Goal: Task Accomplishment & Management: Use online tool/utility

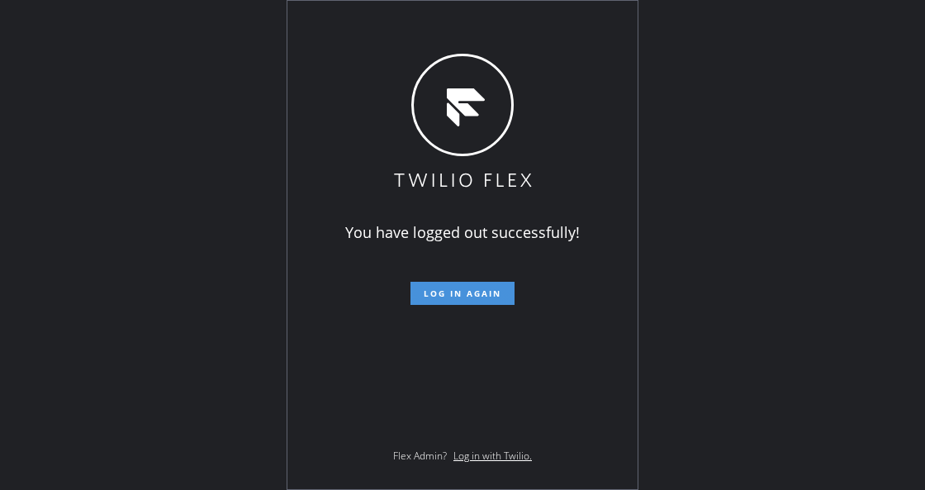
click at [464, 296] on span "Log in again" at bounding box center [463, 294] width 78 height 12
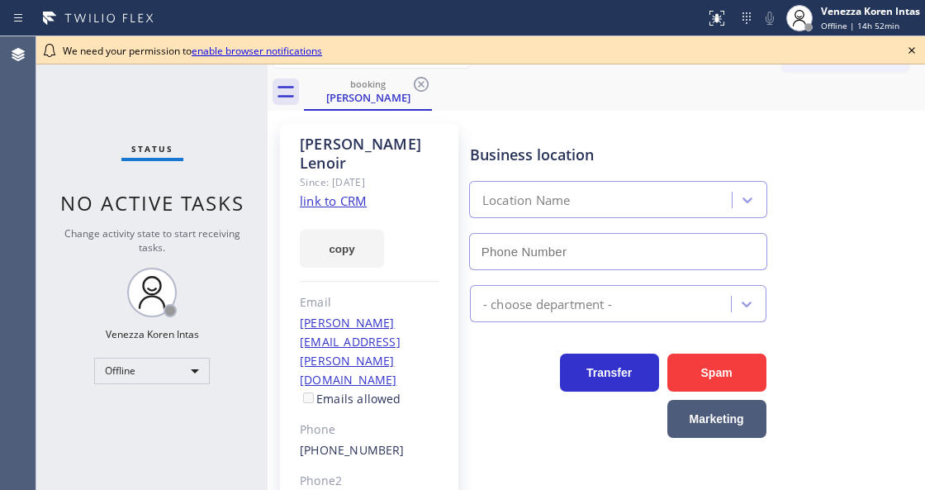
type input "[PHONE_NUMBER]"
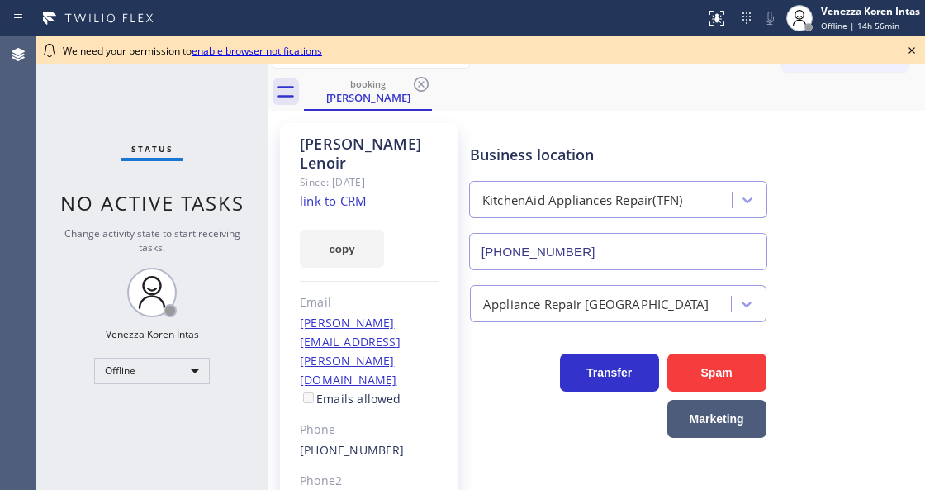
drag, startPoint x: 123, startPoint y: 117, endPoint x: 139, endPoint y: 114, distance: 16.0
click at [129, 114] on div "Status No active tasks Change activity state to start receiving tasks. Venezza …" at bounding box center [151, 263] width 231 height 454
click at [289, 94] on icon at bounding box center [286, 91] width 26 height 26
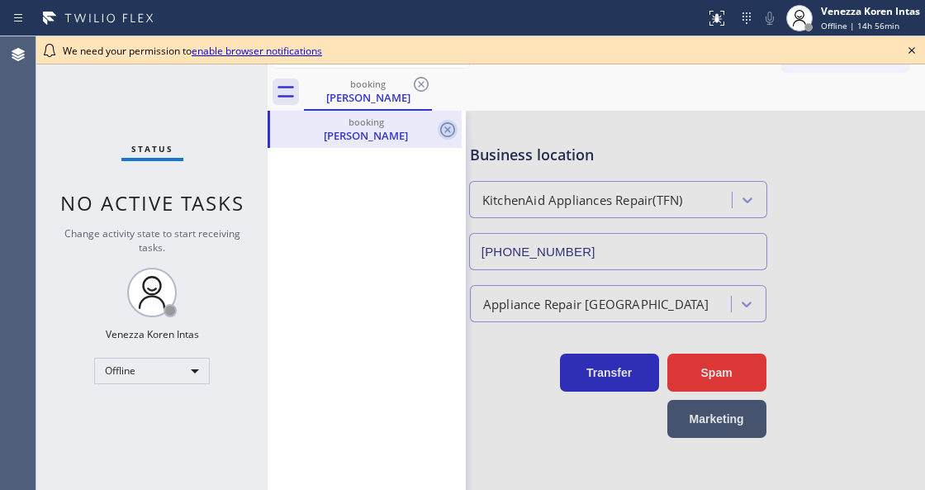
click at [446, 131] on icon at bounding box center [447, 129] width 15 height 15
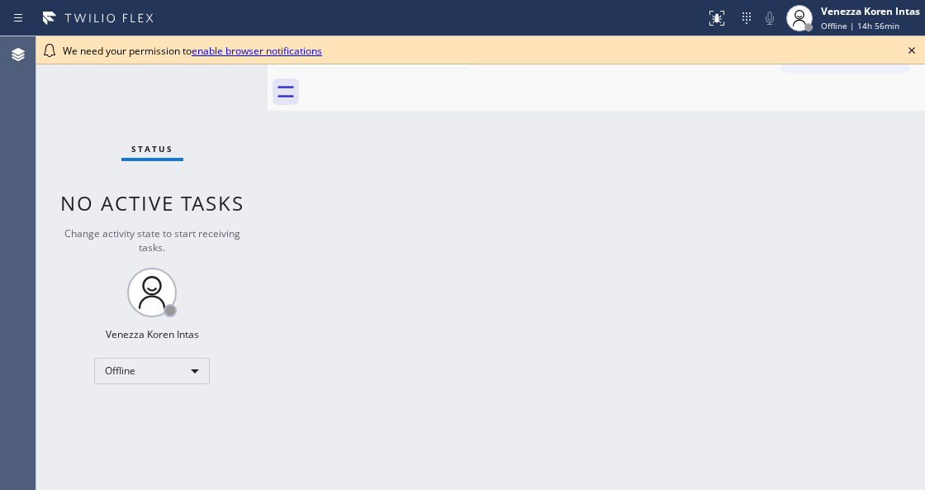
click at [912, 53] on icon at bounding box center [912, 50] width 20 height 20
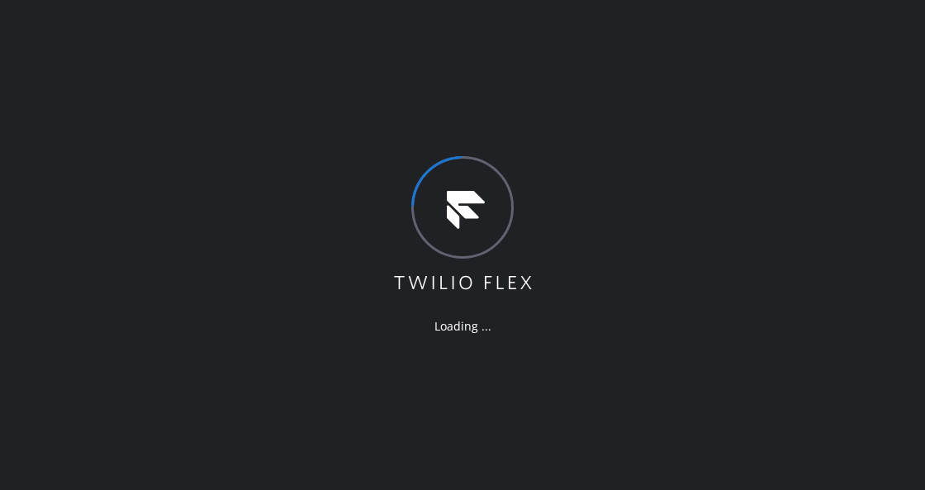
click at [422, 220] on icon at bounding box center [463, 224] width 143 height 137
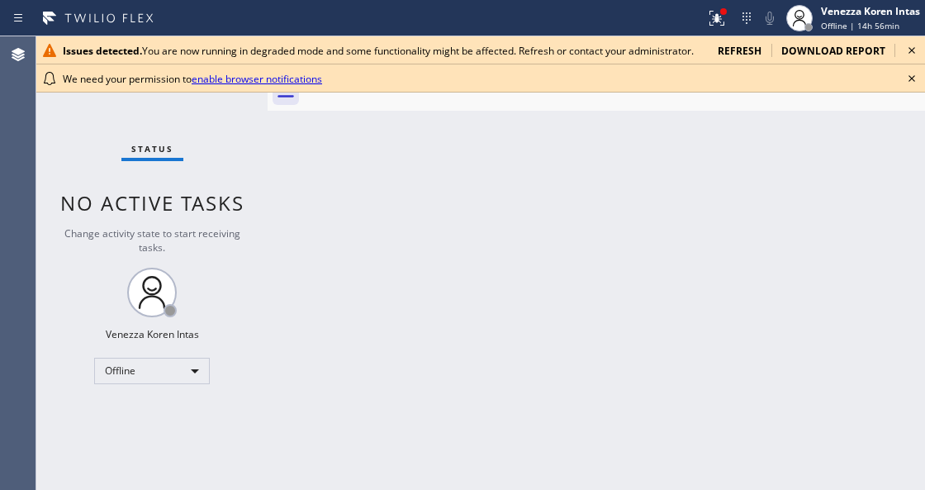
click at [251, 286] on div "Status No active tasks Change activity state to start receiving tasks. Venezza …" at bounding box center [151, 263] width 231 height 454
click at [911, 79] on icon at bounding box center [912, 78] width 7 height 7
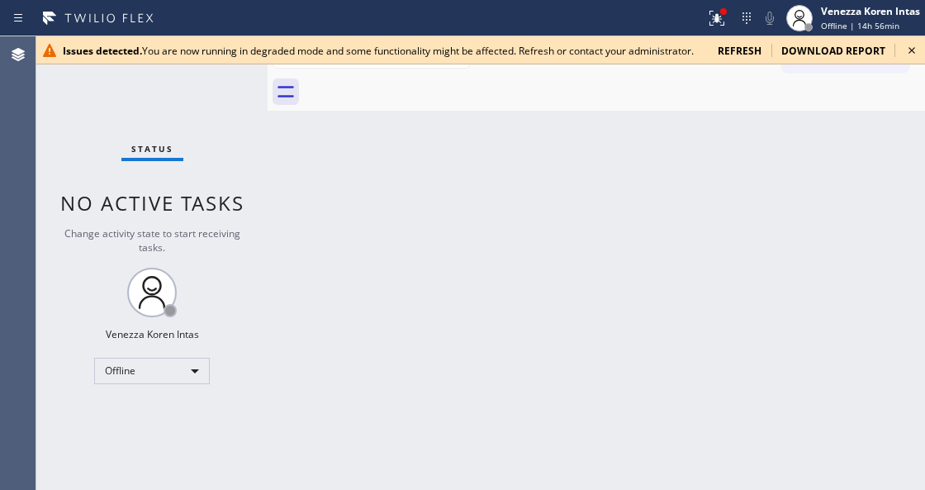
click at [909, 51] on icon at bounding box center [912, 50] width 20 height 20
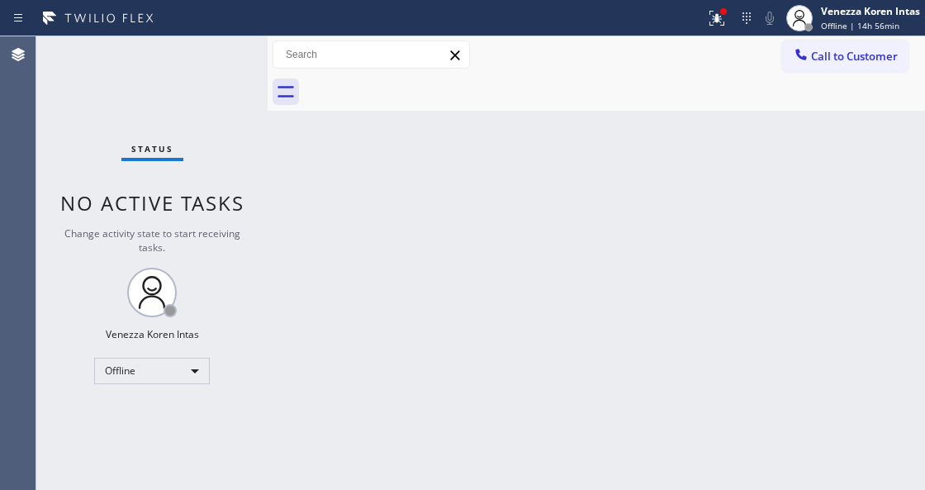
click at [711, 37] on div "Call to Customer Outbound call Location Search location Your caller id phone nu…" at bounding box center [597, 54] width 658 height 37
click at [716, 25] on icon at bounding box center [717, 18] width 20 height 20
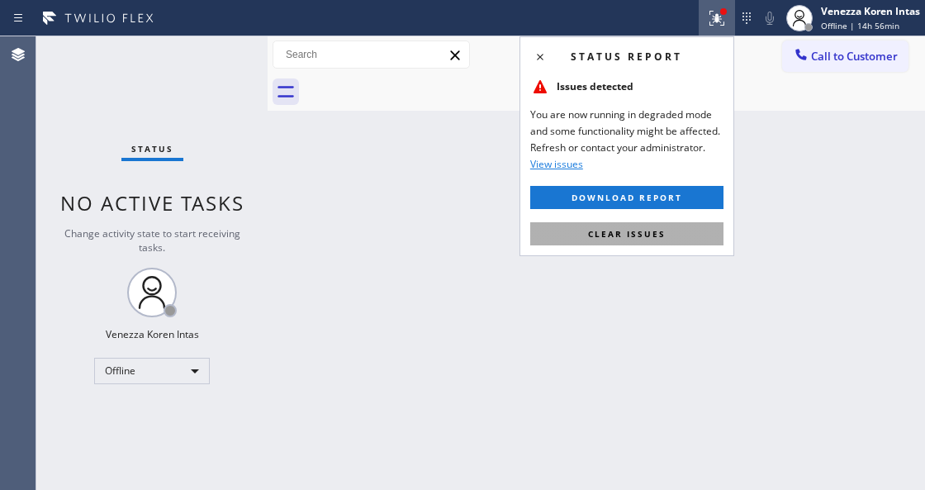
click at [673, 235] on button "Clear issues" at bounding box center [626, 233] width 193 height 23
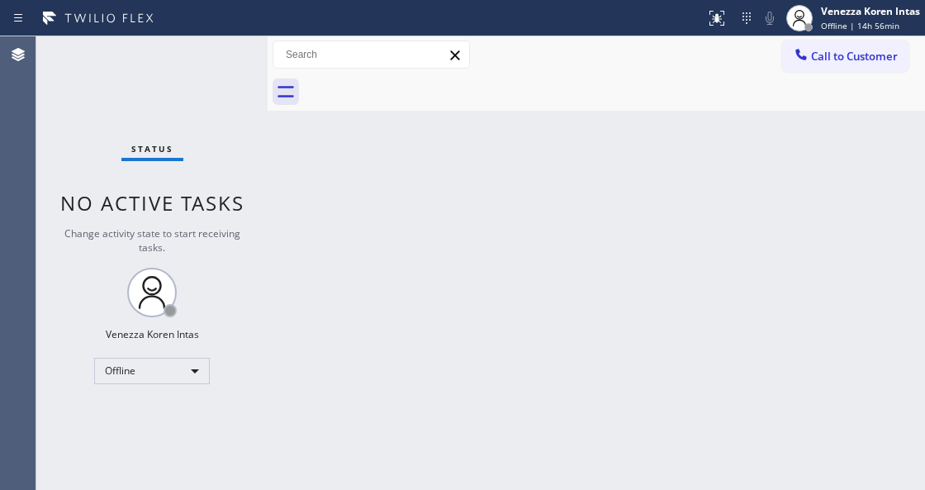
click at [183, 93] on div "Status No active tasks Change activity state to start receiving tasks. Venezza …" at bounding box center [151, 263] width 231 height 454
click at [164, 370] on div "Offline" at bounding box center [152, 371] width 116 height 26
click at [164, 413] on li "Available" at bounding box center [151, 412] width 113 height 20
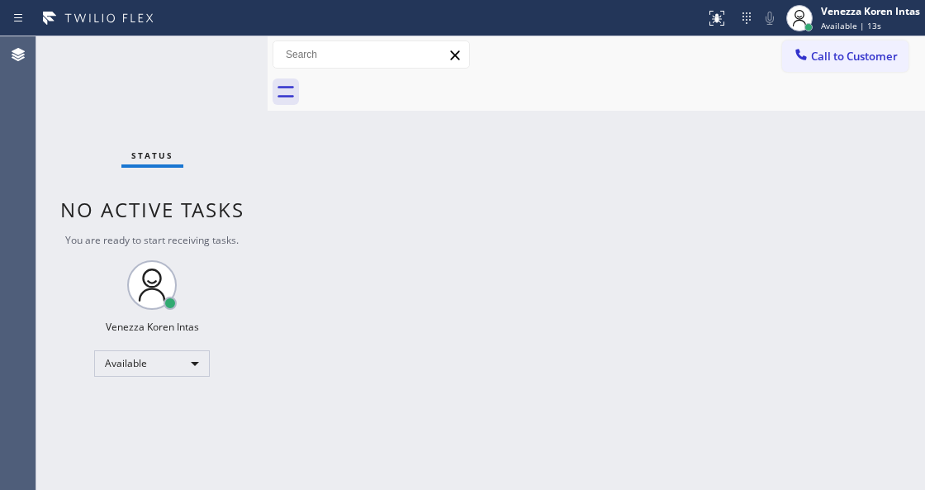
click at [426, 296] on div "Back to Dashboard Change Sender ID Customers Technicians Select a contact Outbo…" at bounding box center [597, 263] width 658 height 454
click at [221, 101] on div "Status No active tasks You are ready to start receiving tasks. Venezza Koren In…" at bounding box center [151, 263] width 231 height 454
click at [181, 66] on div "Status No active tasks You are ready to start receiving tasks. Venezza Koren In…" at bounding box center [151, 263] width 231 height 454
drag, startPoint x: 258, startPoint y: 55, endPoint x: 198, endPoint y: 59, distance: 59.6
click at [255, 56] on div "Status No active tasks You are ready to start receiving tasks. Venezza Koren In…" at bounding box center [151, 263] width 231 height 454
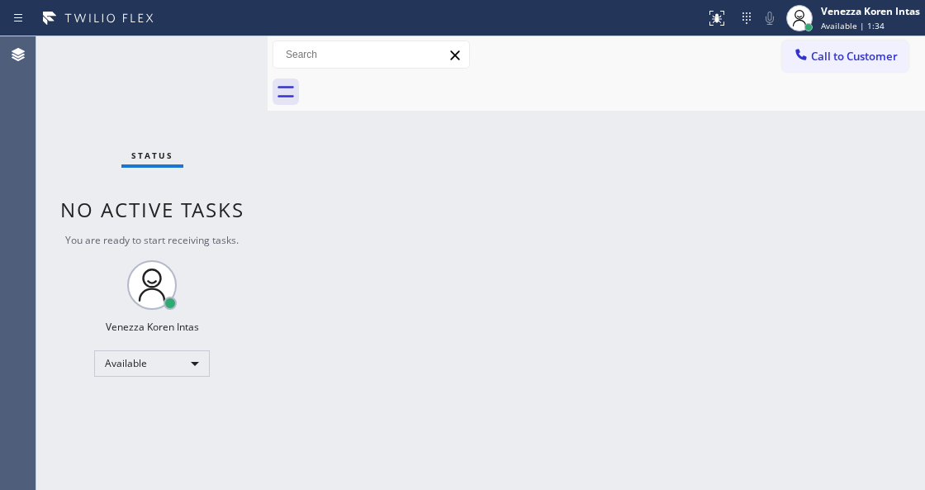
click at [221, 45] on div "Status No active tasks You are ready to start receiving tasks. Venezza Koren In…" at bounding box center [151, 263] width 231 height 454
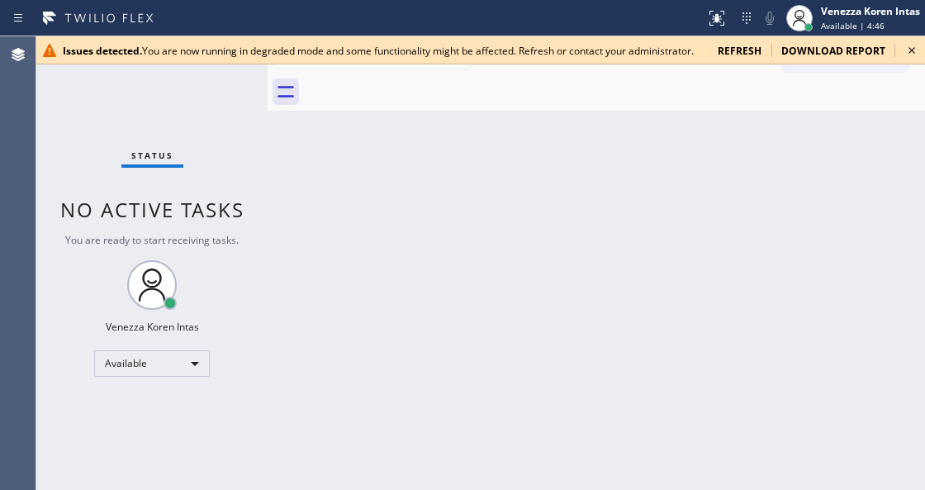
click at [912, 48] on icon at bounding box center [912, 50] width 20 height 20
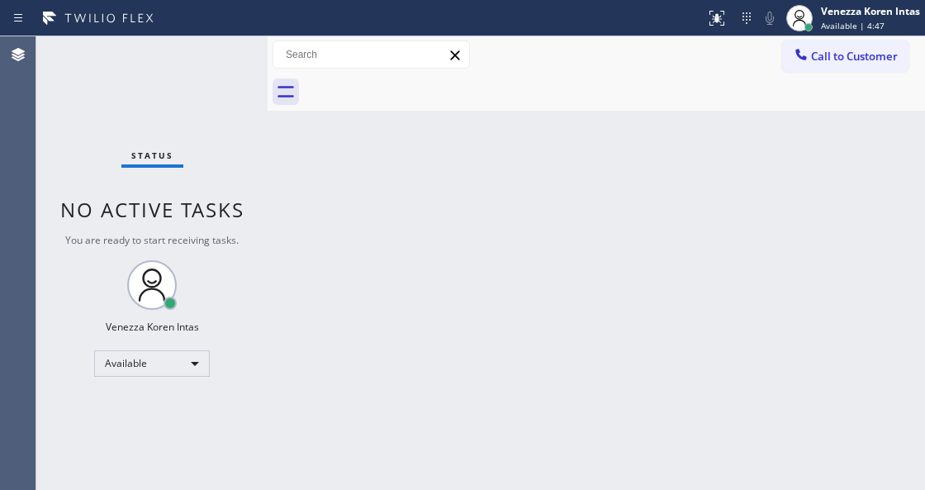
click at [200, 66] on div "Status No active tasks You are ready to start receiving tasks. Venezza Koren In…" at bounding box center [151, 263] width 231 height 454
click at [202, 63] on div "Status No active tasks You are ready to start receiving tasks. Venezza Koren In…" at bounding box center [151, 263] width 231 height 454
click at [203, 63] on div "Status No active tasks You are ready to start receiving tasks. Venezza Koren In…" at bounding box center [151, 263] width 231 height 454
click at [174, 6] on div at bounding box center [353, 18] width 692 height 26
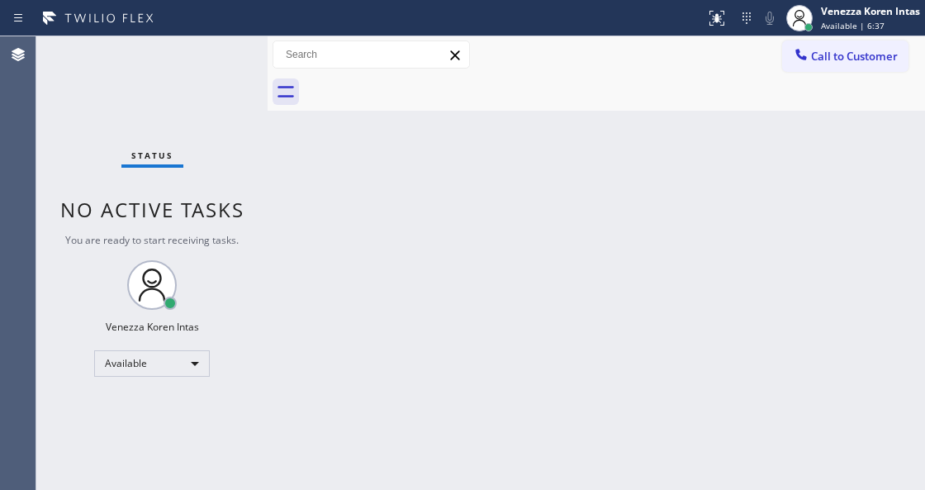
click at [191, 96] on div "Status No active tasks You are ready to start receiving tasks. Venezza Koren In…" at bounding box center [151, 263] width 231 height 454
click at [198, 66] on div "Status No active tasks You are ready to start receiving tasks. Venezza Koren In…" at bounding box center [151, 263] width 231 height 454
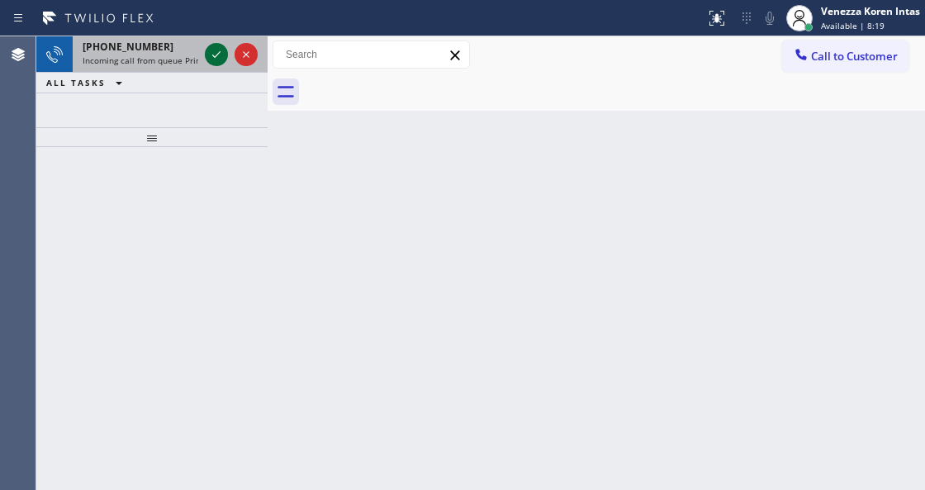
click at [208, 55] on icon at bounding box center [217, 55] width 20 height 20
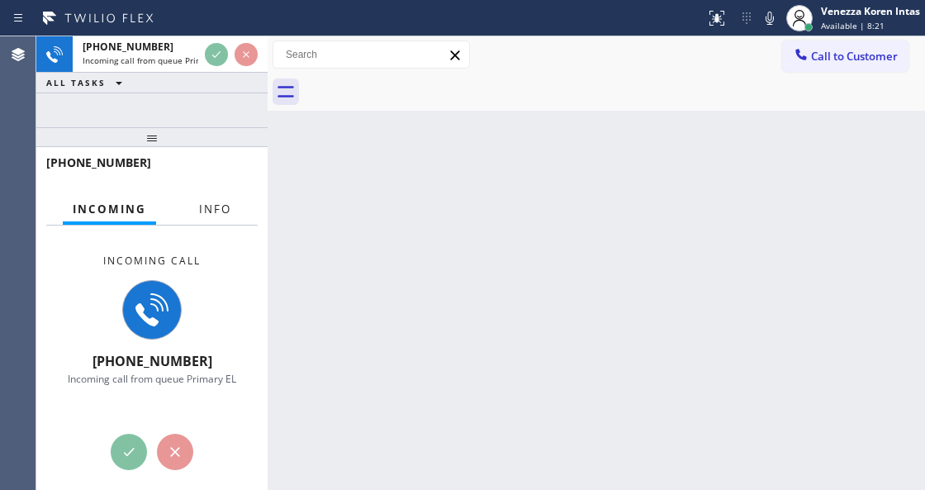
click at [174, 193] on div "Incoming Info" at bounding box center [152, 209] width 212 height 33
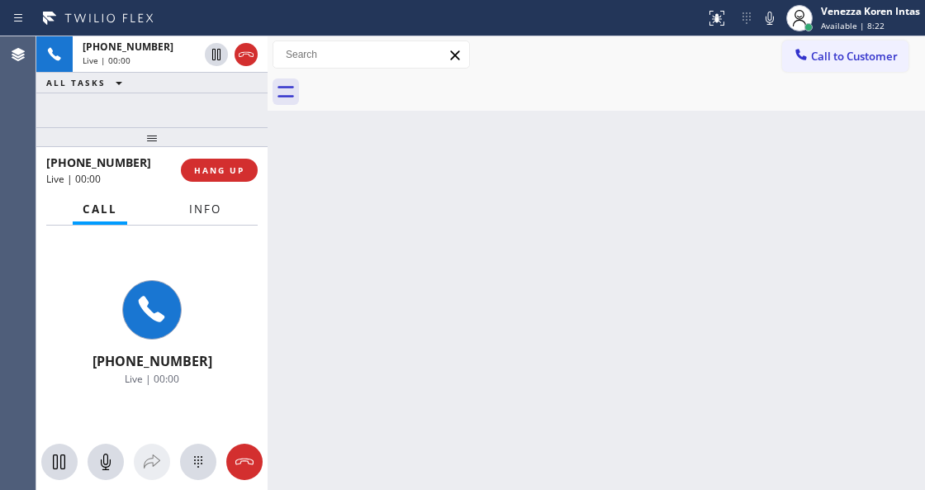
click at [203, 215] on span "Info" at bounding box center [205, 209] width 32 height 15
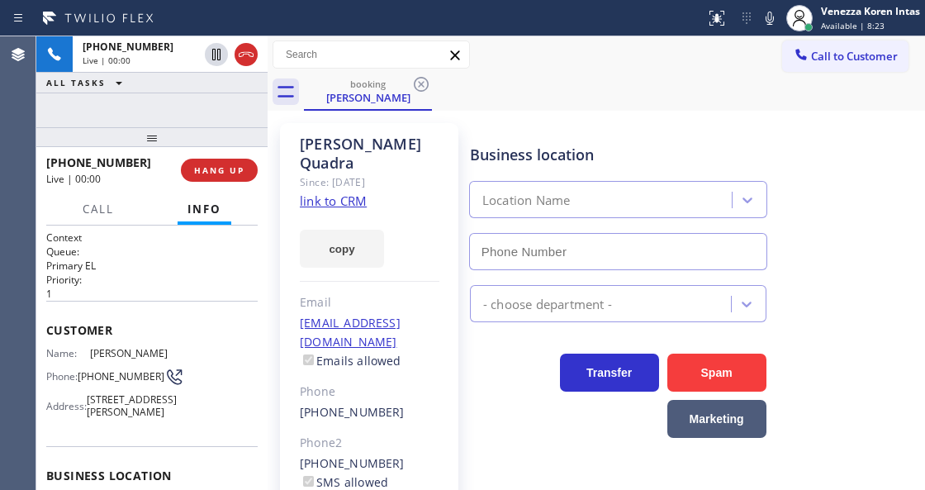
type input "(323) 405-3819"
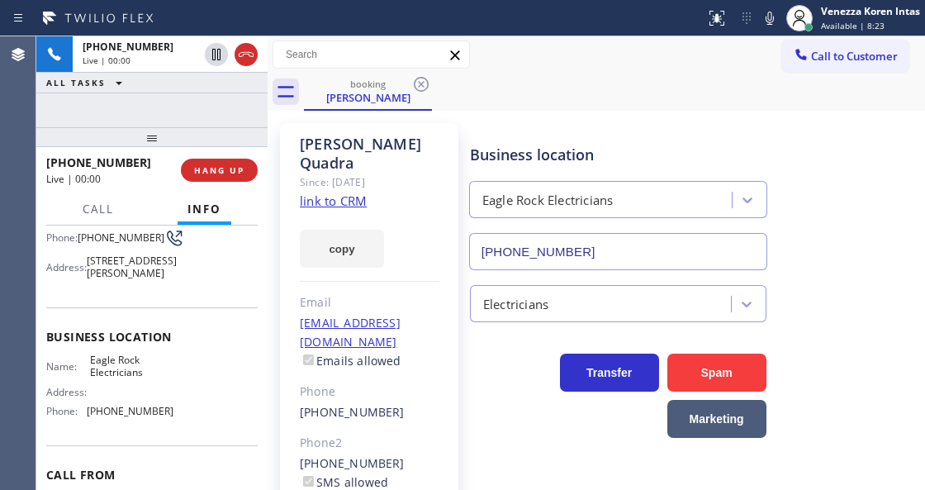
scroll to position [165, 0]
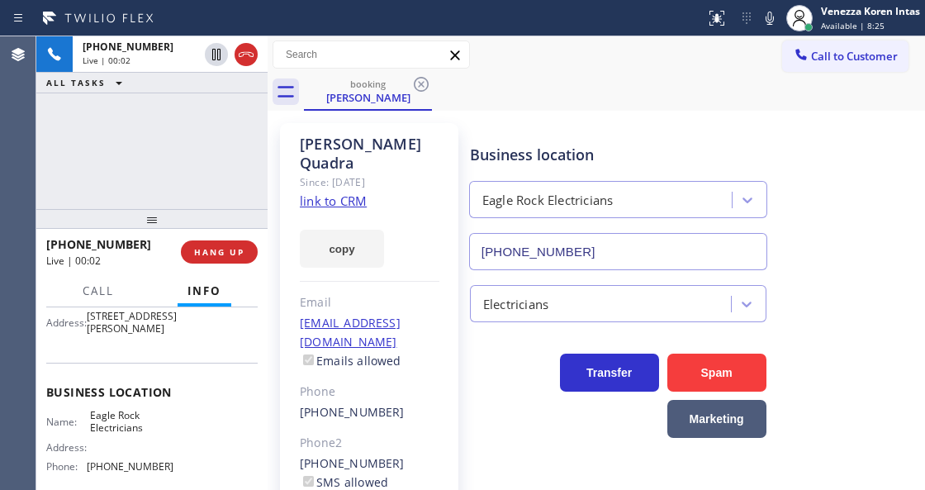
drag, startPoint x: 152, startPoint y: 140, endPoint x: 164, endPoint y: 221, distance: 81.8
click at [157, 223] on div at bounding box center [151, 219] width 231 height 20
click at [350, 193] on link "link to CRM" at bounding box center [333, 201] width 67 height 17
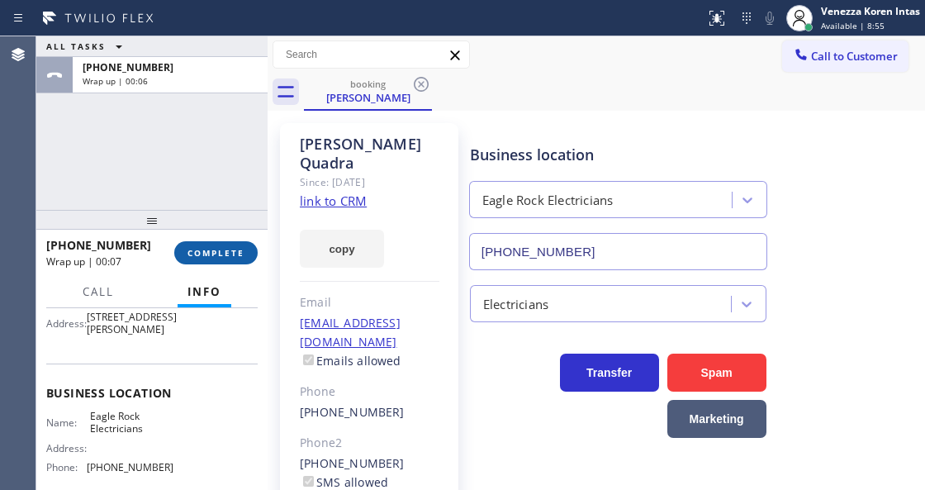
click at [202, 253] on span "COMPLETE" at bounding box center [216, 253] width 57 height 12
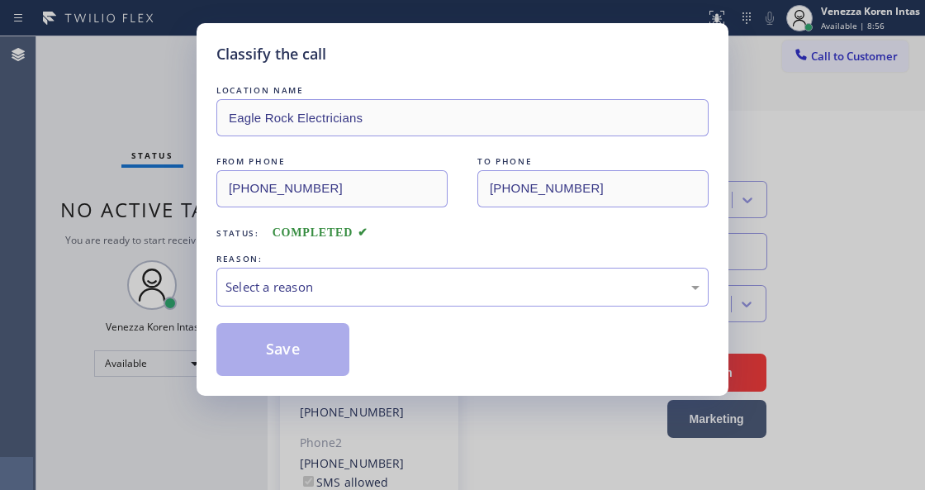
click at [347, 275] on div "Select a reason" at bounding box center [462, 287] width 492 height 39
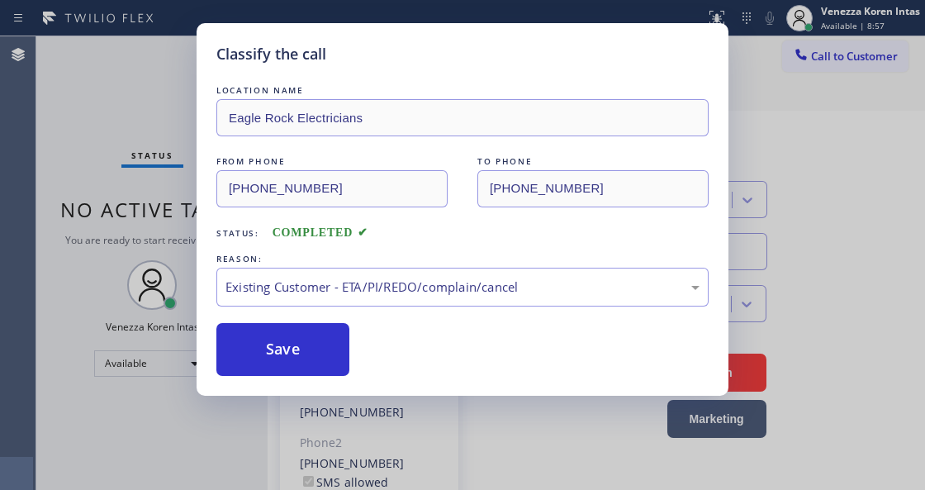
drag, startPoint x: 387, startPoint y: 390, endPoint x: 316, endPoint y: 356, distance: 78.0
click at [313, 356] on button "Save" at bounding box center [282, 349] width 133 height 53
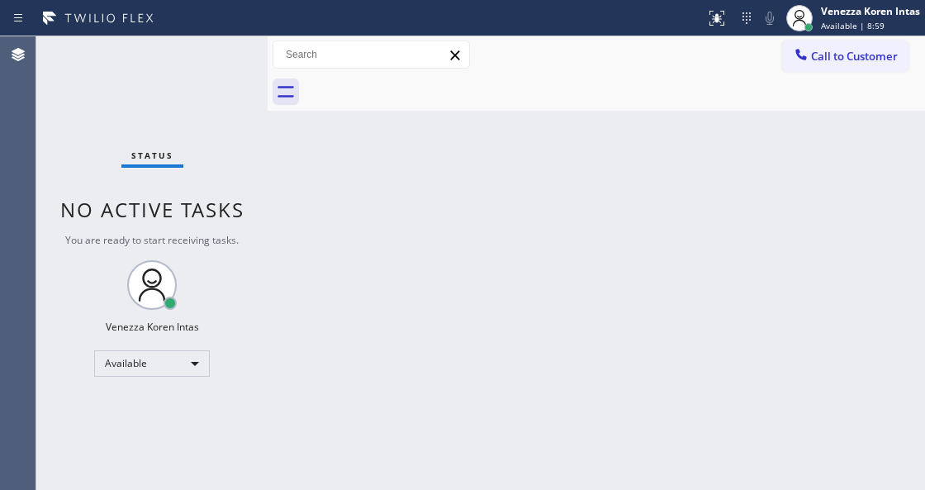
click at [193, 58] on div "Status No active tasks You are ready to start receiving tasks. Venezza Koren In…" at bounding box center [151, 263] width 231 height 454
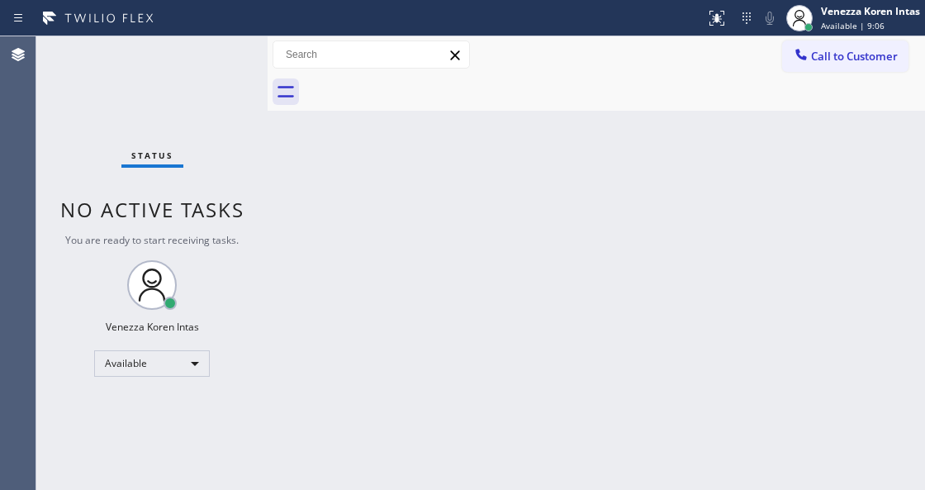
click at [212, 60] on div "Status No active tasks You are ready to start receiving tasks. Venezza Koren In…" at bounding box center [151, 263] width 231 height 454
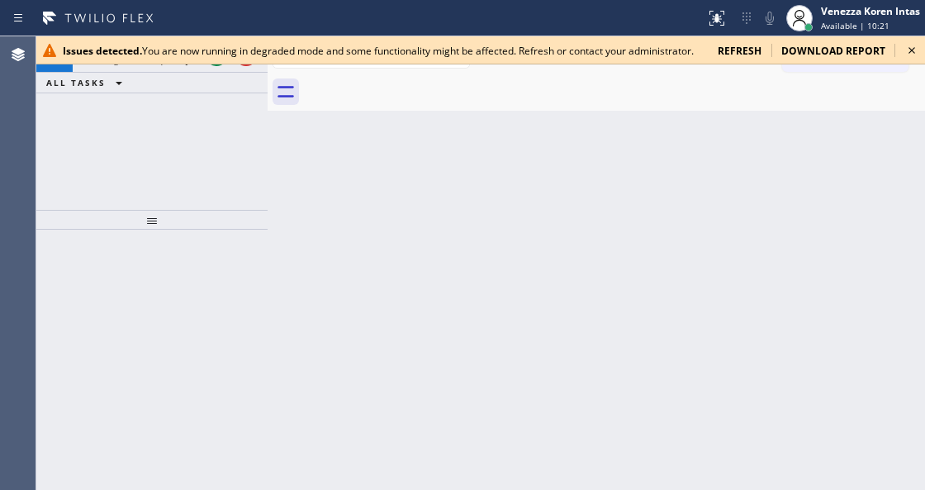
click at [212, 60] on div "Issues detected. You are now running in degraded mode and some functionality mi…" at bounding box center [480, 50] width 889 height 28
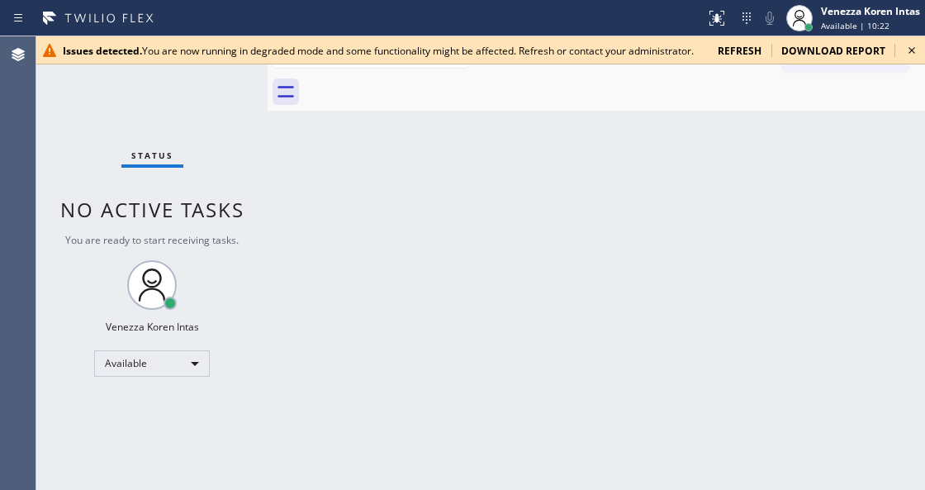
click at [910, 50] on icon at bounding box center [912, 50] width 20 height 20
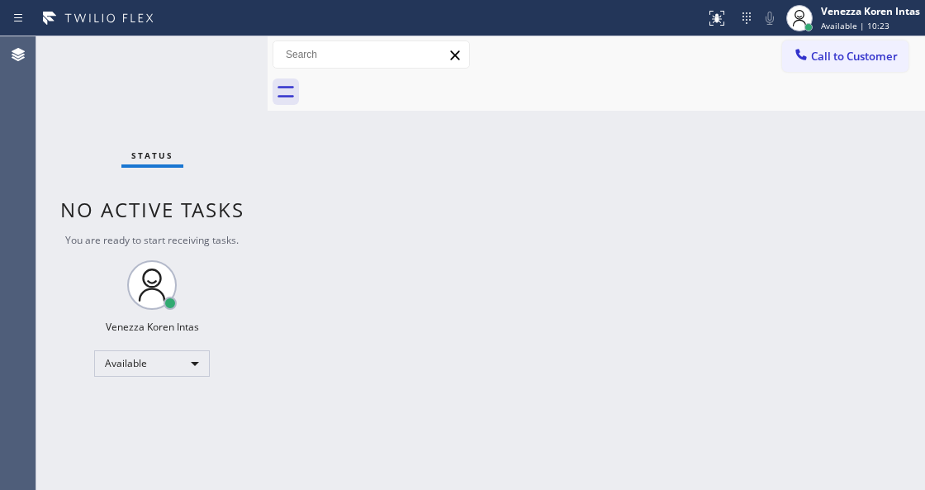
click at [200, 55] on div "Status No active tasks You are ready to start receiving tasks. Venezza Koren In…" at bounding box center [151, 263] width 231 height 454
click at [215, 53] on div "Status No active tasks You are ready to start receiving tasks. Venezza Koren In…" at bounding box center [151, 263] width 231 height 454
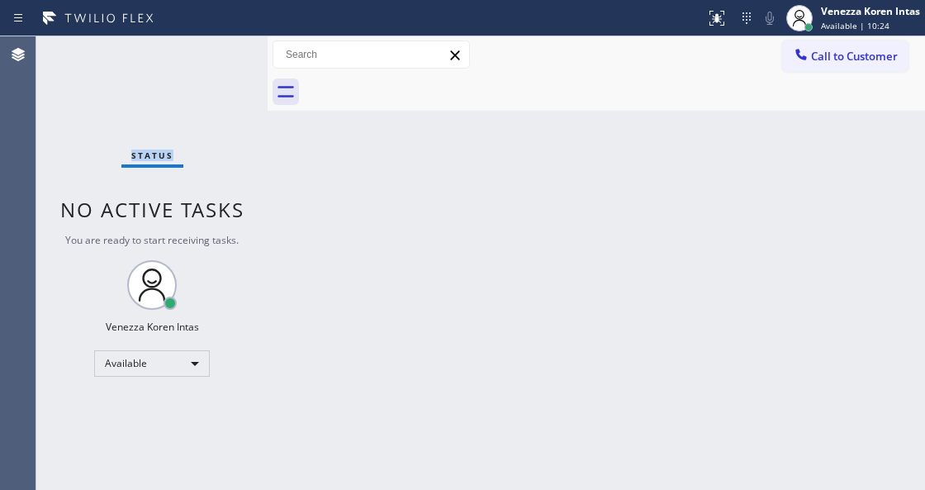
click at [215, 53] on div "Status No active tasks You are ready to start receiving tasks. Venezza Koren In…" at bounding box center [151, 263] width 231 height 454
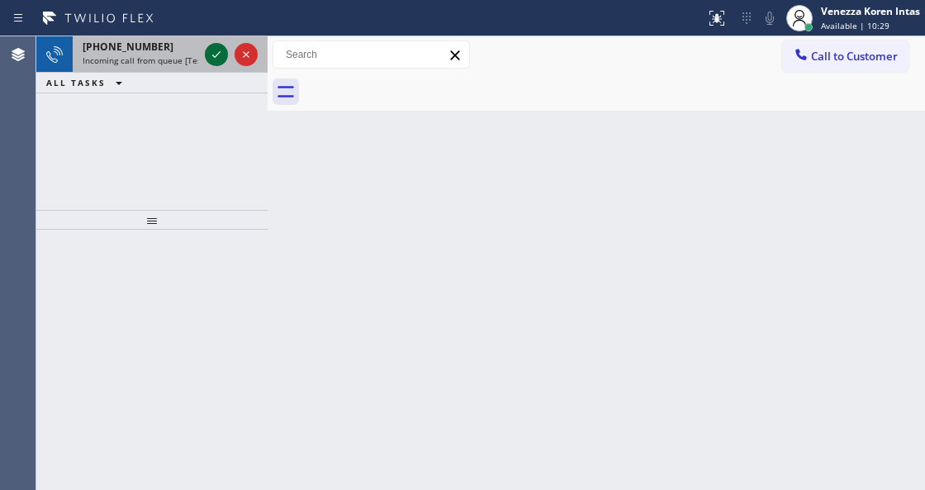
click at [215, 53] on icon at bounding box center [217, 55] width 20 height 20
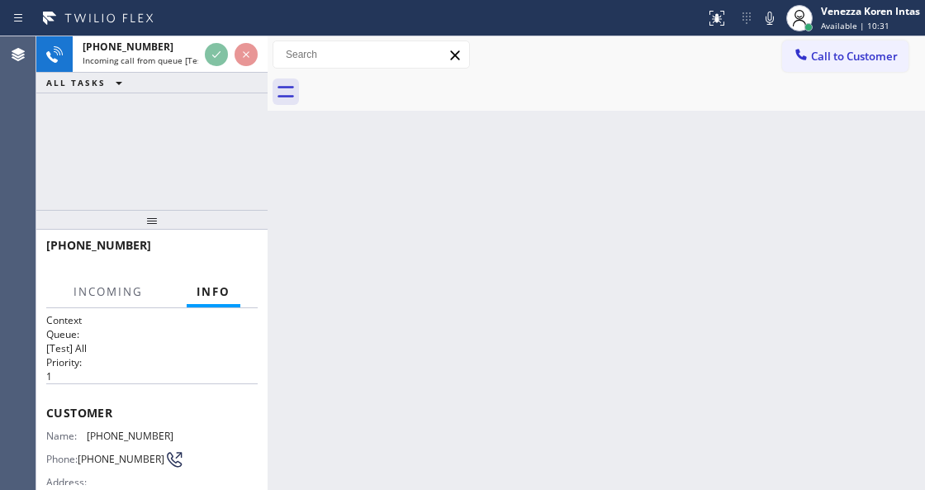
scroll to position [220, 0]
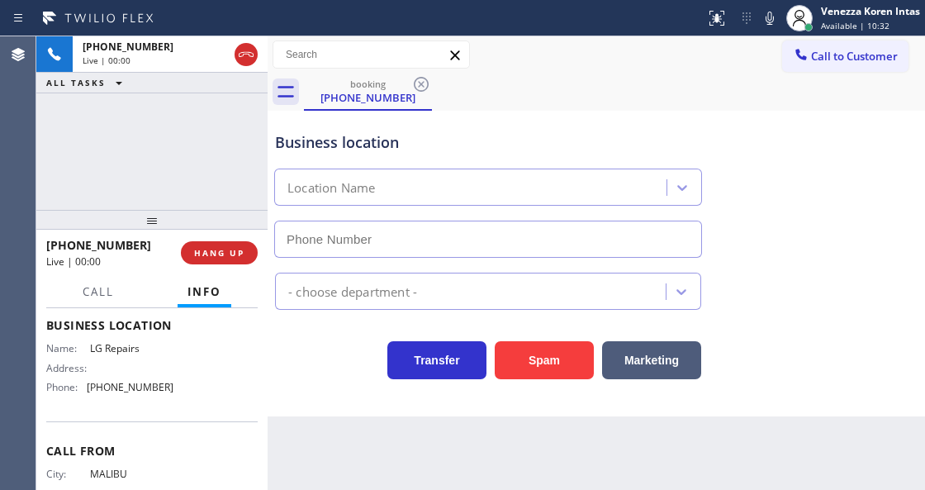
type input "(877) 748-5179"
click at [220, 172] on div "+13104564767 Live | 00:00 ALL TASKS ALL TASKS ACTIVE TASKS TASKS IN WRAP UP" at bounding box center [151, 123] width 231 height 174
click at [565, 129] on div "Business location LG Repairs (877) 748-5179" at bounding box center [488, 186] width 433 height 143
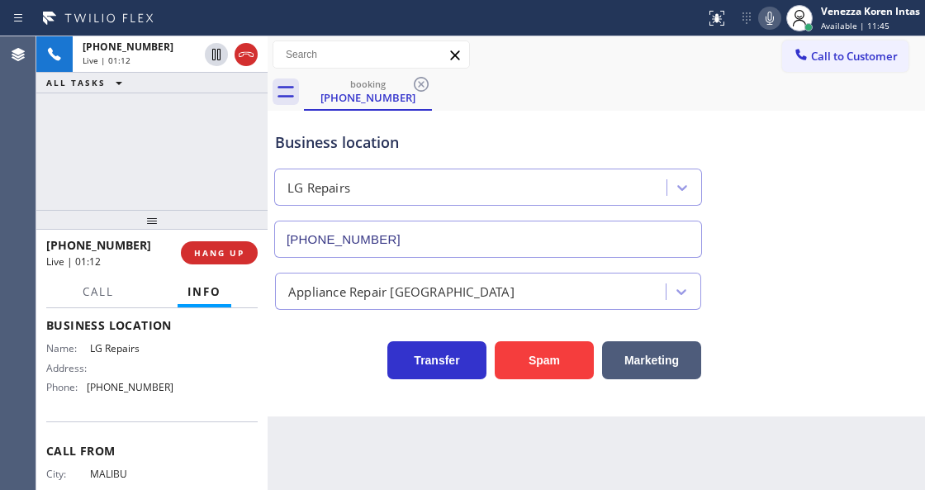
click at [772, 21] on icon at bounding box center [770, 18] width 20 height 20
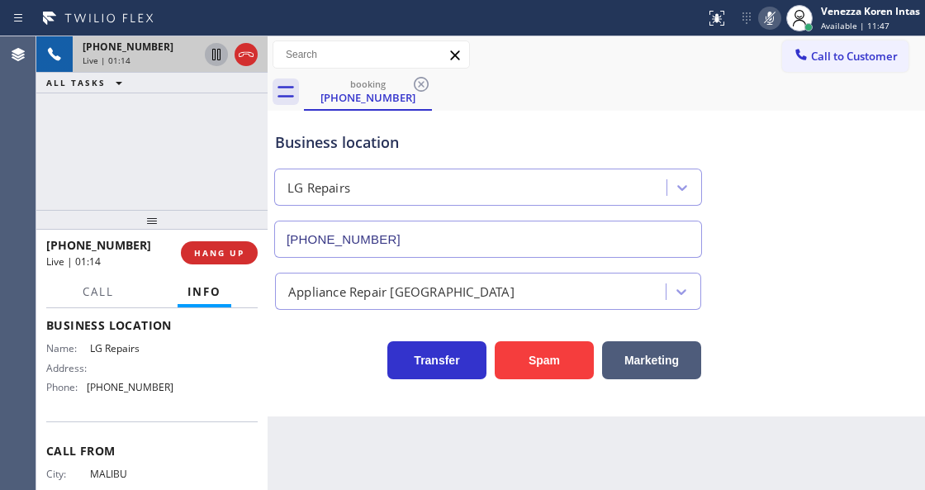
click at [212, 55] on icon at bounding box center [217, 55] width 20 height 20
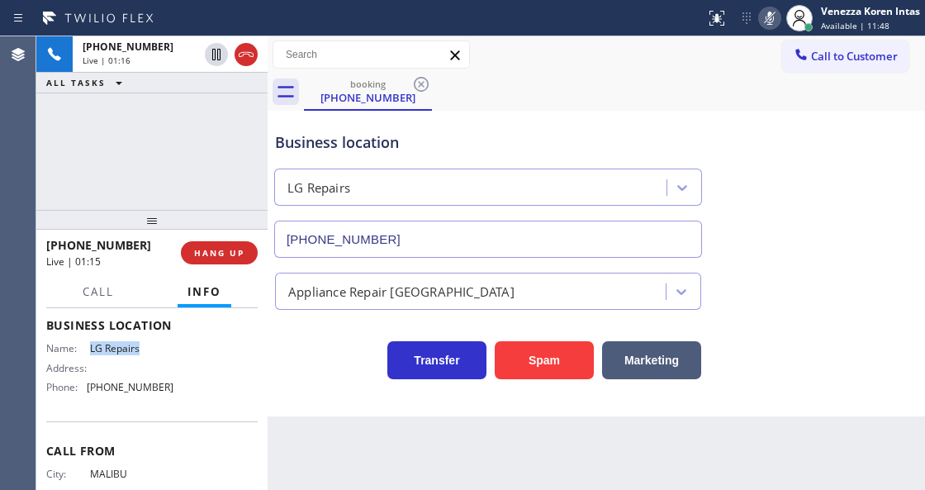
drag, startPoint x: 88, startPoint y: 344, endPoint x: 154, endPoint y: 349, distance: 65.5
click at [154, 349] on span "LG Repairs" at bounding box center [131, 348] width 83 height 12
copy span "LG Repairs"
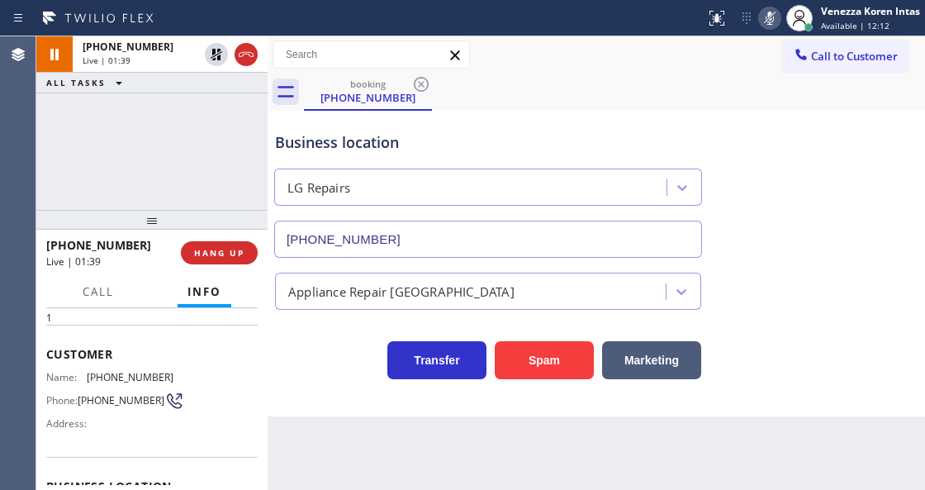
scroll to position [55, 0]
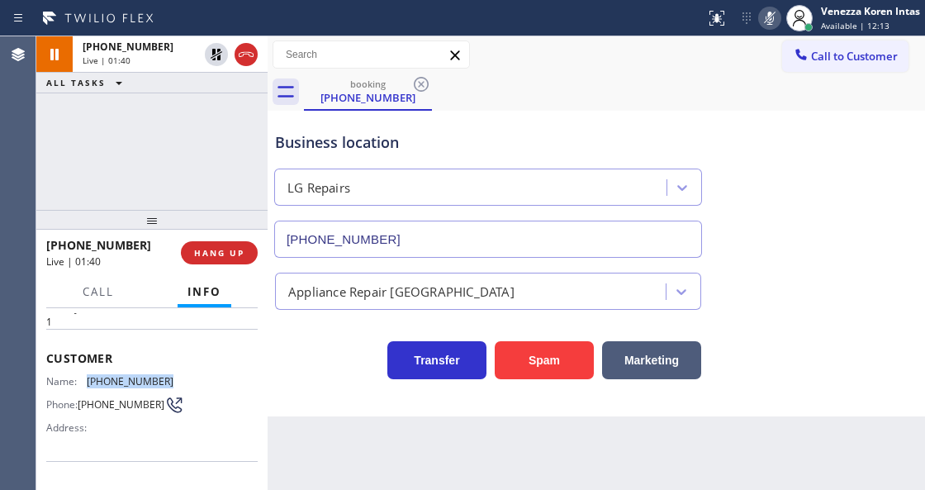
drag, startPoint x: 168, startPoint y: 370, endPoint x: 86, endPoint y: 377, distance: 82.1
click at [86, 377] on div "Name: (310) 456-4767" at bounding box center [109, 381] width 127 height 12
copy div "(310) 456-4767"
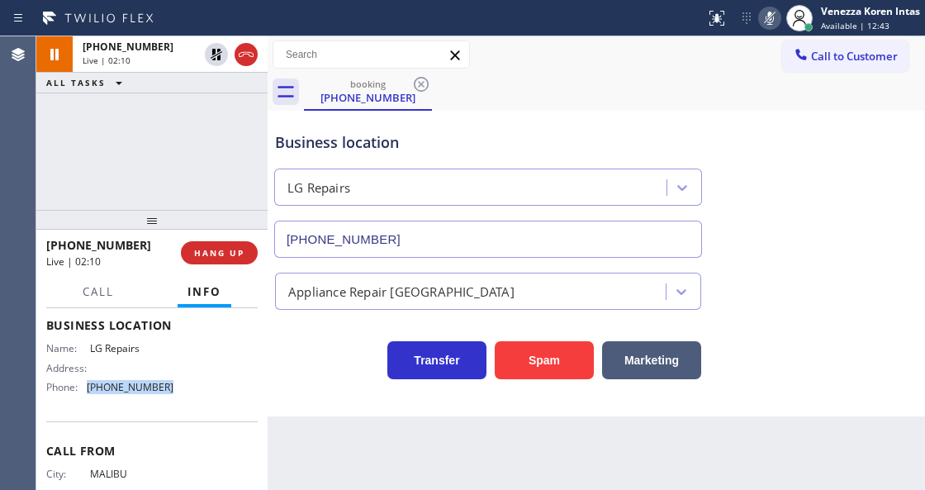
drag, startPoint x: 180, startPoint y: 384, endPoint x: 89, endPoint y: 387, distance: 90.9
click at [89, 387] on div "Name: LG Repairs Address: Phone: (877) 748-5179" at bounding box center [152, 371] width 212 height 58
copy span "(877) 748-5179"
click at [780, 21] on div "Status report Issues detected You are now running in degraded mode and some fun…" at bounding box center [812, 18] width 226 height 36
drag, startPoint x: 777, startPoint y: 21, endPoint x: 729, endPoint y: 31, distance: 48.9
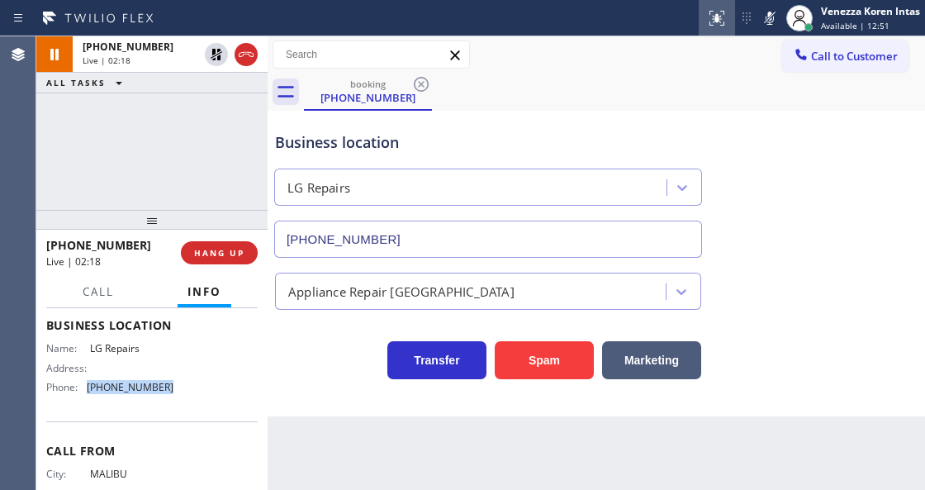
click at [773, 22] on icon at bounding box center [770, 18] width 20 height 20
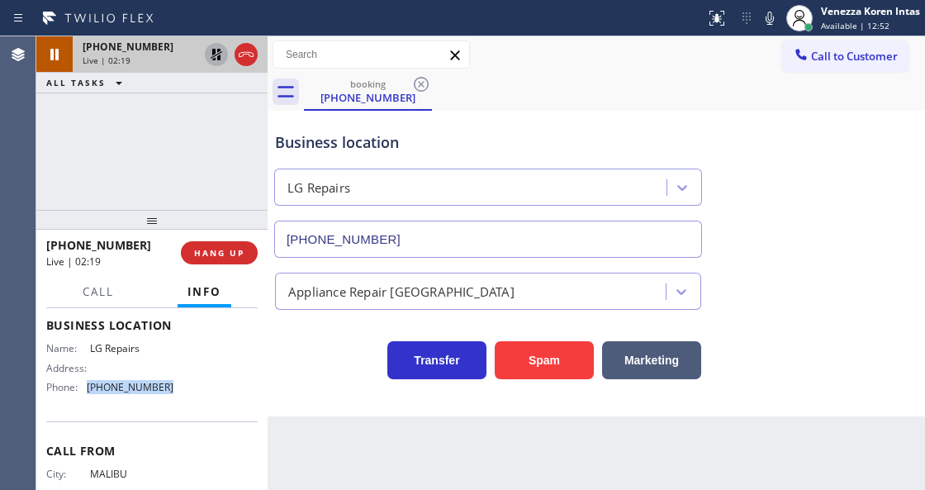
click at [220, 47] on icon at bounding box center [217, 55] width 20 height 20
drag, startPoint x: 568, startPoint y: 36, endPoint x: 376, endPoint y: 326, distance: 347.4
click at [568, 37] on div "Call to Customer Outbound call Location Search location Your caller id phone nu…" at bounding box center [597, 54] width 658 height 37
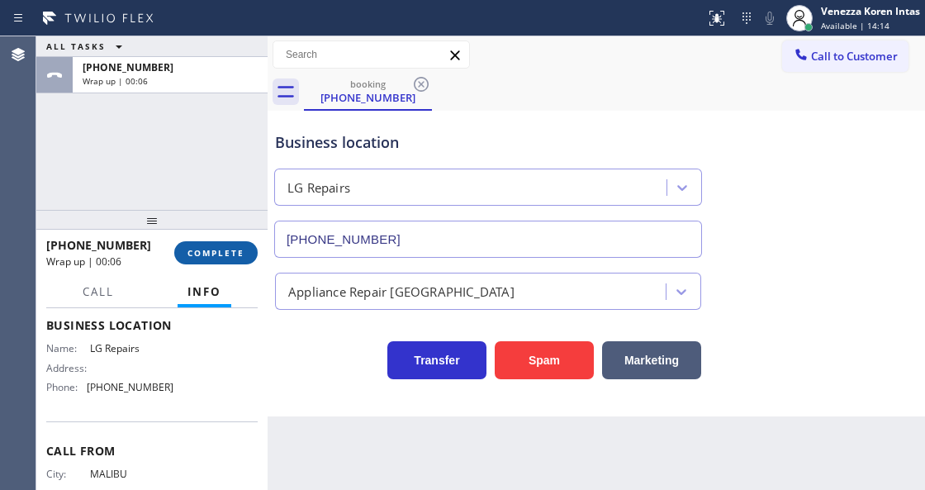
click at [233, 255] on span "COMPLETE" at bounding box center [216, 253] width 57 height 12
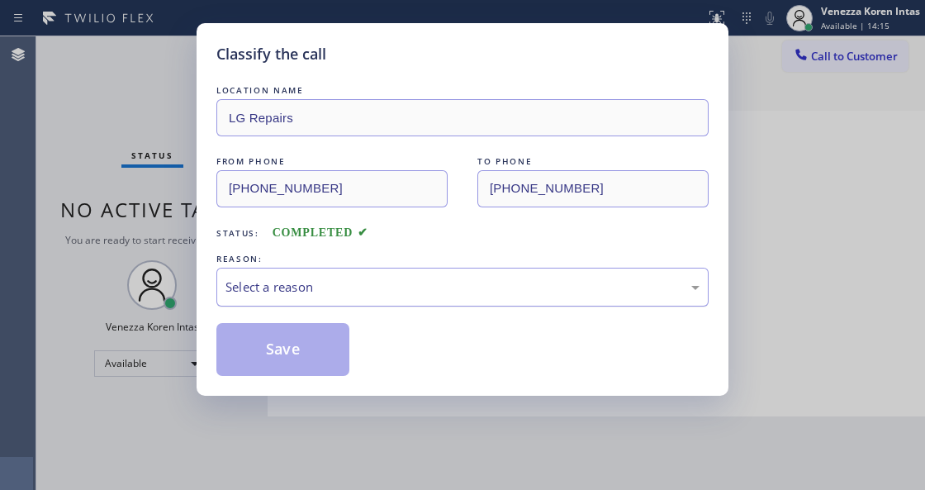
click at [339, 276] on div "Select a reason" at bounding box center [462, 287] width 492 height 39
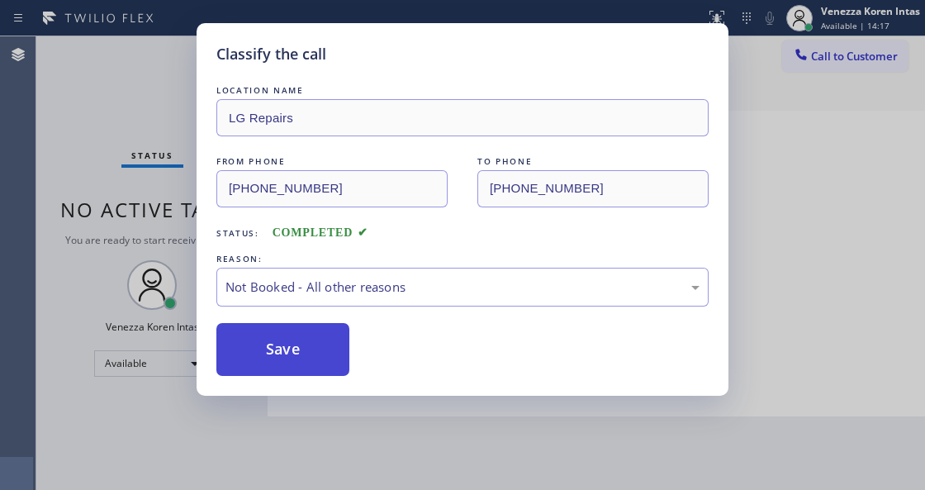
click at [340, 363] on button "Save" at bounding box center [282, 349] width 133 height 53
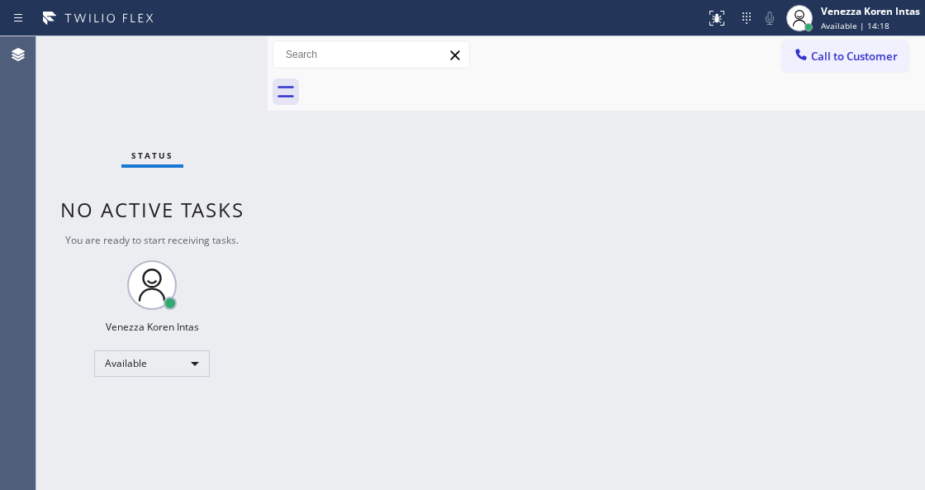
drag, startPoint x: 155, startPoint y: 77, endPoint x: 210, endPoint y: 81, distance: 54.7
click at [156, 77] on div "Status No active tasks You are ready to start receiving tasks. Venezza Koren In…" at bounding box center [151, 263] width 231 height 454
click at [210, 81] on div "Status No active tasks You are ready to start receiving tasks. Venezza Koren In…" at bounding box center [151, 263] width 231 height 454
click at [241, 61] on div "Status No active tasks You are ready to start receiving tasks. Venezza Koren In…" at bounding box center [151, 263] width 231 height 454
click at [210, 46] on div "Status No active tasks You are ready to start receiving tasks. Venezza Koren In…" at bounding box center [151, 263] width 231 height 454
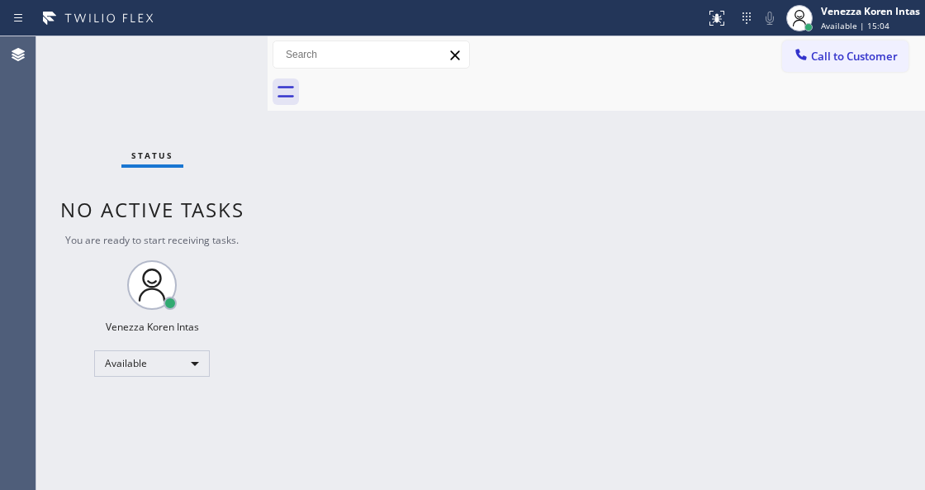
click at [212, 56] on div "Status No active tasks You are ready to start receiving tasks. Venezza Koren In…" at bounding box center [151, 263] width 231 height 454
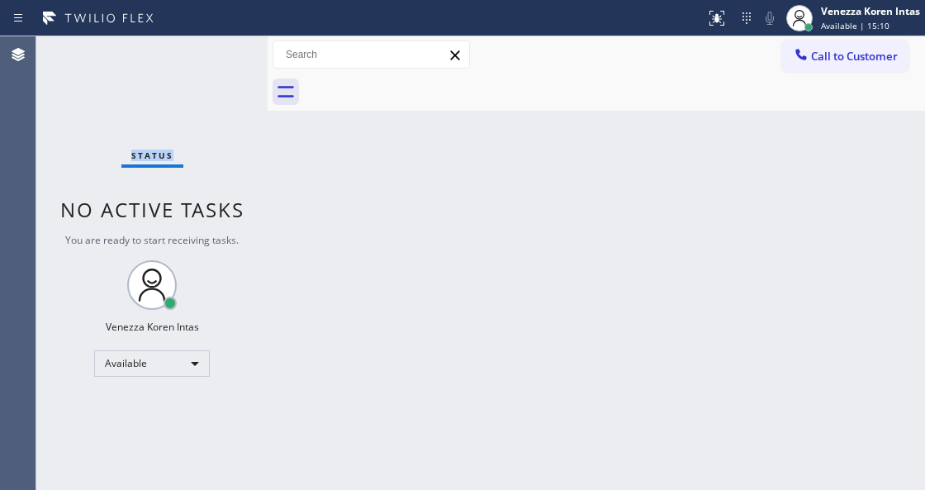
click at [212, 56] on div "Status No active tasks You are ready to start receiving tasks. Venezza Koren In…" at bounding box center [151, 263] width 231 height 454
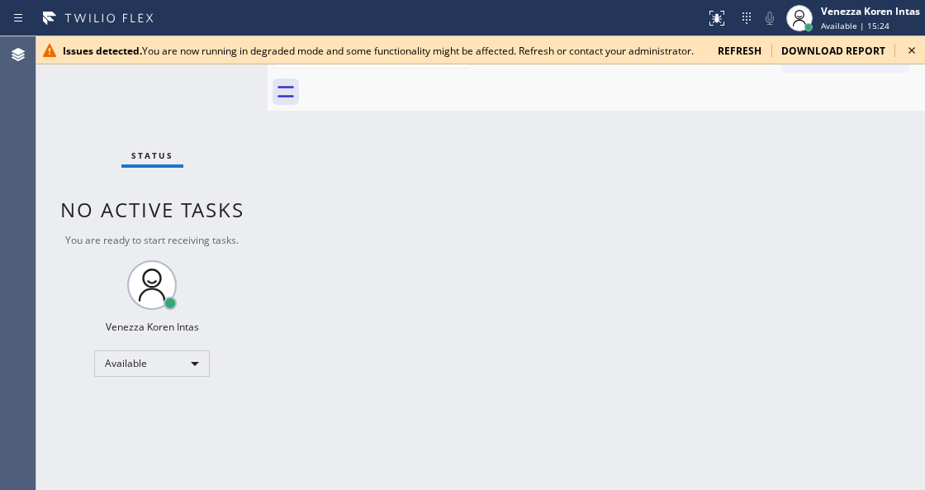
click at [324, 134] on div "Back to Dashboard Change Sender ID Customers Technicians Select a contact Outbo…" at bounding box center [597, 263] width 658 height 454
click at [915, 55] on icon at bounding box center [912, 50] width 20 height 20
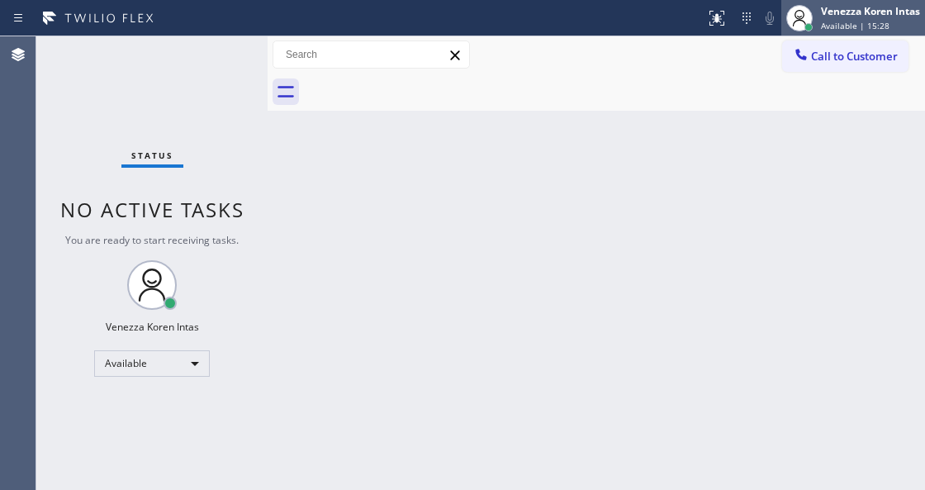
click at [854, 23] on span "Available | 15:28" at bounding box center [855, 26] width 69 height 12
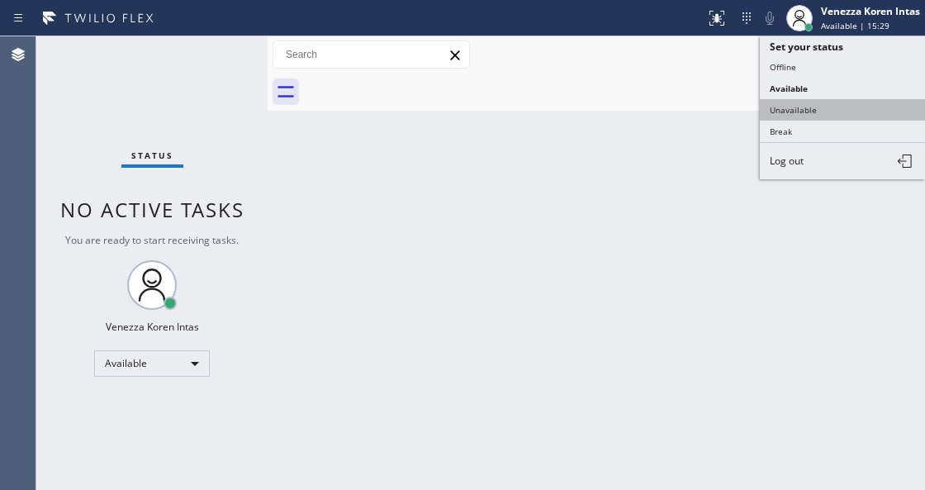
click at [828, 109] on button "Unavailable" at bounding box center [842, 109] width 165 height 21
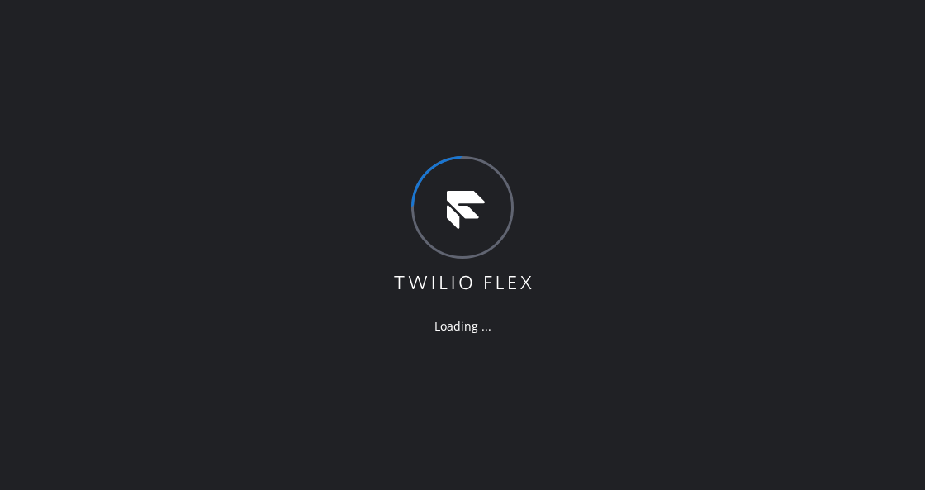
click at [707, 171] on div "Loading ..." at bounding box center [462, 245] width 925 height 490
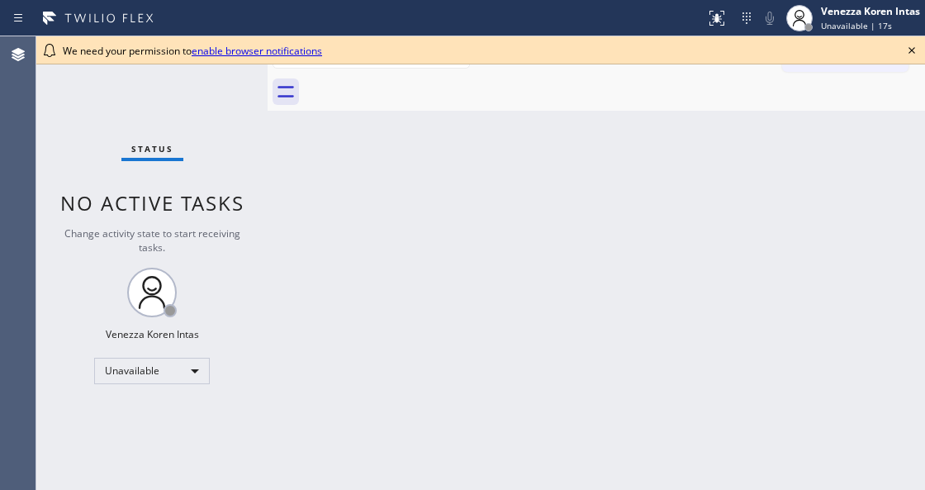
click at [919, 50] on icon at bounding box center [912, 50] width 20 height 20
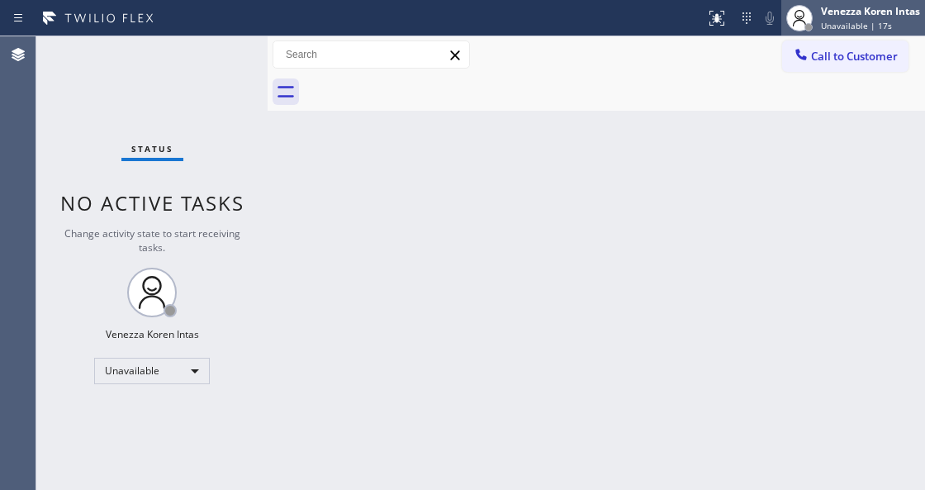
click at [876, 26] on span "Unavailable | 17s" at bounding box center [856, 26] width 71 height 12
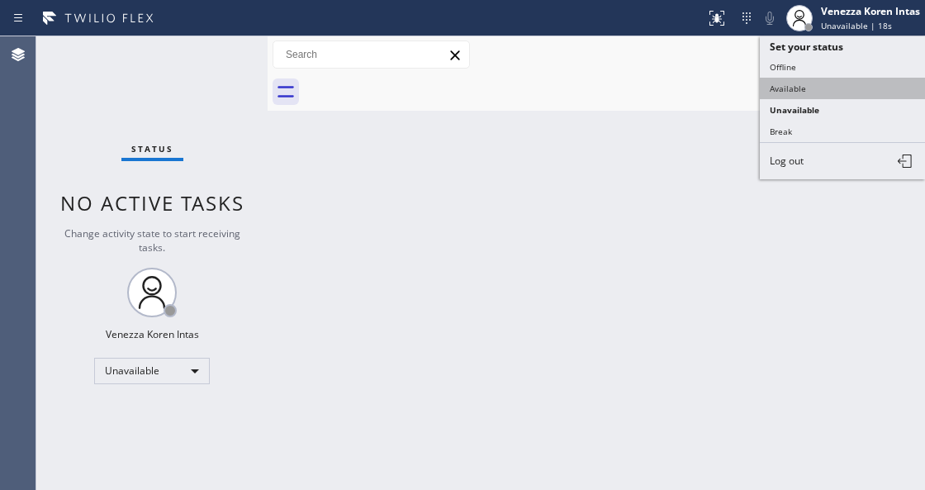
click at [788, 86] on button "Available" at bounding box center [842, 88] width 165 height 21
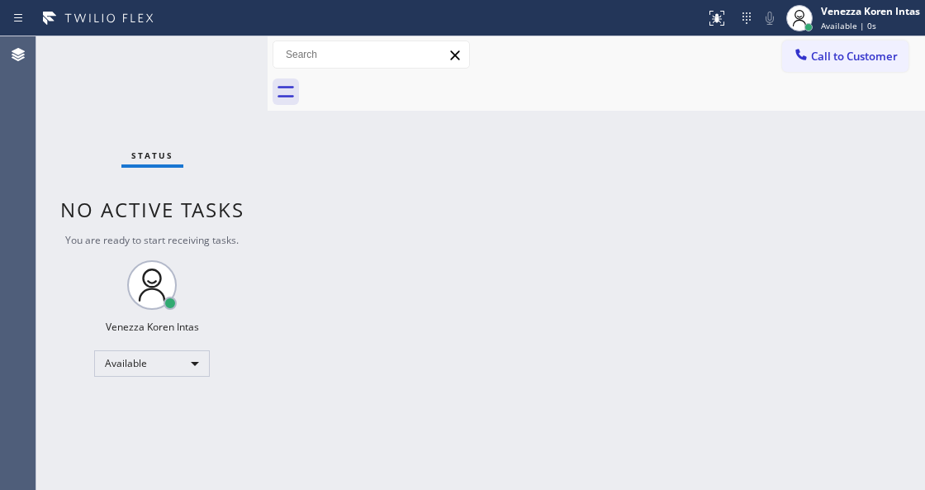
click at [217, 59] on div "Status No active tasks You are ready to start receiving tasks. Venezza Koren In…" at bounding box center [151, 263] width 231 height 454
click at [117, 17] on icon at bounding box center [98, 18] width 124 height 26
drag, startPoint x: 178, startPoint y: 50, endPoint x: 188, endPoint y: 55, distance: 11.1
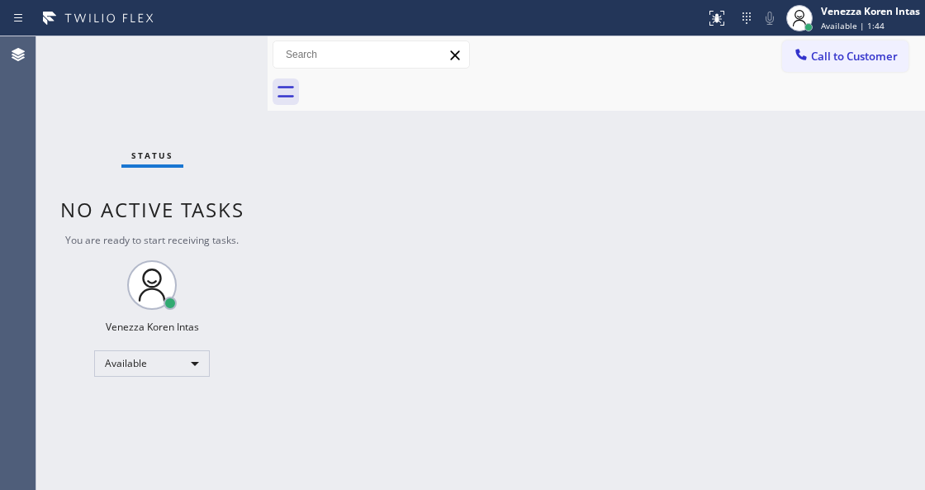
click at [180, 50] on div "Status No active tasks You are ready to start receiving tasks. Venezza Koren In…" at bounding box center [151, 263] width 231 height 454
click at [224, 59] on div "Status No active tasks You are ready to start receiving tasks. Venezza Koren In…" at bounding box center [151, 263] width 231 height 454
click at [200, 49] on div "Status No active tasks You are ready to start receiving tasks. Venezza Koren In…" at bounding box center [151, 263] width 231 height 454
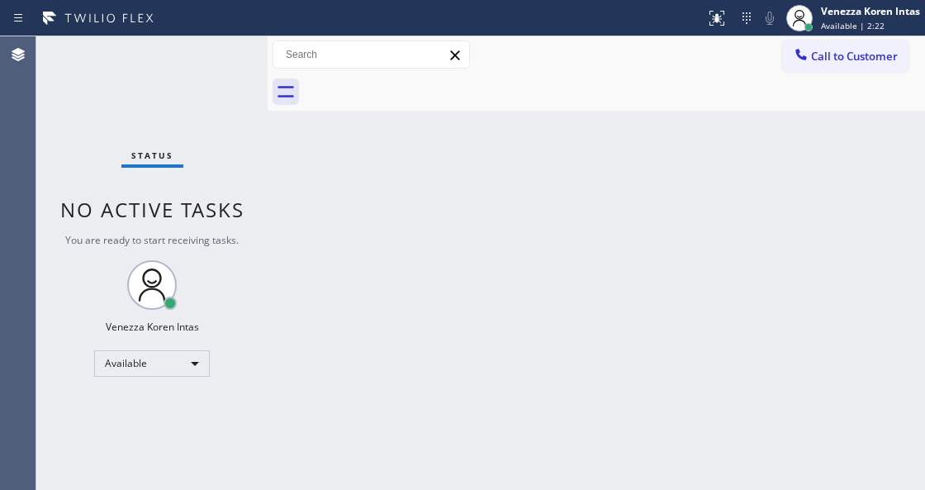
click at [200, 49] on div "Status No active tasks You are ready to start receiving tasks. Venezza Koren In…" at bounding box center [151, 263] width 231 height 454
click at [215, 59] on div "Status No active tasks You are ready to start receiving tasks. Venezza Koren In…" at bounding box center [151, 263] width 231 height 454
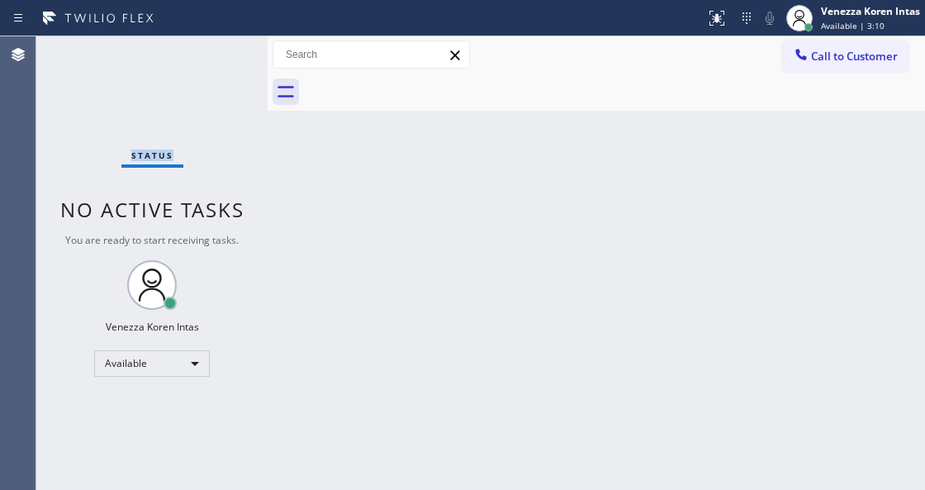
click at [215, 59] on div "Status No active tasks You are ready to start receiving tasks. Venezza Koren In…" at bounding box center [151, 263] width 231 height 454
click at [174, 158] on div "Status" at bounding box center [152, 159] width 62 height 18
click at [189, 111] on div "Status No active tasks You are ready to start receiving tasks. Venezza Koren In…" at bounding box center [151, 263] width 231 height 454
drag, startPoint x: 146, startPoint y: 158, endPoint x: 152, endPoint y: 188, distance: 31.1
click at [152, 188] on div "Status No active tasks You are ready to start receiving tasks. Venezza Koren In…" at bounding box center [151, 263] width 231 height 454
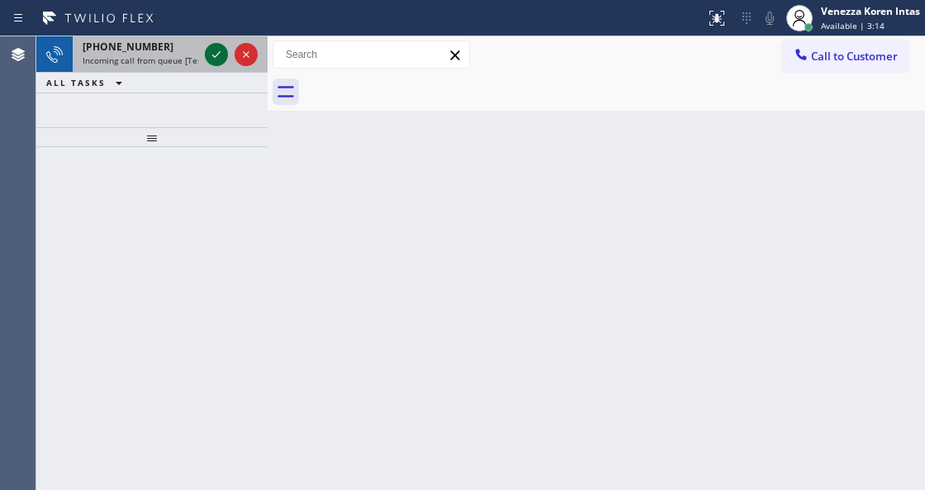
click at [220, 58] on icon at bounding box center [217, 55] width 20 height 20
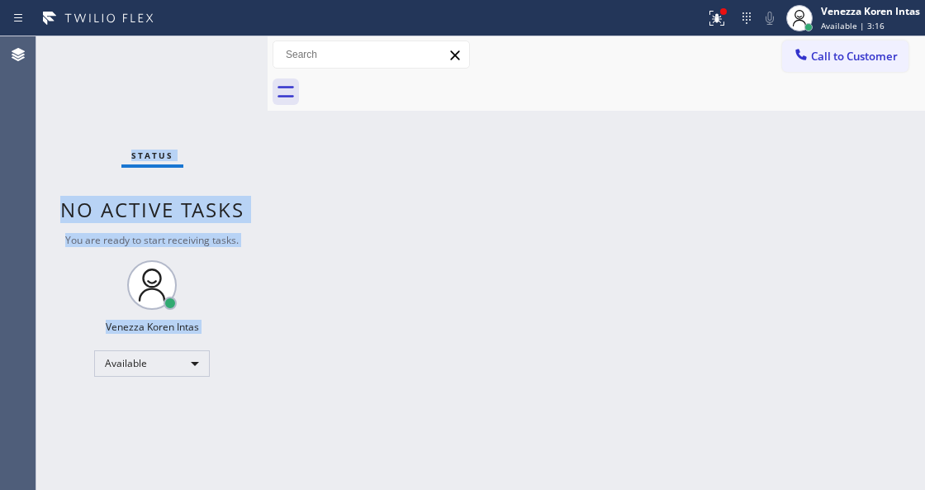
click at [211, 119] on div "Status No active tasks You are ready to start receiving tasks. Venezza Koren In…" at bounding box center [151, 263] width 231 height 454
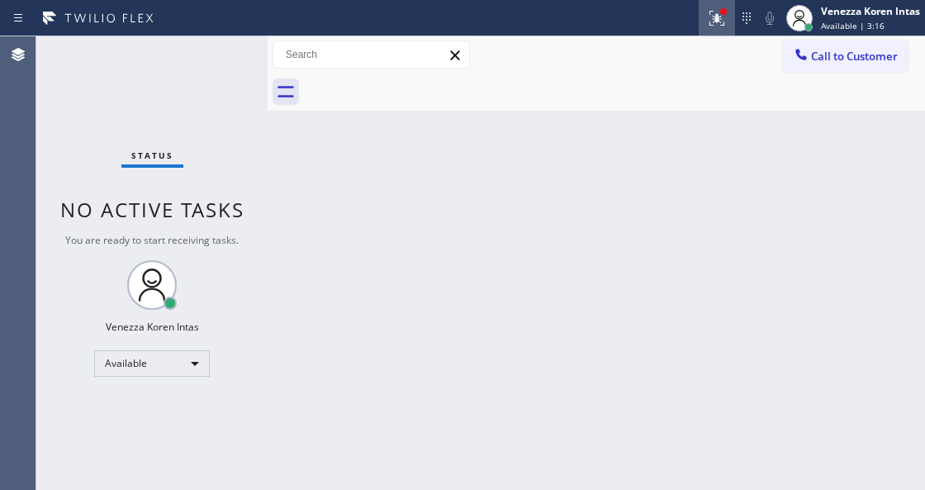
click at [729, 25] on div at bounding box center [717, 18] width 36 height 20
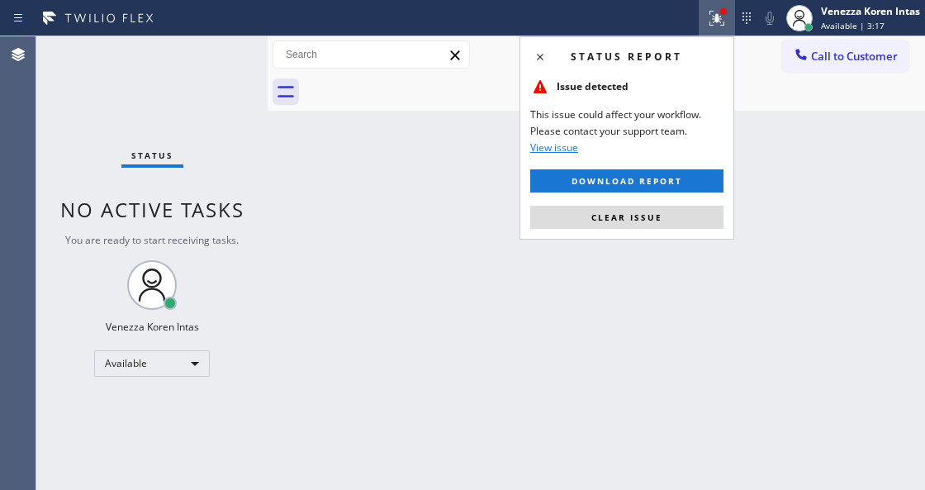
click at [677, 198] on div "Status report Issue detected This issue could affect your workflow. Please cont…" at bounding box center [627, 137] width 215 height 203
click at [674, 206] on button "Clear issue" at bounding box center [626, 217] width 193 height 23
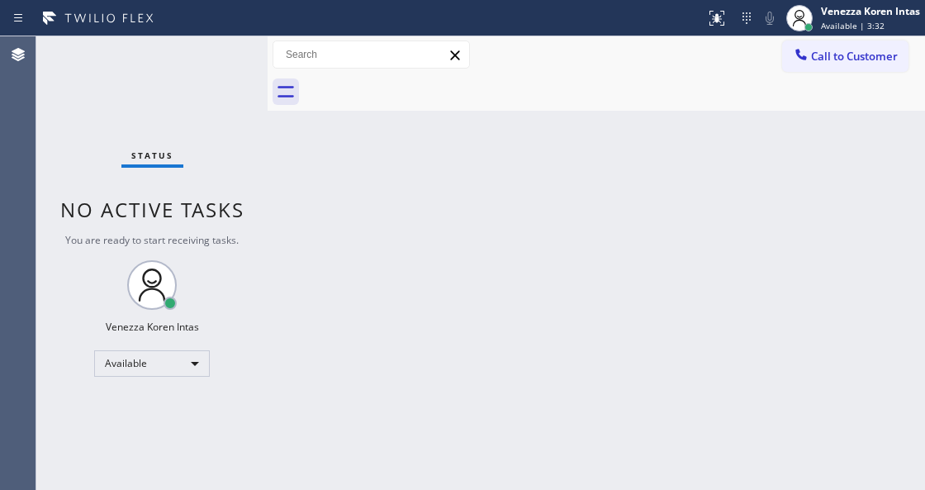
click at [309, 165] on div "Back to Dashboard Change Sender ID Customers Technicians Select a contact Outbo…" at bounding box center [597, 263] width 658 height 454
click at [193, 58] on div "Status No active tasks You are ready to start receiving tasks. Venezza Koren In…" at bounding box center [151, 263] width 231 height 454
click at [197, 58] on div "Status No active tasks You are ready to start receiving tasks. Venezza Koren In…" at bounding box center [151, 263] width 231 height 454
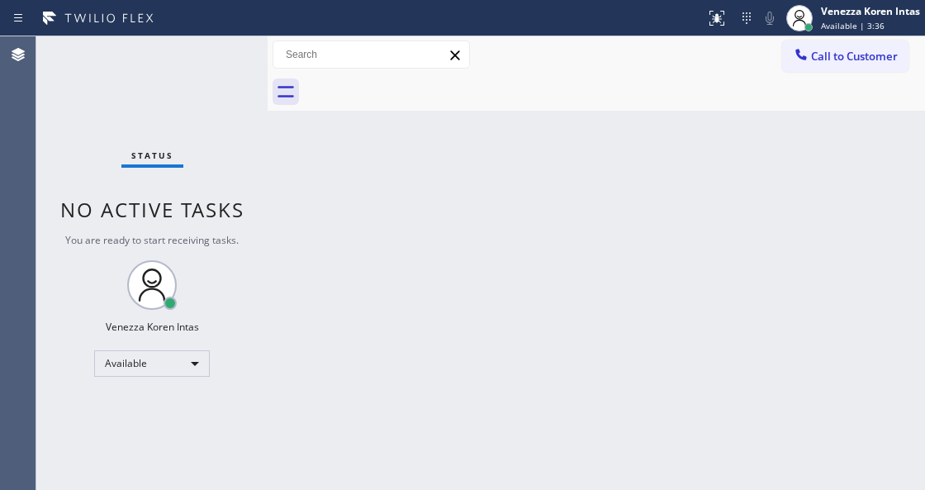
click at [221, 59] on div "Status No active tasks You are ready to start receiving tasks. Venezza Koren In…" at bounding box center [151, 263] width 231 height 454
click at [233, 48] on div "Status No active tasks You are ready to start receiving tasks. Venezza Koren In…" at bounding box center [151, 263] width 231 height 454
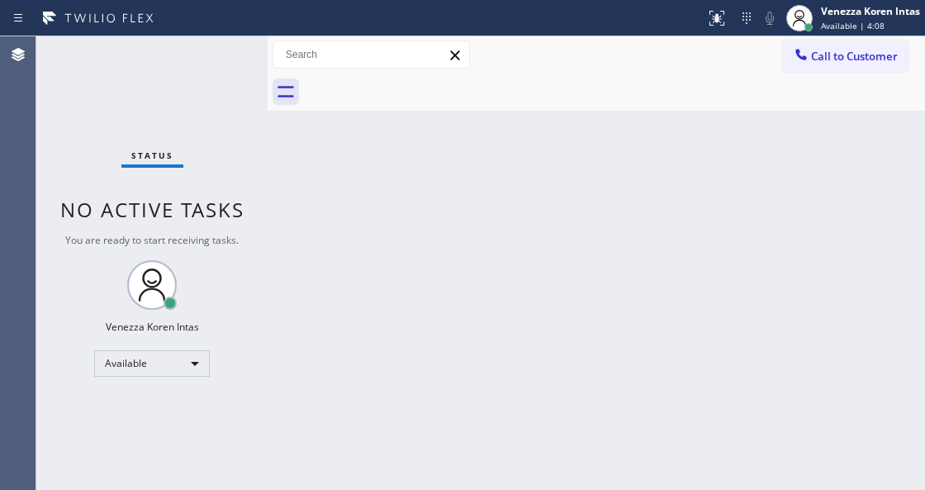
click at [233, 48] on div "Status No active tasks You are ready to start receiving tasks. Venezza Koren In…" at bounding box center [151, 263] width 231 height 454
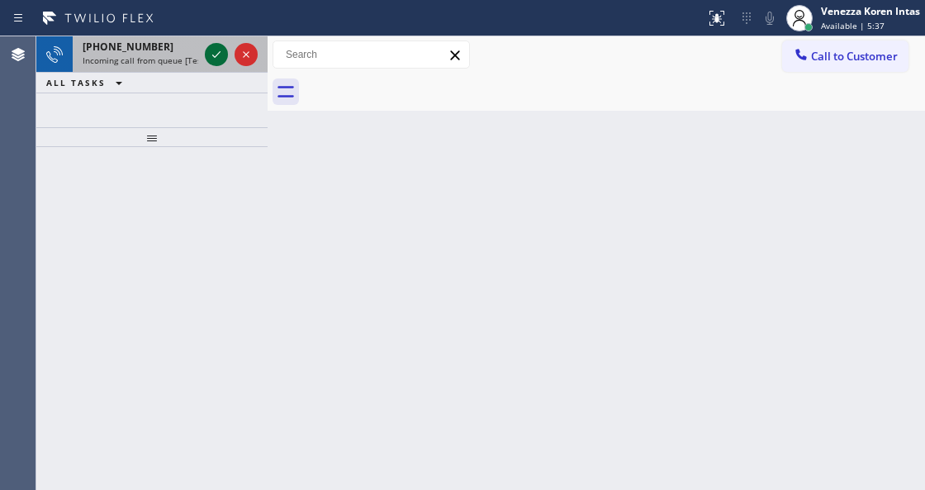
click at [215, 53] on icon at bounding box center [217, 55] width 20 height 20
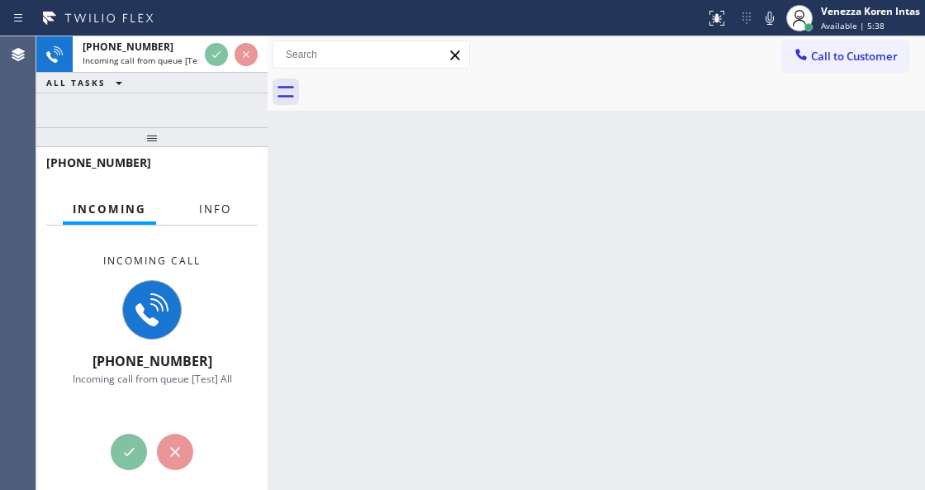
click at [230, 208] on span "Info" at bounding box center [215, 209] width 32 height 15
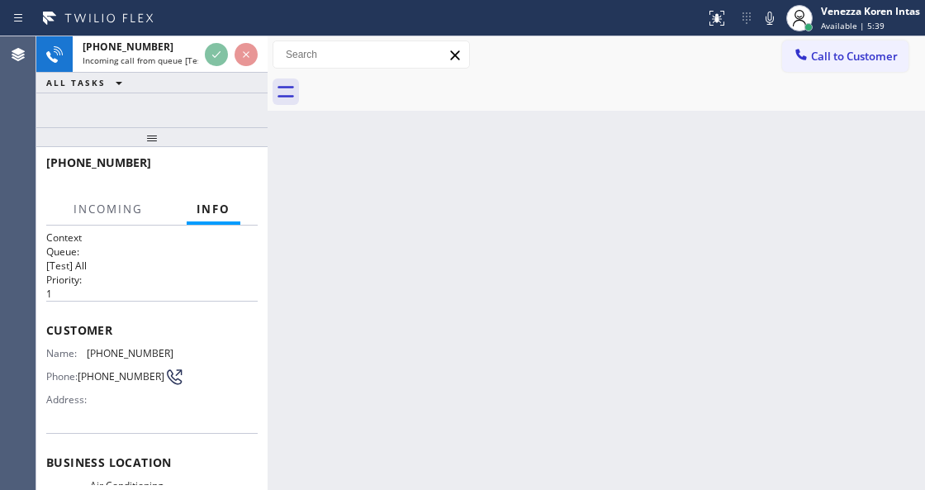
drag, startPoint x: 159, startPoint y: 131, endPoint x: 159, endPoint y: 230, distance: 98.3
click at [159, 147] on div at bounding box center [151, 137] width 231 height 20
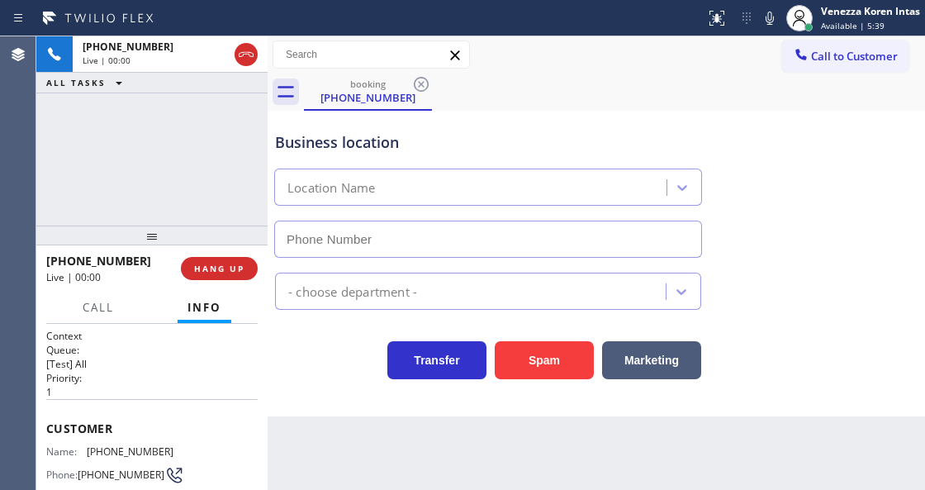
type input "[PHONE_NUMBER]"
drag, startPoint x: 107, startPoint y: 165, endPoint x: 246, endPoint y: 306, distance: 197.5
click at [107, 165] on div "[PHONE_NUMBER] Live | 00:01 ALL TASKS ALL TASKS ACTIVE TASKS TASKS IN WRAP UP" at bounding box center [151, 130] width 231 height 189
click at [588, 478] on div "Back to Dashboard Change Sender ID Customers Technicians Select a contact Outbo…" at bounding box center [597, 263] width 658 height 454
click at [772, 20] on icon at bounding box center [770, 18] width 20 height 20
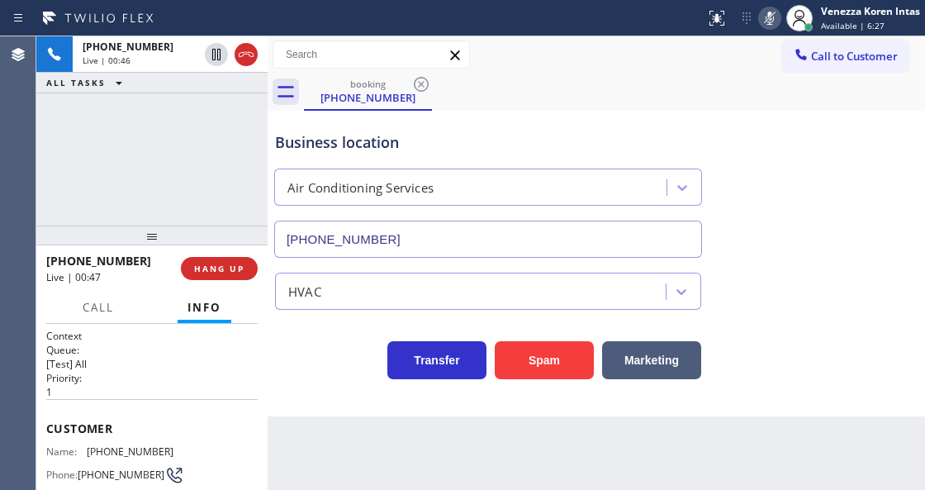
click at [772, 20] on icon at bounding box center [770, 18] width 20 height 20
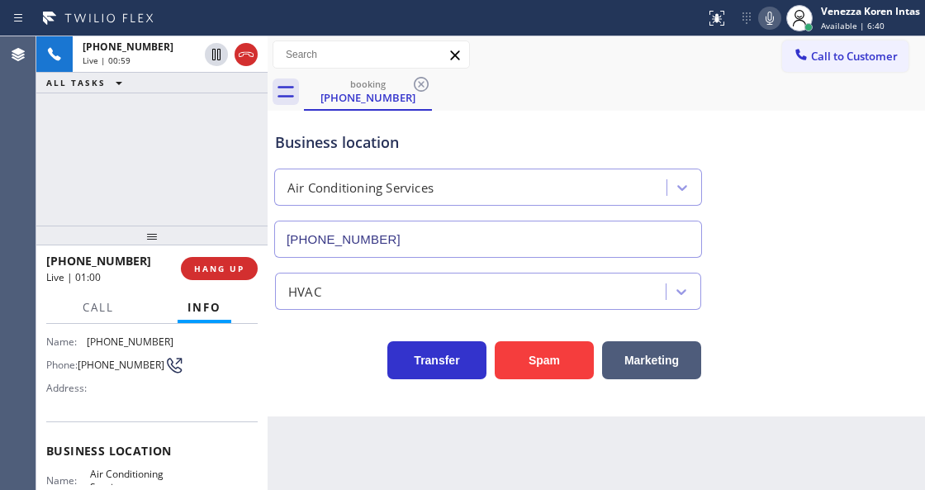
scroll to position [165, 0]
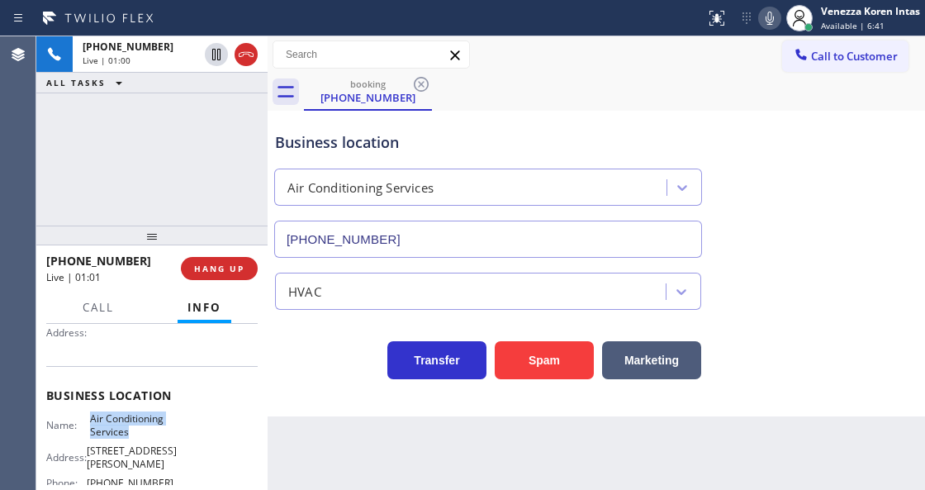
drag, startPoint x: 88, startPoint y: 416, endPoint x: 136, endPoint y: 436, distance: 51.9
click at [136, 436] on div "Name: Air Conditioning Services" at bounding box center [109, 425] width 127 height 26
copy span "Air Conditioning Services"
click at [597, 94] on div "booking [PHONE_NUMBER]" at bounding box center [614, 92] width 621 height 37
drag, startPoint x: 763, startPoint y: 18, endPoint x: 765, endPoint y: 44, distance: 25.7
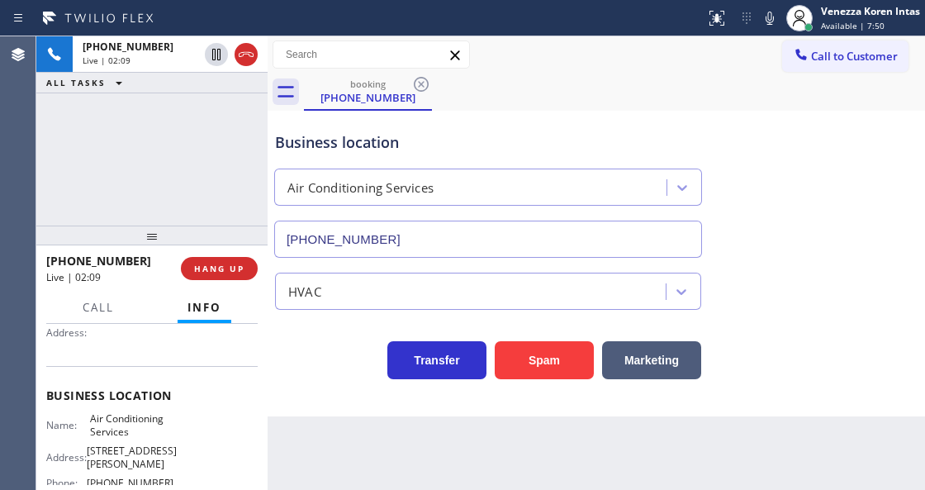
click at [763, 18] on icon at bounding box center [770, 18] width 20 height 20
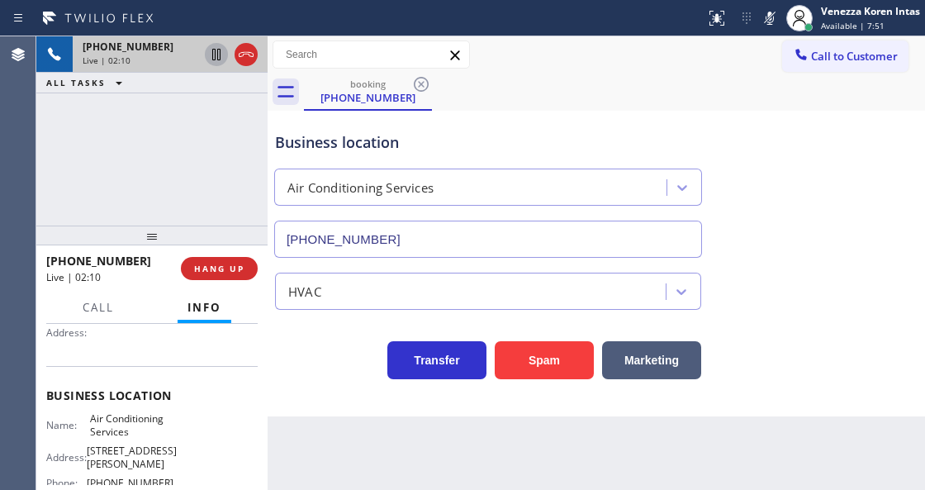
click at [213, 55] on icon at bounding box center [217, 55] width 20 height 20
drag, startPoint x: 89, startPoint y: 411, endPoint x: 137, endPoint y: 427, distance: 50.4
click at [137, 427] on span "Air Conditioning Services" at bounding box center [131, 425] width 83 height 26
copy span "Air Conditioning Services"
drag, startPoint x: 763, startPoint y: 21, endPoint x: 689, endPoint y: 56, distance: 82.1
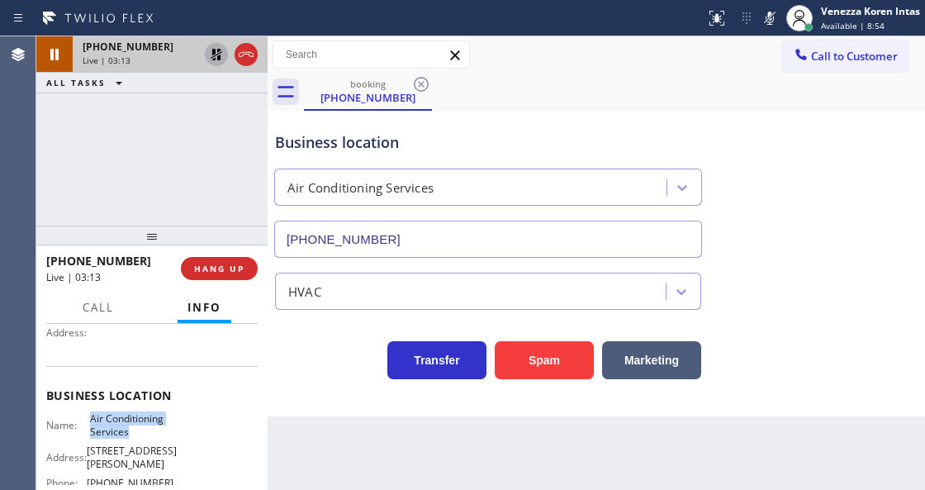
click at [763, 21] on icon at bounding box center [770, 18] width 20 height 20
click at [216, 59] on icon at bounding box center [217, 55] width 20 height 20
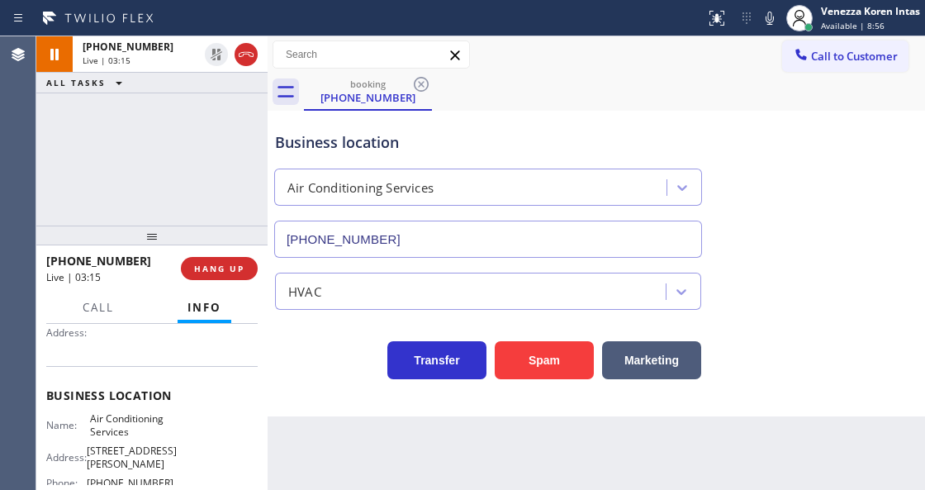
click at [530, 103] on div "booking [PHONE_NUMBER]" at bounding box center [614, 92] width 621 height 37
click at [764, 10] on icon at bounding box center [770, 18] width 20 height 20
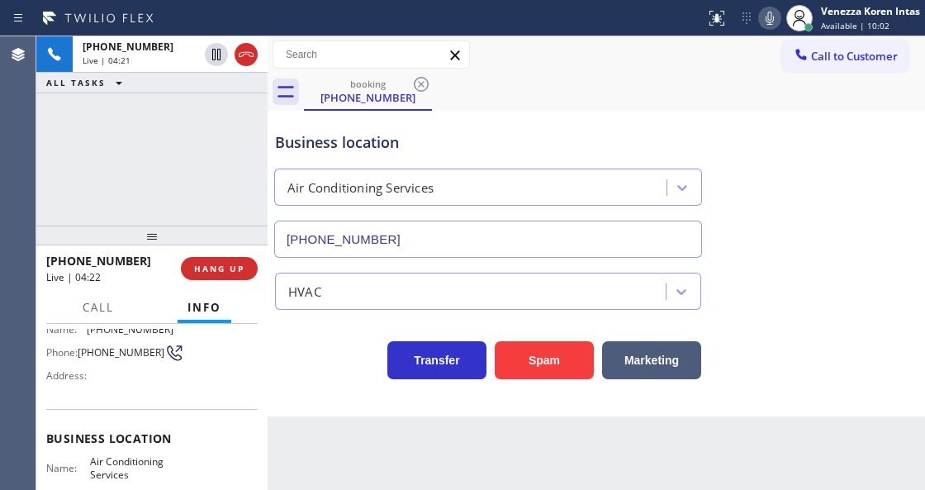
scroll to position [55, 0]
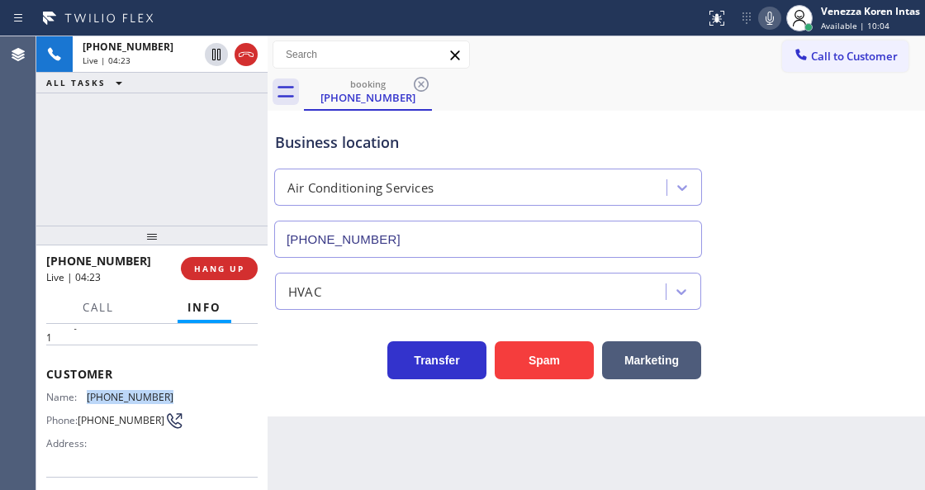
drag, startPoint x: 160, startPoint y: 393, endPoint x: 87, endPoint y: 388, distance: 73.8
click at [87, 391] on div "Name: [PHONE_NUMBER]" at bounding box center [109, 397] width 127 height 12
copy div "[PHONE_NUMBER]"
click at [485, 150] on div "Business location" at bounding box center [488, 142] width 426 height 22
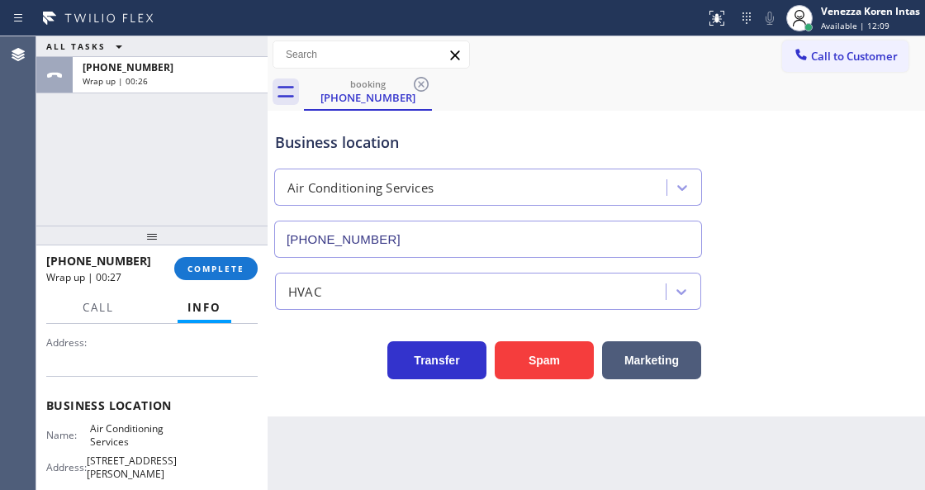
scroll to position [220, 0]
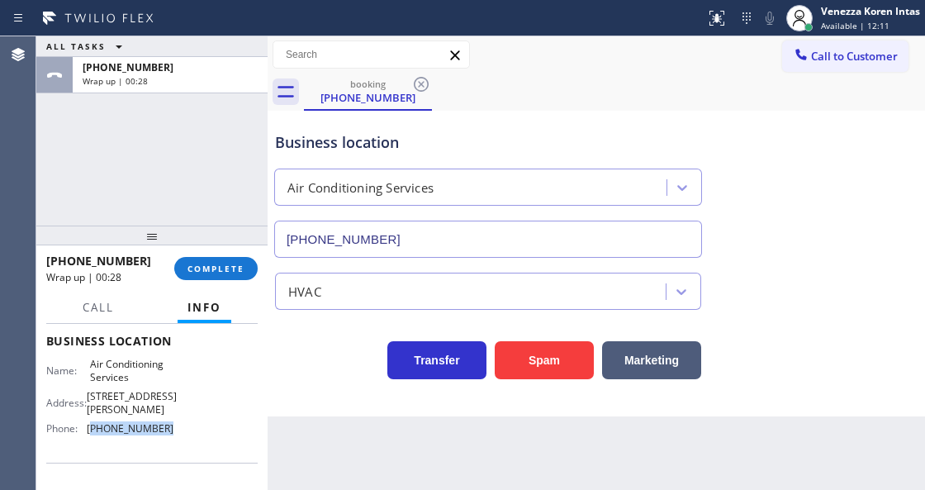
drag, startPoint x: 178, startPoint y: 421, endPoint x: 92, endPoint y: 421, distance: 86.8
click at [92, 421] on div "Name: Air Conditioning Services Address: [STREET_ADDRESS][PERSON_NAME] Phone: […" at bounding box center [152, 399] width 212 height 83
copy span "805) 256-3675"
click at [240, 266] on span "COMPLETE" at bounding box center [216, 269] width 57 height 12
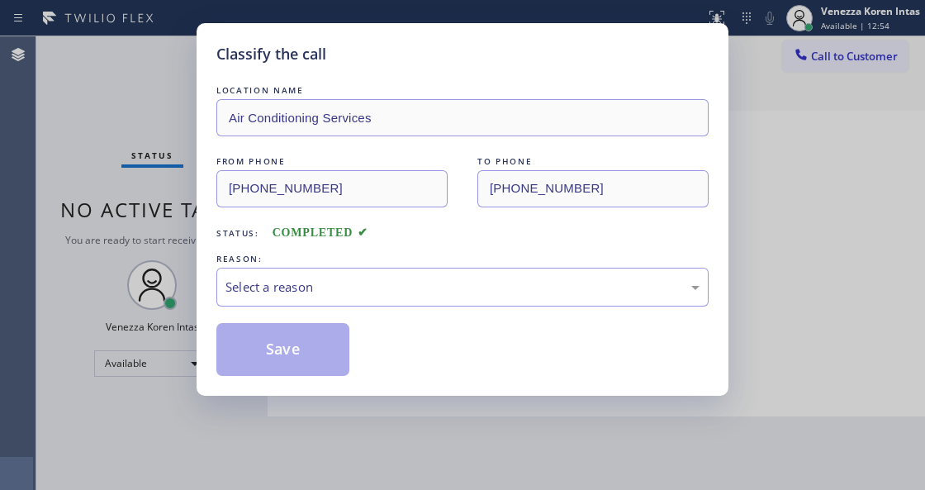
click at [358, 285] on div "Select a reason" at bounding box center [463, 287] width 474 height 19
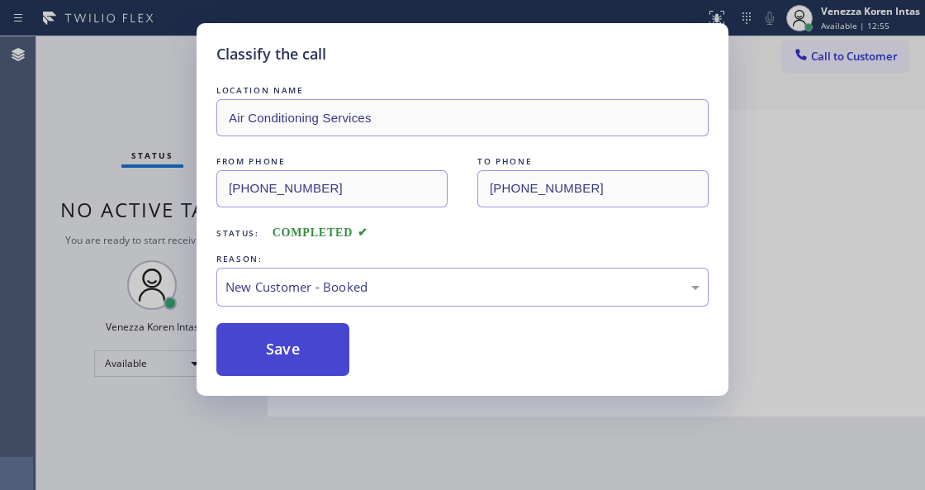
click at [325, 345] on button "Save" at bounding box center [282, 349] width 133 height 53
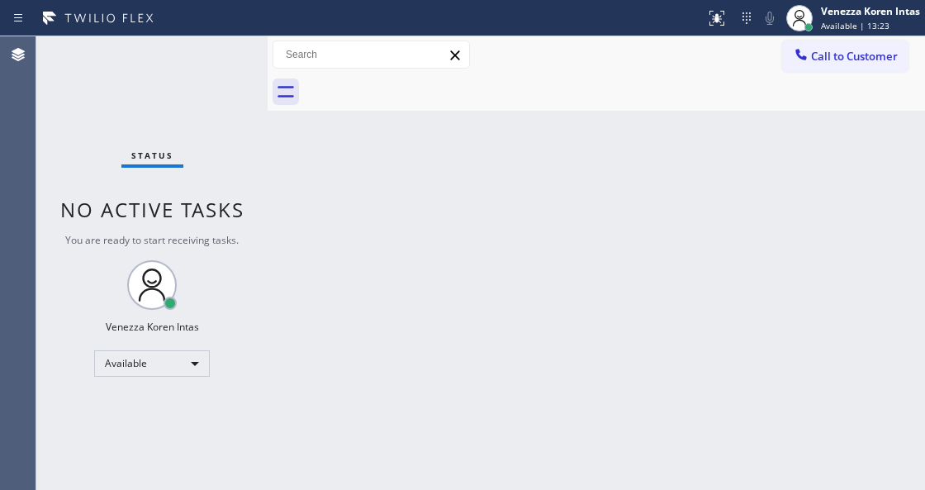
click at [196, 120] on div "Status No active tasks You are ready to start receiving tasks. Venezza Koren In…" at bounding box center [151, 263] width 231 height 454
click at [212, 128] on div "Status No active tasks You are ready to start receiving tasks. Venezza Koren In…" at bounding box center [151, 263] width 231 height 454
click at [506, 157] on div "Back to Dashboard Change Sender ID Customers Technicians Select a contact Outbo…" at bounding box center [597, 263] width 658 height 454
click at [350, 170] on div "Back to Dashboard Change Sender ID Customers Technicians Select a contact Outbo…" at bounding box center [597, 263] width 658 height 454
click at [545, 121] on div "Back to Dashboard Change Sender ID Customers Technicians Select a contact Outbo…" at bounding box center [597, 263] width 658 height 454
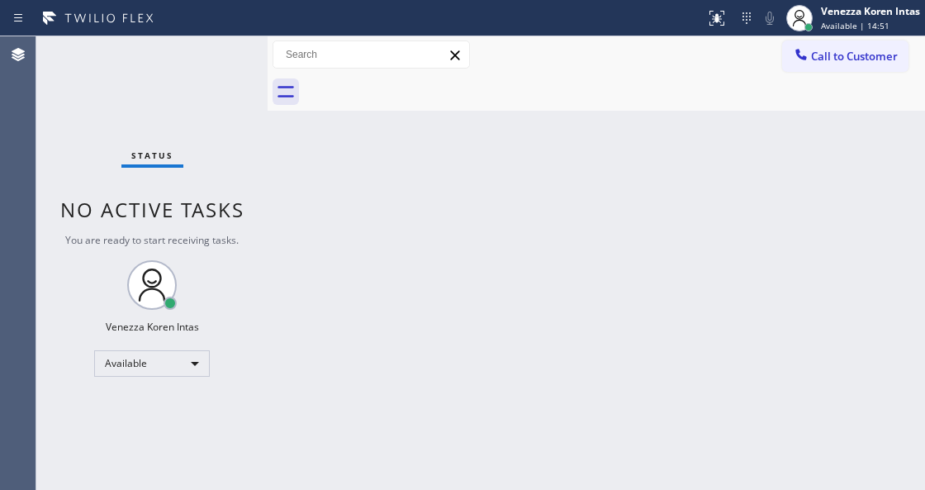
click at [200, 97] on div "Status No active tasks You are ready to start receiving tasks. Venezza Koren In…" at bounding box center [151, 263] width 231 height 454
drag, startPoint x: 553, startPoint y: 254, endPoint x: 816, endPoint y: 133, distance: 289.1
click at [554, 254] on div "Back to Dashboard Change Sender ID Customers Technicians Select a contact Outbo…" at bounding box center [597, 263] width 658 height 454
click at [559, 157] on div "Back to Dashboard Change Sender ID Customers Technicians Select a contact Outbo…" at bounding box center [597, 263] width 658 height 454
drag, startPoint x: 315, startPoint y: 240, endPoint x: 419, endPoint y: 291, distance: 116.0
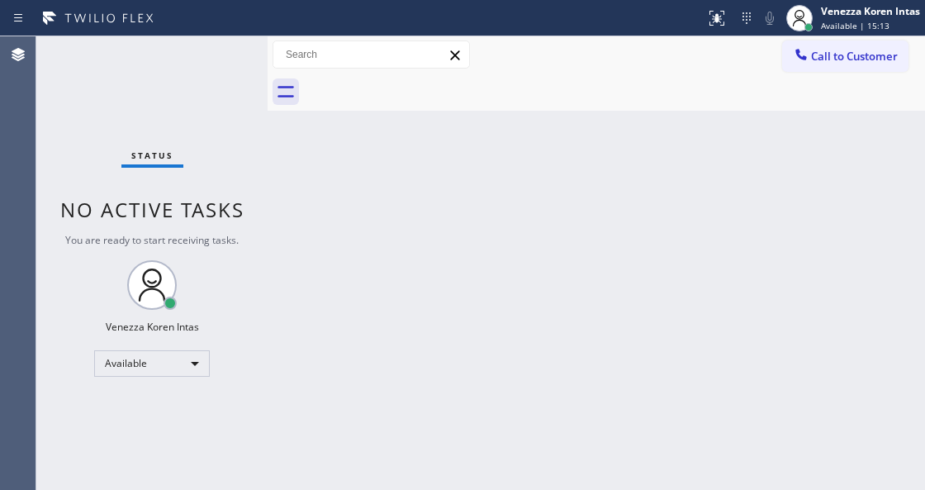
click at [315, 240] on div "Back to Dashboard Change Sender ID Customers Technicians Select a contact Outbo…" at bounding box center [597, 263] width 658 height 454
click at [360, 182] on div "Back to Dashboard Change Sender ID Customers Technicians Select a contact Outbo…" at bounding box center [597, 263] width 658 height 454
drag, startPoint x: 622, startPoint y: 159, endPoint x: 687, endPoint y: 4, distance: 167.4
click at [625, 159] on div "Back to Dashboard Change Sender ID Customers Technicians Select a contact Outbo…" at bounding box center [597, 263] width 658 height 454
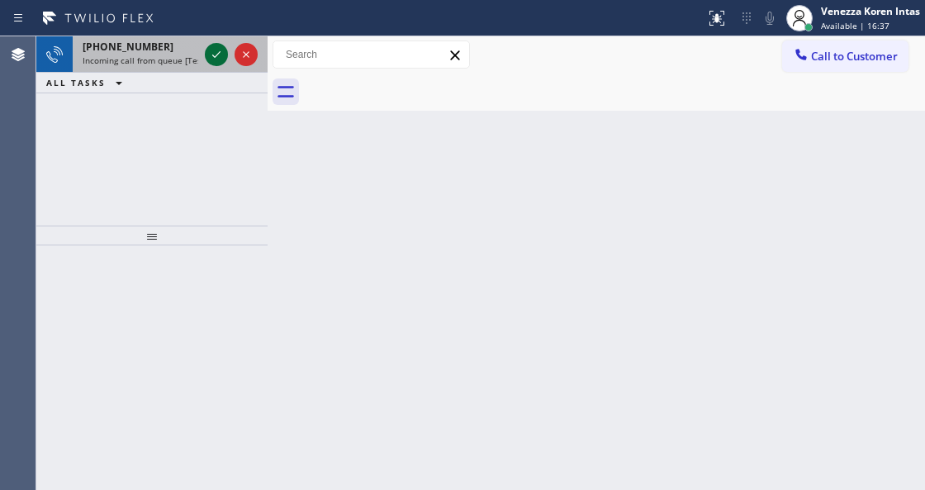
click at [224, 63] on icon at bounding box center [217, 55] width 20 height 20
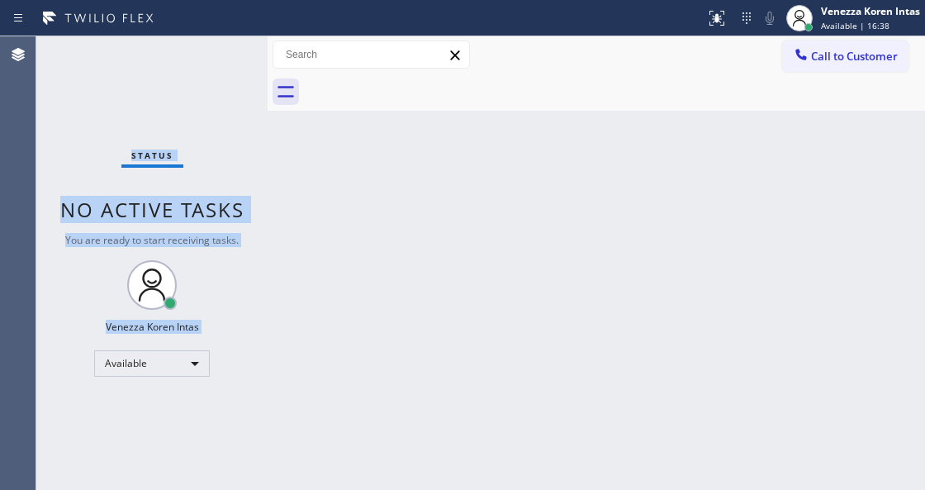
click at [220, 59] on div "Status No active tasks You are ready to start receiving tasks. Venezza Koren In…" at bounding box center [151, 263] width 231 height 454
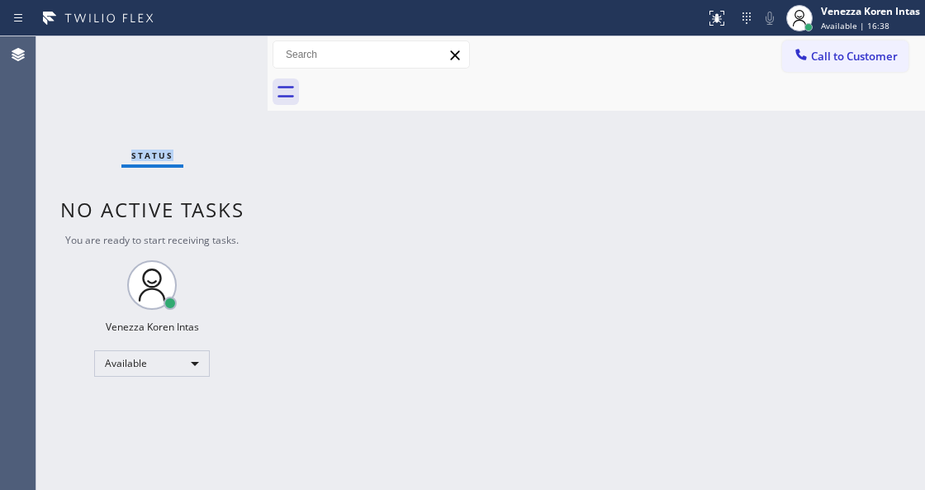
click at [220, 59] on div "Status No active tasks You are ready to start receiving tasks. Venezza Koren In…" at bounding box center [151, 263] width 231 height 454
click at [737, 131] on div "Back to Dashboard Change Sender ID Customers Technicians Select a contact Outbo…" at bounding box center [597, 263] width 658 height 454
click at [344, 489] on html "Status report No issues detected If you experience an issue, please download th…" at bounding box center [462, 245] width 925 height 490
click at [719, 12] on div at bounding box center [724, 12] width 10 height 10
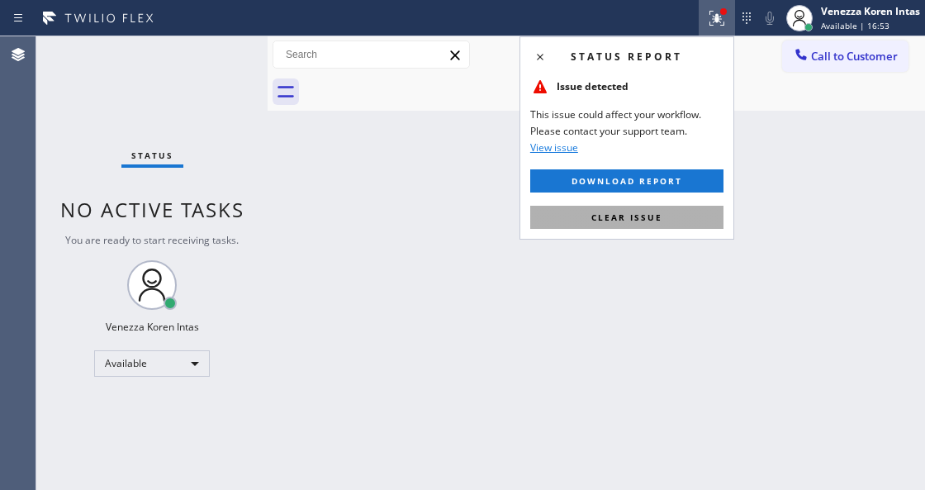
click at [663, 207] on button "Clear issue" at bounding box center [626, 217] width 193 height 23
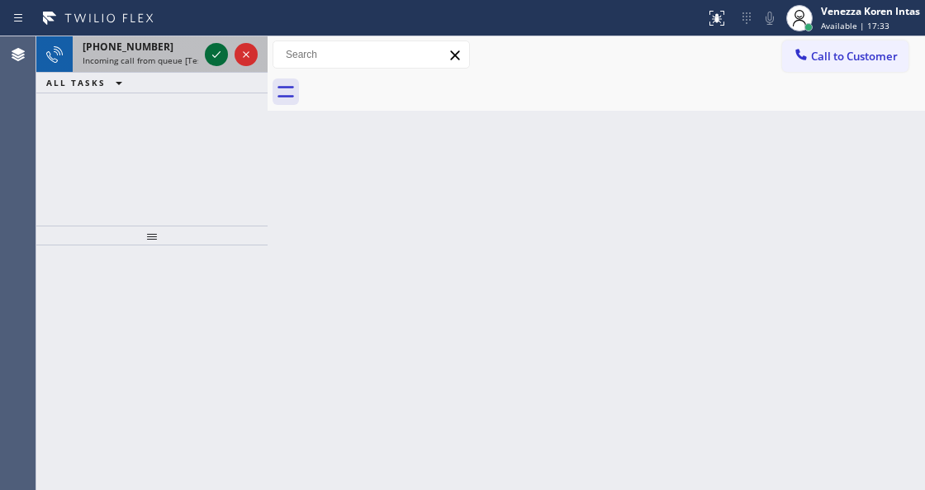
click at [214, 48] on icon at bounding box center [217, 55] width 20 height 20
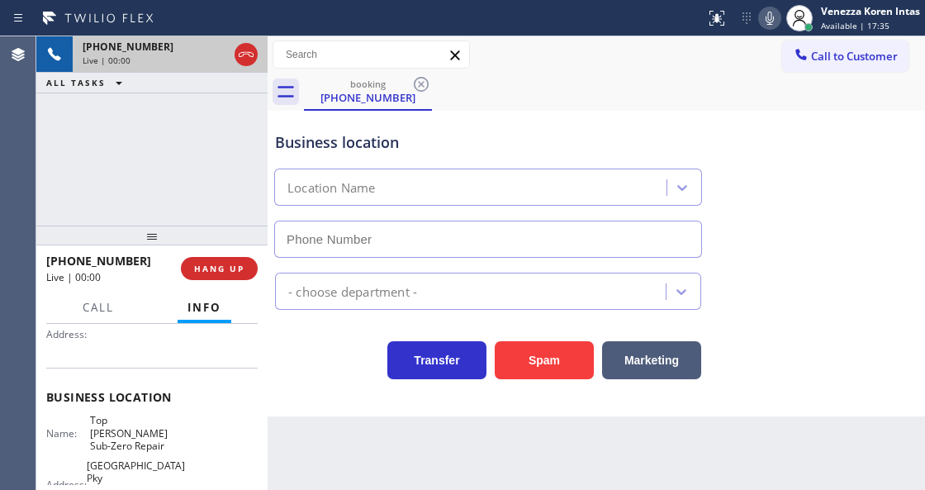
scroll to position [165, 0]
type input "[PHONE_NUMBER]"
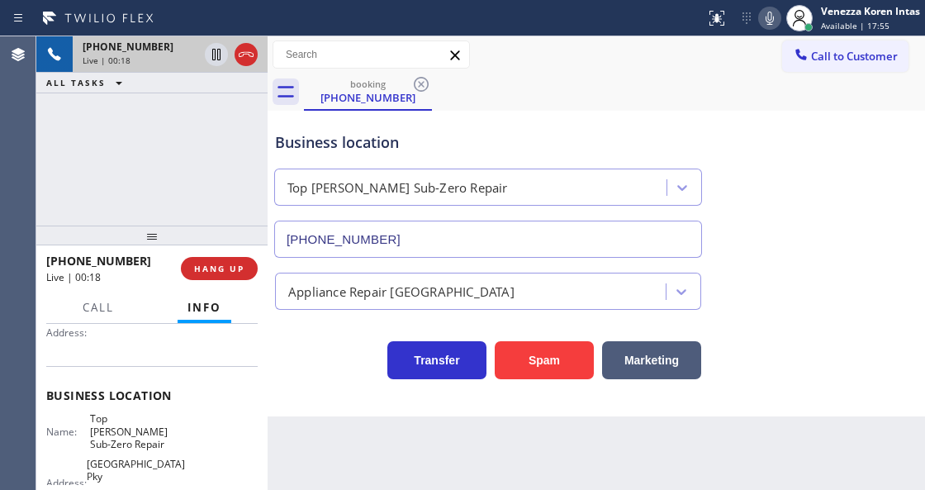
click at [864, 210] on div "Business location Top [PERSON_NAME] Sub-Zero Repair [PHONE_NUMBER]" at bounding box center [596, 183] width 649 height 150
click at [768, 21] on icon at bounding box center [770, 18] width 20 height 20
click at [763, 21] on icon at bounding box center [770, 18] width 20 height 20
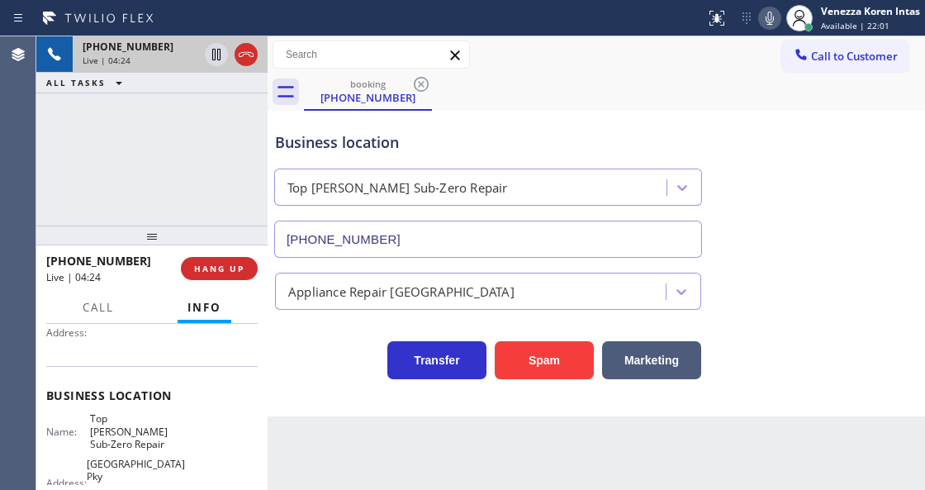
click at [773, 20] on icon at bounding box center [770, 18] width 8 height 13
click at [215, 56] on icon at bounding box center [216, 55] width 8 height 12
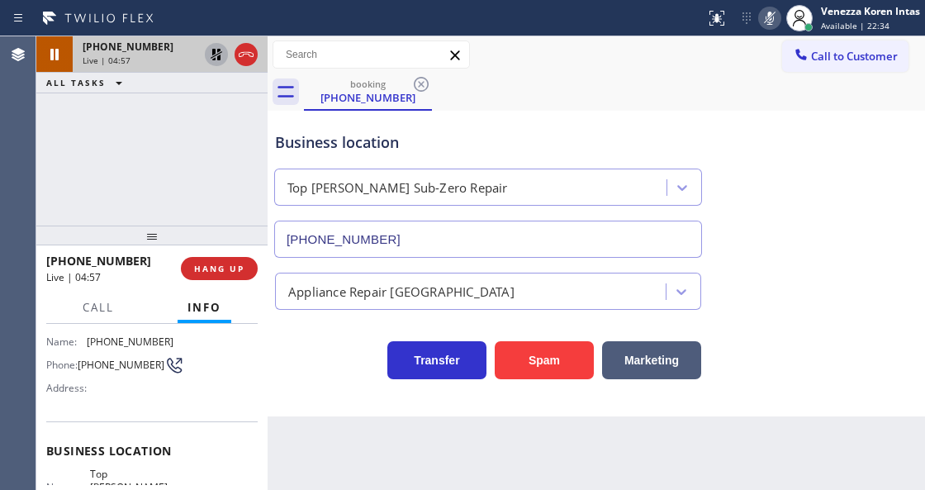
scroll to position [0, 0]
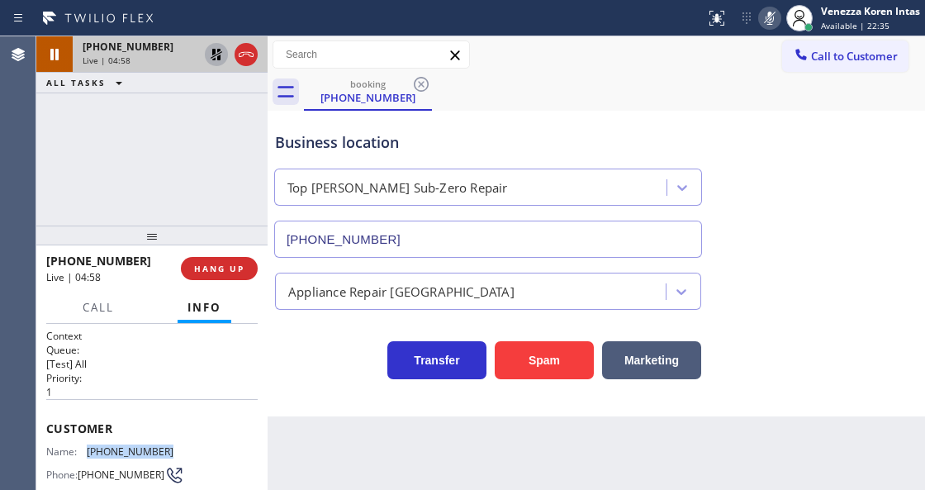
drag, startPoint x: 174, startPoint y: 446, endPoint x: 85, endPoint y: 447, distance: 88.4
click at [85, 447] on div "Name: [PHONE_NUMBER] Phone: [PHONE_NUMBER] Address:" at bounding box center [152, 477] width 212 height 65
copy div "[PHONE_NUMBER]"
click at [768, 16] on icon at bounding box center [770, 18] width 20 height 20
click at [219, 59] on icon at bounding box center [217, 55] width 12 height 12
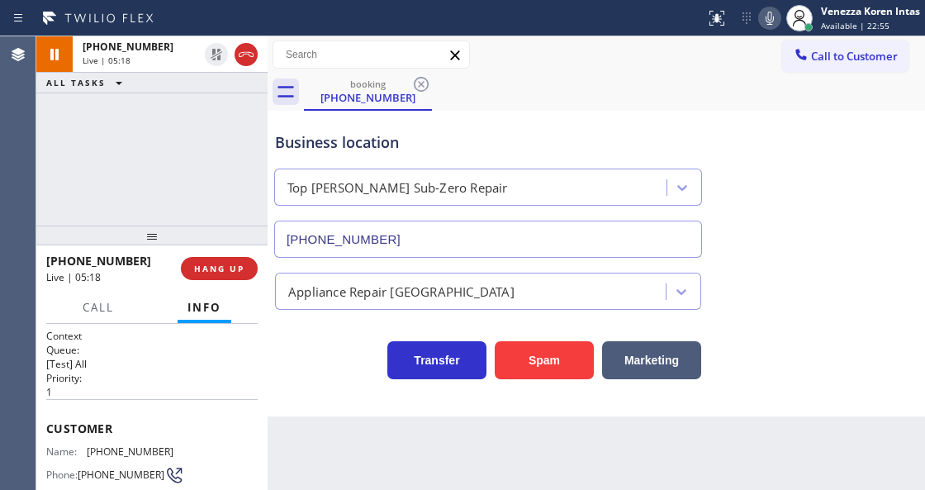
click at [549, 83] on div "booking [PHONE_NUMBER]" at bounding box center [614, 92] width 621 height 37
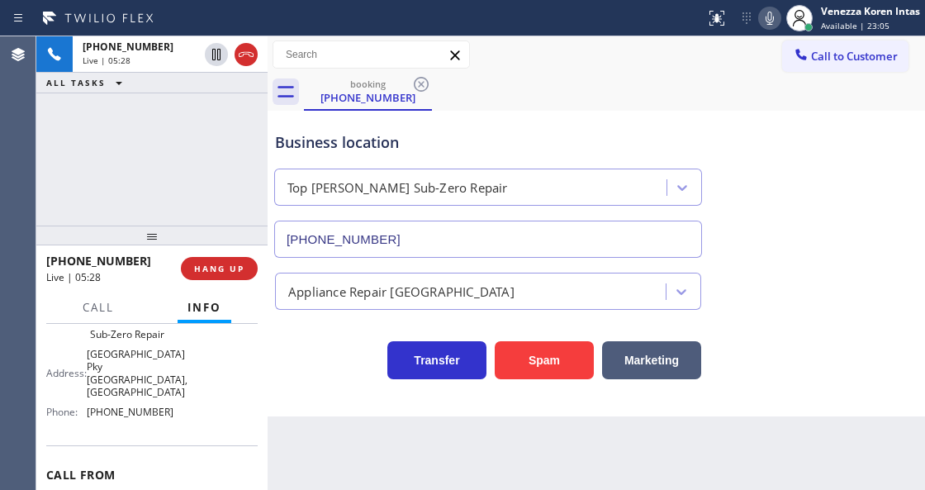
scroll to position [220, 0]
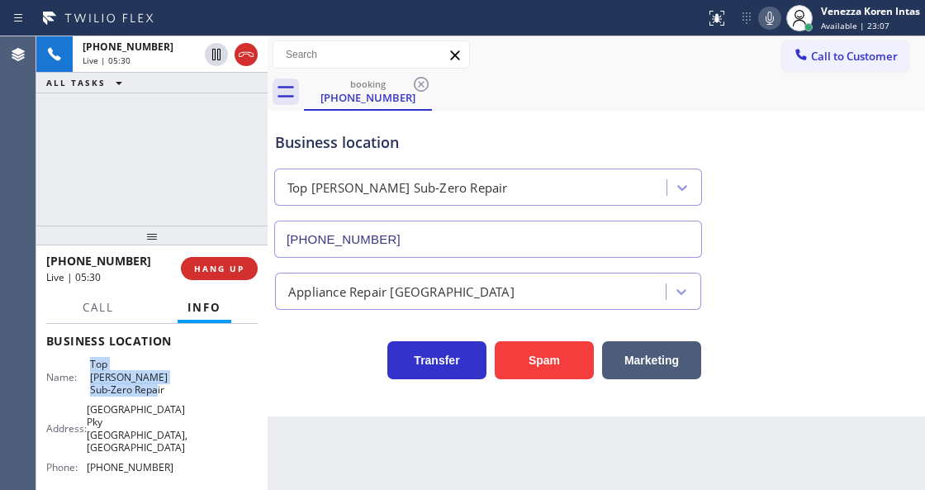
drag, startPoint x: 88, startPoint y: 359, endPoint x: 166, endPoint y: 380, distance: 81.2
click at [166, 380] on div "Name: Top [PERSON_NAME] Sub-Zero Repair" at bounding box center [109, 377] width 127 height 38
copy span "Top [PERSON_NAME] Sub-Zero Repair"
click at [777, 17] on icon at bounding box center [770, 18] width 20 height 20
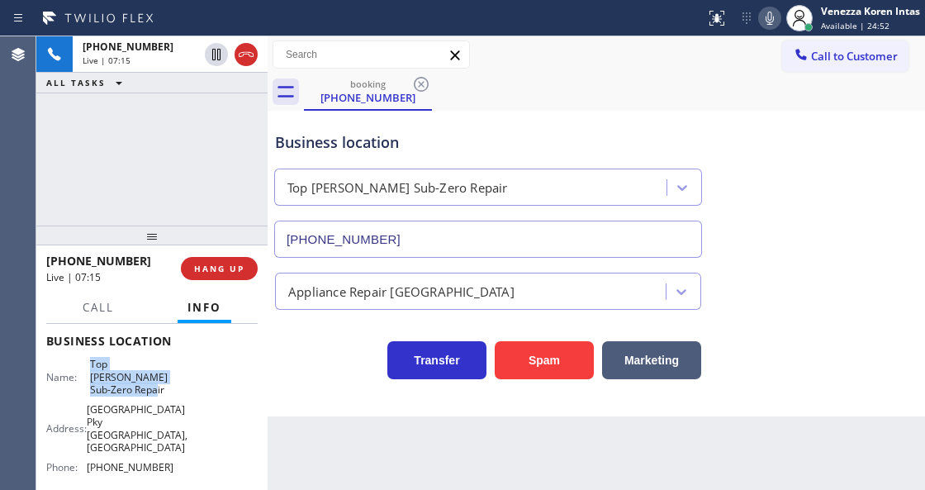
click at [774, 19] on icon at bounding box center [770, 18] width 20 height 20
click at [760, 15] on icon at bounding box center [770, 18] width 20 height 20
click at [761, 20] on icon at bounding box center [770, 18] width 20 height 20
click at [768, 133] on div "Business location Top [PERSON_NAME] Sub-Zero Repair [PHONE_NUMBER]" at bounding box center [596, 183] width 649 height 150
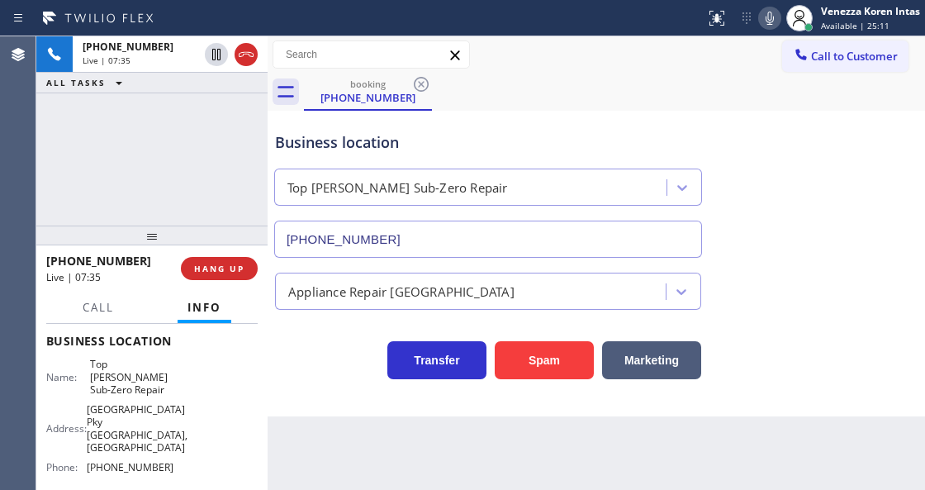
click at [774, 26] on icon at bounding box center [770, 18] width 20 height 20
click at [760, 24] on icon at bounding box center [770, 18] width 20 height 20
click at [605, 78] on div "booking [PHONE_NUMBER]" at bounding box center [614, 92] width 621 height 37
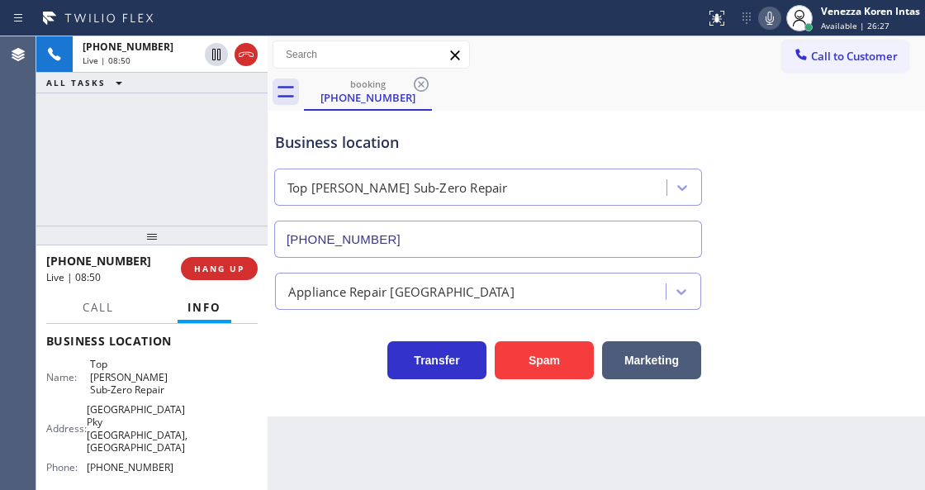
click at [304, 133] on div "Business location" at bounding box center [488, 142] width 426 height 22
drag, startPoint x: 269, startPoint y: 135, endPoint x: 212, endPoint y: 140, distance: 58.1
click at [268, 135] on div at bounding box center [268, 263] width 0 height 454
click at [212, 140] on div "[PHONE_NUMBER] Live | 08:51 ALL TASKS ALL TASKS ACTIVE TASKS TASKS IN WRAP UP" at bounding box center [151, 130] width 230 height 189
click at [103, 150] on div "[PHONE_NUMBER] Live | 08:52 ALL TASKS ALL TASKS ACTIVE TASKS TASKS IN WRAP UP" at bounding box center [151, 130] width 230 height 189
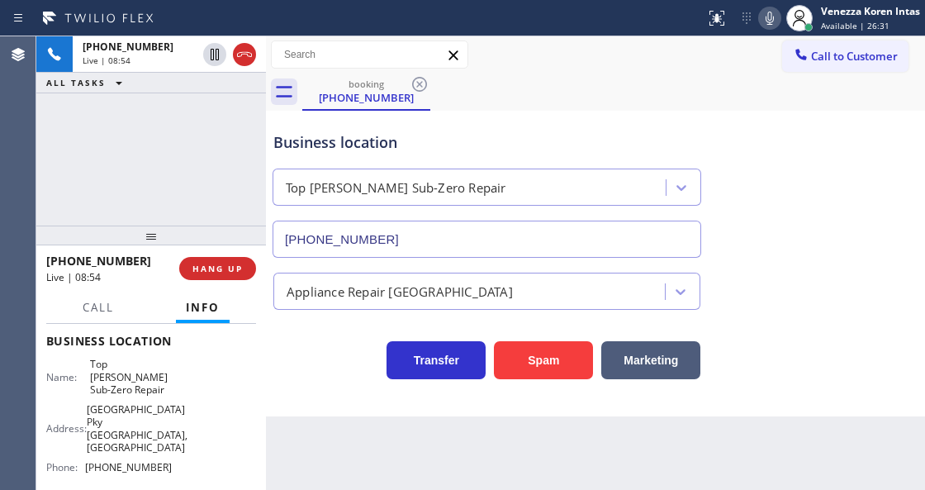
click at [772, 21] on icon at bounding box center [770, 18] width 8 height 13
click at [749, 90] on div "booking [PHONE_NUMBER]" at bounding box center [613, 92] width 623 height 37
click at [529, 489] on div "Back to Dashboard Change Sender ID Customers Technicians Select a contact Outbo…" at bounding box center [595, 263] width 659 height 454
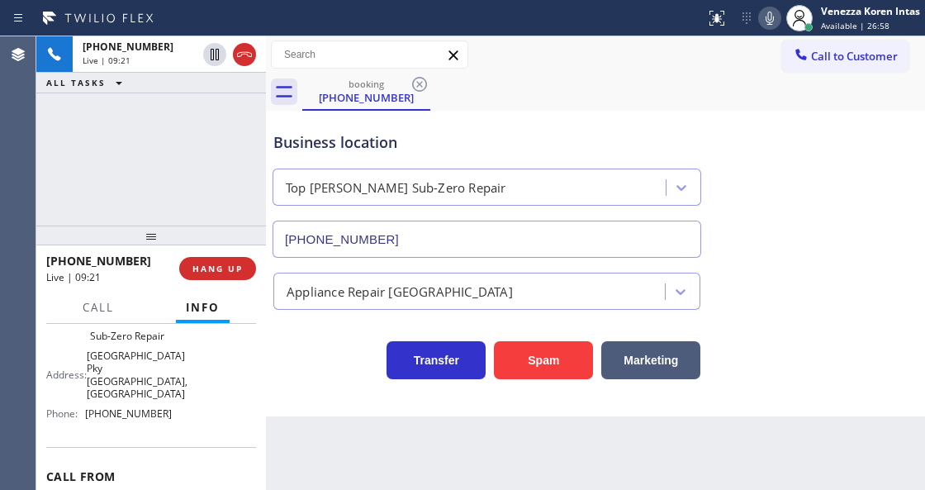
scroll to position [187, 0]
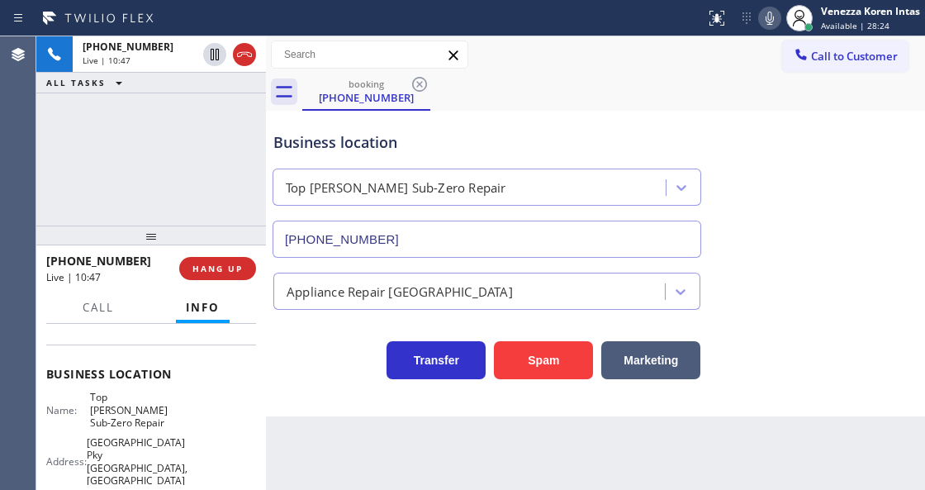
click at [762, 17] on icon at bounding box center [770, 18] width 20 height 20
click at [763, 17] on icon at bounding box center [770, 18] width 20 height 20
click at [777, 11] on icon at bounding box center [770, 18] width 20 height 20
click at [775, 12] on icon at bounding box center [770, 18] width 20 height 20
drag, startPoint x: 772, startPoint y: 17, endPoint x: 744, endPoint y: 36, distance: 33.9
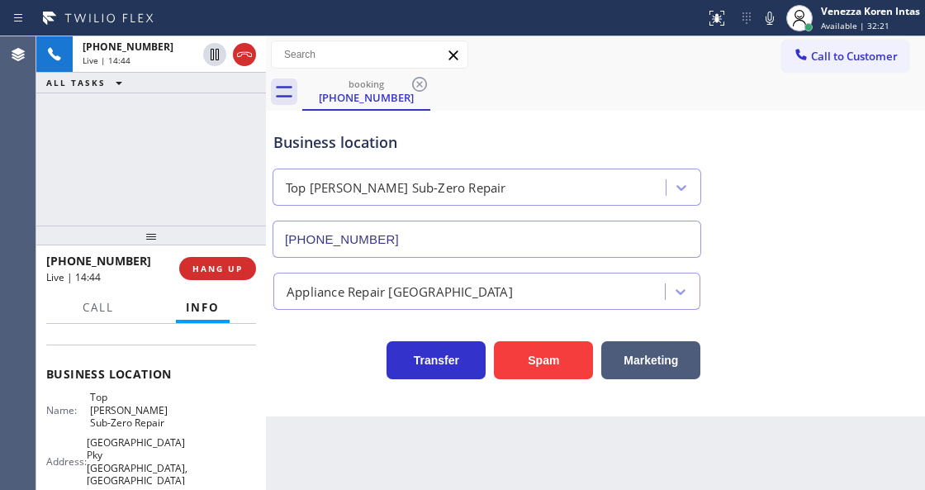
click at [772, 17] on icon at bounding box center [770, 18] width 20 height 20
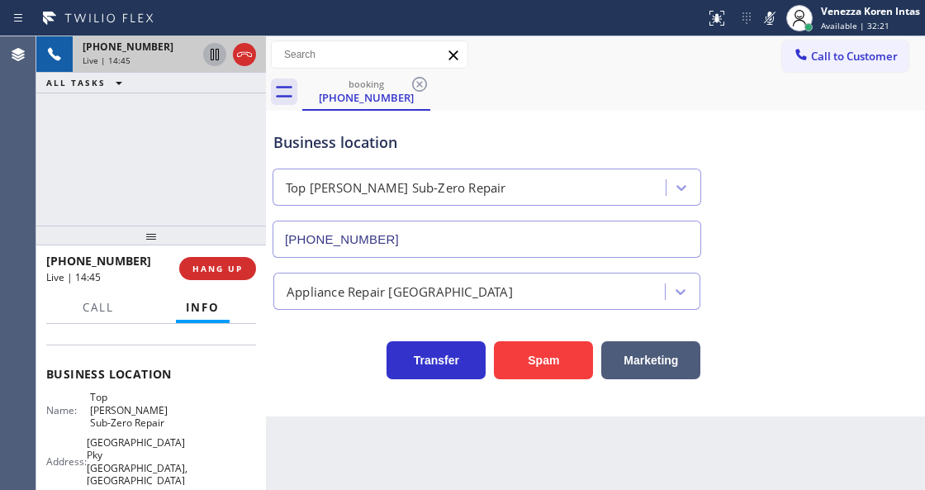
click at [215, 53] on icon at bounding box center [215, 55] width 20 height 20
drag, startPoint x: 766, startPoint y: 18, endPoint x: 745, endPoint y: 73, distance: 58.3
click at [767, 18] on icon at bounding box center [770, 18] width 20 height 20
click at [215, 60] on icon at bounding box center [215, 55] width 20 height 20
click at [449, 479] on div "Back to Dashboard Change Sender ID Customers Technicians Select a contact Outbo…" at bounding box center [595, 263] width 659 height 454
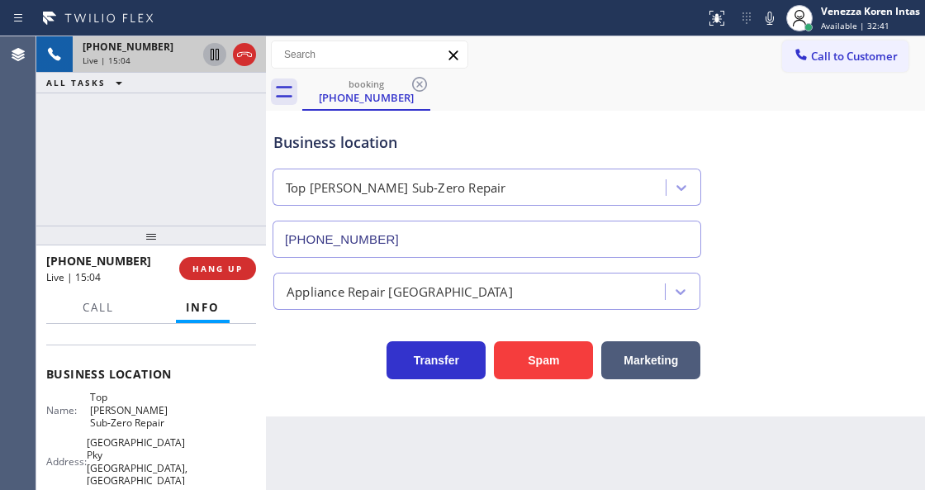
click at [578, 102] on div "booking [PHONE_NUMBER]" at bounding box center [613, 92] width 623 height 37
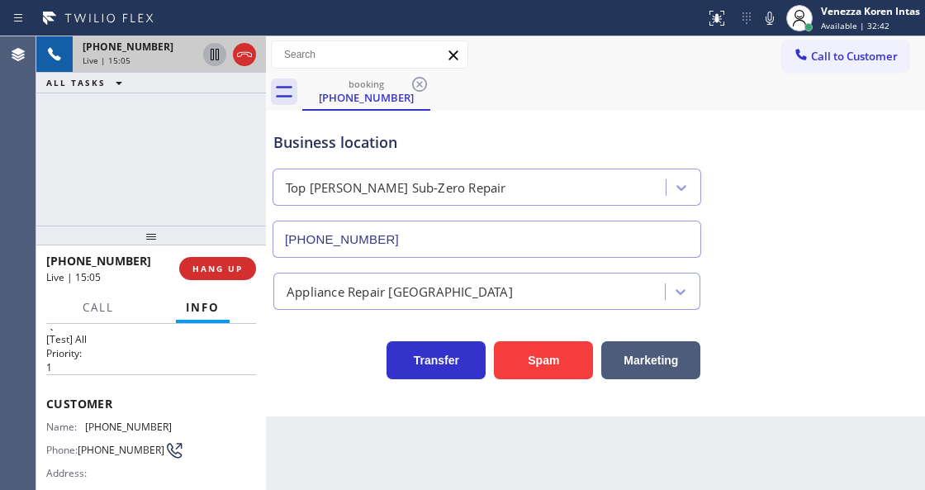
scroll to position [21, 0]
click at [482, 96] on div "booking [PHONE_NUMBER]" at bounding box center [613, 92] width 623 height 37
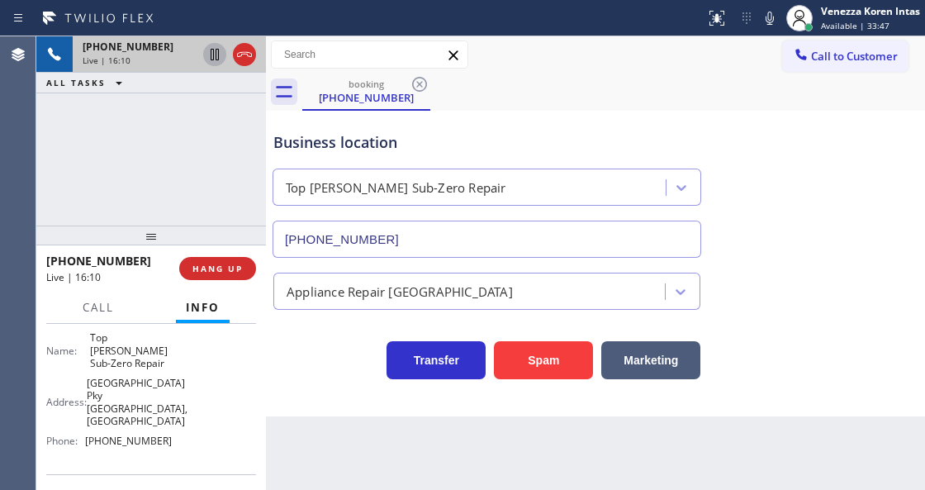
scroll to position [283, 0]
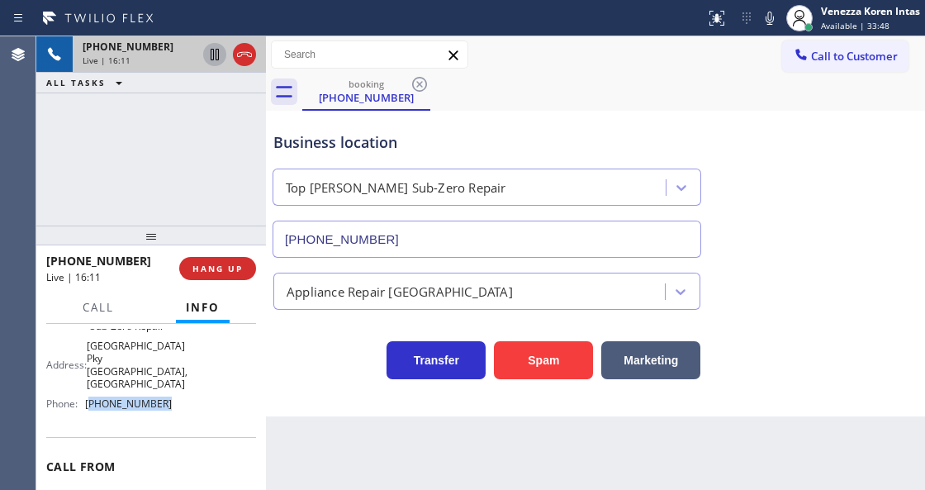
drag, startPoint x: 166, startPoint y: 476, endPoint x: 92, endPoint y: 390, distance: 113.6
click at [92, 390] on div "Name: Top [PERSON_NAME] Sub-Zero Repair Address: [STREET_ADDRESS] Phone: [PHONE…" at bounding box center [109, 355] width 126 height 122
copy span "714) 970-4558"
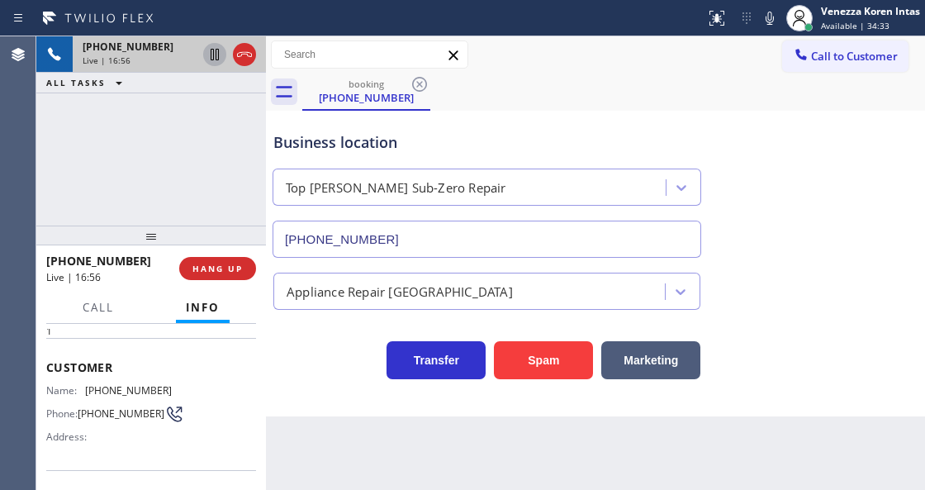
scroll to position [8, 0]
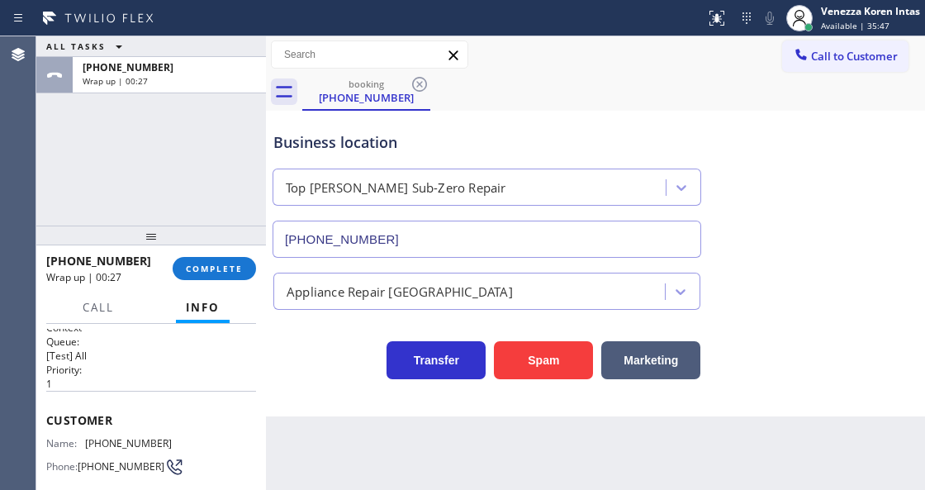
click at [228, 240] on div at bounding box center [151, 236] width 230 height 20
click at [230, 250] on div "[PHONE_NUMBER] Wrap up | 00:28 COMPLETE" at bounding box center [151, 268] width 210 height 43
click at [233, 259] on button "COMPLETE" at bounding box center [214, 268] width 83 height 23
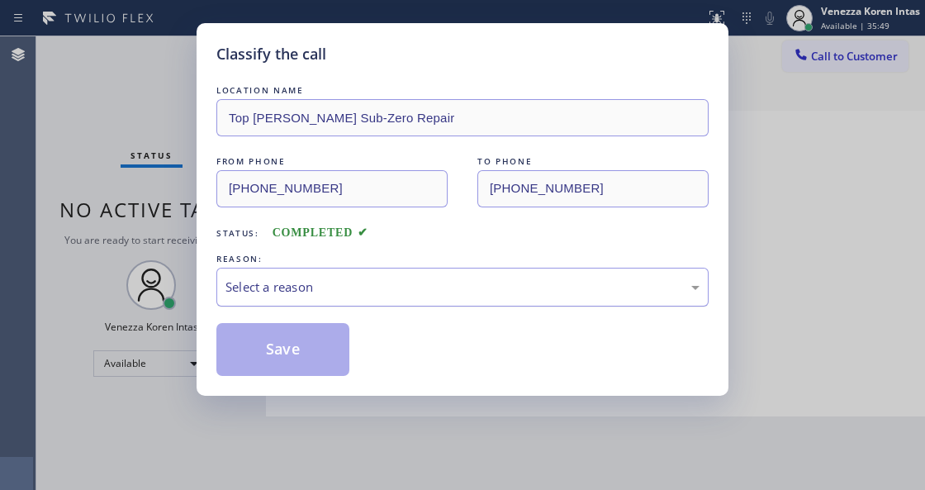
click at [406, 284] on div "Select a reason" at bounding box center [463, 287] width 474 height 19
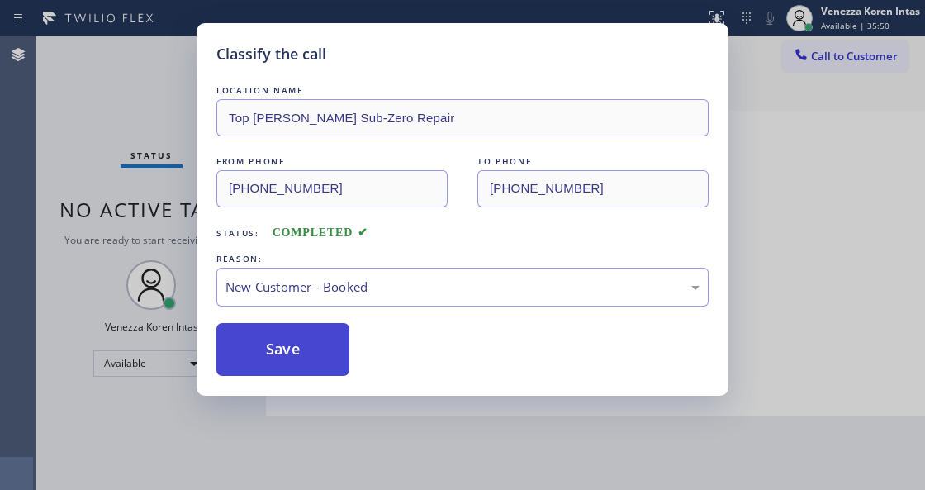
click at [335, 337] on button "Save" at bounding box center [282, 349] width 133 height 53
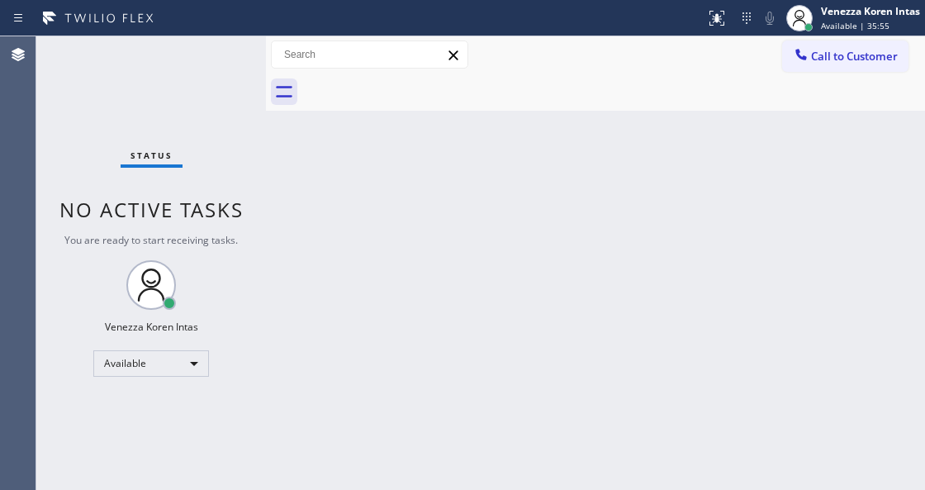
click at [356, 487] on div "Back to Dashboard Change Sender ID Customers Technicians Select a contact Outbo…" at bounding box center [595, 263] width 659 height 454
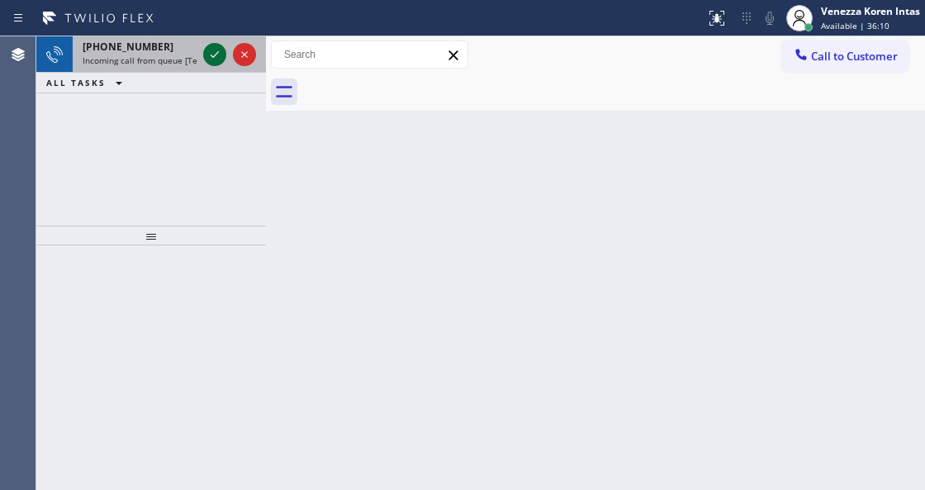
click at [213, 56] on icon at bounding box center [215, 54] width 8 height 7
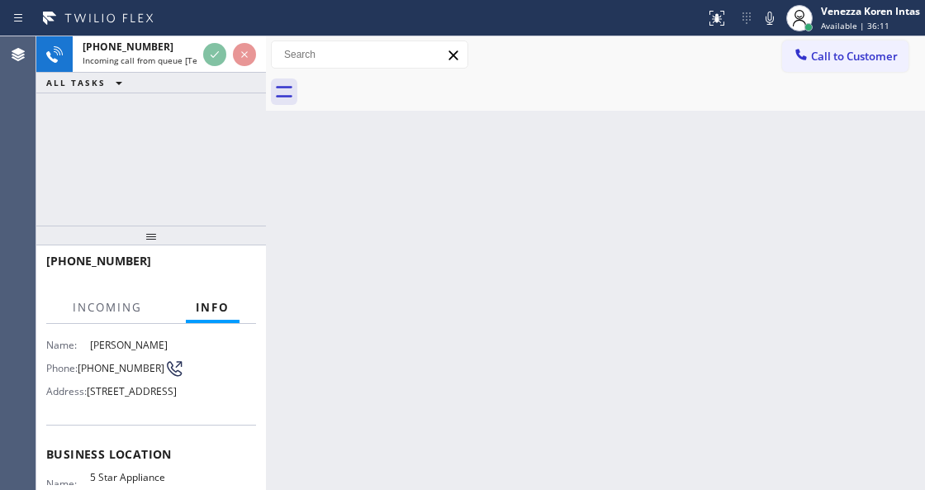
scroll to position [165, 0]
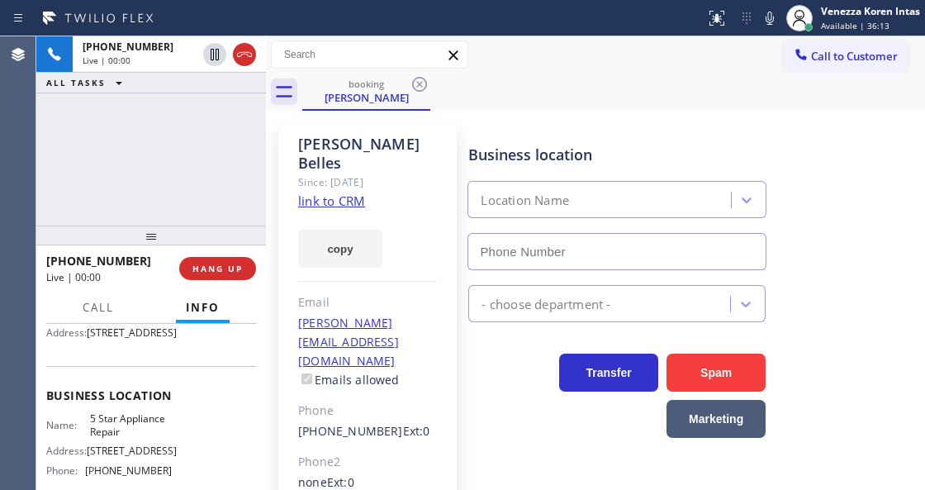
type input "[PHONE_NUMBER]"
click at [355, 193] on link "link to CRM" at bounding box center [331, 201] width 67 height 17
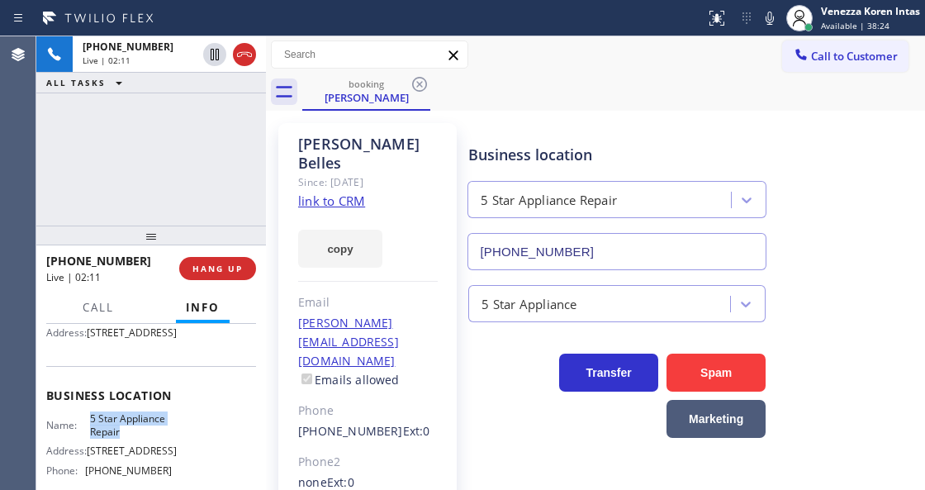
drag, startPoint x: 88, startPoint y: 436, endPoint x: 129, endPoint y: 463, distance: 49.0
click at [129, 463] on div "Business location Name: 5 Star Appliance Repair Address: [STREET_ADDRESS] Phone…" at bounding box center [151, 435] width 210 height 138
copy span "5 Star Appliance Repair"
drag, startPoint x: 446, startPoint y: 207, endPoint x: 464, endPoint y: 212, distance: 18.8
click at [446, 207] on div "[PERSON_NAME] Since: [DATE] link to CRM copy Email [PERSON_NAME][EMAIL_ADDRESS]…" at bounding box center [367, 388] width 178 height 530
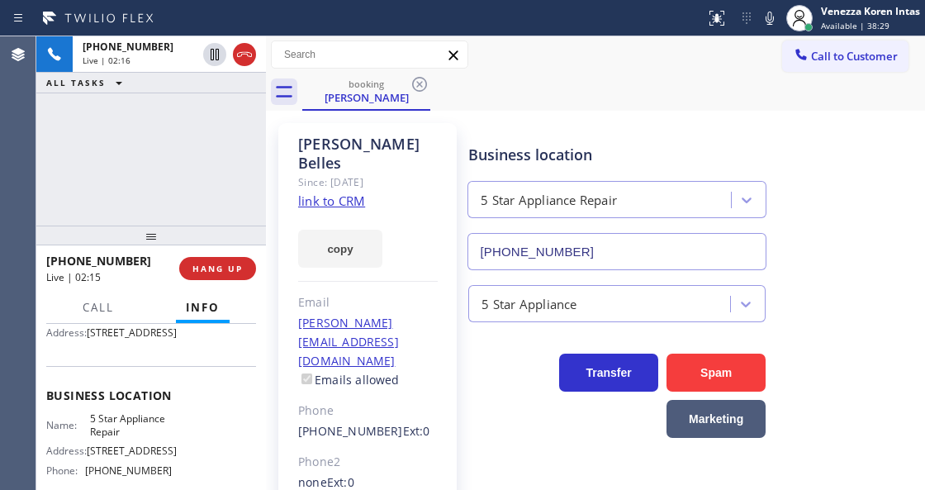
click at [560, 138] on div "Business location 5 Star Appliance Repair [PHONE_NUMBER]" at bounding box center [617, 198] width 304 height 143
click at [772, 26] on icon at bounding box center [770, 18] width 20 height 20
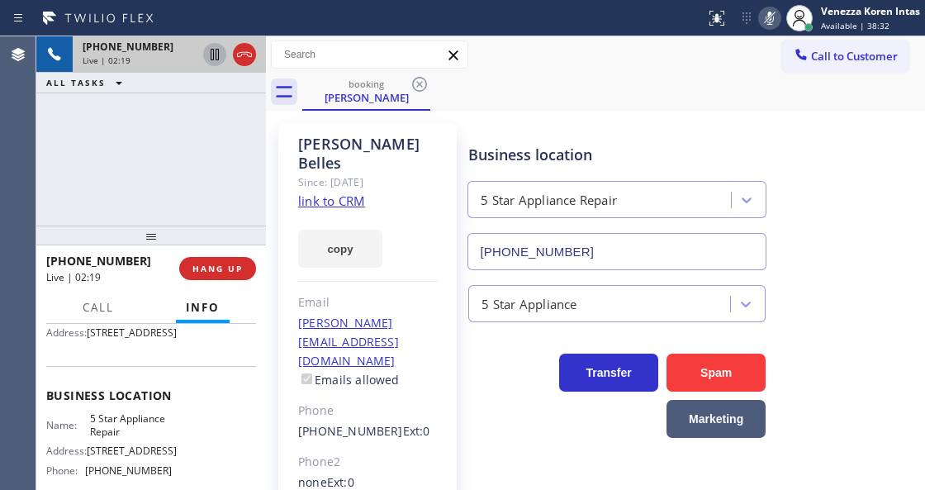
click at [217, 61] on icon at bounding box center [215, 55] width 20 height 20
click at [212, 55] on icon at bounding box center [215, 55] width 12 height 12
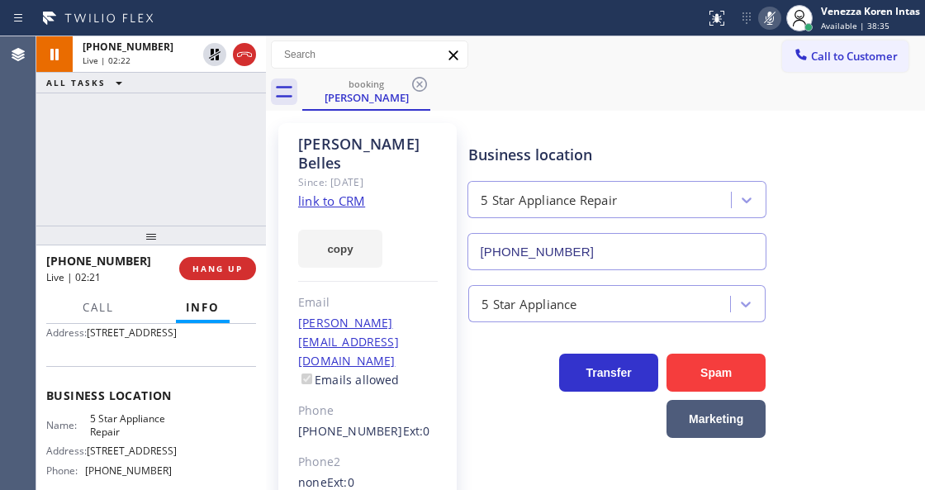
click at [778, 20] on icon at bounding box center [770, 18] width 20 height 20
click at [765, 26] on icon at bounding box center [770, 18] width 20 height 20
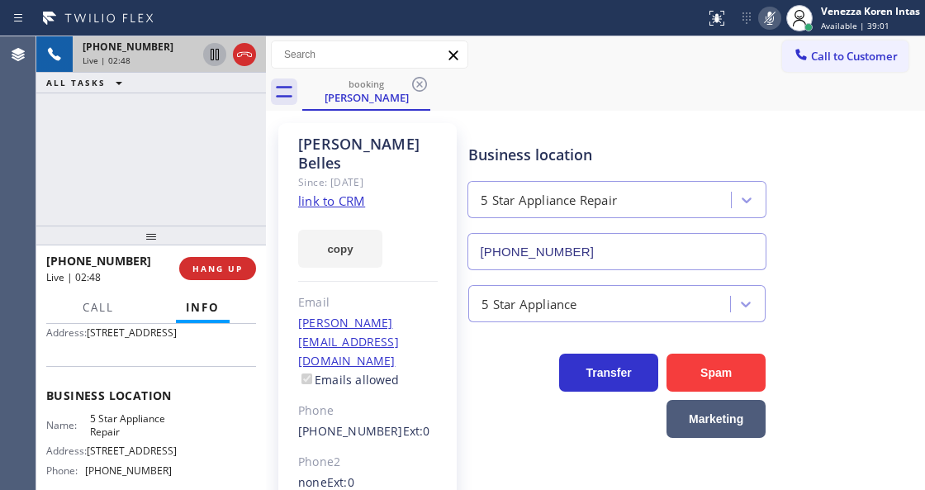
click at [219, 59] on icon at bounding box center [215, 55] width 20 height 20
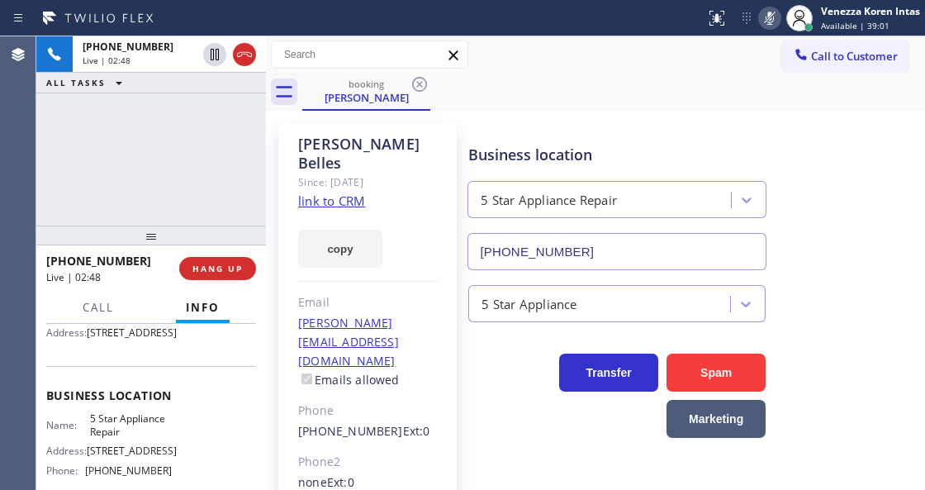
click at [544, 102] on div "booking [PERSON_NAME]" at bounding box center [613, 92] width 623 height 37
drag, startPoint x: 765, startPoint y: 21, endPoint x: 751, endPoint y: 63, distance: 43.6
click at [765, 21] on icon at bounding box center [770, 18] width 20 height 20
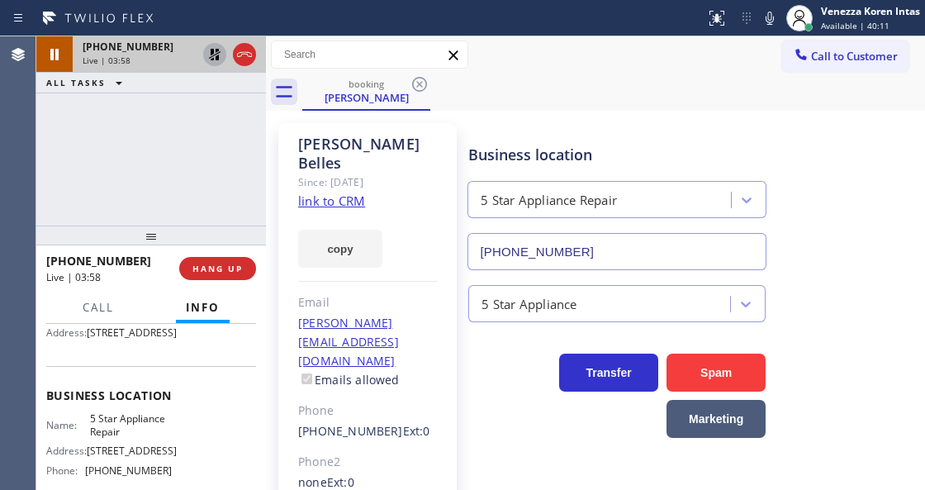
click at [208, 56] on icon at bounding box center [215, 55] width 20 height 20
drag, startPoint x: 249, startPoint y: 193, endPoint x: 426, endPoint y: 195, distance: 177.7
click at [248, 192] on div "[PHONE_NUMBER] Live | 05:05 ALL TASKS ALL TASKS ACTIVE TASKS TASKS IN WRAP UP" at bounding box center [151, 130] width 230 height 189
click at [665, 116] on div "[PERSON_NAME] Since: [DATE] link to CRM copy Email [EMAIL_ADDRESS][DOMAIN_NAME]…" at bounding box center [595, 388] width 651 height 546
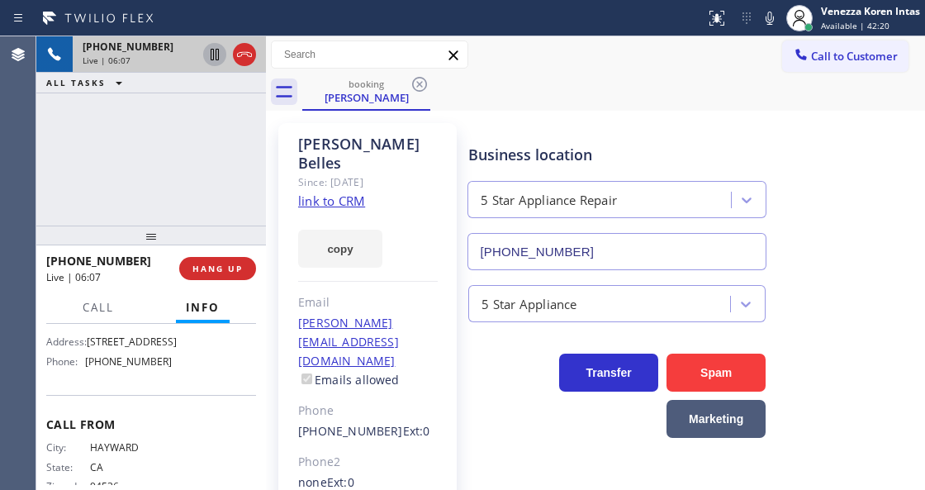
scroll to position [275, 0]
drag, startPoint x: 165, startPoint y: 388, endPoint x: 90, endPoint y: 390, distance: 75.2
click at [90, 367] on span "[PHONE_NUMBER]" at bounding box center [128, 360] width 87 height 12
copy span "855) 731-4952"
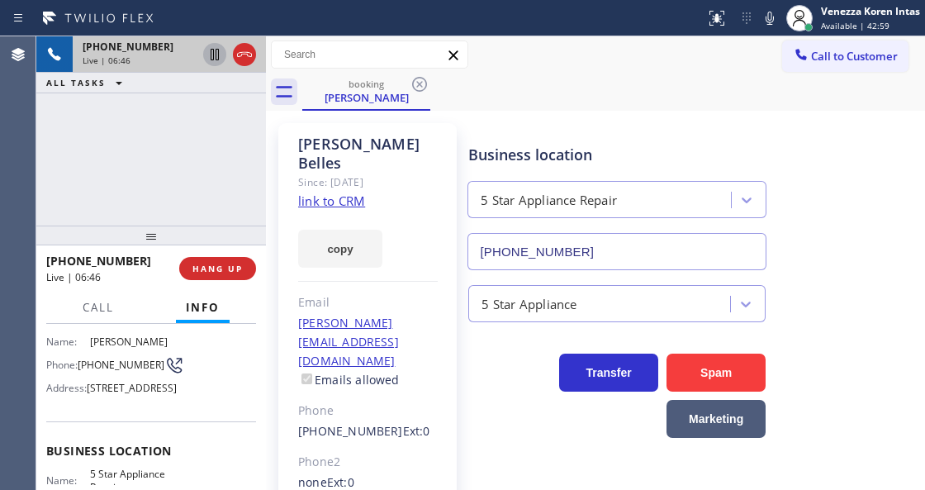
scroll to position [55, 0]
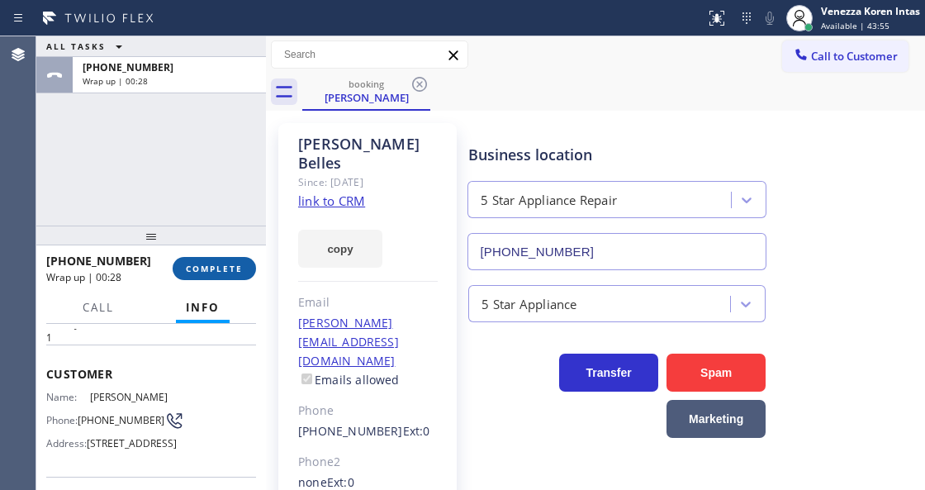
click at [228, 259] on div "[PHONE_NUMBER] Wrap up | 00:28 COMPLETE" at bounding box center [151, 268] width 210 height 43
click at [223, 268] on span "COMPLETE" at bounding box center [214, 269] width 57 height 12
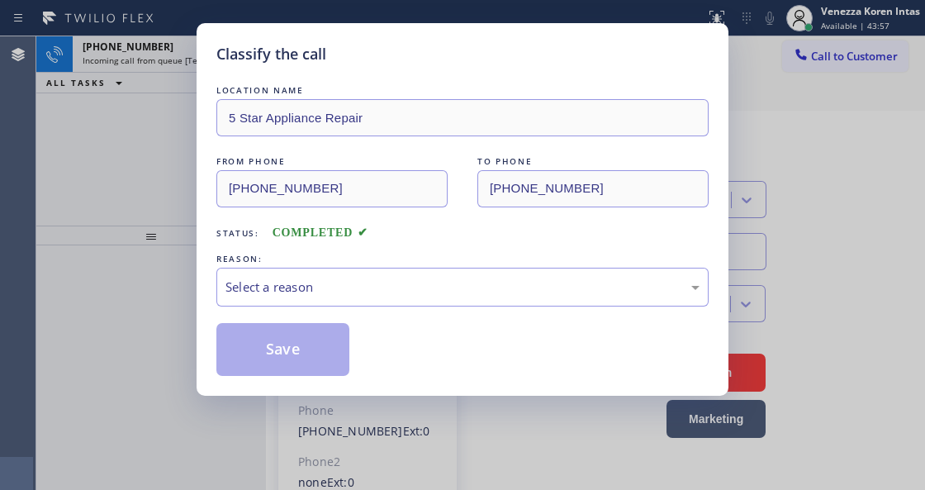
drag, startPoint x: 386, startPoint y: 285, endPoint x: 380, endPoint y: 297, distance: 12.9
click at [386, 284] on div "Select a reason" at bounding box center [463, 287] width 474 height 19
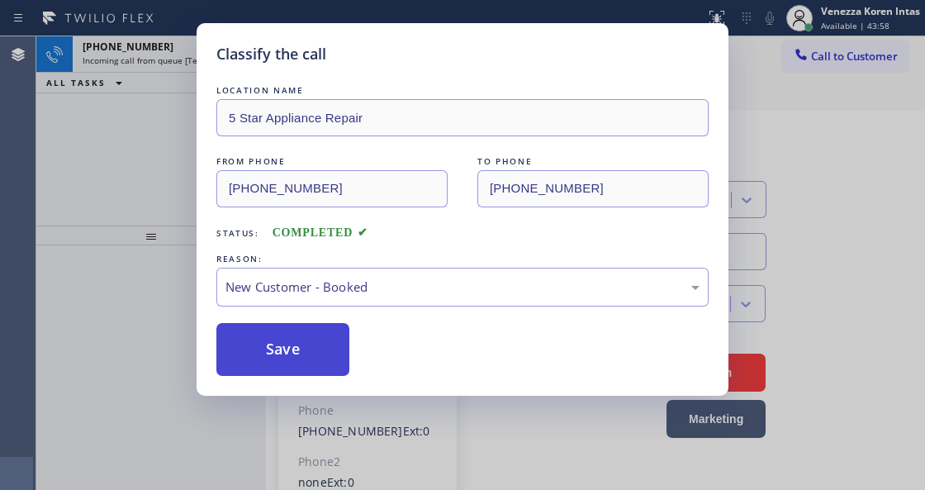
click at [332, 341] on button "Save" at bounding box center [282, 349] width 133 height 53
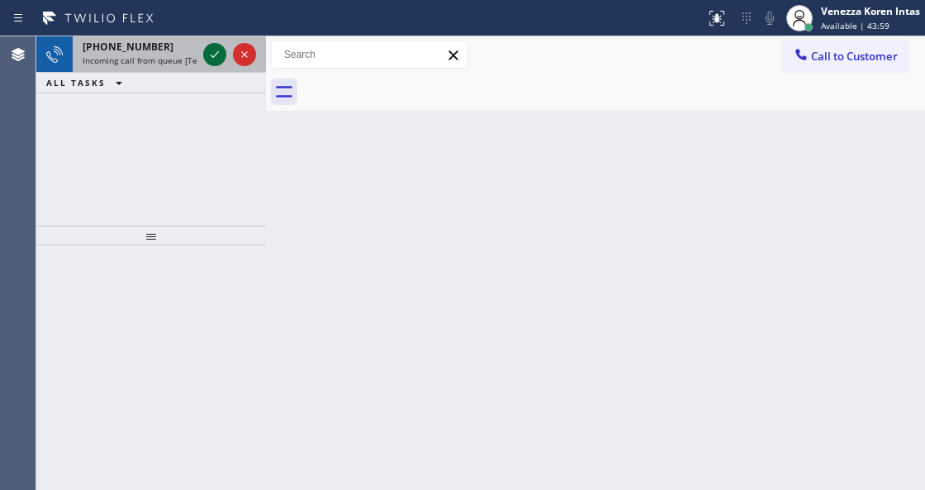
click at [207, 57] on icon at bounding box center [215, 55] width 20 height 20
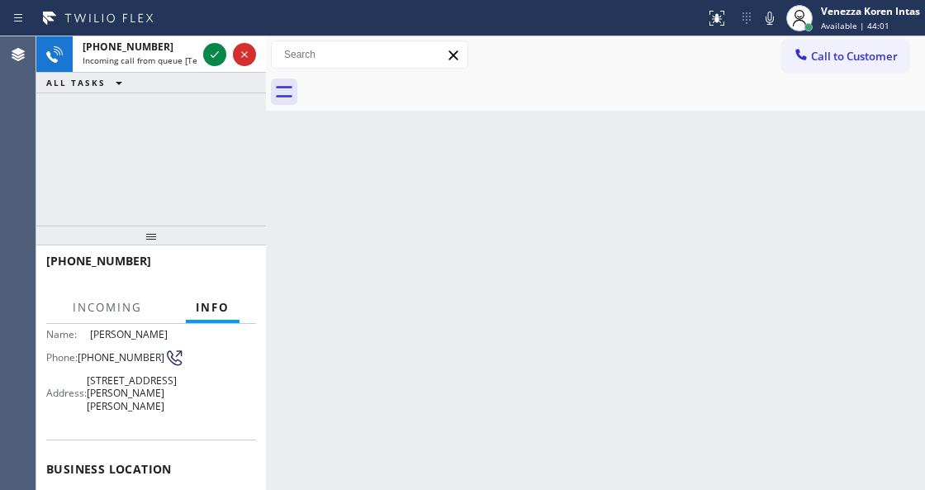
scroll to position [275, 0]
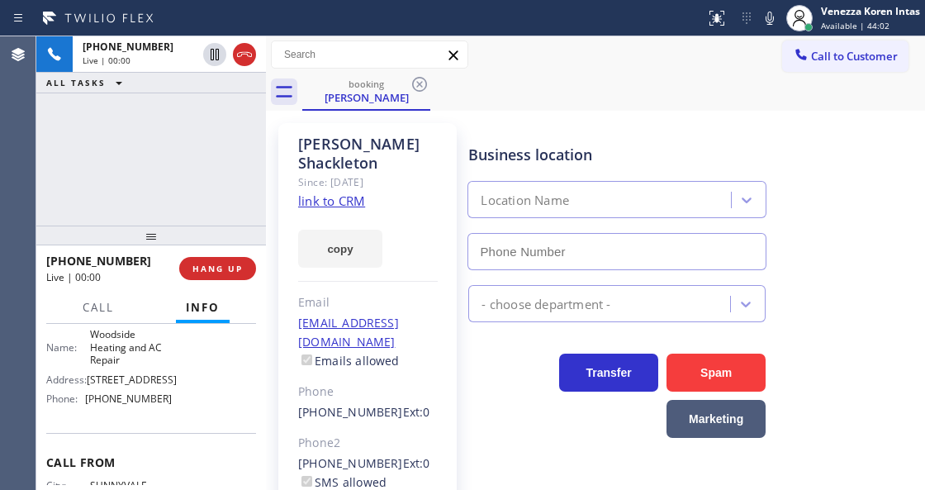
type input "[PHONE_NUMBER]"
click at [344, 193] on link "link to CRM" at bounding box center [331, 201] width 67 height 17
click at [625, 30] on div at bounding box center [353, 18] width 692 height 26
click at [203, 145] on div "[PHONE_NUMBER] Live | 01:32 ALL TASKS ALL TASKS ACTIVE TASKS TASKS IN WRAP UP" at bounding box center [151, 130] width 230 height 189
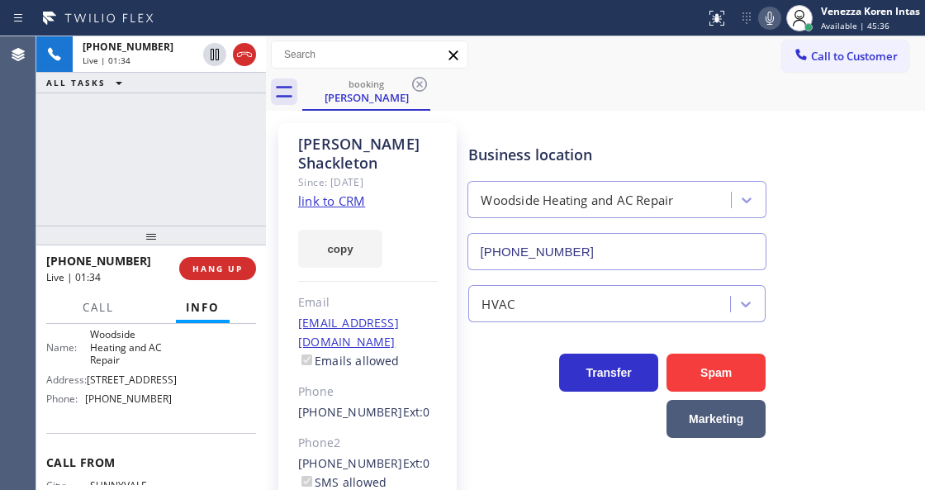
click at [771, 21] on icon at bounding box center [770, 18] width 8 height 13
click at [778, 12] on icon at bounding box center [770, 18] width 20 height 20
click at [340, 173] on div "Since: [DATE]" at bounding box center [368, 182] width 140 height 19
click at [378, 145] on div "[PERSON_NAME]" at bounding box center [368, 154] width 140 height 38
click at [254, 157] on div "[PHONE_NUMBER] Live | 01:59 ALL TASKS ALL TASKS ACTIVE TASKS TASKS IN WRAP UP" at bounding box center [151, 130] width 230 height 189
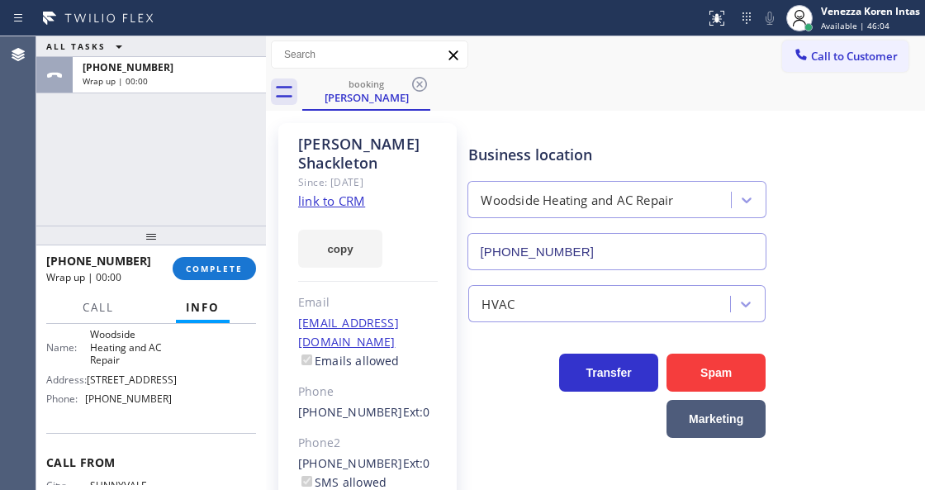
click at [246, 166] on div "ALL TASKS ALL TASKS ACTIVE TASKS TASKS IN WRAP UP [PHONE_NUMBER] Wrap up | 00:00" at bounding box center [151, 130] width 230 height 189
click at [221, 269] on span "COMPLETE" at bounding box center [214, 269] width 57 height 12
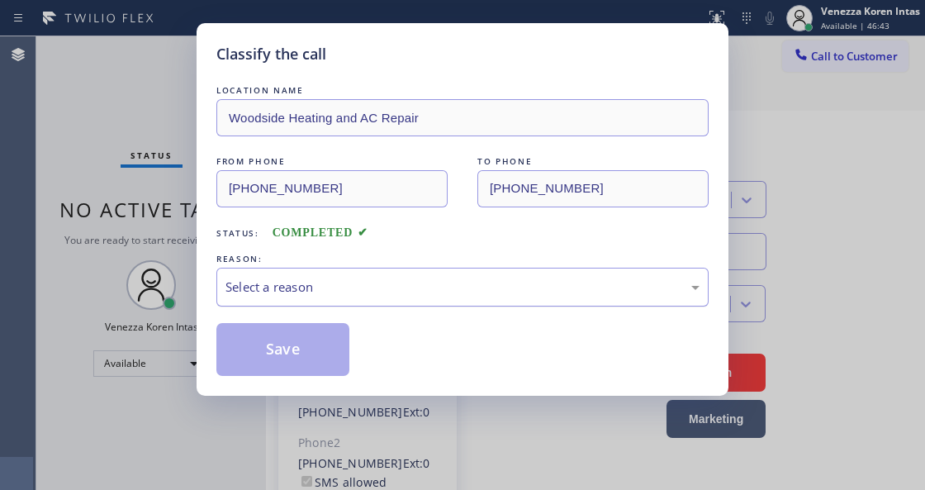
click at [331, 292] on div "Select a reason" at bounding box center [463, 287] width 474 height 19
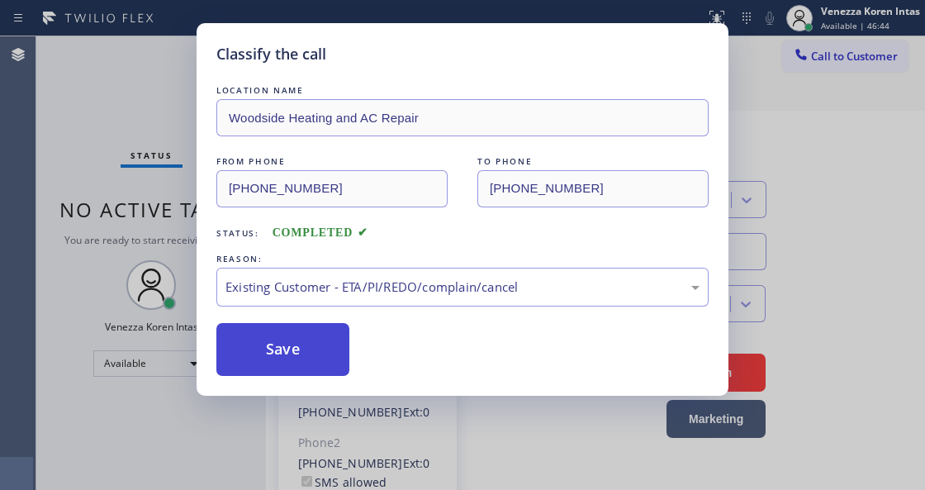
click at [313, 355] on button "Save" at bounding box center [282, 349] width 133 height 53
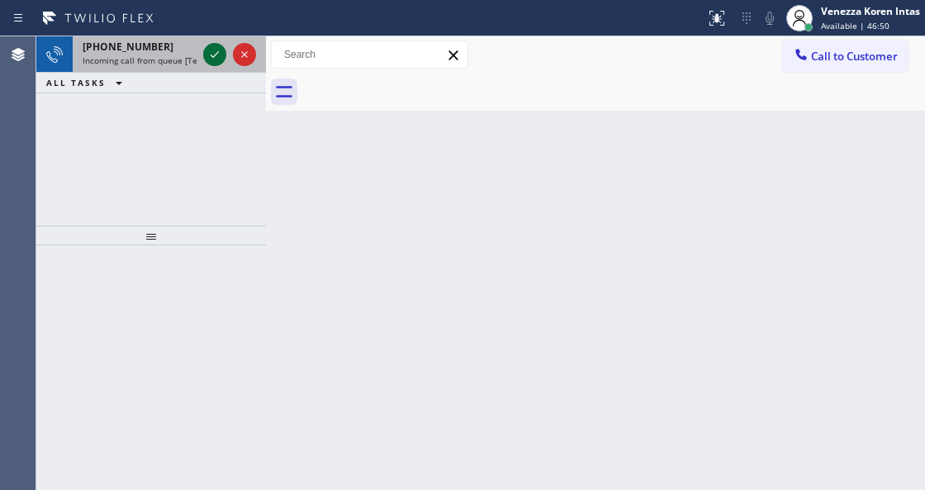
click at [218, 57] on icon at bounding box center [215, 55] width 20 height 20
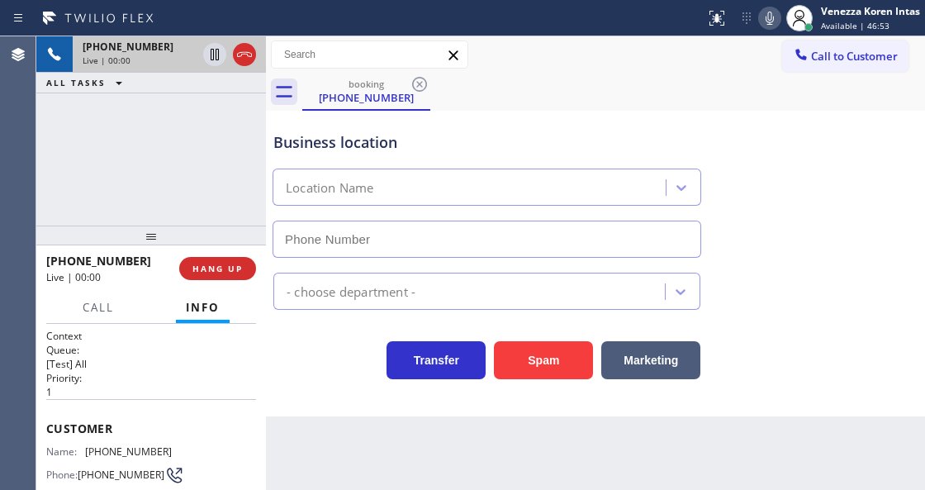
type input "[PHONE_NUMBER]"
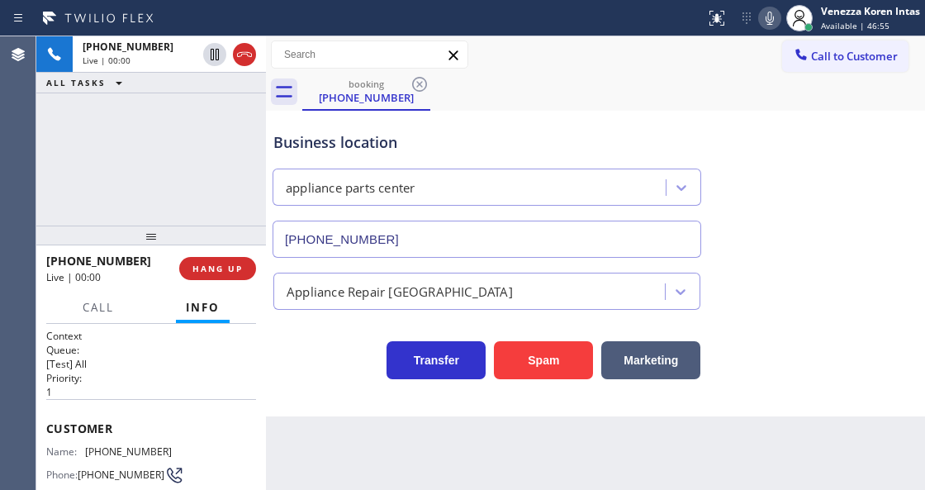
drag, startPoint x: 242, startPoint y: 53, endPoint x: 314, endPoint y: 370, distance: 325.3
click at [243, 54] on icon at bounding box center [245, 55] width 20 height 20
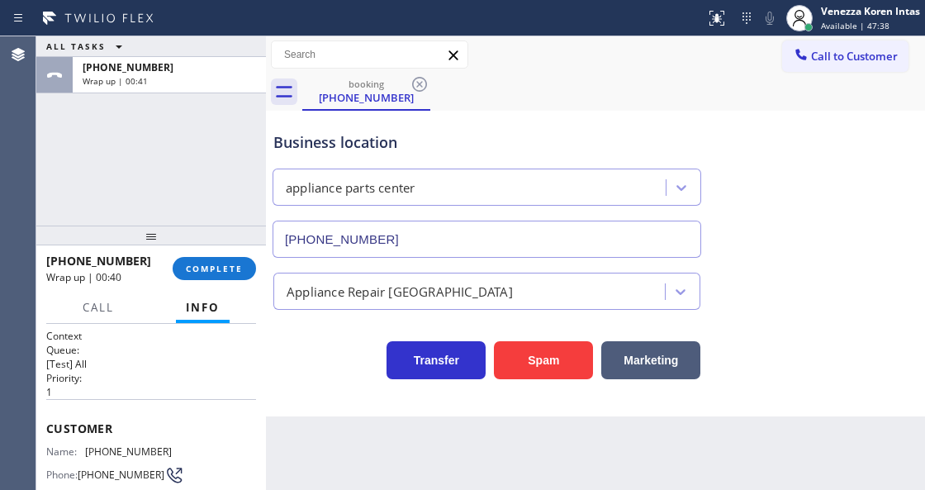
drag, startPoint x: 225, startPoint y: 273, endPoint x: 290, endPoint y: 294, distance: 68.7
click at [225, 273] on span "COMPLETE" at bounding box center [214, 269] width 57 height 12
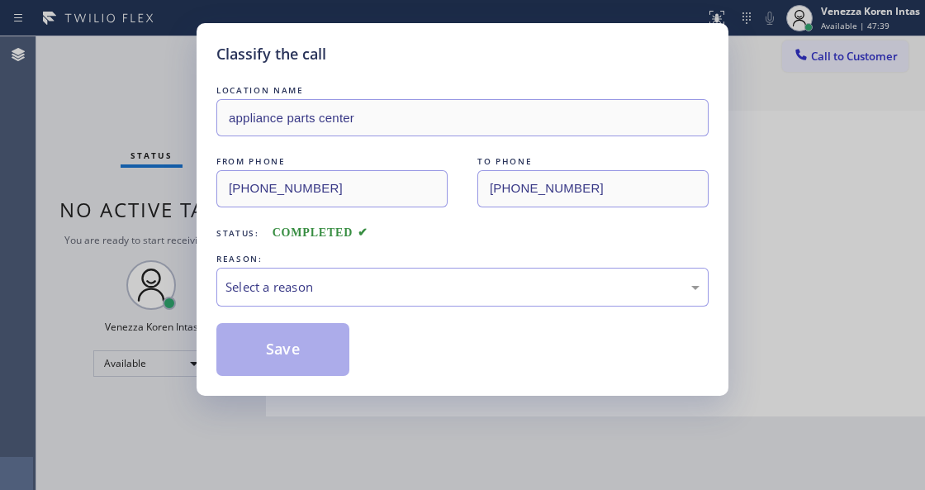
click at [364, 284] on div "Select a reason" at bounding box center [463, 287] width 474 height 19
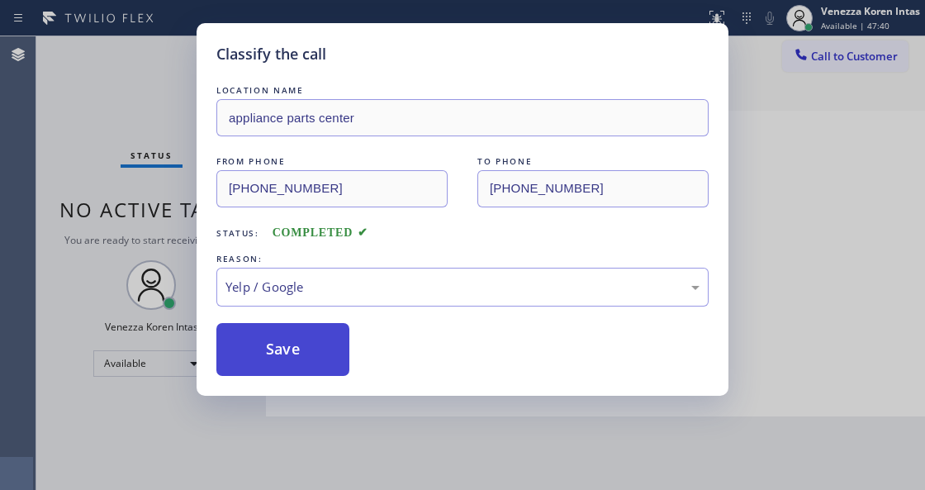
click at [319, 355] on button "Save" at bounding box center [282, 349] width 133 height 53
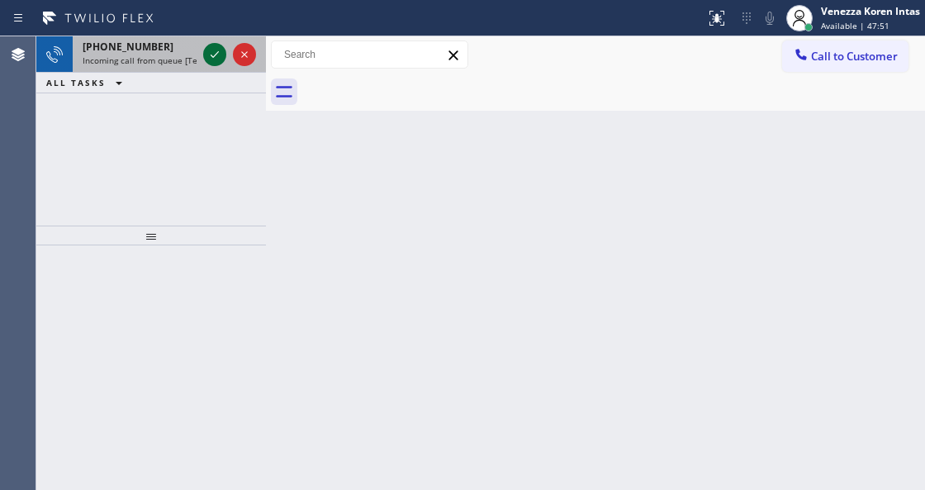
click at [213, 48] on icon at bounding box center [215, 55] width 20 height 20
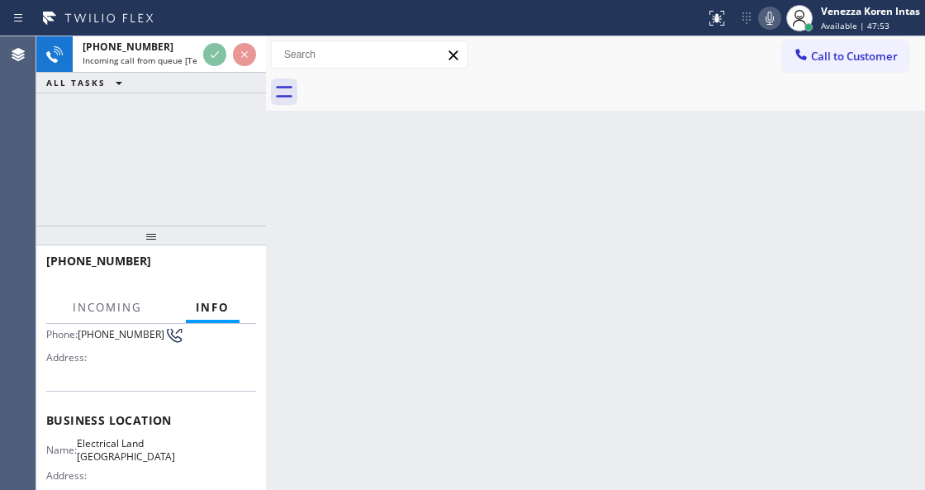
scroll to position [220, 0]
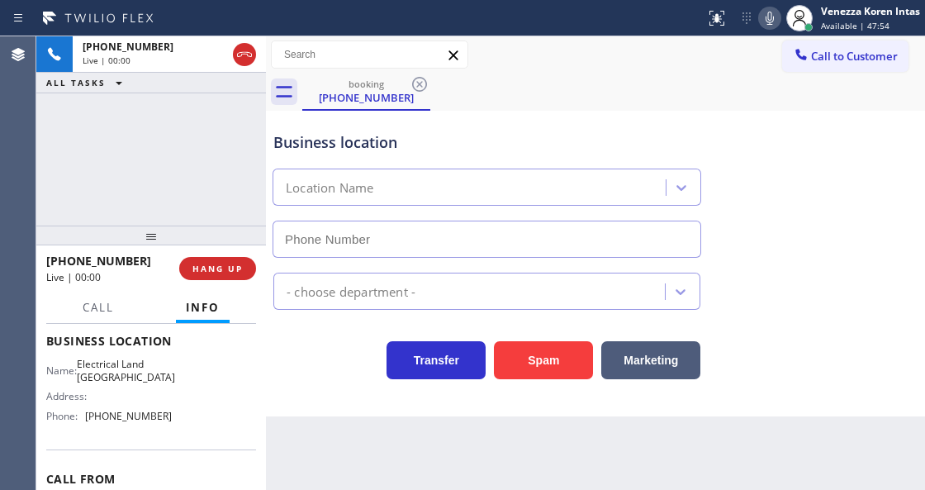
type input "[PHONE_NUMBER]"
drag, startPoint x: 504, startPoint y: 479, endPoint x: 499, endPoint y: 489, distance: 11.1
click at [504, 479] on div "Back to Dashboard Change Sender ID Customers Technicians Select a contact Outbo…" at bounding box center [595, 263] width 659 height 454
click at [815, 181] on div "Business location Electrical Land [GEOGRAPHIC_DATA] [PHONE_NUMBER]" at bounding box center [595, 183] width 651 height 150
click at [308, 364] on div "Transfer Spam Marketing" at bounding box center [487, 356] width 434 height 46
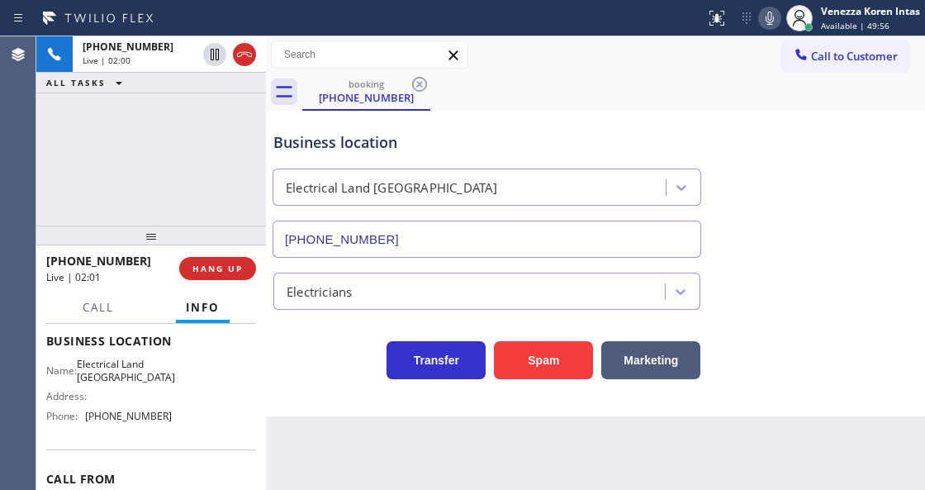
click at [587, 118] on div "Business location Electrical Land [GEOGRAPHIC_DATA] [PHONE_NUMBER]" at bounding box center [487, 186] width 434 height 143
click at [834, 109] on div "Business location Electrical Land [GEOGRAPHIC_DATA] [PHONE_NUMBER]" at bounding box center [595, 183] width 651 height 150
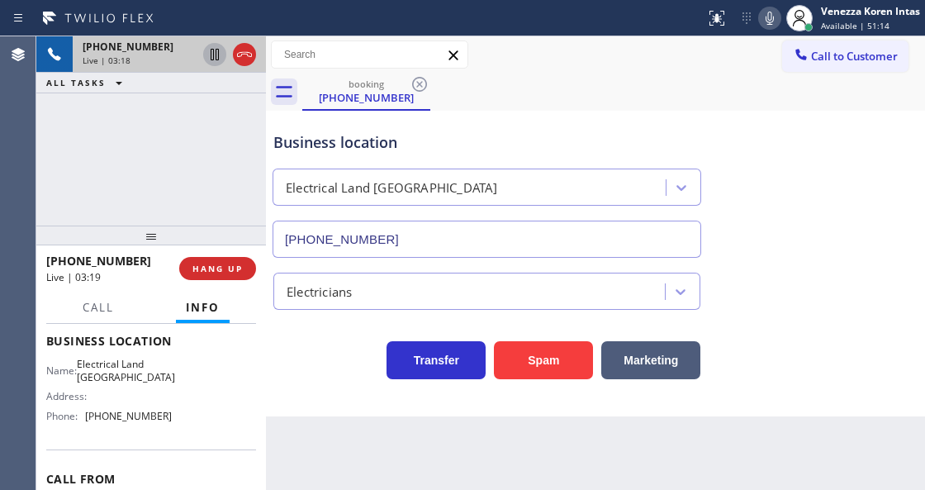
click at [219, 55] on icon at bounding box center [215, 55] width 20 height 20
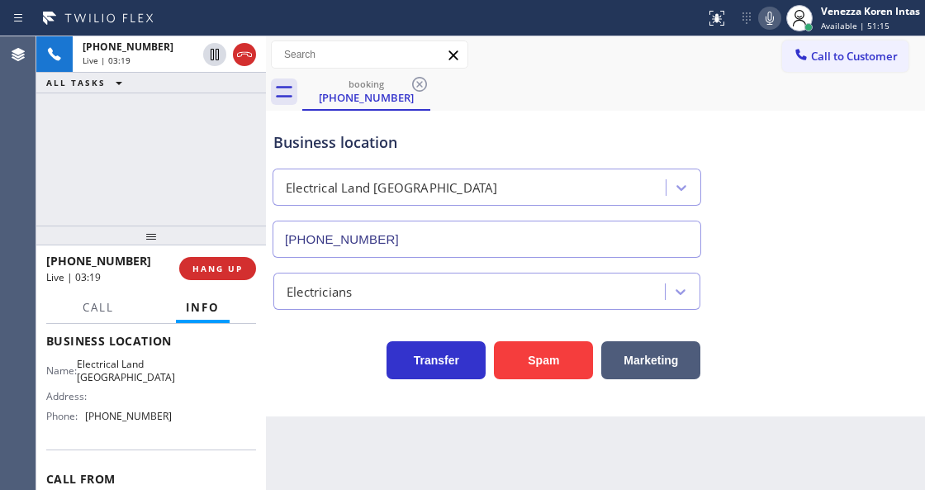
click at [770, 26] on icon at bounding box center [770, 18] width 20 height 20
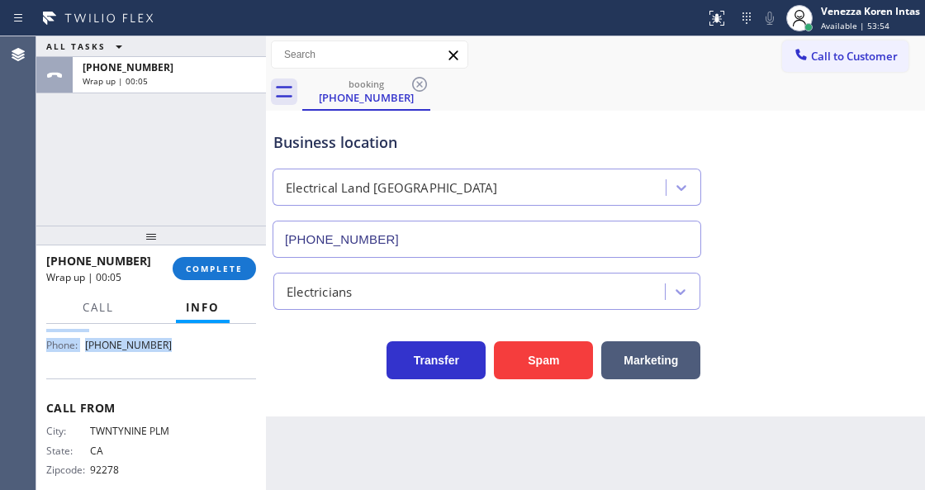
scroll to position [279, 0]
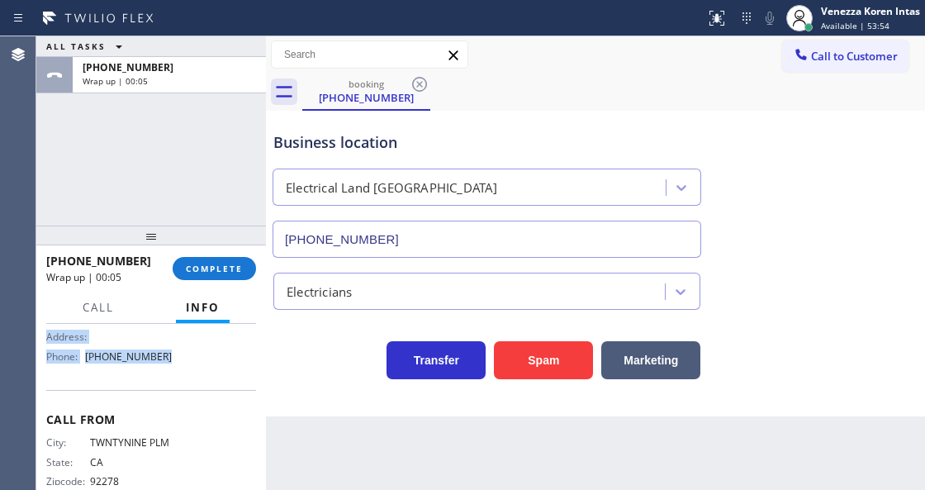
drag, startPoint x: 43, startPoint y: 421, endPoint x: 197, endPoint y: 364, distance: 165.0
click at [197, 364] on div "Context Queue: [Test] All Priority: 1 Customer Name: [PHONE_NUMBER] Phone: [PHO…" at bounding box center [151, 406] width 230 height 165
copy div "Customer Name: [PHONE_NUMBER] Phone: [PHONE_NUMBER] Address: Business location …"
click at [214, 268] on span "COMPLETE" at bounding box center [214, 269] width 57 height 12
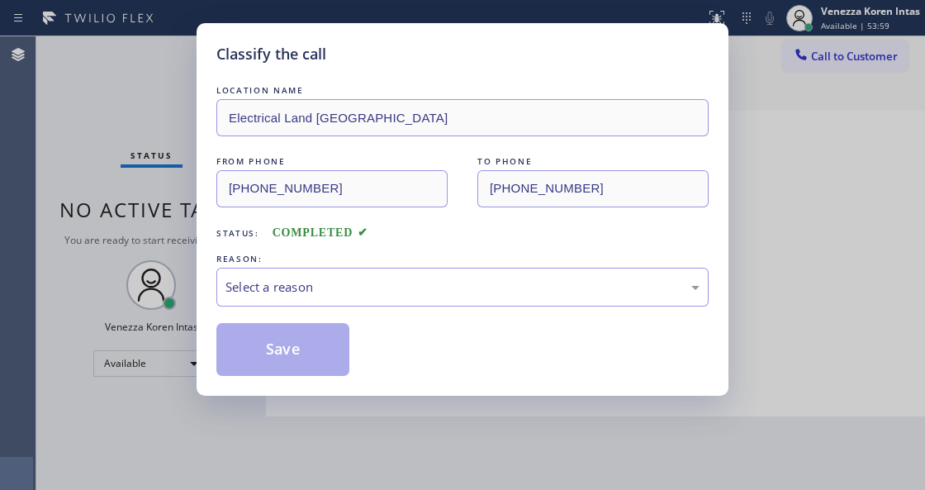
click at [384, 292] on div "Select a reason" at bounding box center [463, 287] width 474 height 19
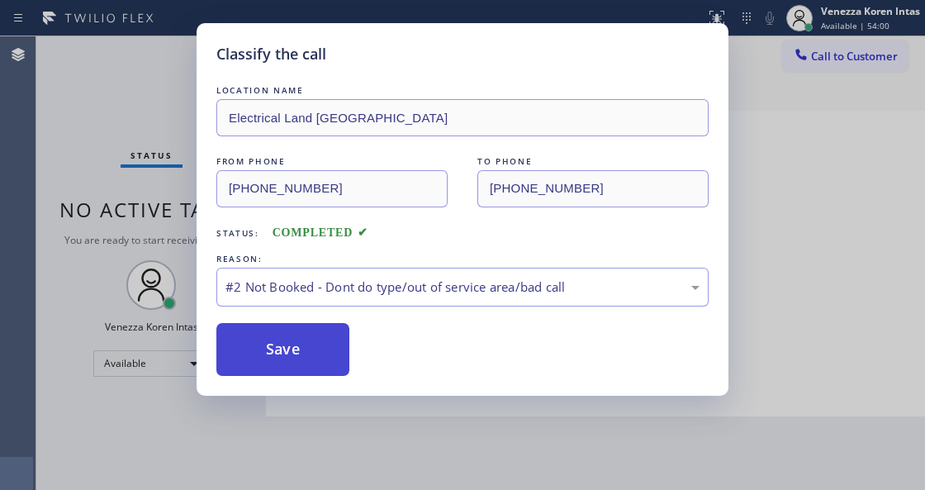
click at [324, 347] on button "Save" at bounding box center [282, 349] width 133 height 53
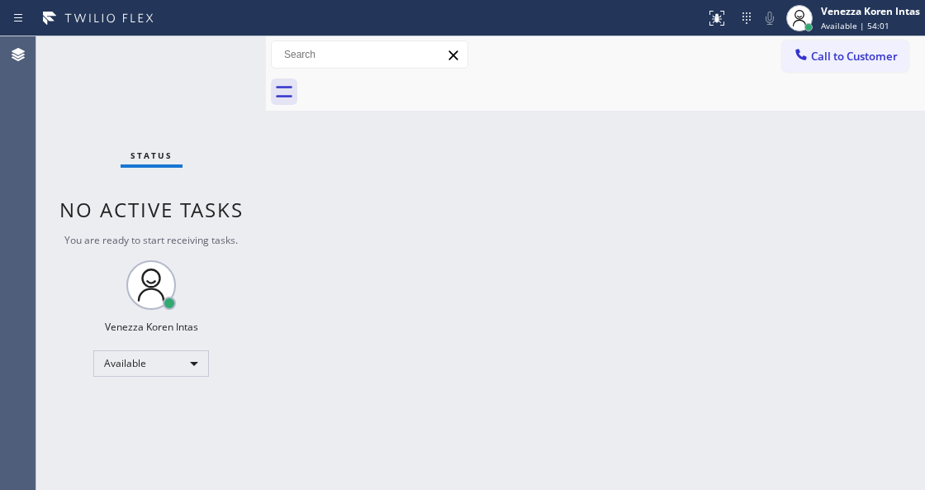
click at [849, 21] on span "Available | 54:01" at bounding box center [855, 26] width 69 height 12
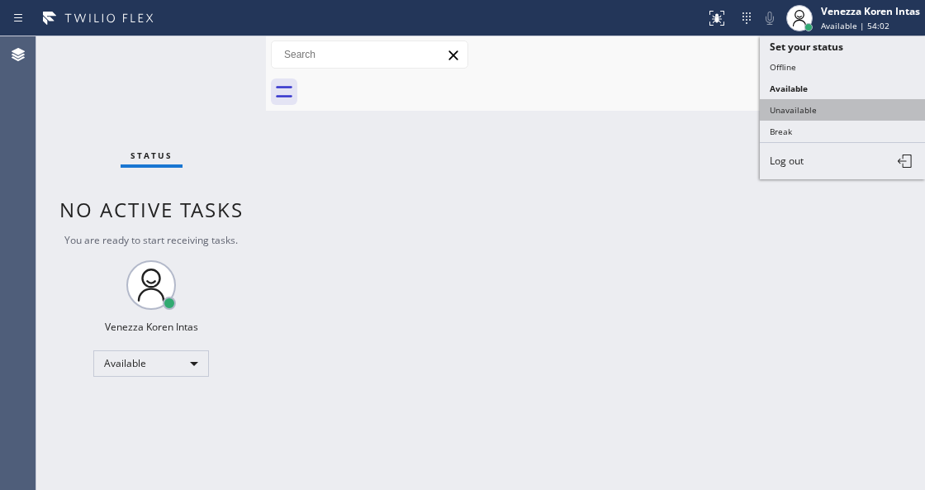
click at [826, 101] on button "Unavailable" at bounding box center [842, 109] width 165 height 21
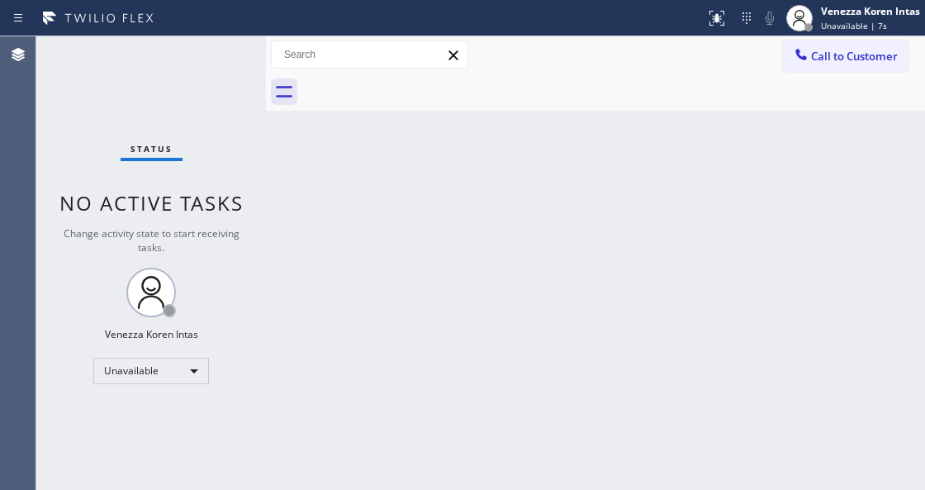
drag, startPoint x: 271, startPoint y: 221, endPoint x: 291, endPoint y: 213, distance: 21.5
click at [284, 213] on div "Back to Dashboard Change Sender ID Customers Technicians Select a contact Outbo…" at bounding box center [595, 263] width 659 height 454
click at [823, 63] on span "Call to Customer" at bounding box center [854, 56] width 87 height 15
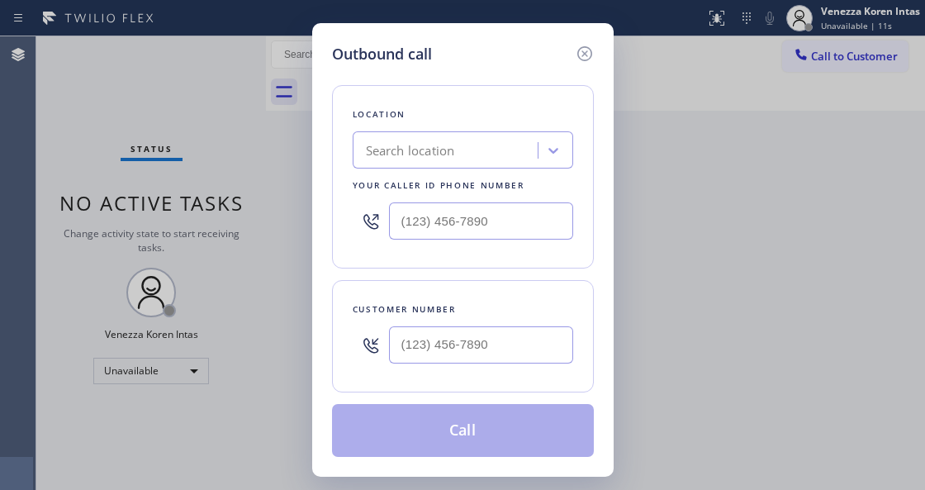
click at [437, 224] on input "text" at bounding box center [481, 220] width 184 height 37
paste input "949) 334-2797"
type input "[PHONE_NUMBER]"
click at [449, 345] on input "(___) ___-____" at bounding box center [481, 344] width 184 height 37
paste input "760) 401-5010"
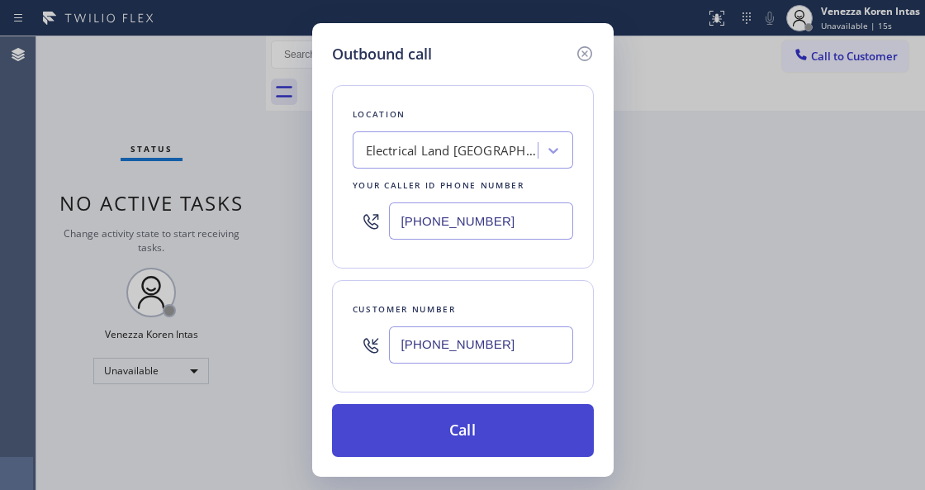
type input "[PHONE_NUMBER]"
click at [470, 440] on button "Call" at bounding box center [463, 430] width 262 height 53
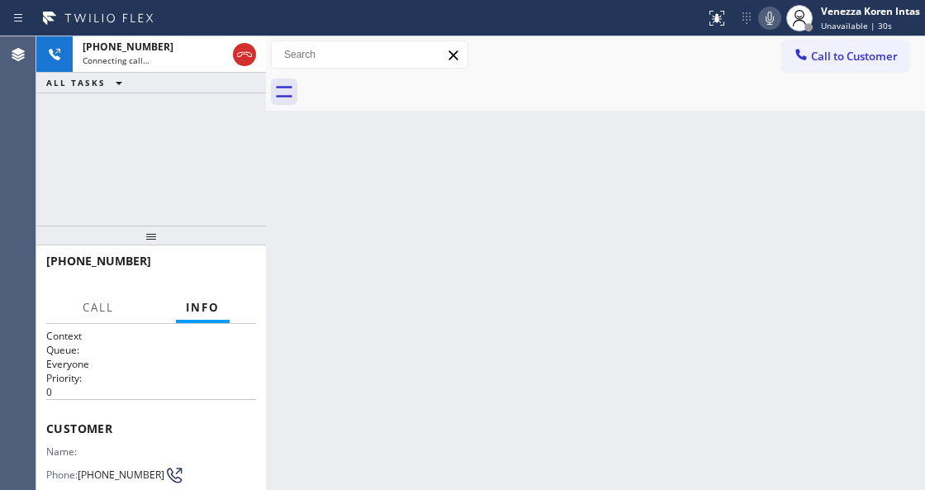
click at [499, 112] on div "Back to Dashboard Change Sender ID Customers Technicians Select a contact Outbo…" at bounding box center [595, 263] width 659 height 454
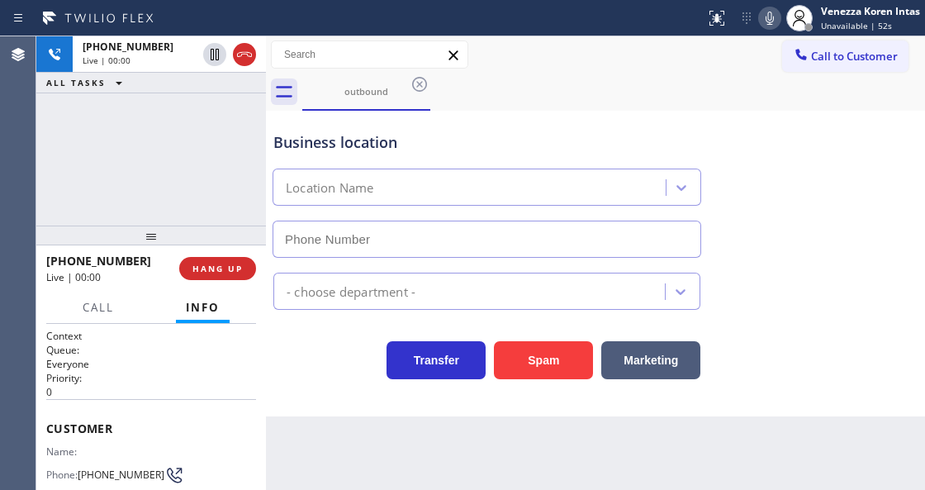
type input "[PHONE_NUMBER]"
click at [517, 144] on div "Business location" at bounding box center [486, 142] width 427 height 22
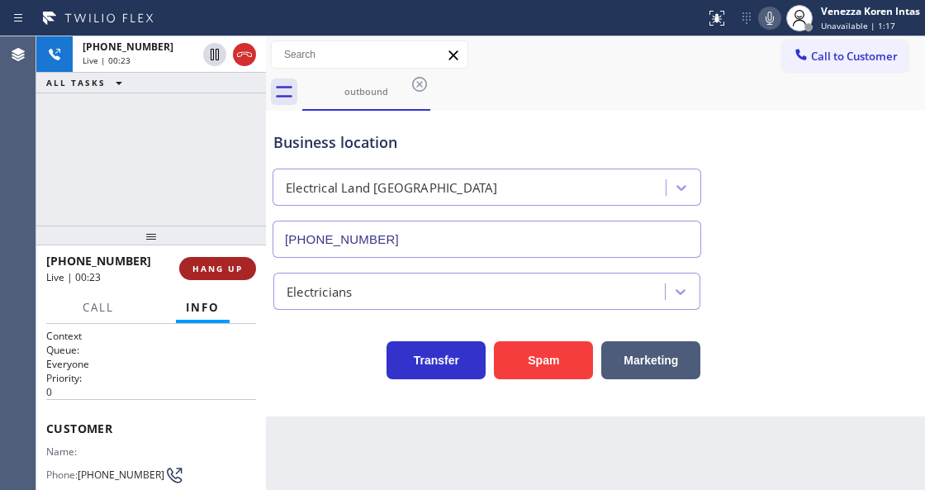
drag, startPoint x: 220, startPoint y: 268, endPoint x: 237, endPoint y: 269, distance: 17.4
click at [220, 268] on span "HANG UP" at bounding box center [218, 269] width 50 height 12
click at [206, 259] on button "HANG UP" at bounding box center [217, 268] width 77 height 23
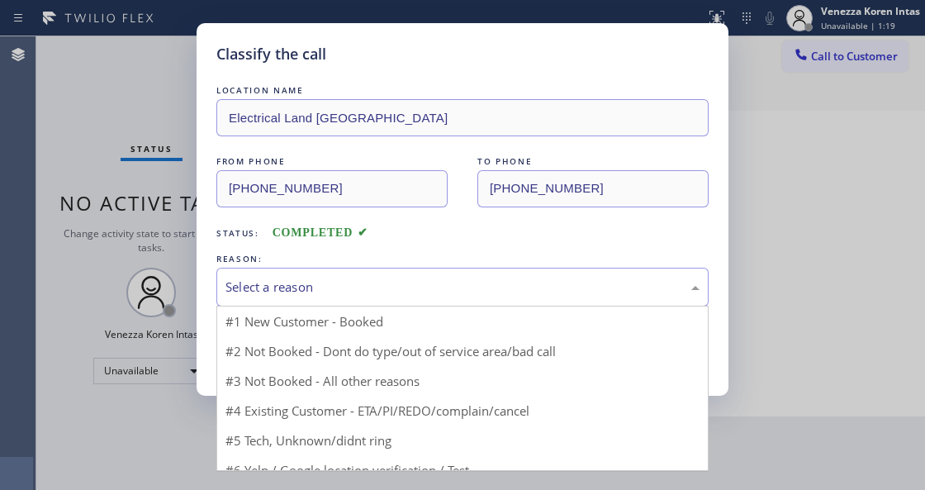
click at [342, 288] on div "Select a reason" at bounding box center [463, 287] width 474 height 19
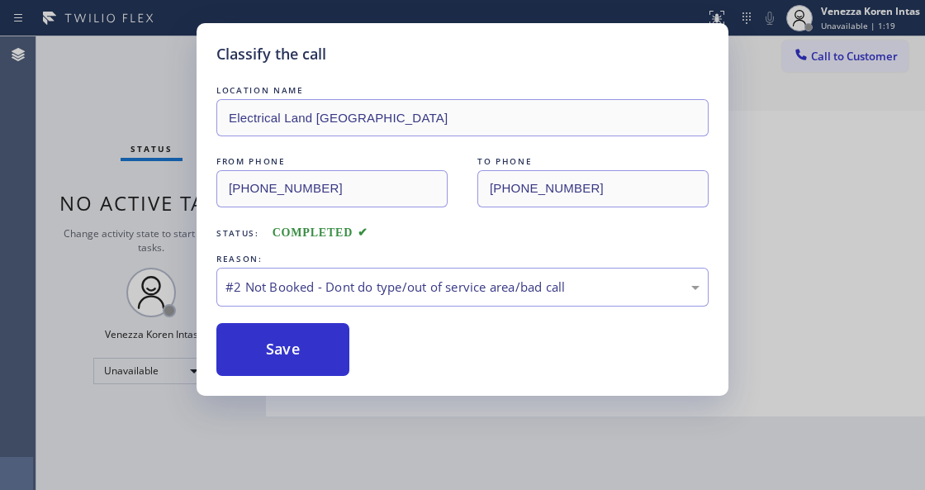
drag, startPoint x: 342, startPoint y: 345, endPoint x: 302, endPoint y: 342, distance: 39.8
click at [302, 342] on button "Save" at bounding box center [282, 349] width 133 height 53
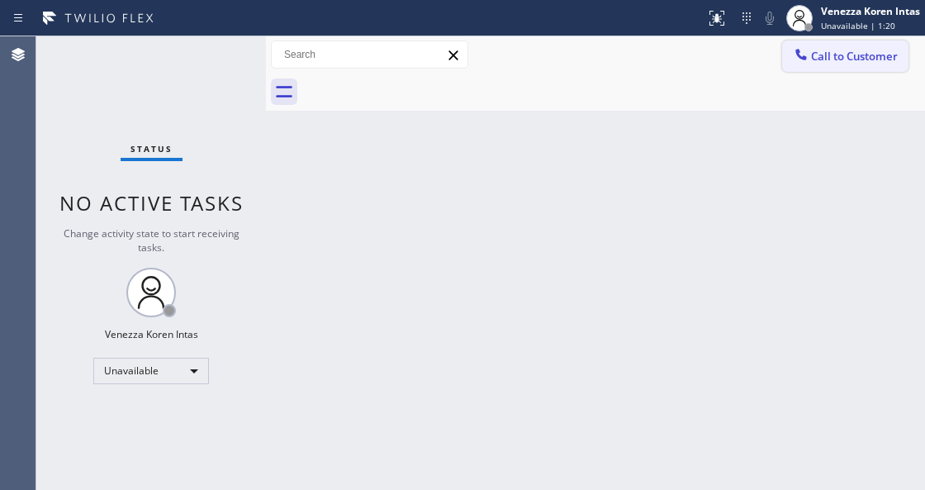
click at [812, 59] on span "Call to Customer" at bounding box center [854, 56] width 87 height 15
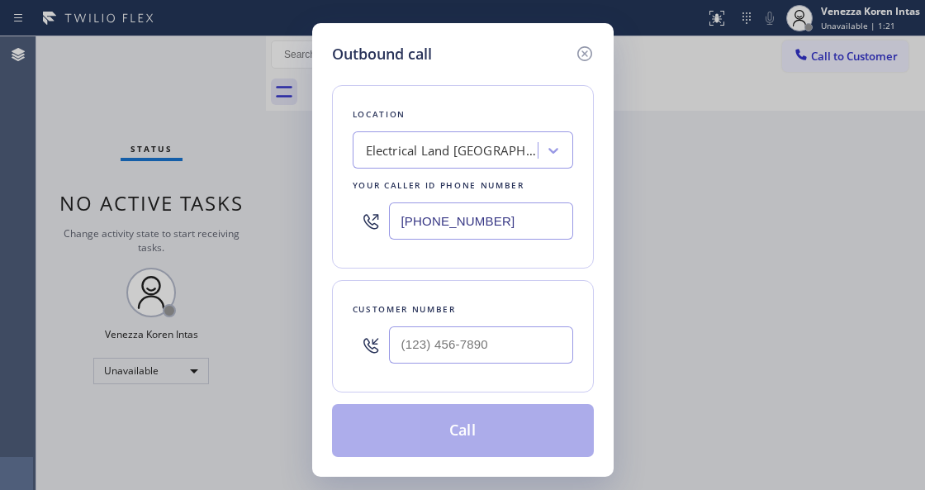
type input "(___) ___-____"
click at [484, 359] on input "(___) ___-____" at bounding box center [481, 344] width 184 height 37
click at [457, 337] on input "(___) ___-____" at bounding box center [481, 344] width 184 height 37
paste input "7604"
drag, startPoint x: 479, startPoint y: 350, endPoint x: 267, endPoint y: 336, distance: 212.8
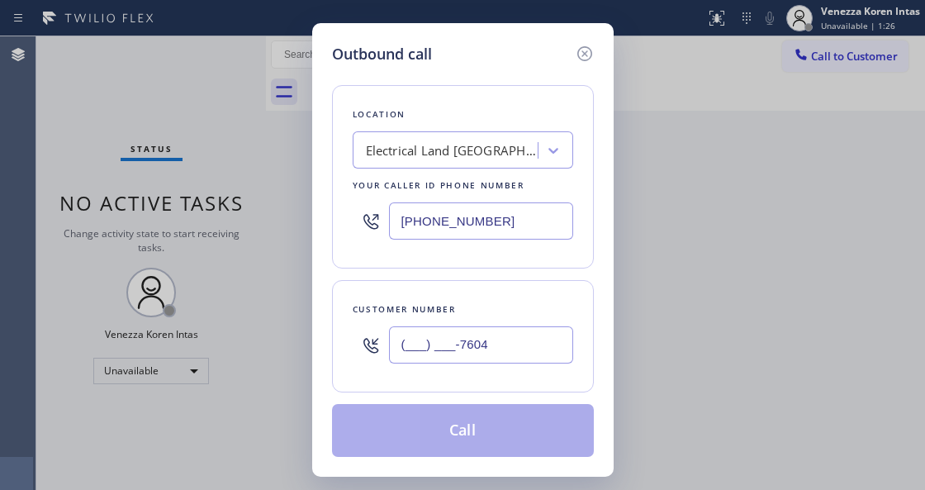
click at [268, 336] on div "Outbound call Location Electrical Land [GEOGRAPHIC_DATA] Your caller id phone n…" at bounding box center [462, 245] width 925 height 490
type input "(___) ___-____"
click at [403, 342] on input "(___) ___-____" at bounding box center [481, 344] width 184 height 37
paste input "760) 401-5010"
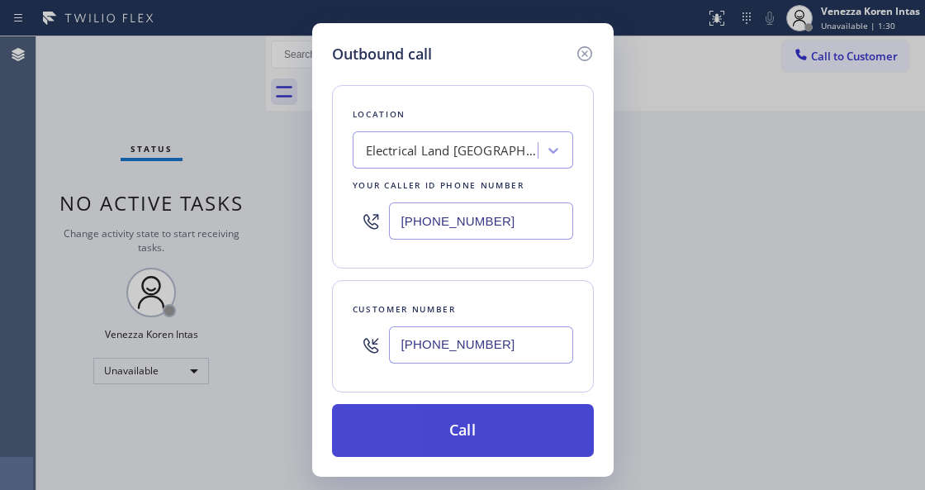
type input "[PHONE_NUMBER]"
click at [460, 434] on button "Call" at bounding box center [463, 430] width 262 height 53
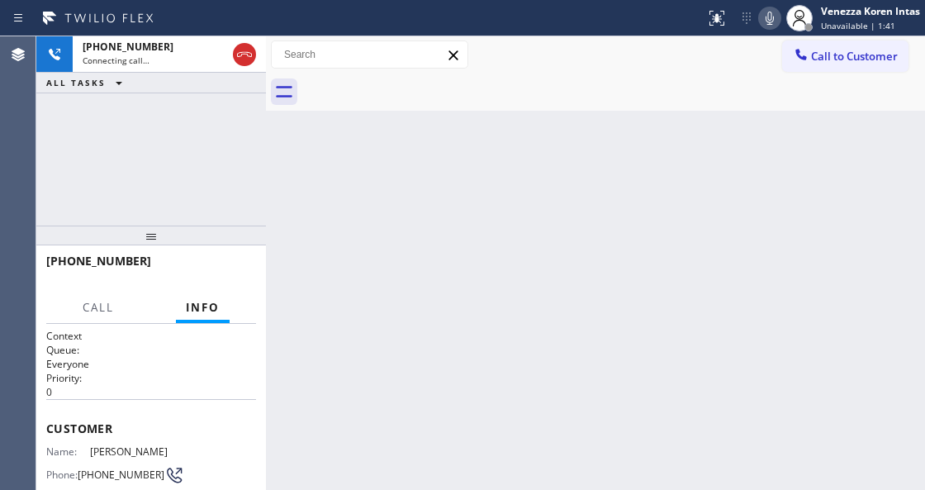
click at [520, 169] on div "Back to Dashboard Change Sender ID Customers Technicians Select a contact Outbo…" at bounding box center [595, 263] width 659 height 454
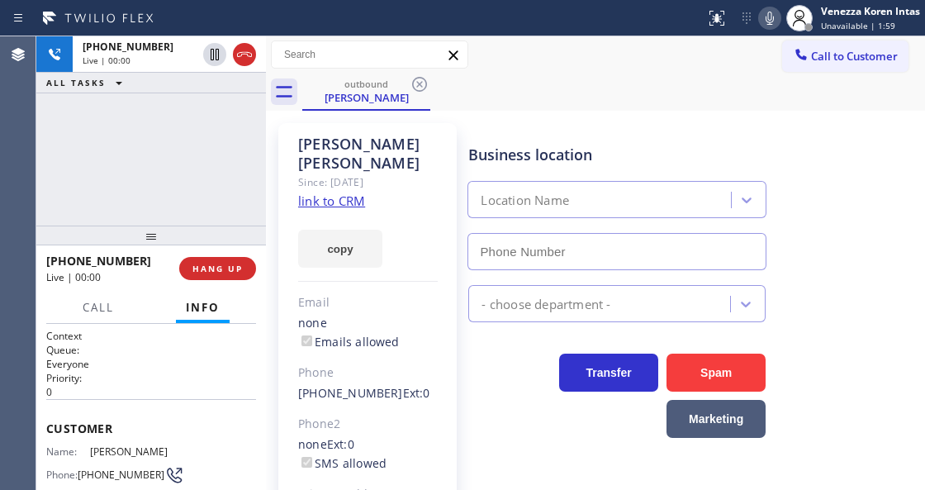
type input "[PHONE_NUMBER]"
drag, startPoint x: 265, startPoint y: 159, endPoint x: 339, endPoint y: 156, distance: 73.6
click at [266, 159] on div at bounding box center [266, 263] width 0 height 454
click at [372, 140] on div "[PERSON_NAME]" at bounding box center [368, 154] width 140 height 38
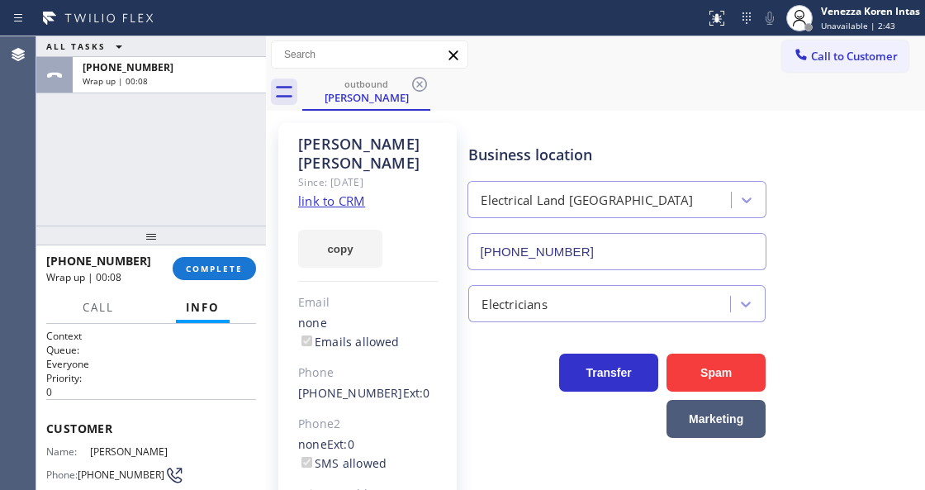
click at [597, 74] on div "outbound [PERSON_NAME]" at bounding box center [613, 92] width 623 height 37
click at [224, 245] on div at bounding box center [151, 236] width 230 height 20
click at [224, 271] on span "COMPLETE" at bounding box center [214, 269] width 57 height 12
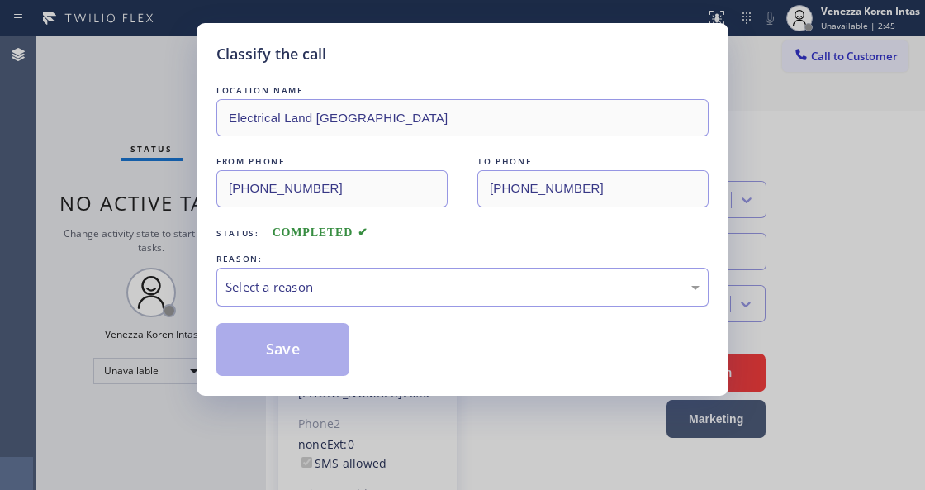
click at [410, 294] on div "Select a reason" at bounding box center [463, 287] width 474 height 19
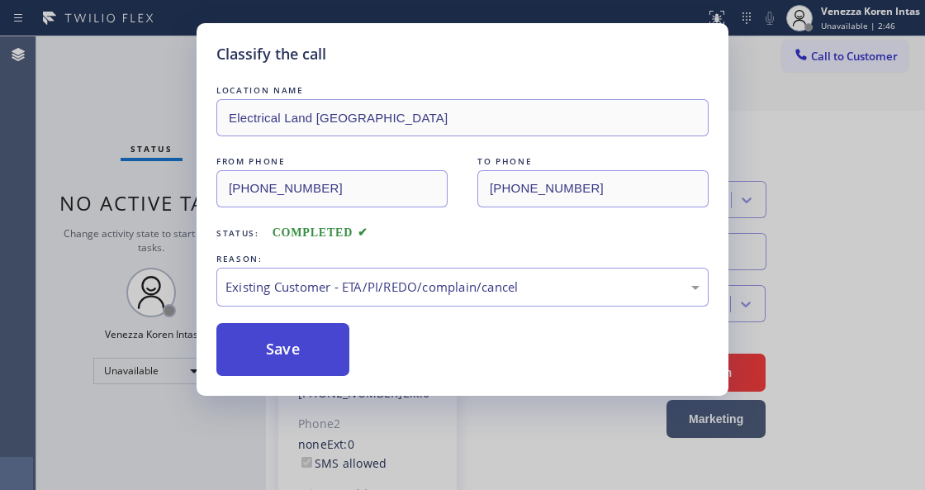
drag, startPoint x: 448, startPoint y: 385, endPoint x: 290, endPoint y: 359, distance: 160.0
click at [290, 359] on button "Save" at bounding box center [282, 349] width 133 height 53
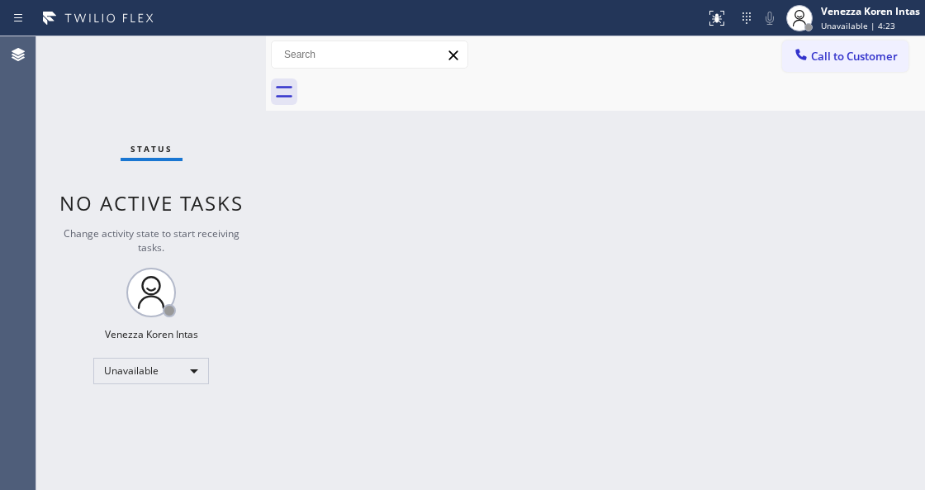
drag, startPoint x: 535, startPoint y: 170, endPoint x: 314, endPoint y: 333, distance: 274.2
click at [535, 172] on div "Back to Dashboard Change Sender ID Customers Technicians Select a contact Outbo…" at bounding box center [595, 263] width 659 height 454
click at [203, 193] on span "No active tasks" at bounding box center [151, 202] width 184 height 27
drag, startPoint x: 274, startPoint y: 243, endPoint x: 197, endPoint y: 359, distance: 138.9
click at [273, 243] on div "Back to Dashboard Change Sender ID Customers Technicians Select a contact Outbo…" at bounding box center [595, 263] width 659 height 454
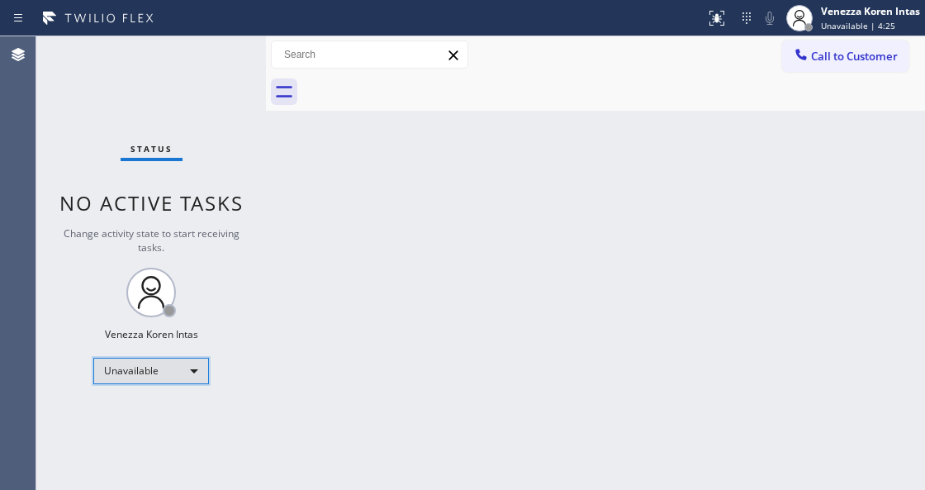
click at [175, 375] on div "Unavailable" at bounding box center [151, 371] width 116 height 26
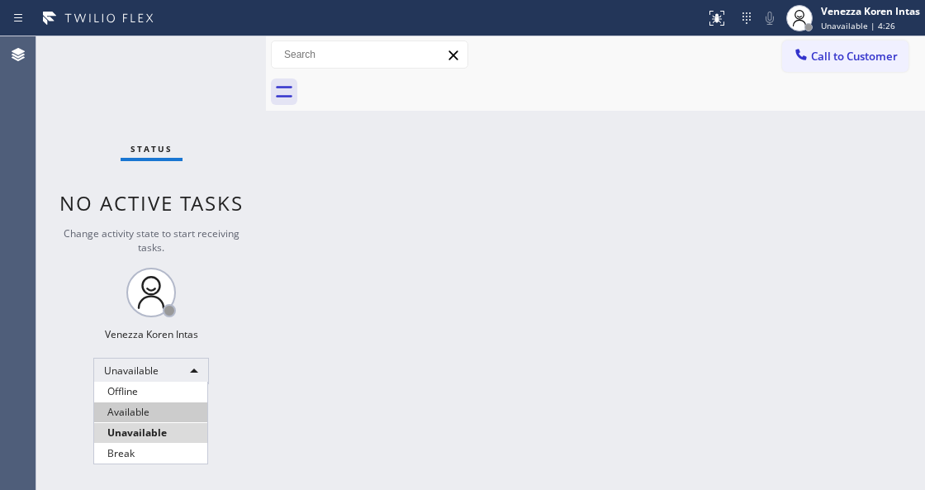
click at [162, 411] on li "Available" at bounding box center [150, 412] width 113 height 20
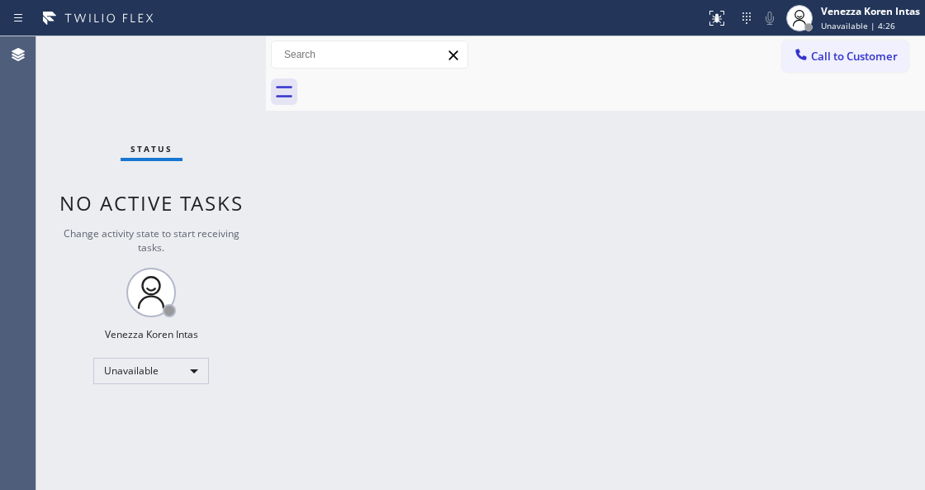
drag, startPoint x: 381, startPoint y: 369, endPoint x: 418, endPoint y: 295, distance: 82.4
click at [382, 368] on div "Back to Dashboard Change Sender ID Customers Technicians Select a contact Outbo…" at bounding box center [595, 263] width 659 height 454
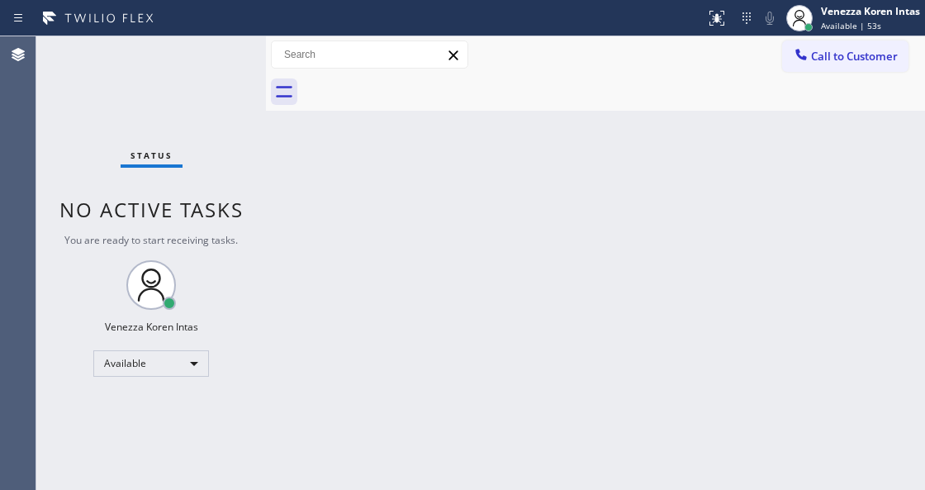
click at [288, 208] on div "Back to Dashboard Change Sender ID Customers Technicians Select a contact Outbo…" at bounding box center [595, 263] width 659 height 454
click at [338, 294] on div "Back to Dashboard Change Sender ID Customers Technicians Select a contact Outbo…" at bounding box center [595, 263] width 659 height 454
drag, startPoint x: 224, startPoint y: 121, endPoint x: 250, endPoint y: 169, distance: 53.6
click at [224, 121] on div "Status No active tasks You are ready to start receiving tasks. Venezza Koren In…" at bounding box center [151, 263] width 230 height 454
click at [279, 330] on div "Back to Dashboard Change Sender ID Customers Technicians Select a contact Outbo…" at bounding box center [595, 263] width 659 height 454
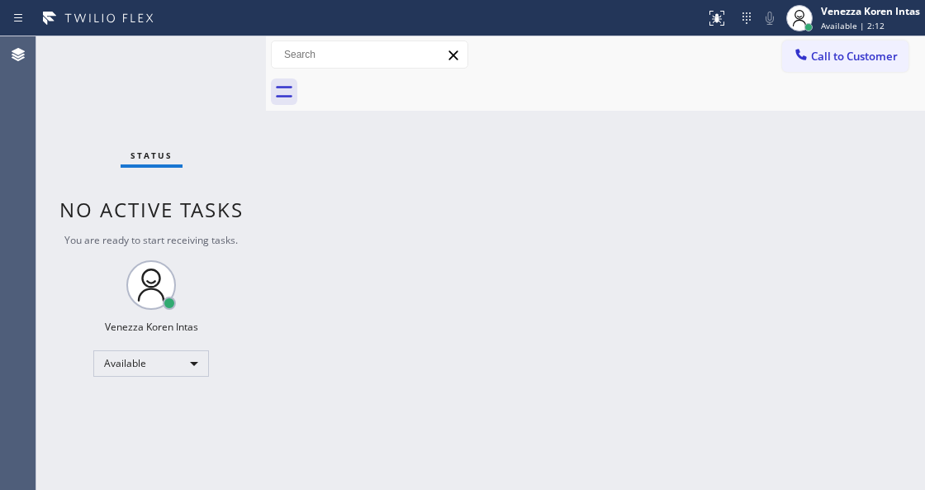
drag, startPoint x: 333, startPoint y: 464, endPoint x: 334, endPoint y: 483, distance: 19.0
click at [334, 471] on div "Back to Dashboard Change Sender ID Customers Technicians Select a contact Outbo…" at bounding box center [595, 263] width 659 height 454
click at [333, 486] on div "Back to Dashboard Change Sender ID Customers Technicians Select a contact Outbo…" at bounding box center [595, 263] width 659 height 454
click at [299, 232] on div "Back to Dashboard Change Sender ID Customers Technicians Select a contact Outbo…" at bounding box center [595, 263] width 659 height 454
drag, startPoint x: 231, startPoint y: 55, endPoint x: 539, endPoint y: 193, distance: 336.6
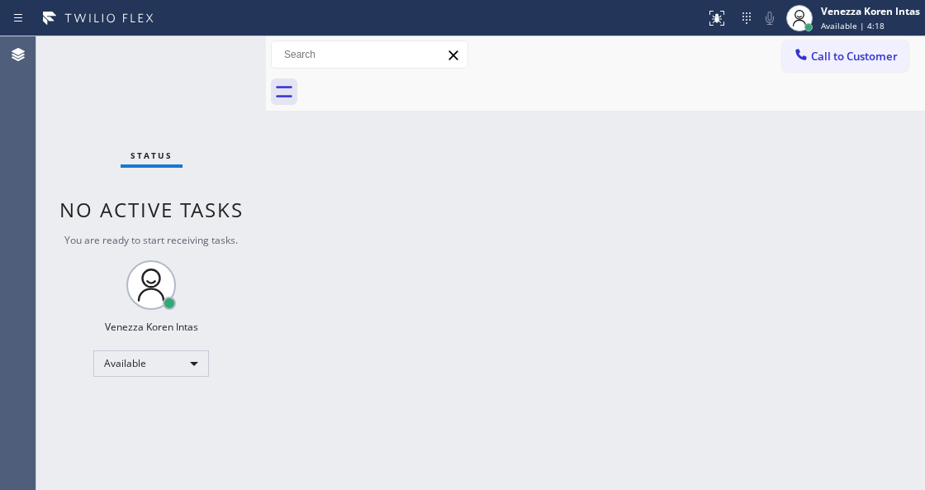
click at [231, 55] on div "Status No active tasks You are ready to start receiving tasks. Venezza Koren In…" at bounding box center [151, 263] width 230 height 454
click at [218, 56] on div "Status No active tasks You are ready to start receiving tasks. Venezza Koren In…" at bounding box center [151, 263] width 230 height 454
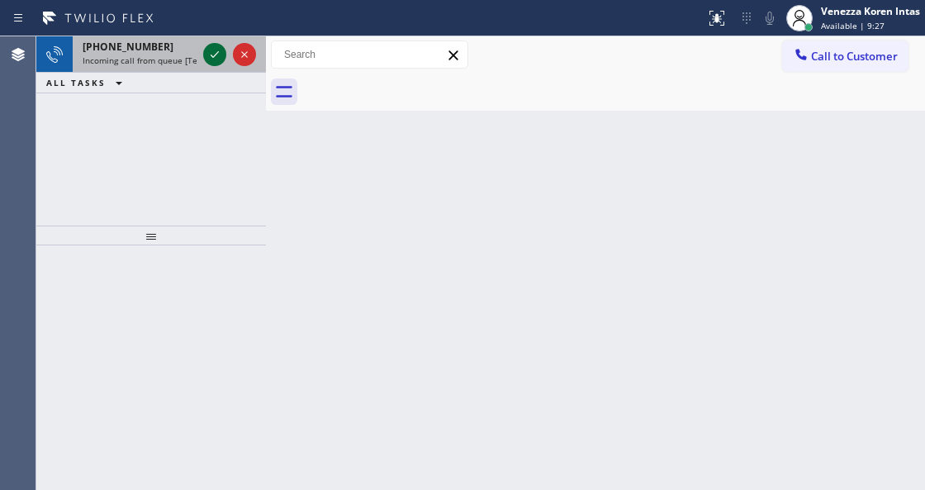
click at [201, 50] on div at bounding box center [229, 54] width 59 height 36
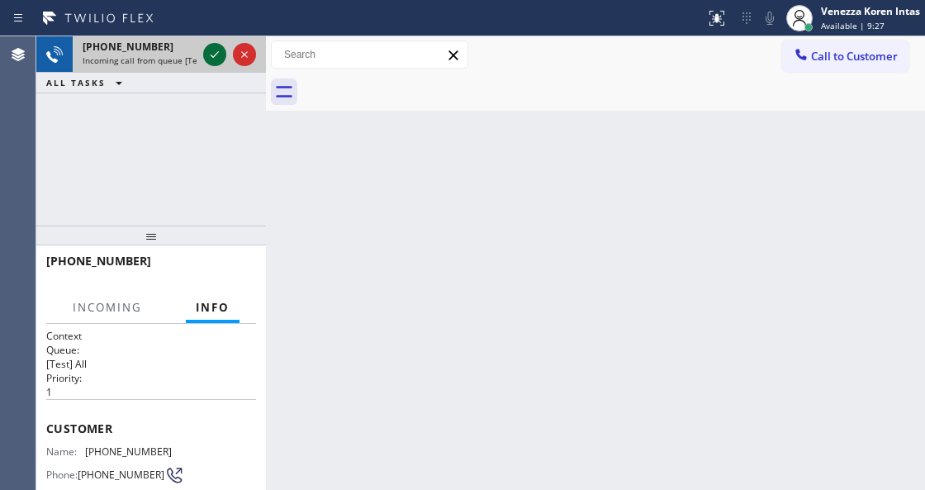
click at [215, 57] on icon at bounding box center [215, 55] width 20 height 20
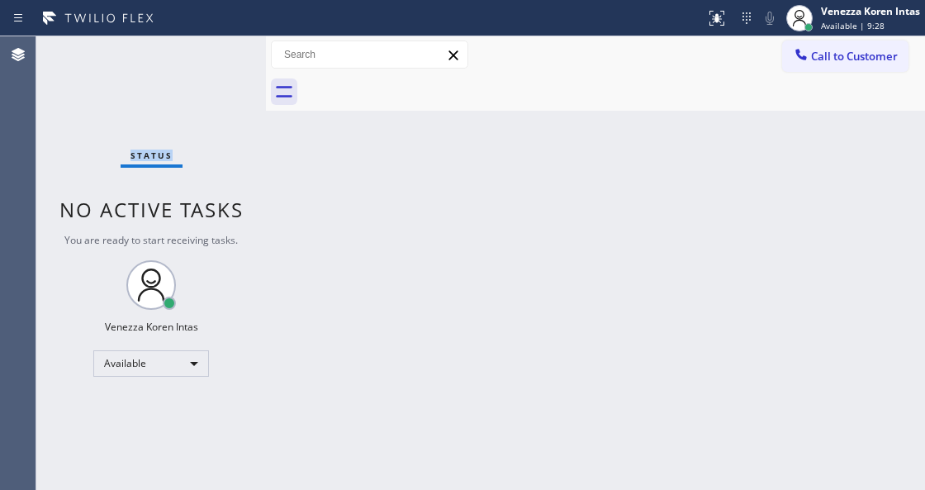
click at [215, 57] on div "Status No active tasks You are ready to start receiving tasks. Venezza Koren In…" at bounding box center [151, 263] width 230 height 454
drag, startPoint x: 714, startPoint y: 15, endPoint x: 701, endPoint y: 86, distance: 72.3
click at [715, 13] on icon at bounding box center [717, 18] width 20 height 20
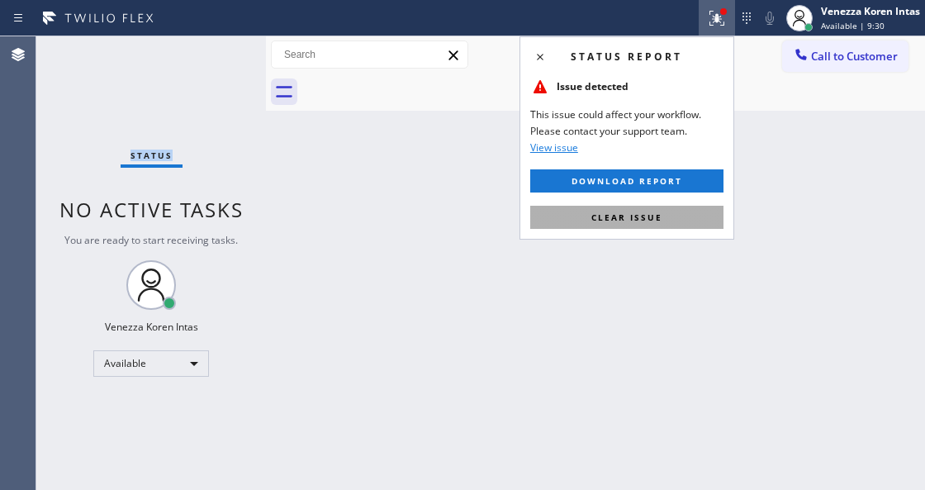
drag, startPoint x: 687, startPoint y: 231, endPoint x: 687, endPoint y: 222, distance: 9.1
click at [687, 227] on div "Status report Issue detected This issue could affect your workflow. Please cont…" at bounding box center [627, 137] width 215 height 203
click at [687, 222] on button "Clear issue" at bounding box center [626, 217] width 193 height 23
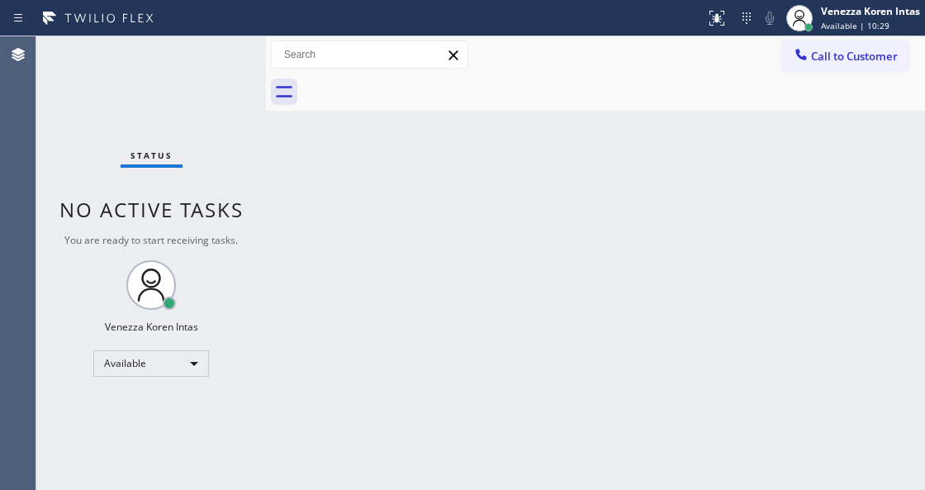
click at [449, 274] on div "Back to Dashboard Change Sender ID Customers Technicians Select a contact Outbo…" at bounding box center [595, 263] width 659 height 454
drag, startPoint x: 213, startPoint y: 202, endPoint x: 220, endPoint y: 225, distance: 24.1
click at [213, 202] on span "No active tasks" at bounding box center [151, 209] width 184 height 27
click at [303, 314] on div "Back to Dashboard Change Sender ID Customers Technicians Select a contact Outbo…" at bounding box center [595, 263] width 659 height 454
click at [469, 68] on div "Call to Customer Outbound call Location Electrical Land [GEOGRAPHIC_DATA] Your …" at bounding box center [595, 54] width 659 height 29
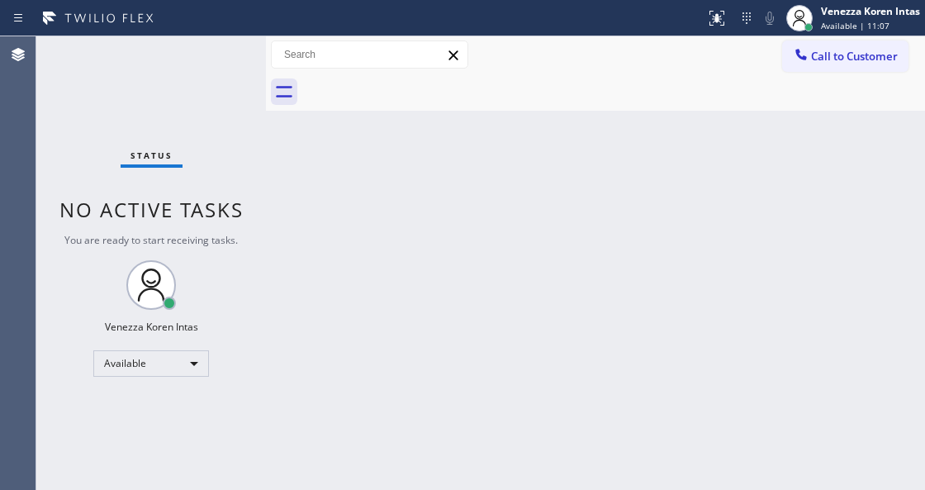
drag, startPoint x: 478, startPoint y: 203, endPoint x: 415, endPoint y: 207, distance: 63.7
click at [478, 203] on div "Back to Dashboard Change Sender ID Customers Technicians Select a contact Outbo…" at bounding box center [595, 263] width 659 height 454
click at [339, 157] on div "Back to Dashboard Change Sender ID Customers Technicians Select a contact Outbo…" at bounding box center [595, 263] width 659 height 454
drag, startPoint x: 210, startPoint y: 78, endPoint x: 194, endPoint y: 80, distance: 15.8
click at [209, 78] on div "Status No active tasks You are ready to start receiving tasks. Venezza Koren In…" at bounding box center [151, 263] width 230 height 454
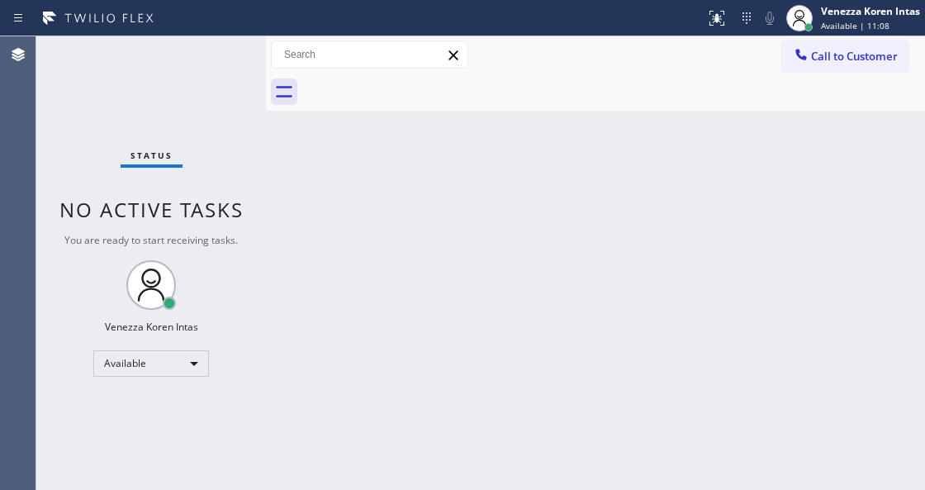
drag, startPoint x: 147, startPoint y: 80, endPoint x: 31, endPoint y: 93, distance: 116.3
click at [139, 83] on div "Status No active tasks You are ready to start receiving tasks. Venezza Koren In…" at bounding box center [151, 263] width 230 height 454
click at [250, 58] on div "Status No active tasks You are ready to start receiving tasks. Venezza Koren In…" at bounding box center [151, 263] width 230 height 454
click at [390, 183] on div "Back to Dashboard Change Sender ID Customers Technicians Select a contact Outbo…" at bounding box center [595, 263] width 659 height 454
drag, startPoint x: 422, startPoint y: 201, endPoint x: 438, endPoint y: 236, distance: 38.8
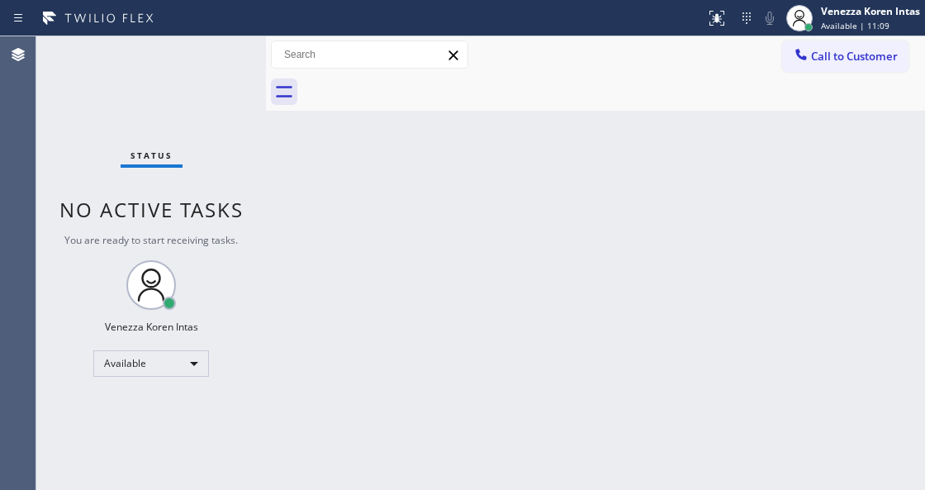
click at [423, 202] on div "Back to Dashboard Change Sender ID Customers Technicians Select a contact Outbo…" at bounding box center [595, 263] width 659 height 454
drag, startPoint x: 456, startPoint y: 258, endPoint x: 461, endPoint y: 336, distance: 78.7
click at [456, 258] on div "Back to Dashboard Change Sender ID Customers Technicians Select a contact Outbo…" at bounding box center [595, 263] width 659 height 454
click at [239, 220] on span "No active tasks" at bounding box center [151, 209] width 184 height 27
drag, startPoint x: 136, startPoint y: 105, endPoint x: 213, endPoint y: 145, distance: 87.2
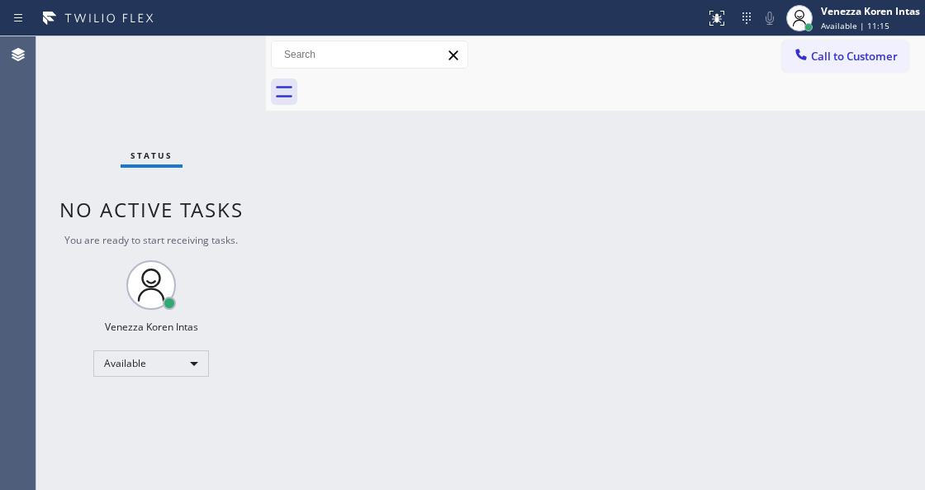
click at [136, 105] on div "Status No active tasks You are ready to start receiving tasks. Venezza Koren In…" at bounding box center [151, 263] width 230 height 454
click at [359, 212] on div "Back to Dashboard Change Sender ID Customers Technicians Select a contact Outbo…" at bounding box center [595, 263] width 659 height 454
click at [290, 289] on div "Back to Dashboard Change Sender ID Customers Technicians Select a contact Outbo…" at bounding box center [595, 263] width 659 height 454
click at [229, 184] on div "Status No active tasks You are ready to start receiving tasks. Venezza Koren In…" at bounding box center [151, 263] width 230 height 454
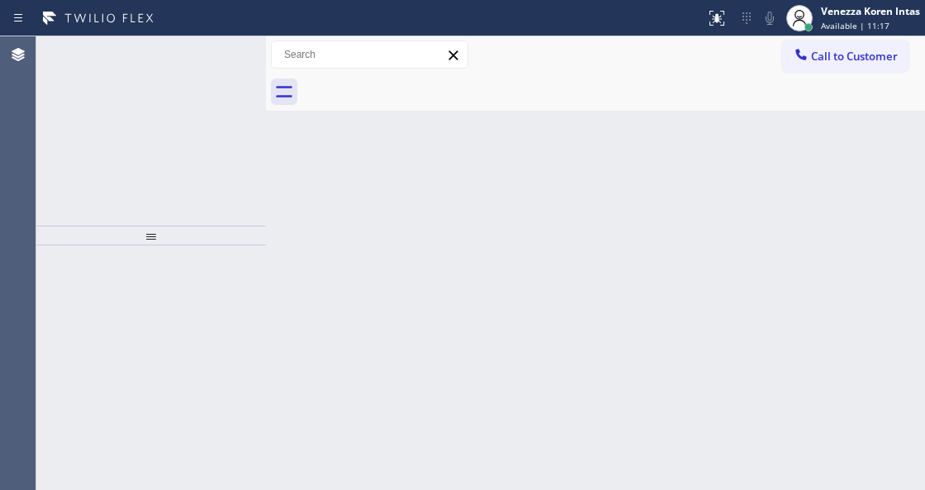
click at [210, 136] on div "[PHONE_NUMBER] Incoming call from queue [Test] All ALL TASKS ALL TASKS ACTIVE T…" at bounding box center [151, 130] width 230 height 189
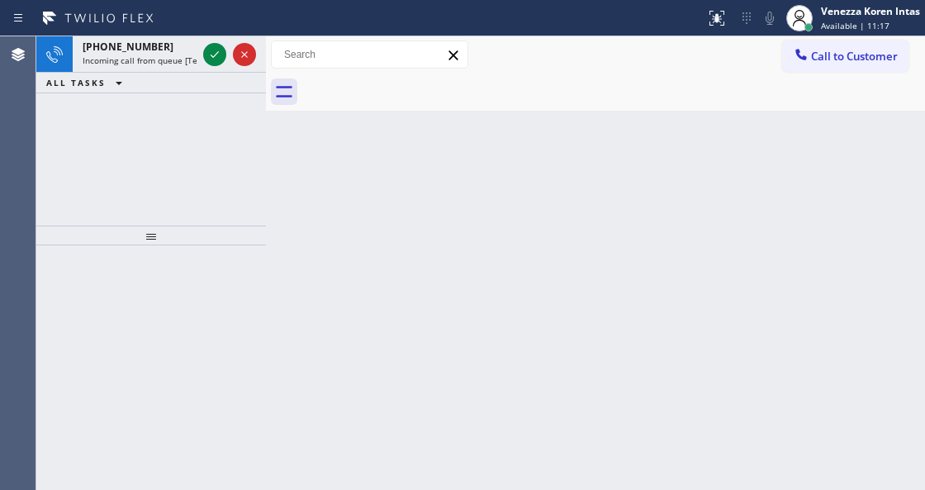
click at [210, 121] on div "[PHONE_NUMBER] Incoming call from queue [Test] All ALL TASKS ALL TASKS ACTIVE T…" at bounding box center [151, 130] width 230 height 189
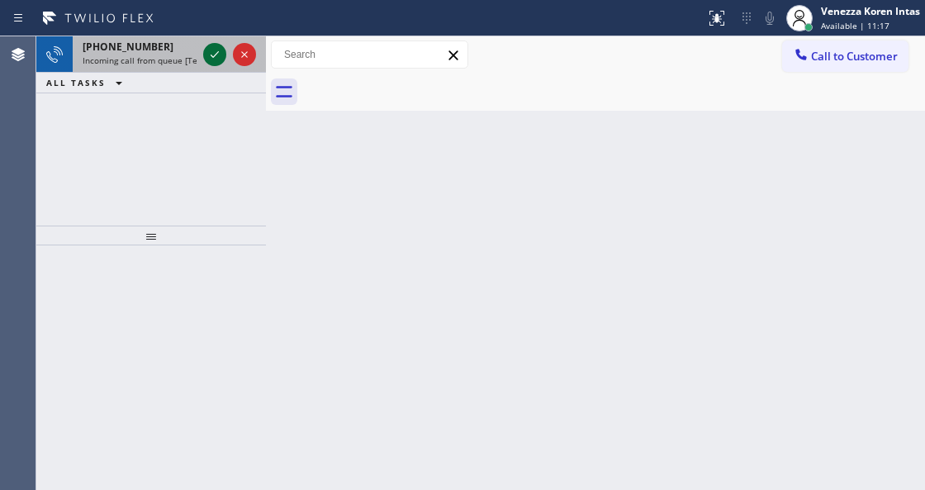
click at [210, 53] on icon at bounding box center [215, 55] width 20 height 20
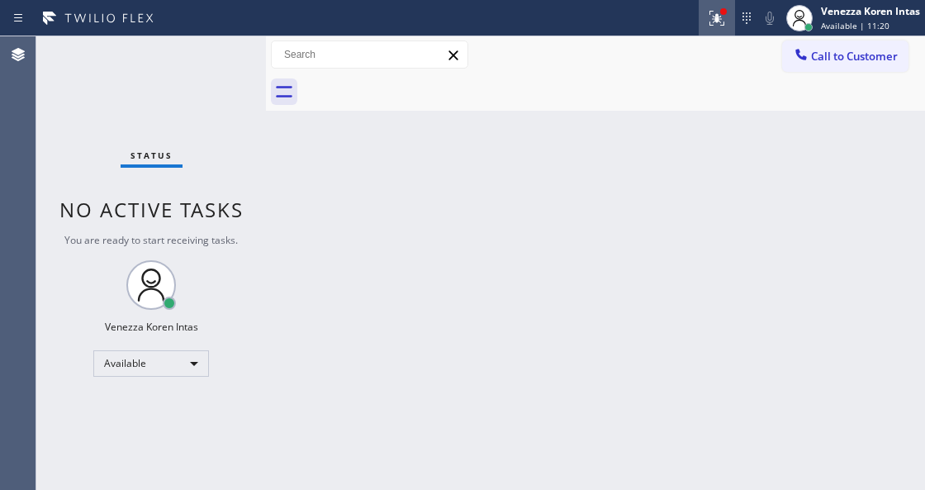
click at [711, 7] on button at bounding box center [717, 18] width 36 height 36
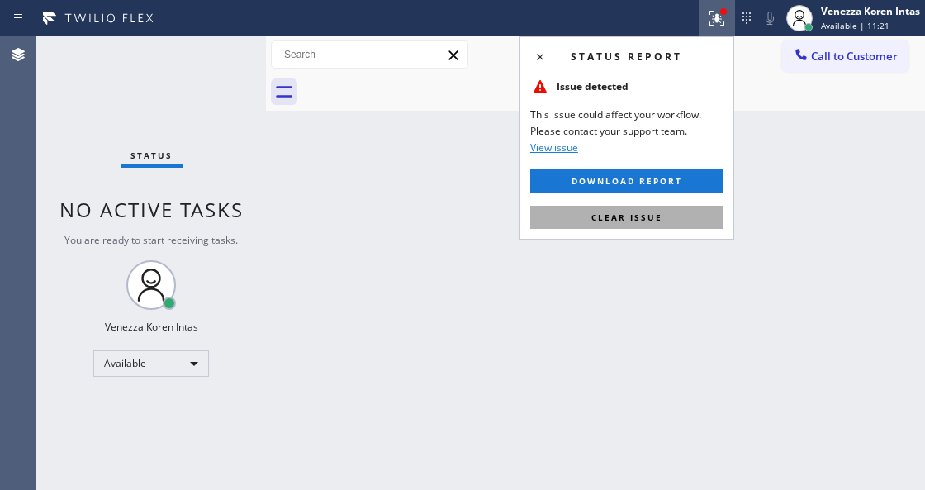
click at [636, 218] on span "Clear issue" at bounding box center [627, 218] width 71 height 12
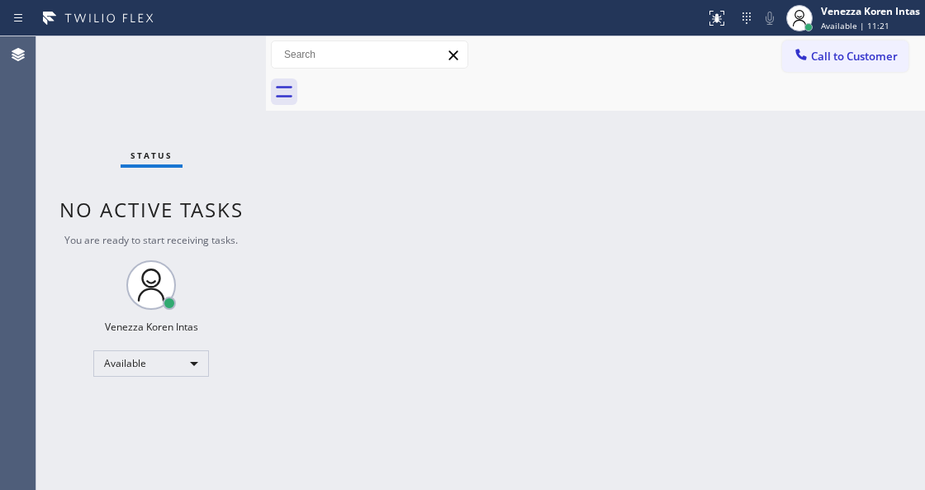
click at [696, 345] on div "Back to Dashboard Change Sender ID Customers Technicians Select a contact Outbo…" at bounding box center [595, 263] width 659 height 454
drag, startPoint x: 481, startPoint y: 59, endPoint x: 325, endPoint y: 138, distance: 174.8
click at [481, 61] on div "Call to Customer Outbound call Location Electrical Land [GEOGRAPHIC_DATA] Your …" at bounding box center [595, 54] width 659 height 29
click at [235, 57] on div "Status No active tasks You are ready to start receiving tasks. Venezza Koren In…" at bounding box center [151, 263] width 230 height 454
click at [235, 72] on div "Status No active tasks You are ready to start receiving tasks. Venezza Koren In…" at bounding box center [151, 263] width 230 height 454
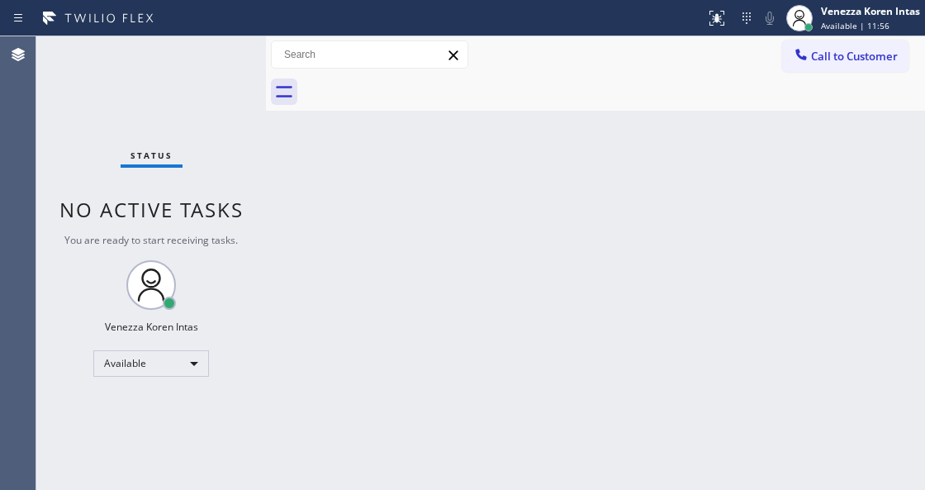
click at [235, 72] on div "Status No active tasks You are ready to start receiving tasks. Venezza Koren In…" at bounding box center [151, 263] width 230 height 454
drag, startPoint x: 216, startPoint y: 187, endPoint x: 291, endPoint y: 464, distance: 287.6
click at [216, 187] on div "Status No active tasks You are ready to start receiving tasks. Venezza Koren In…" at bounding box center [151, 263] width 230 height 454
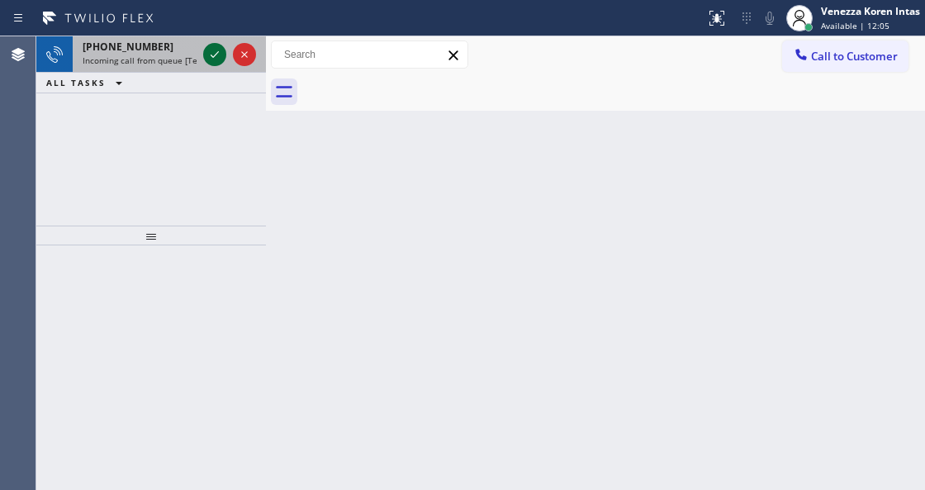
drag, startPoint x: 194, startPoint y: 47, endPoint x: 208, endPoint y: 58, distance: 17.7
click at [198, 50] on div "[PHONE_NUMBER] Incoming call from queue [Test] All" at bounding box center [136, 54] width 127 height 36
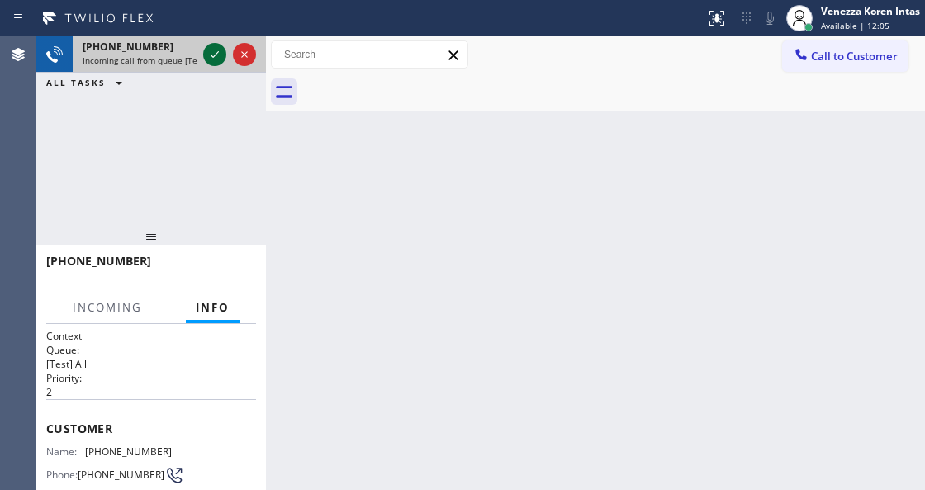
click at [210, 58] on icon at bounding box center [215, 55] width 20 height 20
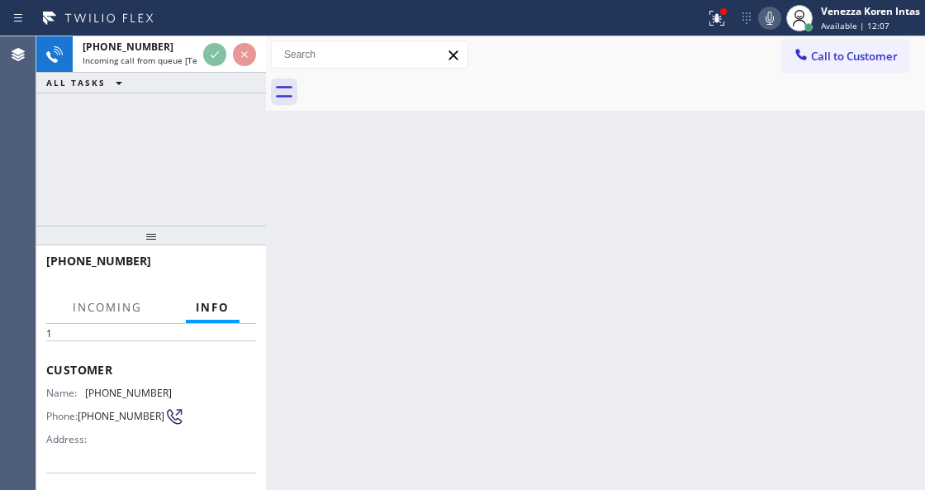
scroll to position [165, 0]
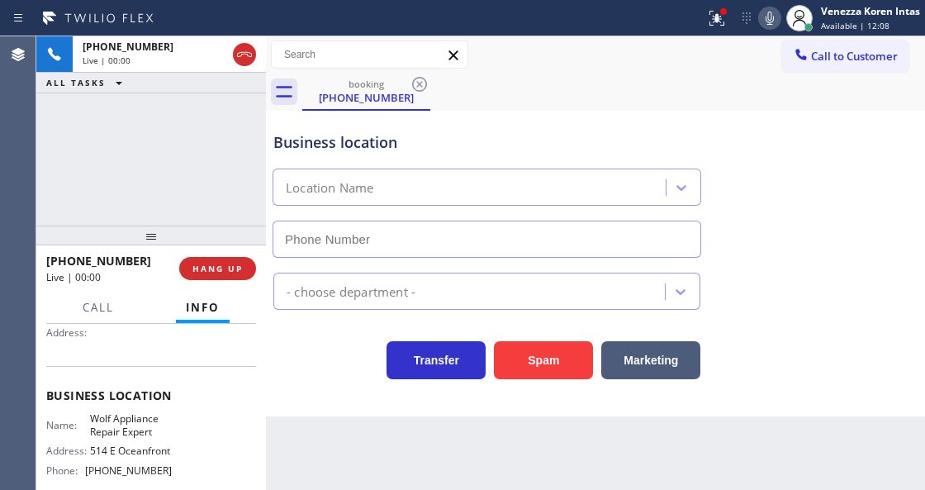
type input "[PHONE_NUMBER]"
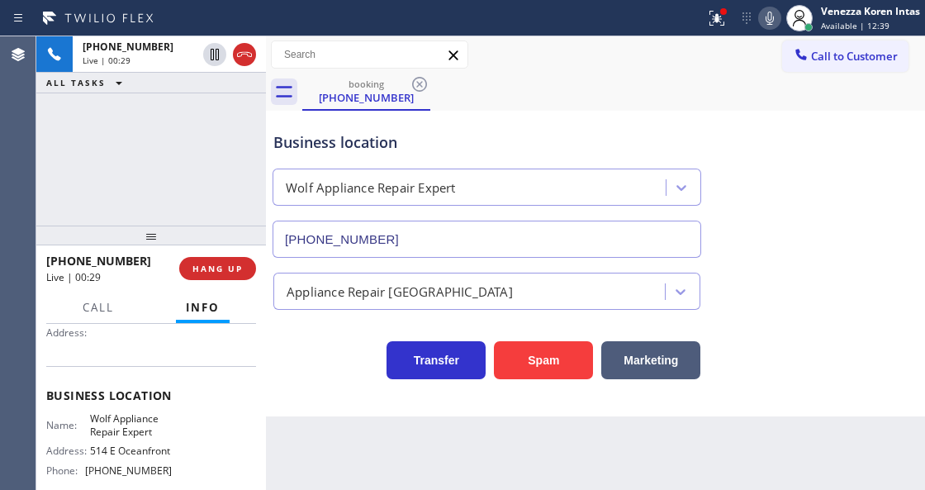
drag, startPoint x: 722, startPoint y: 10, endPoint x: 716, endPoint y: 149, distance: 138.9
click at [722, 15] on div at bounding box center [724, 12] width 10 height 10
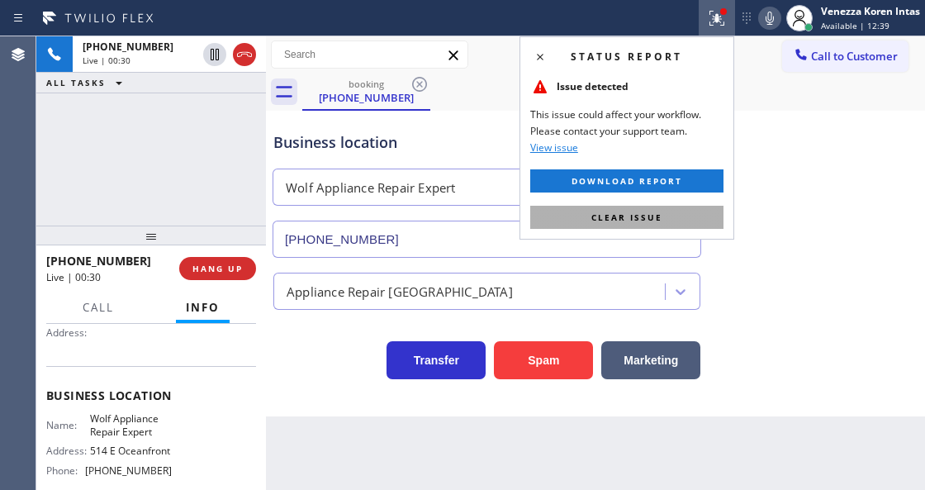
click at [689, 223] on button "Clear issue" at bounding box center [626, 217] width 193 height 23
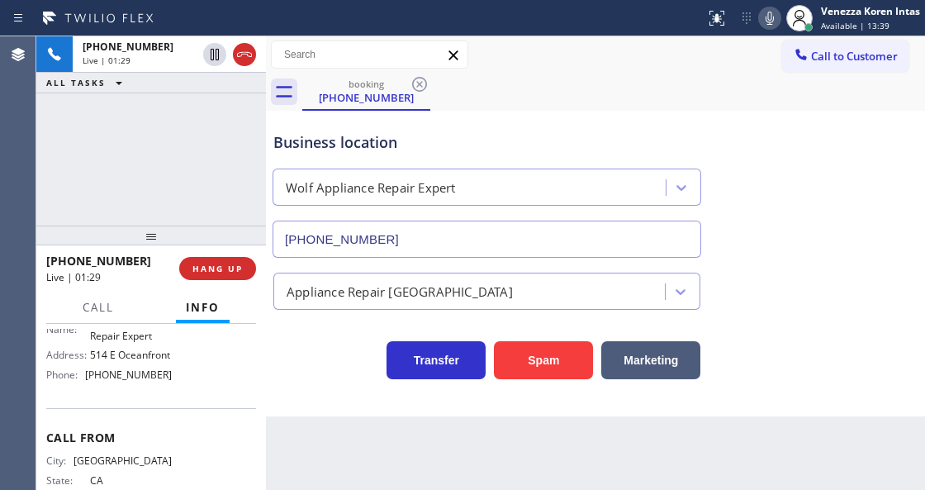
scroll to position [212, 0]
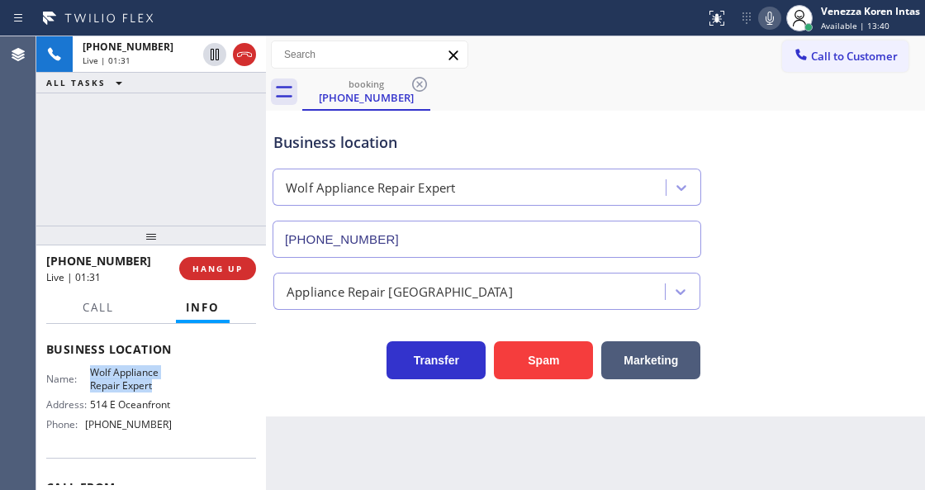
drag, startPoint x: 95, startPoint y: 370, endPoint x: 153, endPoint y: 385, distance: 59.7
click at [153, 385] on div "Name: Wolf Appliance Repair Expert" at bounding box center [109, 379] width 126 height 26
drag, startPoint x: 110, startPoint y: 368, endPoint x: 97, endPoint y: 373, distance: 13.3
click at [109, 368] on span "Wolf Appliance Repair Expert" at bounding box center [131, 379] width 82 height 26
click at [768, 22] on icon at bounding box center [770, 18] width 20 height 20
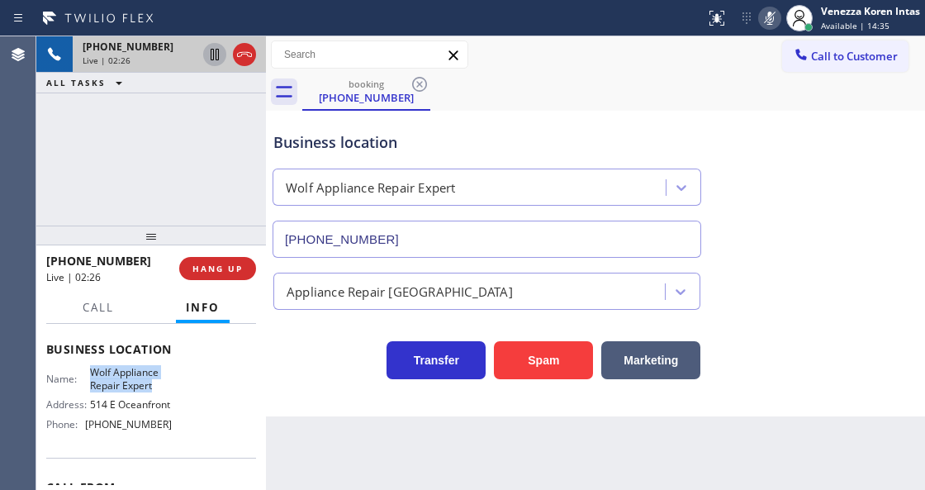
click at [211, 55] on icon at bounding box center [215, 55] width 8 height 12
drag, startPoint x: 765, startPoint y: 26, endPoint x: 712, endPoint y: 50, distance: 58.1
click at [765, 26] on icon at bounding box center [770, 18] width 20 height 20
click at [212, 56] on icon at bounding box center [215, 55] width 20 height 20
drag, startPoint x: 773, startPoint y: 20, endPoint x: 696, endPoint y: 86, distance: 102.0
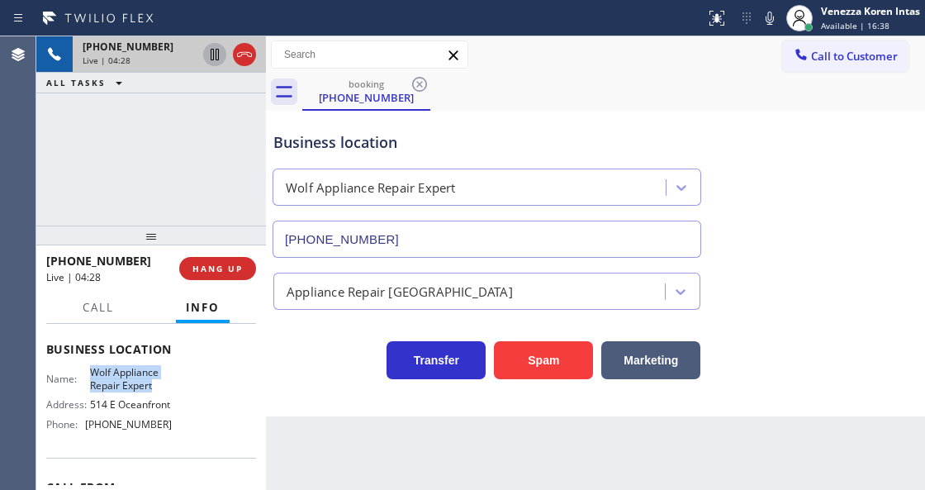
click at [773, 20] on icon at bounding box center [770, 18] width 20 height 20
click at [216, 55] on icon at bounding box center [215, 55] width 20 height 20
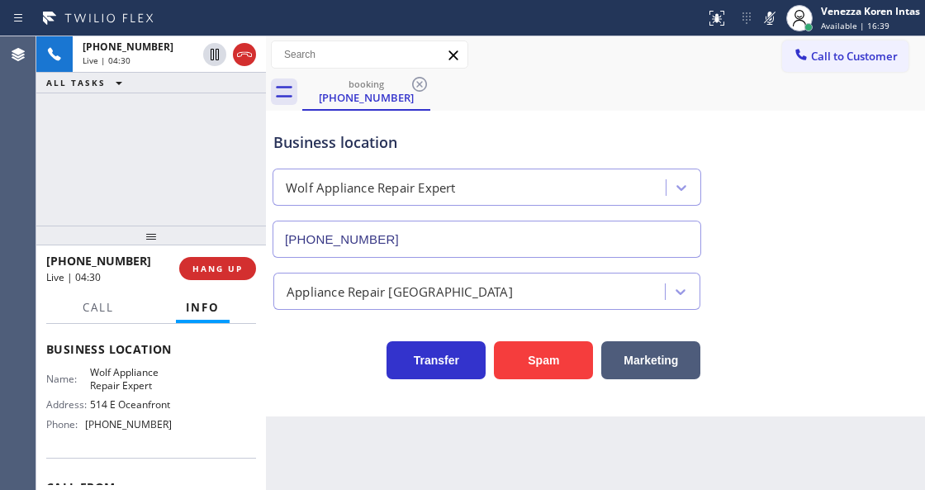
click at [369, 487] on div "Back to Dashboard Change Sender ID Customers Technicians Select a contact Outbo…" at bounding box center [595, 263] width 659 height 454
click at [620, 41] on div "Call to Customer Outbound call Location Electrical Land [GEOGRAPHIC_DATA] Your …" at bounding box center [595, 54] width 659 height 29
click at [196, 121] on div "[PHONE_NUMBER] Live | 06:09 ALL TASKS ALL TASKS ACTIVE TASKS TASKS IN WRAP UP" at bounding box center [151, 130] width 230 height 189
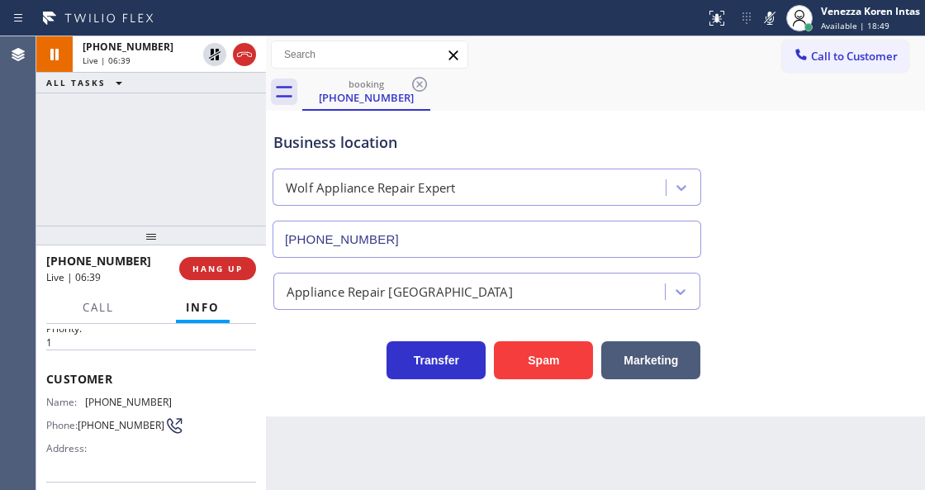
scroll to position [0, 0]
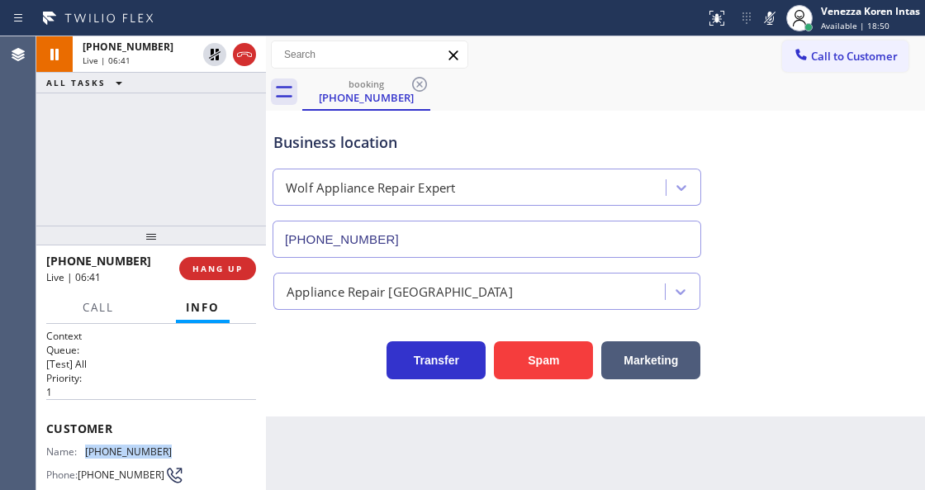
drag, startPoint x: 170, startPoint y: 446, endPoint x: 88, endPoint y: 445, distance: 82.6
click at [88, 445] on div "Name: [PHONE_NUMBER] Phone: [PHONE_NUMBER] Address:" at bounding box center [151, 477] width 210 height 65
click at [761, 26] on icon at bounding box center [770, 18] width 20 height 20
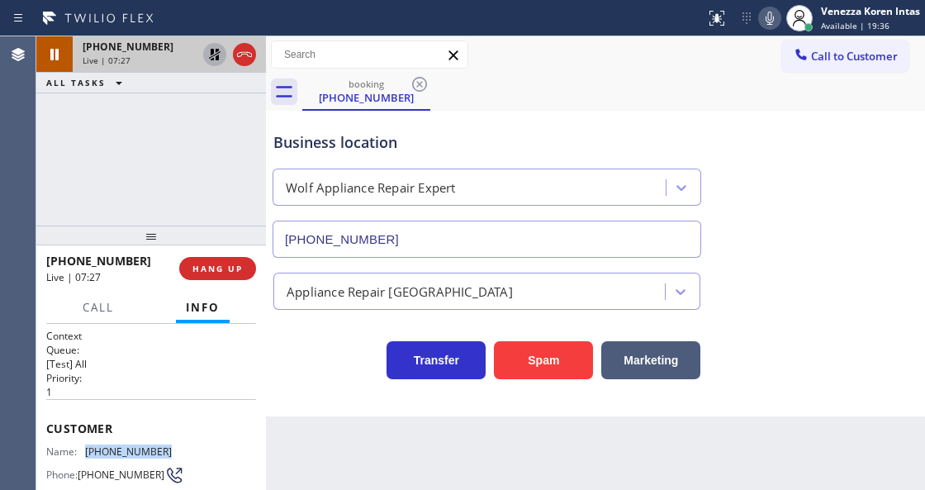
click at [213, 55] on icon at bounding box center [215, 55] width 20 height 20
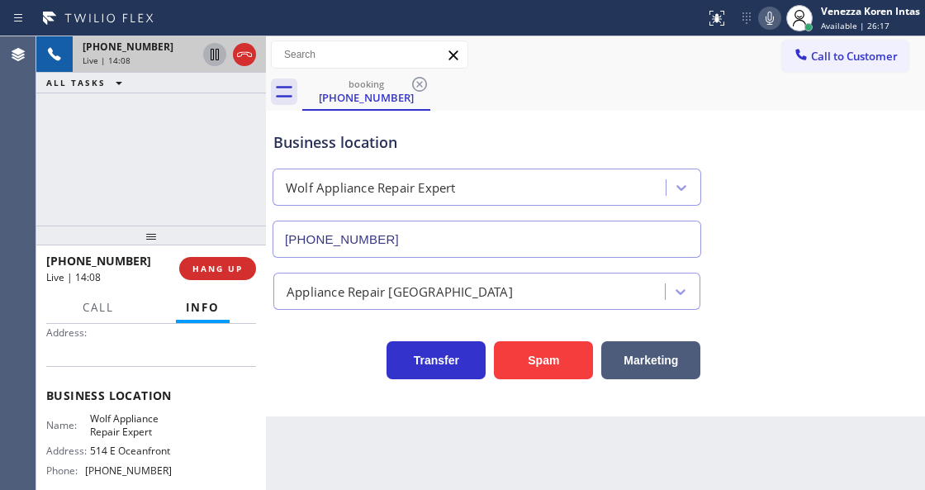
scroll to position [275, 0]
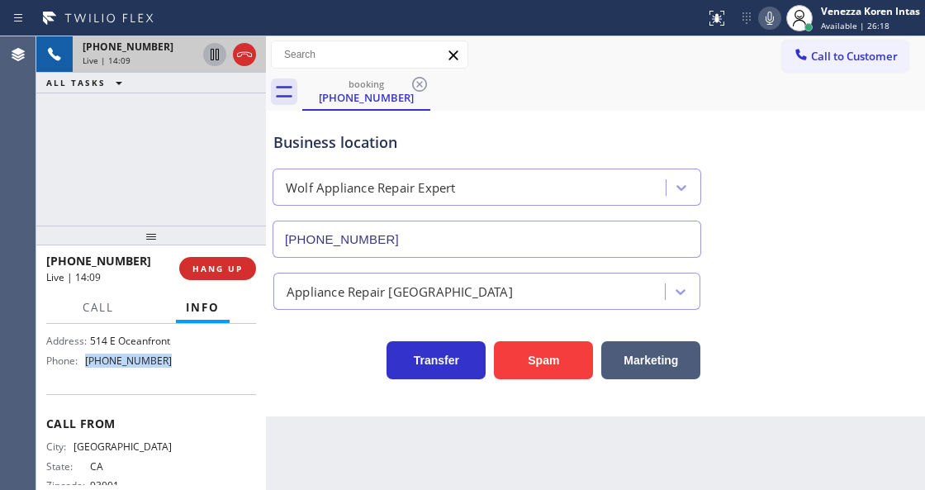
drag, startPoint x: 172, startPoint y: 377, endPoint x: 84, endPoint y: 374, distance: 87.6
click at [84, 373] on div "Name: Wolf Appliance Repair Expert Address: [STREET_ADDRESS] Phone: [PHONE_NUMB…" at bounding box center [151, 337] width 210 height 71
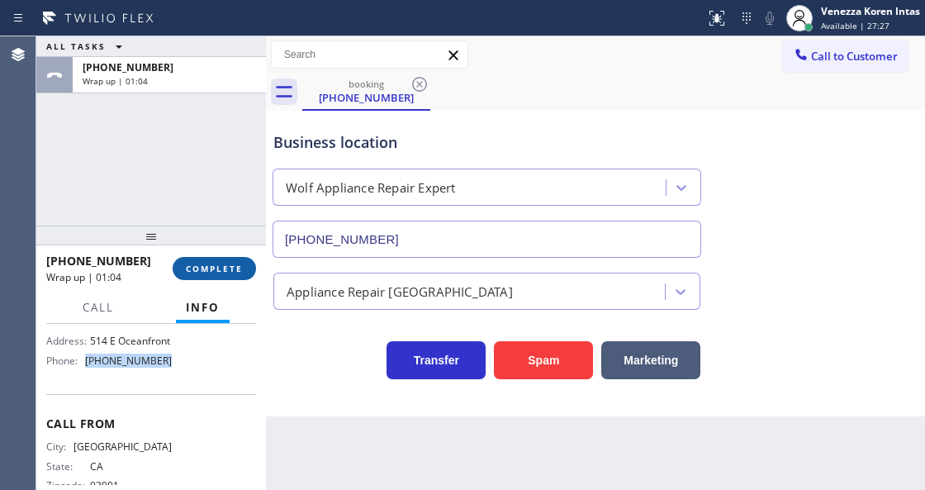
click at [216, 265] on span "COMPLETE" at bounding box center [214, 269] width 57 height 12
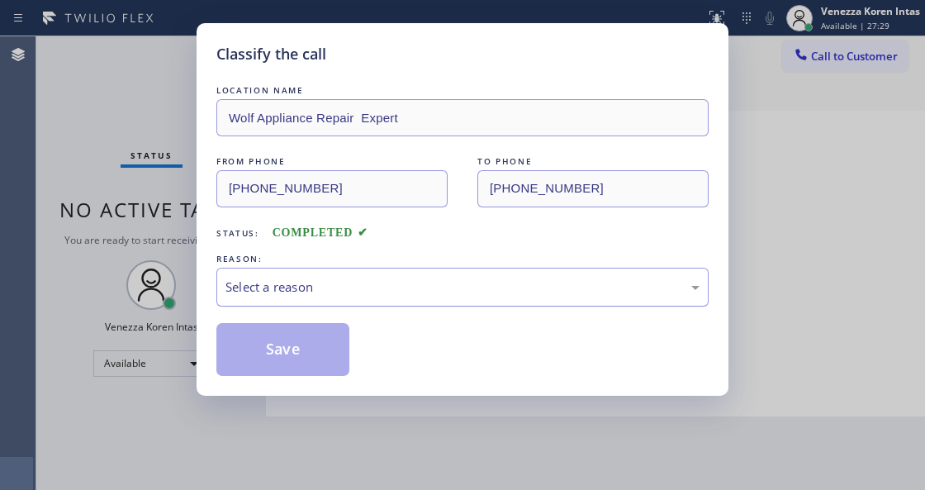
click at [352, 292] on div "Select a reason" at bounding box center [463, 287] width 474 height 19
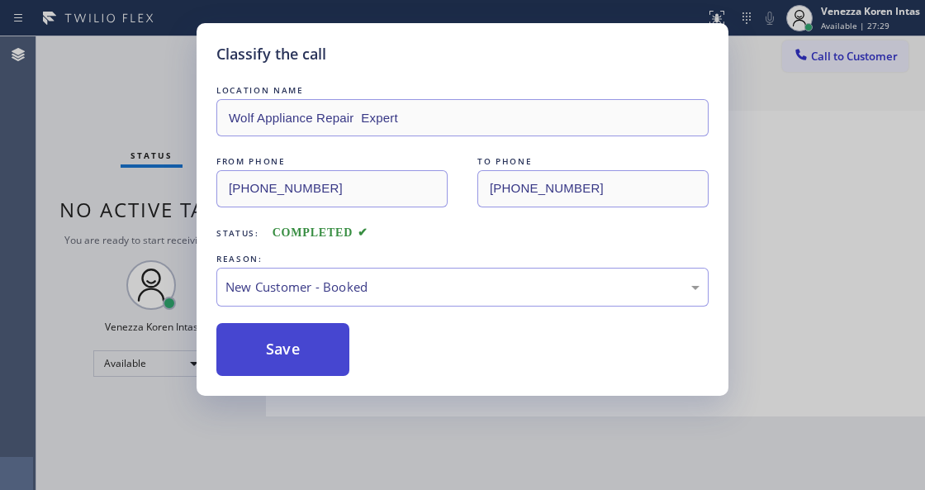
click at [334, 340] on button "Save" at bounding box center [282, 349] width 133 height 53
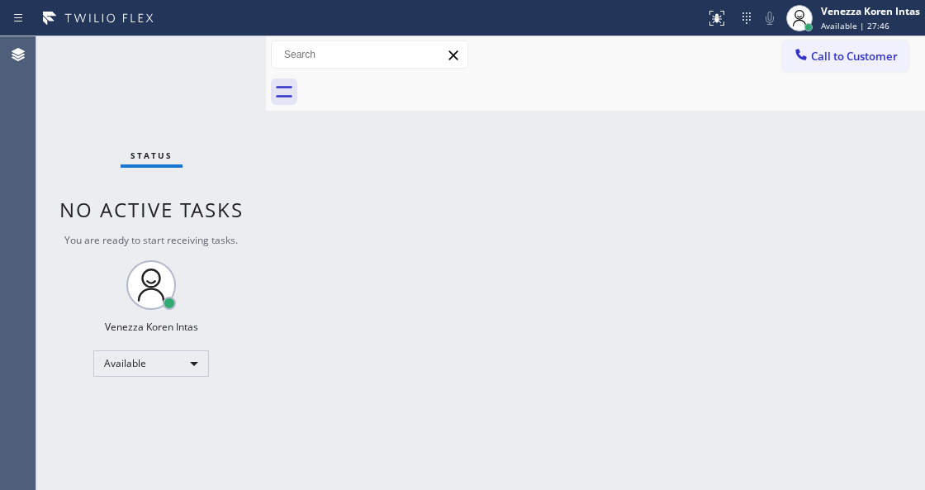
click at [520, 178] on div "Back to Dashboard Change Sender ID Customers Technicians Select a contact Outbo…" at bounding box center [595, 263] width 659 height 454
drag, startPoint x: 209, startPoint y: 53, endPoint x: 252, endPoint y: 132, distance: 90.2
click at [209, 53] on div "Status No active tasks You are ready to start receiving tasks. Venezza Koren In…" at bounding box center [151, 263] width 230 height 454
click at [352, 487] on div "Back to Dashboard Change Sender ID Customers Technicians Select a contact Outbo…" at bounding box center [595, 263] width 659 height 454
click at [229, 181] on div "Status No active tasks You are ready to start receiving tasks. Venezza Koren In…" at bounding box center [151, 263] width 230 height 454
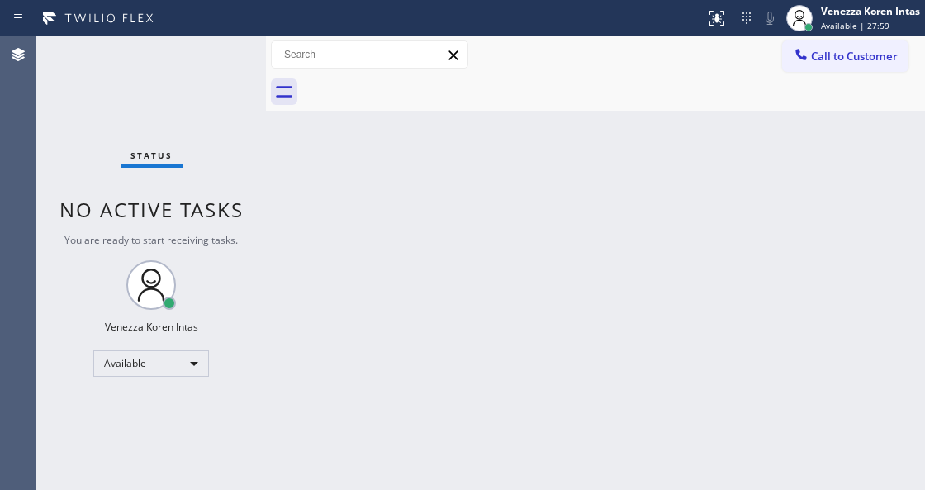
click at [225, 71] on div "Status No active tasks You are ready to start receiving tasks. Venezza Koren In…" at bounding box center [151, 263] width 230 height 454
click at [221, 56] on div "Status No active tasks You are ready to start receiving tasks. Venezza Koren In…" at bounding box center [151, 263] width 230 height 454
click at [331, 202] on div "Back to Dashboard Change Sender ID Customers Technicians Select a contact Outbo…" at bounding box center [595, 263] width 659 height 454
click at [217, 112] on div "Status No active tasks You are ready to start receiving tasks. Venezza Koren In…" at bounding box center [151, 263] width 230 height 454
click at [45, 113] on div "Status No active tasks You are ready to start receiving tasks. Venezza Koren In…" at bounding box center [151, 263] width 230 height 454
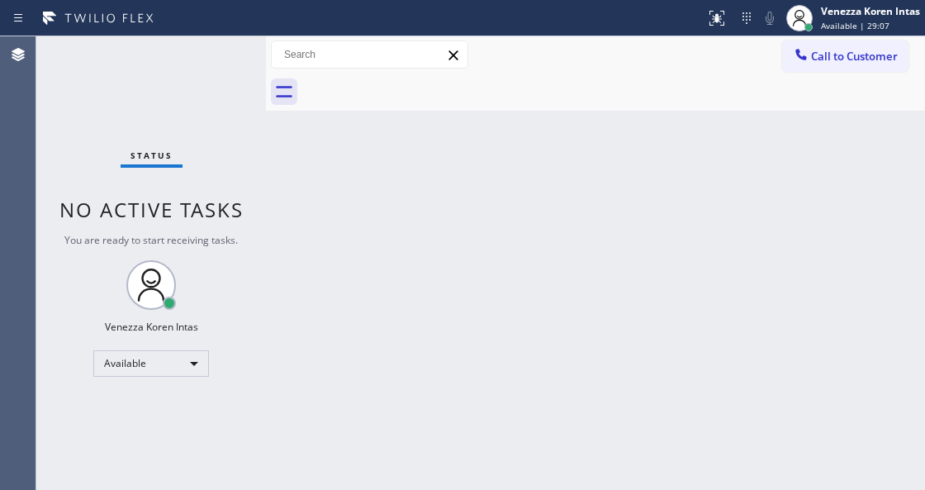
click at [223, 59] on div "Status No active tasks You are ready to start receiving tasks. Venezza Koren In…" at bounding box center [151, 263] width 230 height 454
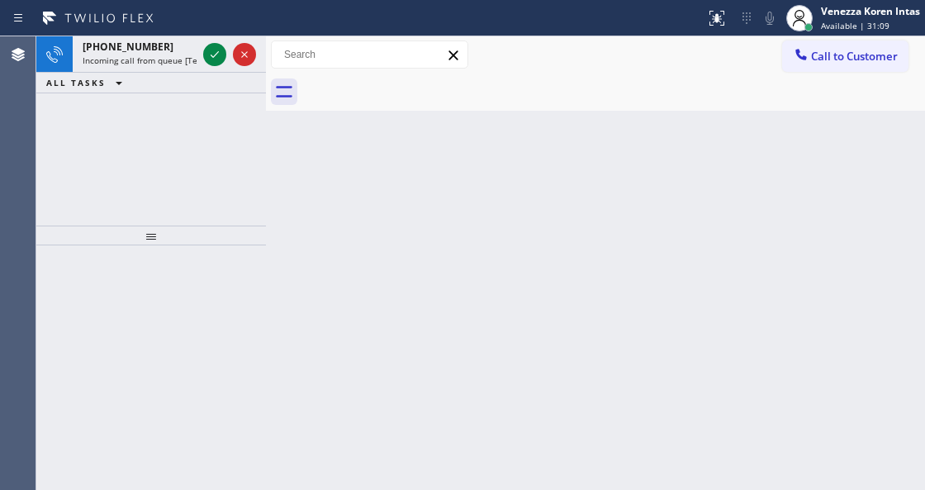
click at [297, 155] on div "Back to Dashboard Change Sender ID Customers Technicians Select a contact Outbo…" at bounding box center [595, 263] width 659 height 454
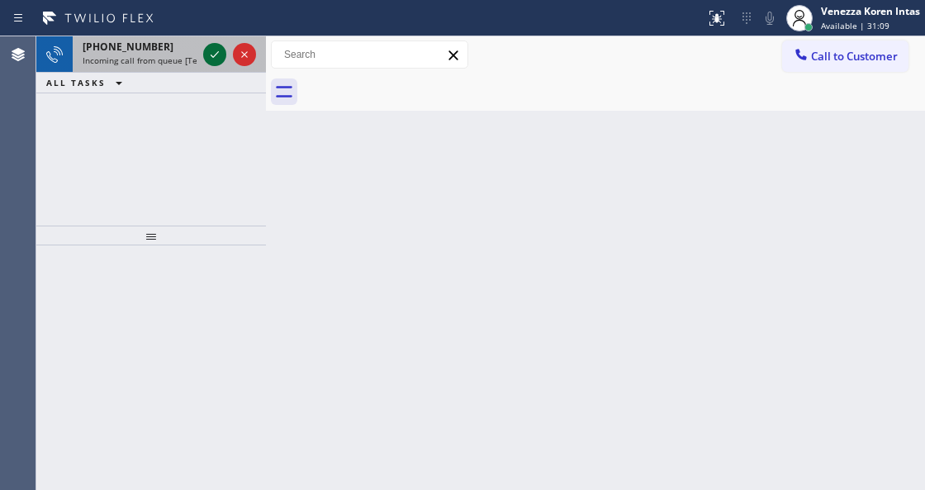
click at [214, 52] on icon at bounding box center [215, 55] width 20 height 20
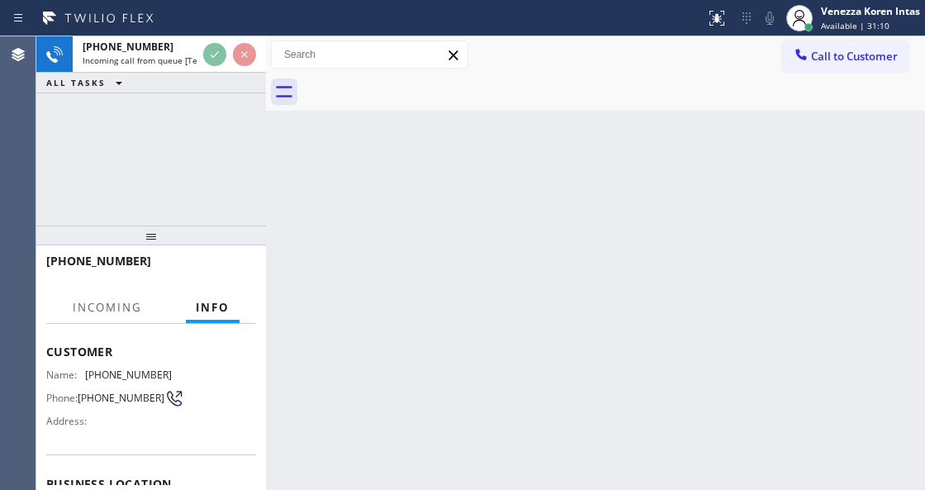
scroll to position [165, 0]
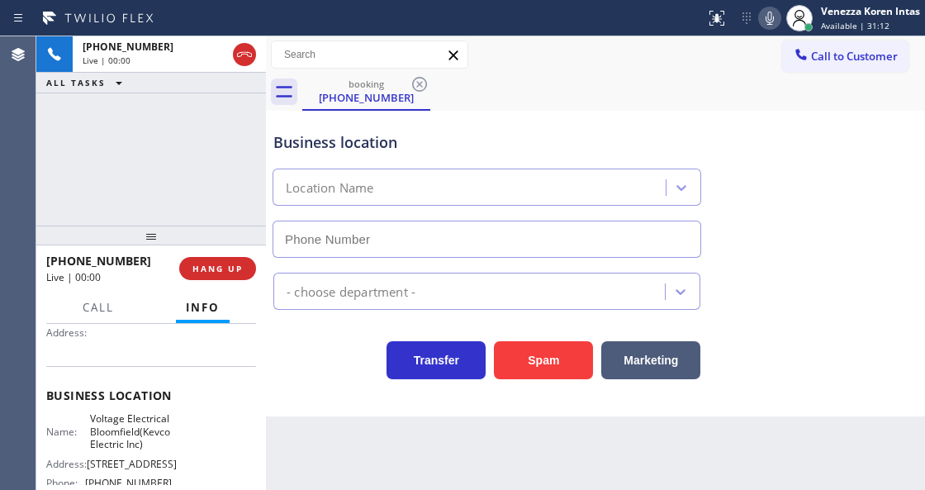
type input "[PHONE_NUMBER]"
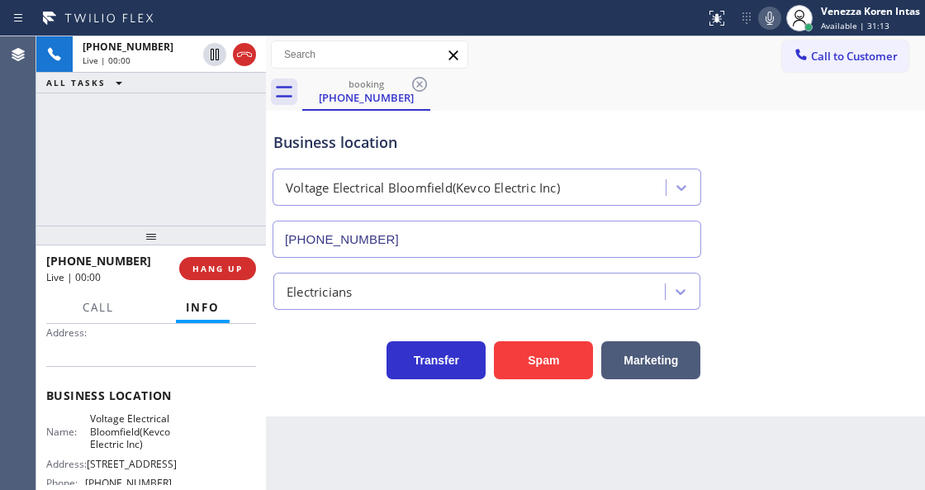
click at [180, 193] on div "[PHONE_NUMBER] Live | 00:00 ALL TASKS ALL TASKS ACTIVE TASKS TASKS IN WRAP UP" at bounding box center [151, 130] width 230 height 189
click at [212, 127] on div "[PHONE_NUMBER] Live | 00:00 ALL TASKS ALL TASKS ACTIVE TASKS TASKS IN WRAP UP" at bounding box center [151, 130] width 230 height 189
click at [248, 198] on div "[PHONE_NUMBER] Live | 00:09 ALL TASKS ALL TASKS ACTIVE TASKS TASKS IN WRAP UP" at bounding box center [151, 130] width 230 height 189
click at [486, 143] on div "Business location" at bounding box center [486, 142] width 427 height 22
click at [241, 58] on icon at bounding box center [245, 55] width 20 height 20
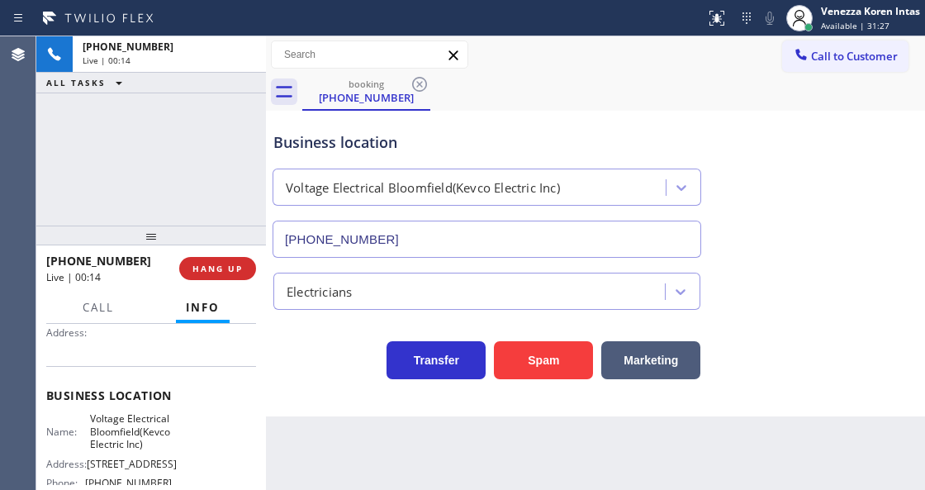
click at [226, 278] on button "HANG UP" at bounding box center [217, 268] width 77 height 23
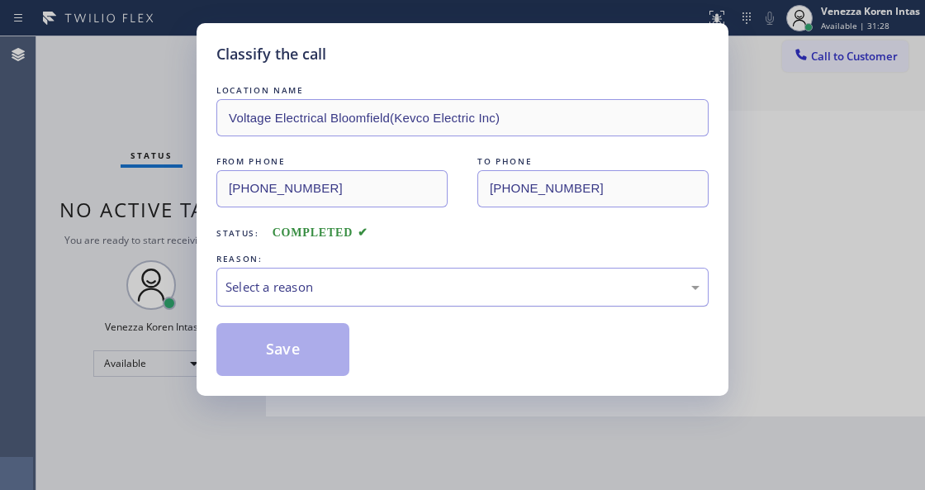
click at [386, 284] on div "Select a reason" at bounding box center [463, 287] width 474 height 19
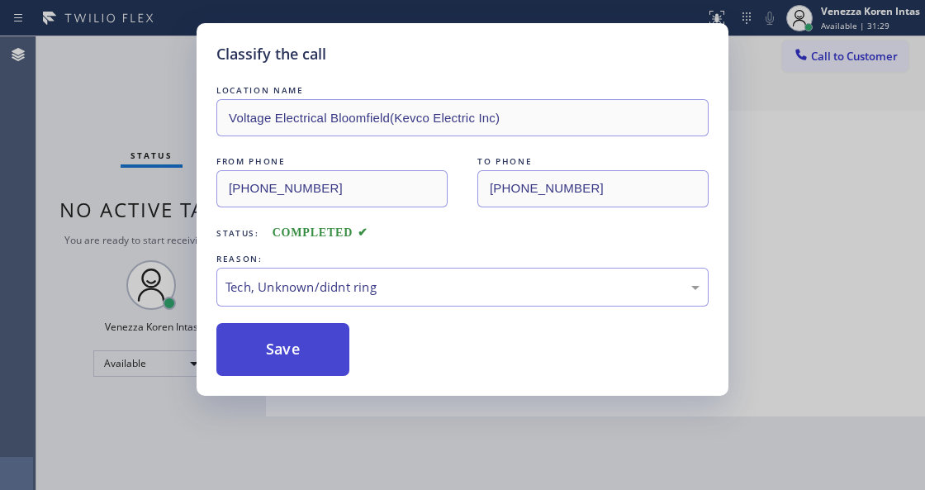
click at [321, 372] on button "Save" at bounding box center [282, 349] width 133 height 53
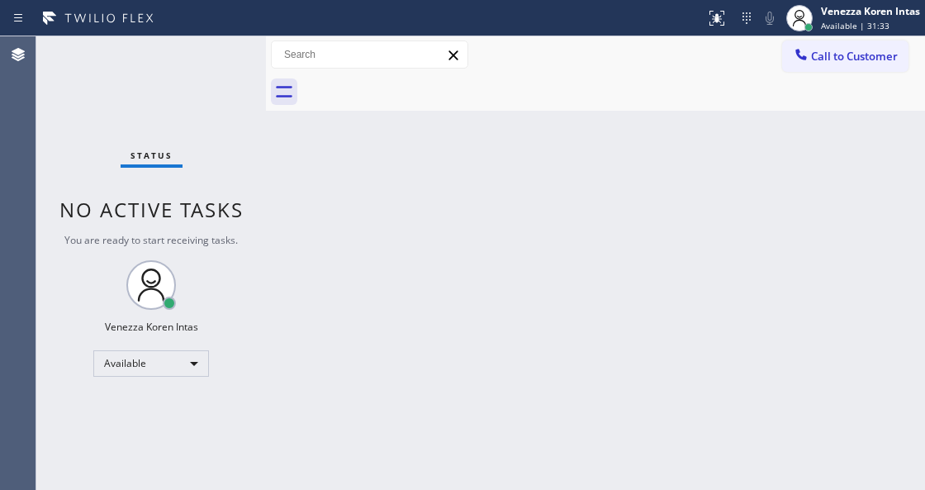
drag, startPoint x: 302, startPoint y: 148, endPoint x: 204, endPoint y: 81, distance: 118.9
click at [302, 148] on div "Back to Dashboard Change Sender ID Customers Technicians Select a contact Outbo…" at bounding box center [595, 263] width 659 height 454
click at [197, 78] on div "Status No active tasks You are ready to start receiving tasks. Venezza Koren In…" at bounding box center [151, 263] width 230 height 454
click at [226, 59] on div "Status No active tasks You are ready to start receiving tasks. Venezza Koren In…" at bounding box center [151, 263] width 230 height 454
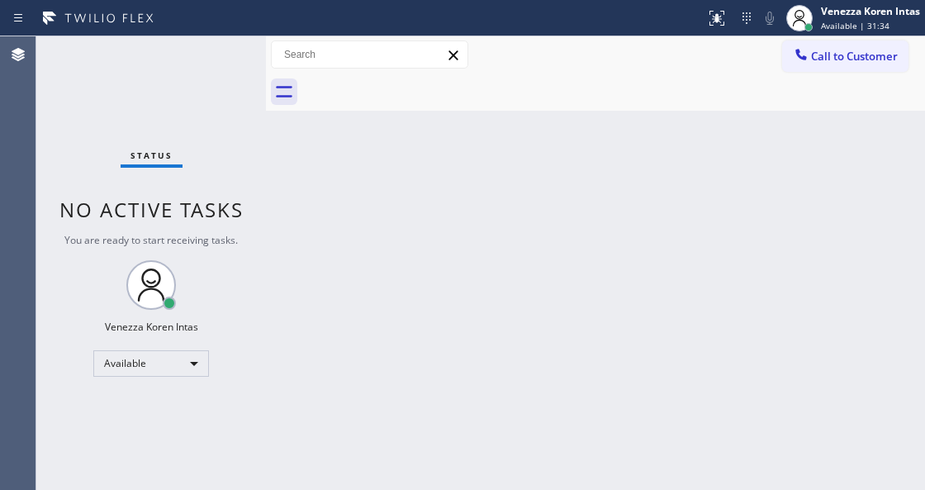
click at [226, 59] on div "Status No active tasks You are ready to start receiving tasks. Venezza Koren In…" at bounding box center [151, 263] width 230 height 454
click at [216, 62] on div "Status No active tasks You are ready to start receiving tasks. Venezza Koren In…" at bounding box center [151, 263] width 230 height 454
click at [216, 61] on div "Status No active tasks You are ready to start receiving tasks. Venezza Koren In…" at bounding box center [151, 263] width 230 height 454
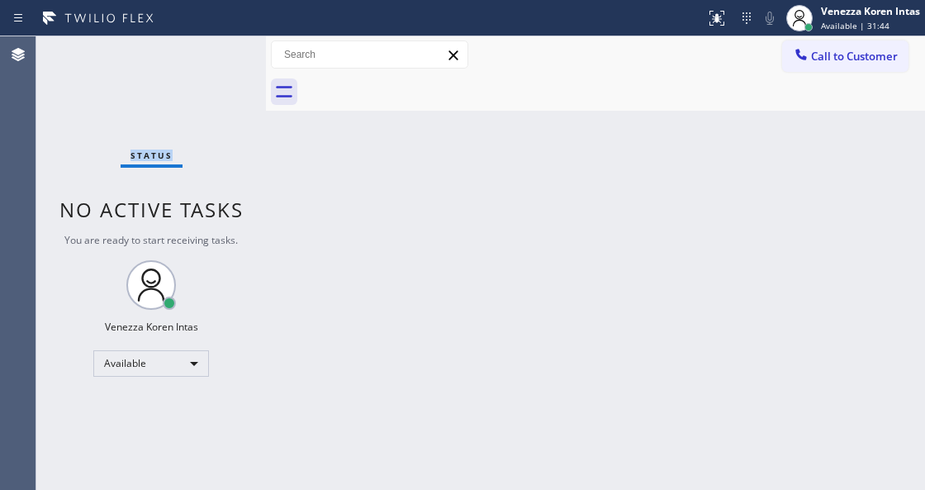
click at [216, 61] on div "Status No active tasks You are ready to start receiving tasks. Venezza Koren In…" at bounding box center [151, 263] width 230 height 454
click at [215, 46] on div "Status No active tasks You are ready to start receiving tasks. Venezza Koren In…" at bounding box center [151, 263] width 230 height 454
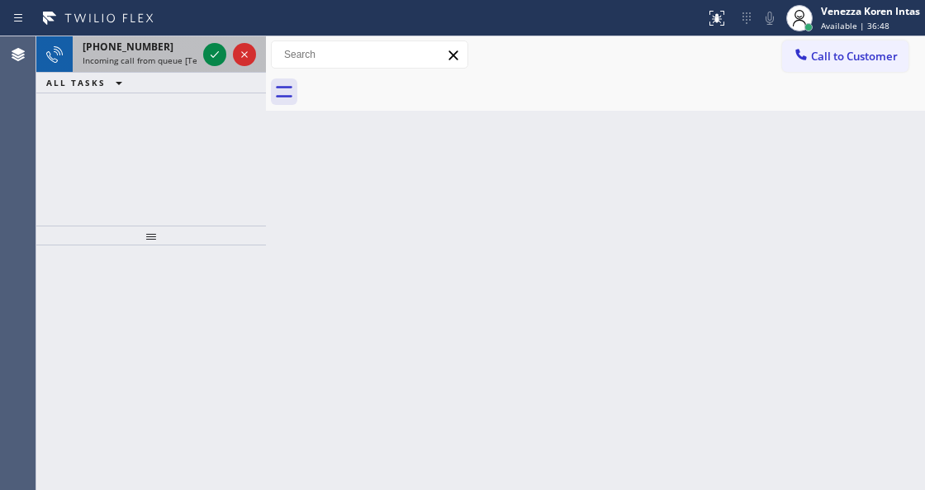
click at [210, 66] on div at bounding box center [229, 54] width 59 height 36
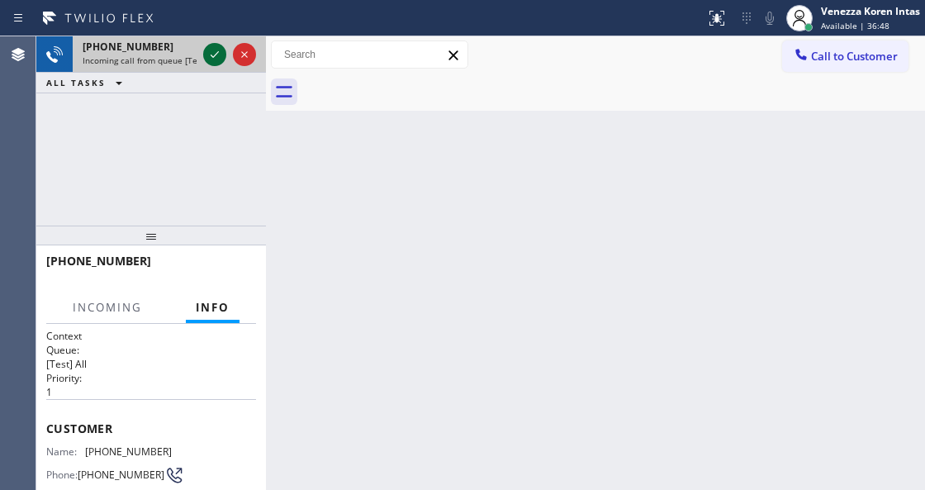
click at [216, 53] on icon at bounding box center [215, 55] width 20 height 20
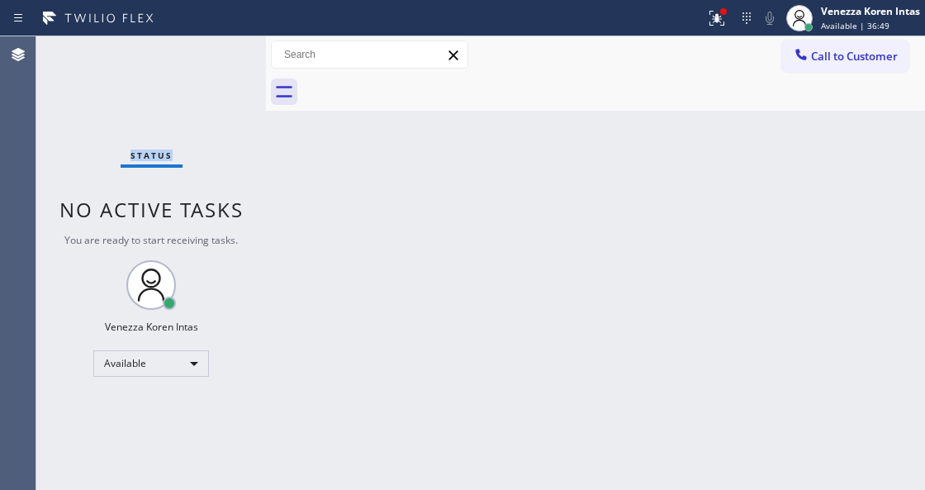
click at [216, 50] on div "Status No active tasks You are ready to start receiving tasks. Venezza Koren In…" at bounding box center [151, 263] width 230 height 454
click at [702, 17] on div at bounding box center [717, 18] width 36 height 20
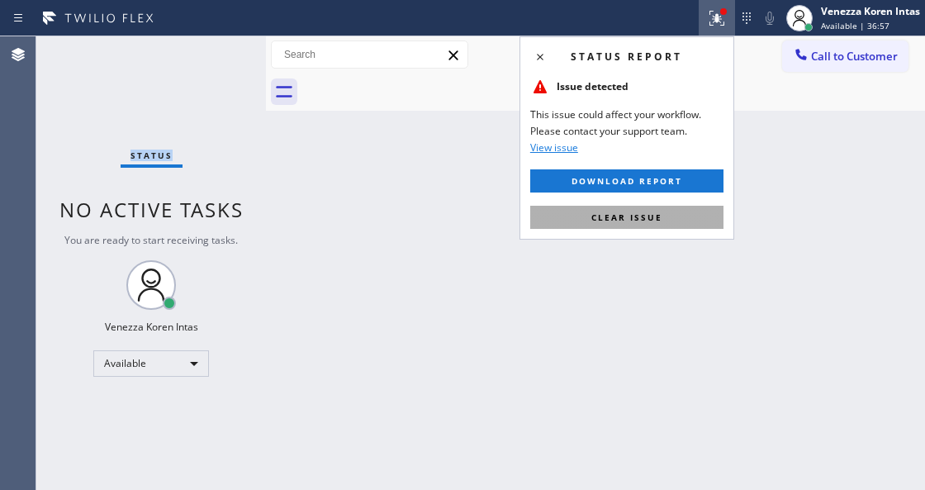
click at [629, 213] on span "Clear issue" at bounding box center [627, 218] width 71 height 12
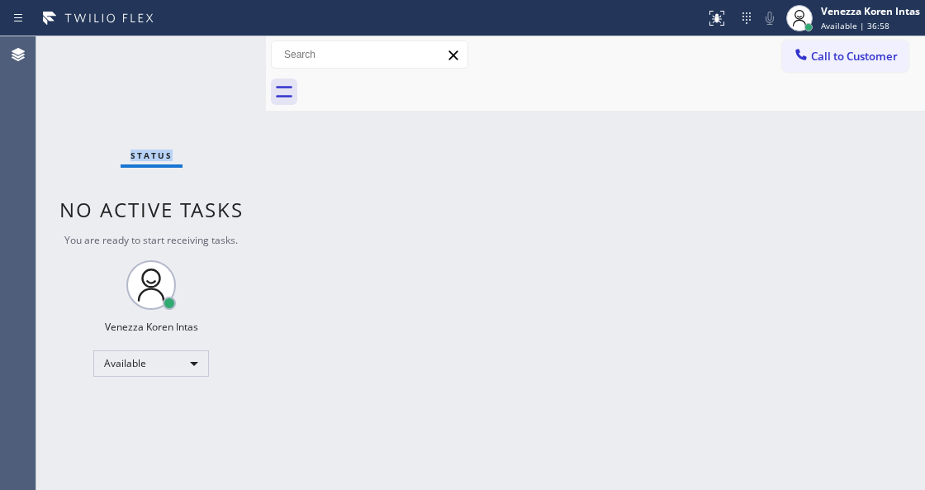
click at [193, 68] on div "Status No active tasks You are ready to start receiving tasks. Venezza Koren In…" at bounding box center [151, 263] width 230 height 454
click at [220, 54] on div "Status No active tasks You are ready to start receiving tasks. Venezza Koren In…" at bounding box center [151, 263] width 230 height 454
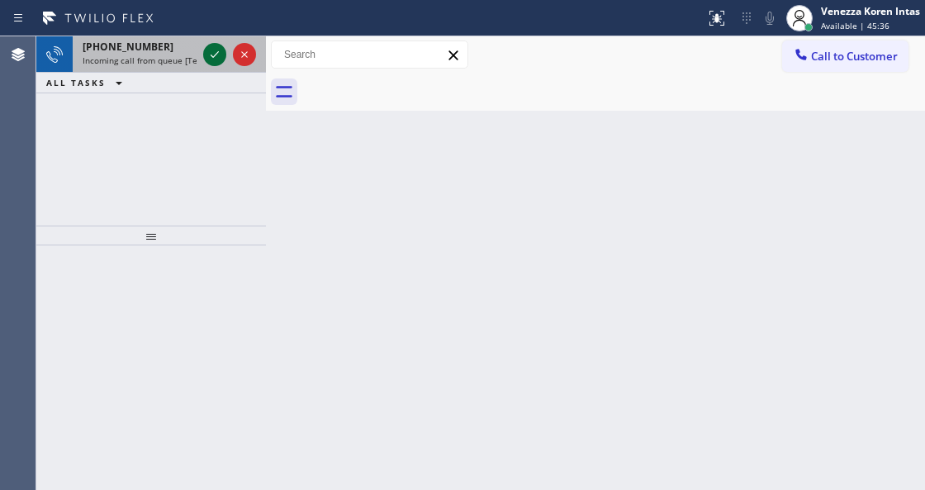
click at [211, 55] on icon at bounding box center [215, 54] width 8 height 7
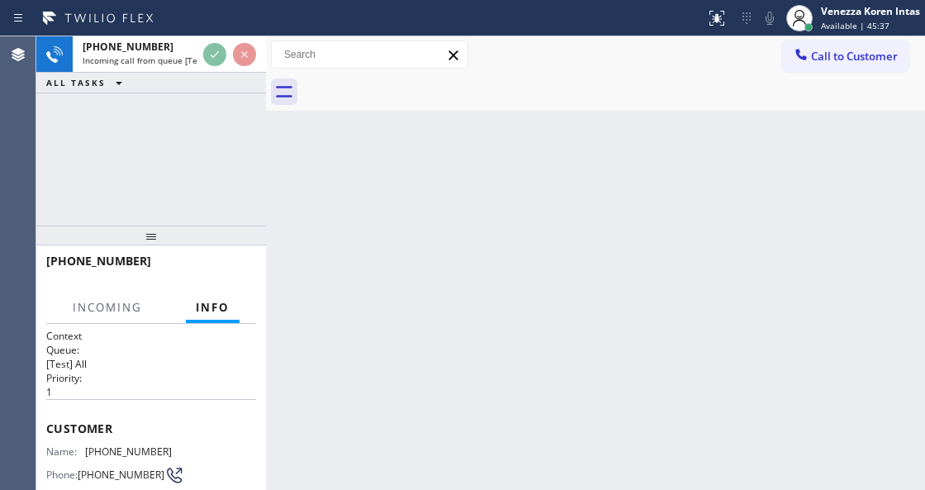
scroll to position [165, 0]
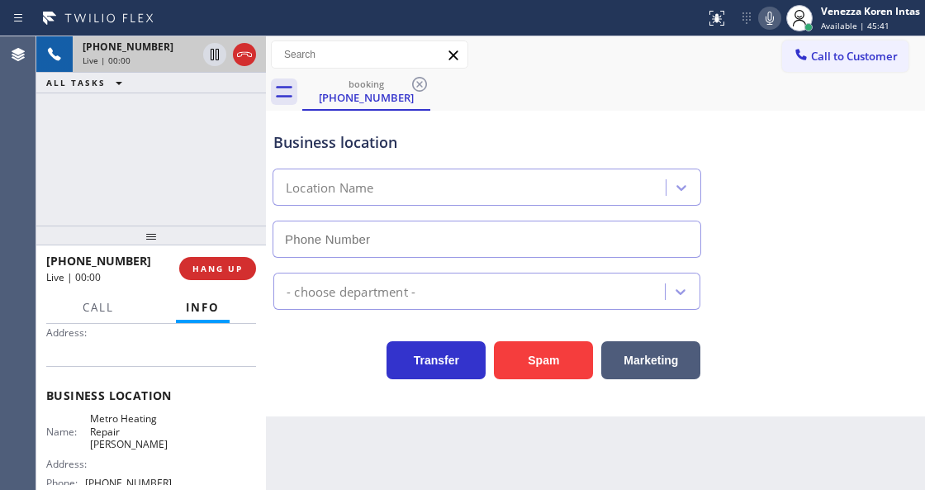
type input "[PHONE_NUMBER]"
click at [232, 55] on div at bounding box center [245, 54] width 30 height 36
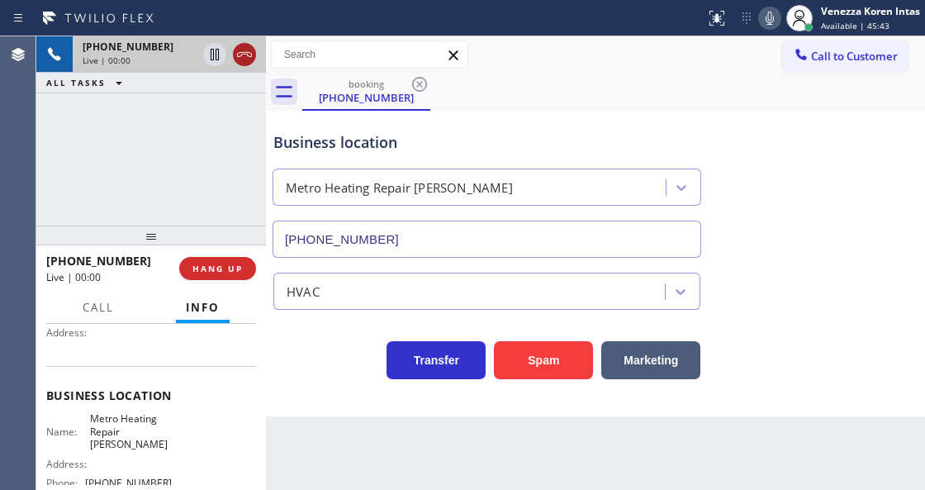
click at [241, 53] on icon at bounding box center [245, 55] width 20 height 20
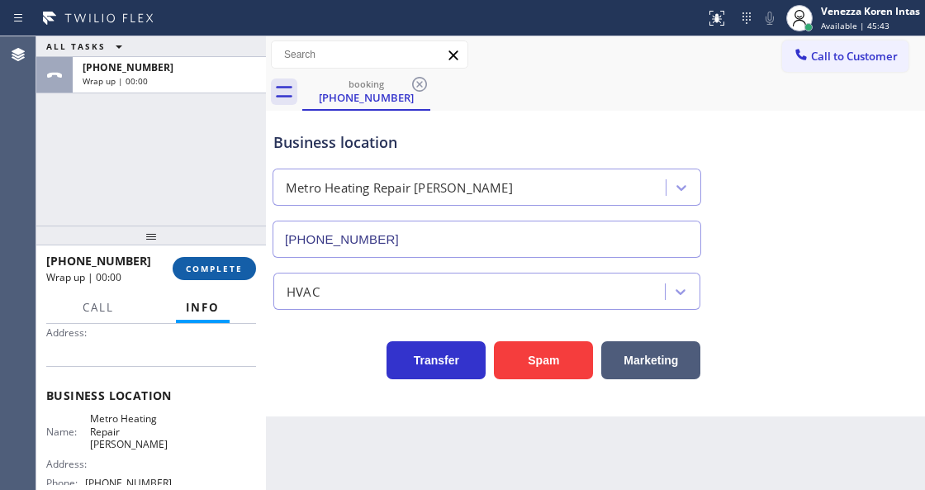
click at [232, 274] on button "COMPLETE" at bounding box center [214, 268] width 83 height 23
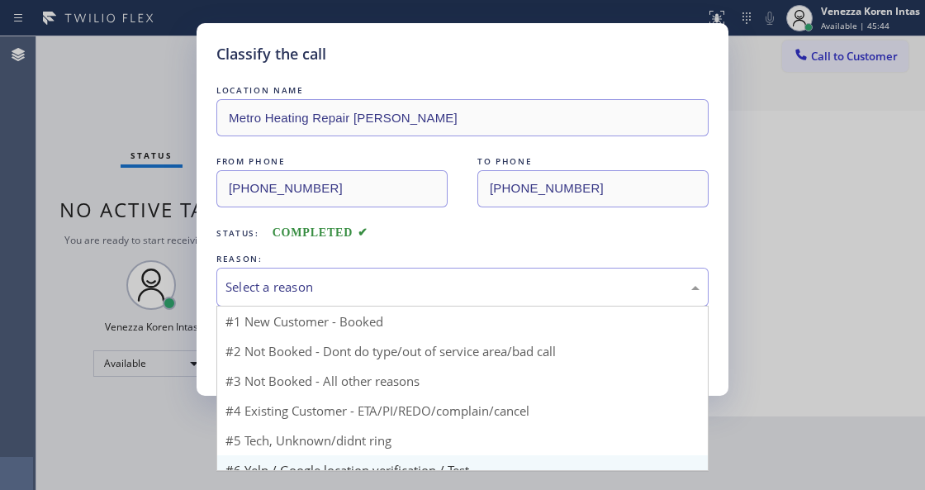
drag, startPoint x: 350, startPoint y: 292, endPoint x: 340, endPoint y: 450, distance: 158.1
click at [350, 303] on div "Select a reason" at bounding box center [462, 287] width 492 height 39
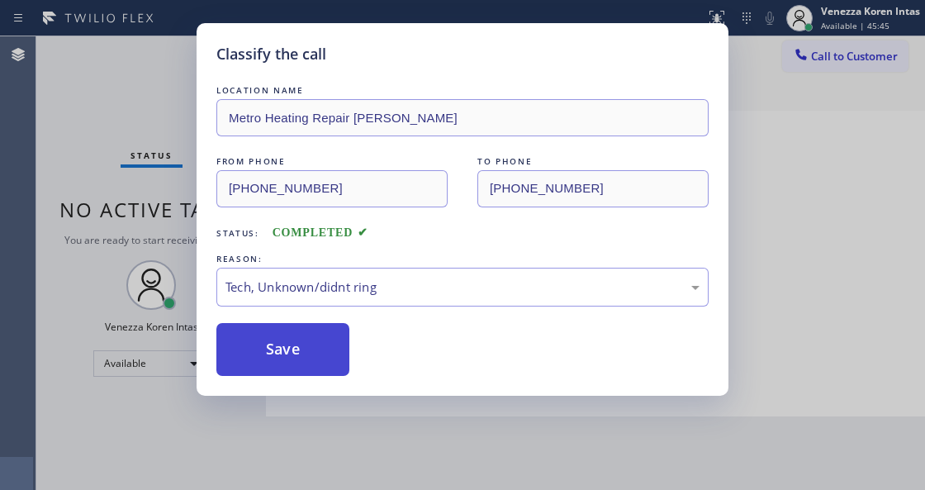
click at [297, 362] on button "Save" at bounding box center [282, 349] width 133 height 53
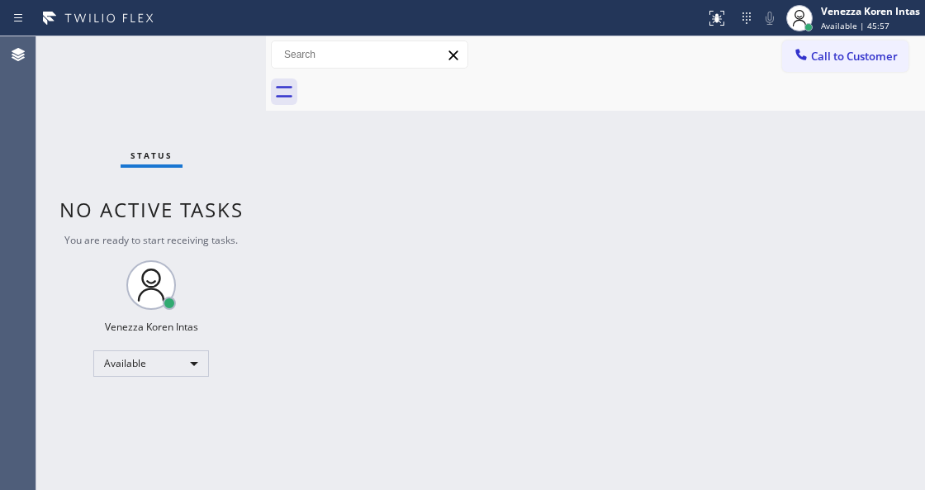
click at [213, 59] on div "Status No active tasks You are ready to start receiving tasks. Venezza Koren In…" at bounding box center [151, 263] width 230 height 454
click at [628, 162] on div "Back to Dashboard Change Sender ID Customers Technicians Select a contact Outbo…" at bounding box center [595, 263] width 659 height 454
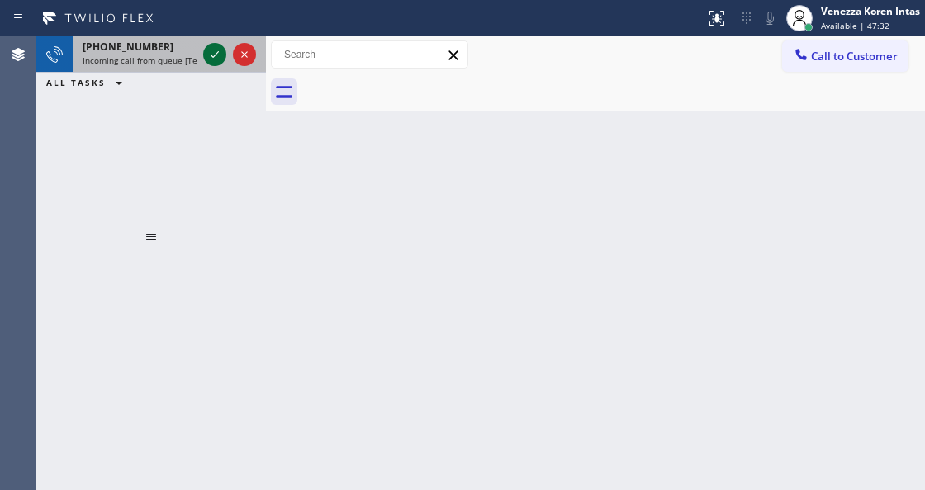
click at [212, 51] on icon at bounding box center [215, 55] width 20 height 20
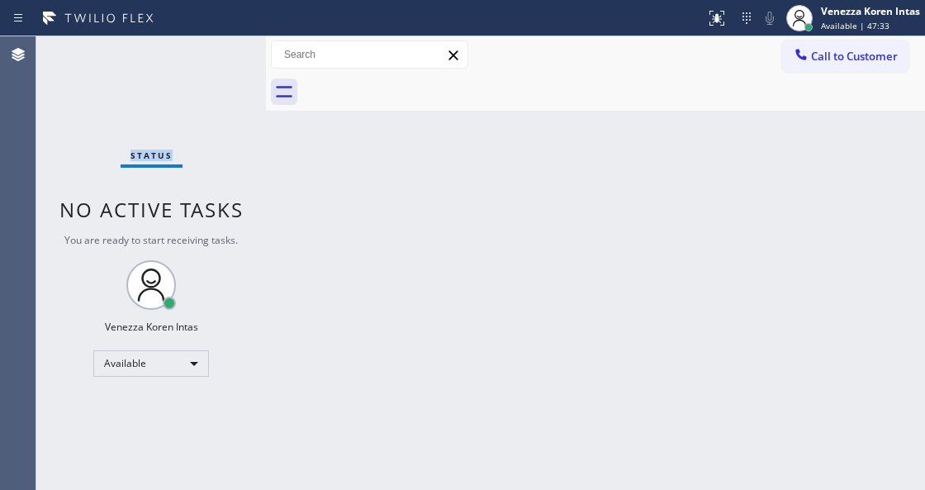
click at [212, 52] on div "Status No active tasks You are ready to start receiving tasks. Venezza Koren In…" at bounding box center [151, 263] width 230 height 454
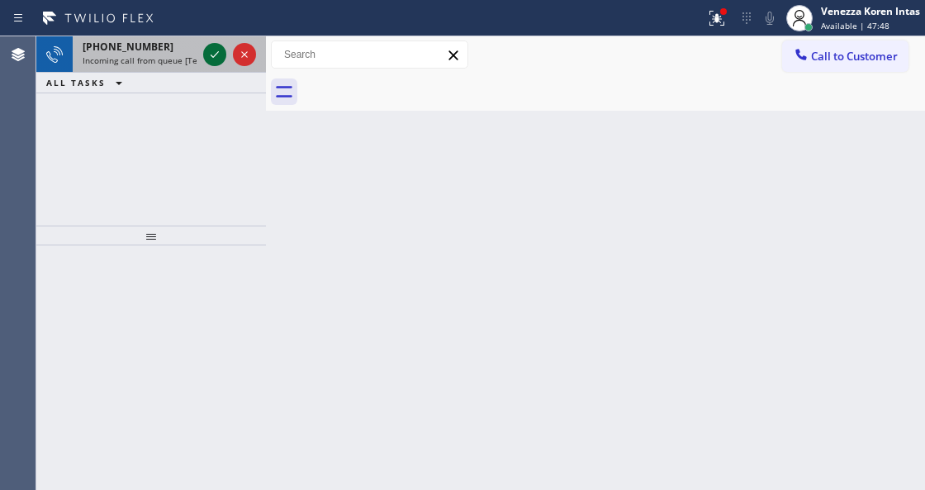
click at [215, 49] on icon at bounding box center [215, 55] width 20 height 20
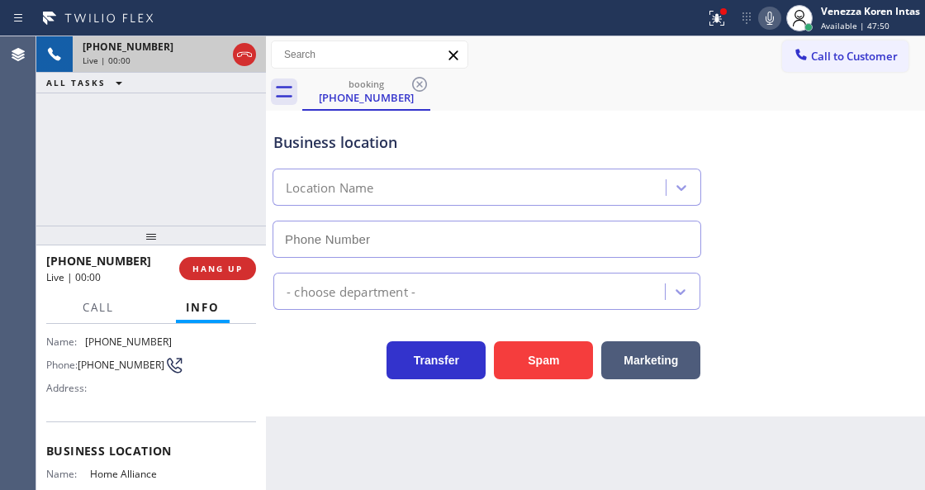
type input "[PHONE_NUMBER]"
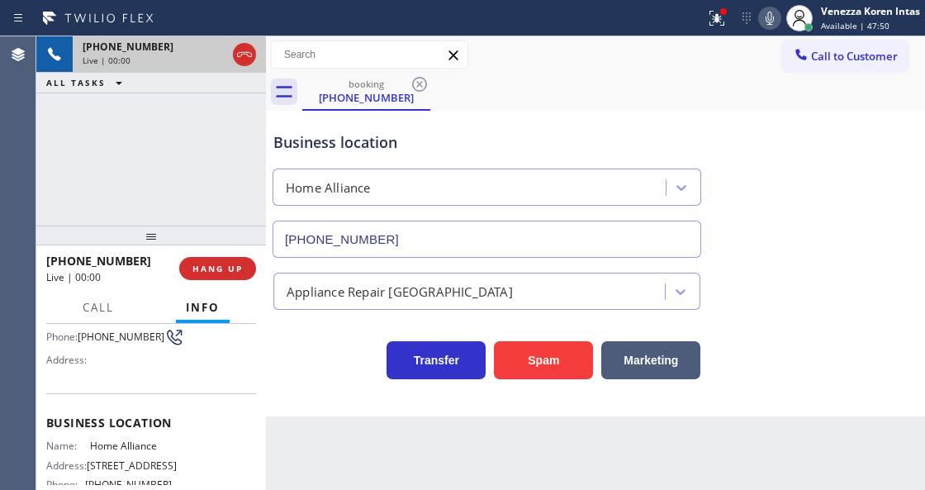
scroll to position [165, 0]
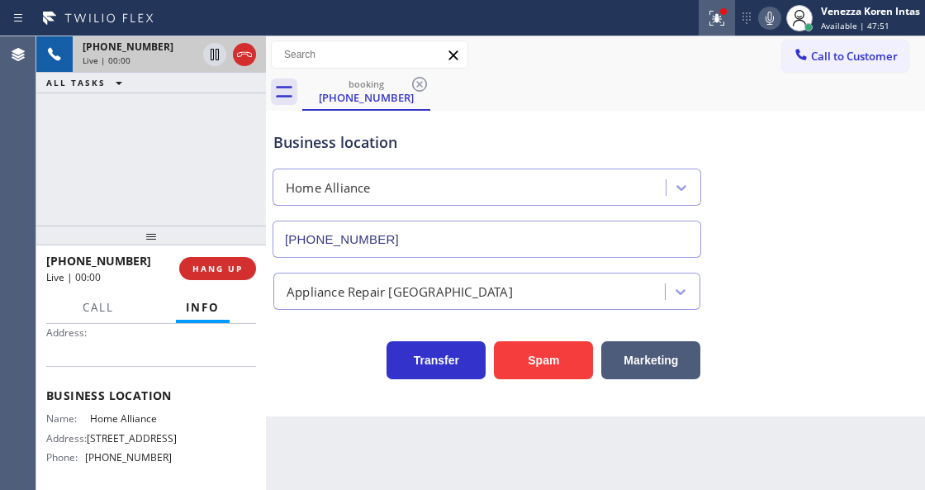
click at [720, 17] on icon at bounding box center [717, 18] width 20 height 20
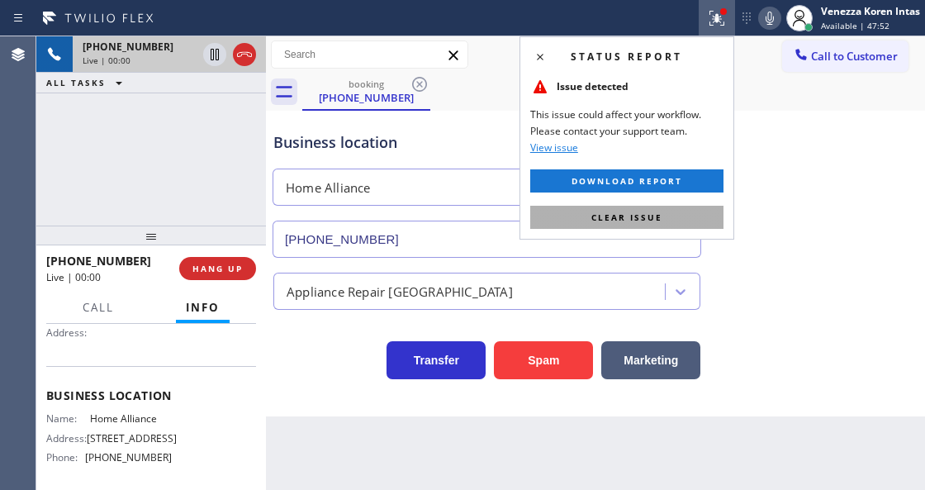
click at [692, 212] on button "Clear issue" at bounding box center [626, 217] width 193 height 23
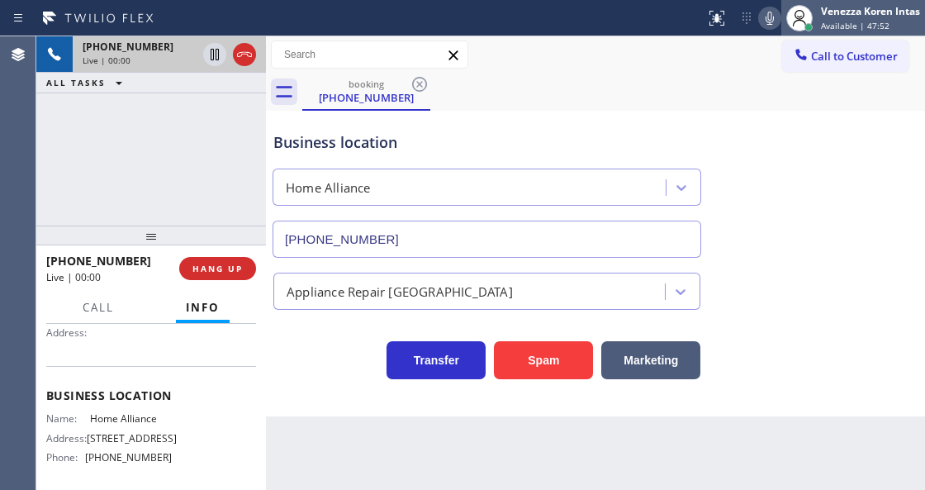
drag, startPoint x: 821, startPoint y: 212, endPoint x: 792, endPoint y: 1, distance: 212.7
click at [821, 211] on div "Business location Home Alliance [PHONE_NUMBER]" at bounding box center [595, 183] width 651 height 150
click at [246, 60] on icon at bounding box center [245, 55] width 20 height 20
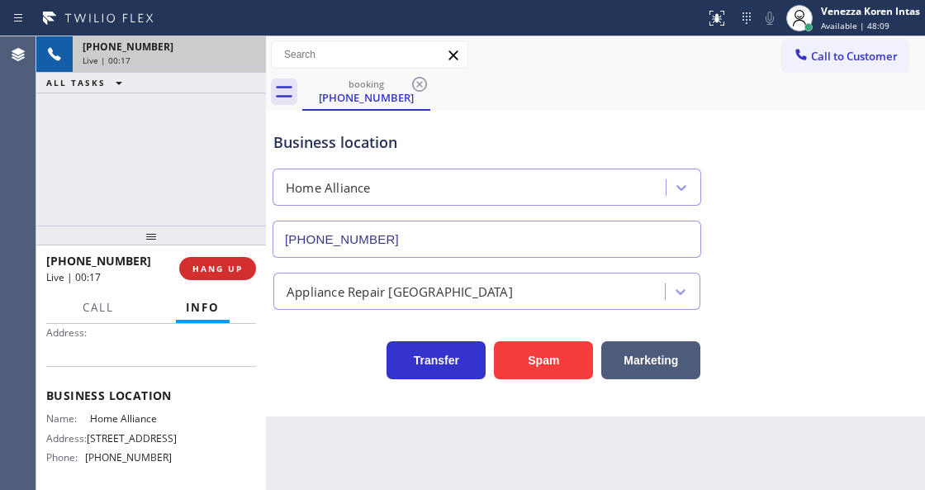
drag, startPoint x: 212, startPoint y: 271, endPoint x: 331, endPoint y: 274, distance: 119.9
click at [214, 272] on span "HANG UP" at bounding box center [218, 269] width 50 height 12
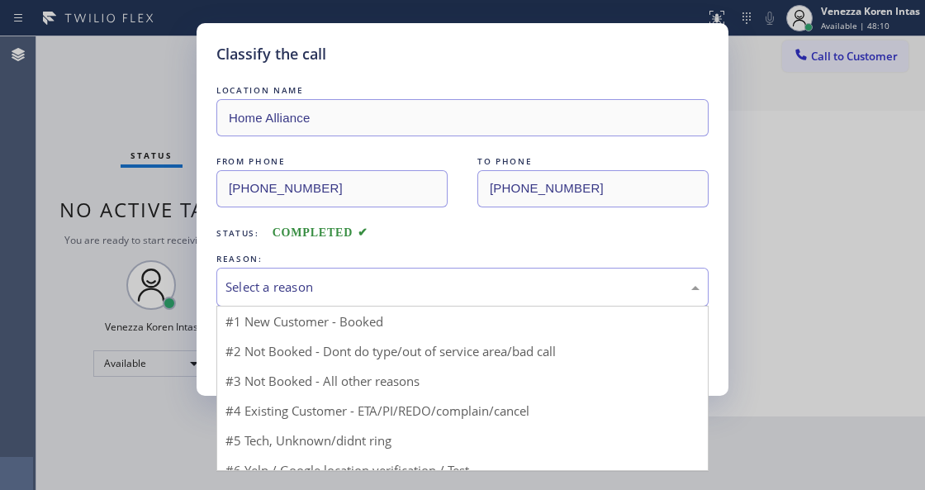
drag, startPoint x: 345, startPoint y: 285, endPoint x: 328, endPoint y: 391, distance: 107.2
click at [345, 286] on div "Select a reason" at bounding box center [463, 287] width 474 height 19
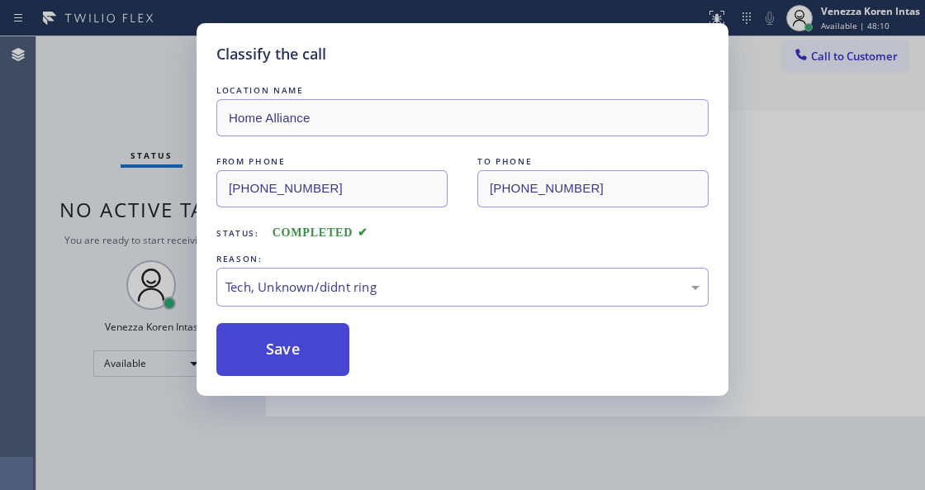
click at [302, 355] on button "Save" at bounding box center [282, 349] width 133 height 53
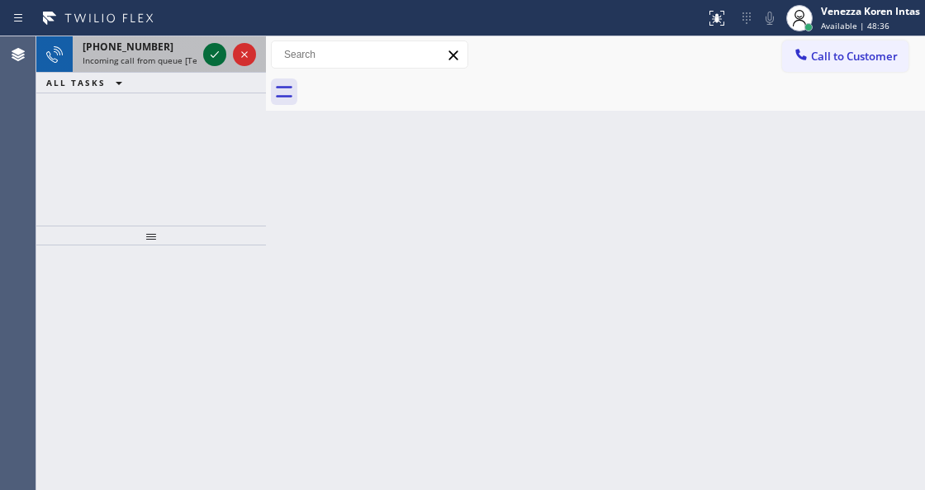
click at [221, 48] on icon at bounding box center [215, 55] width 20 height 20
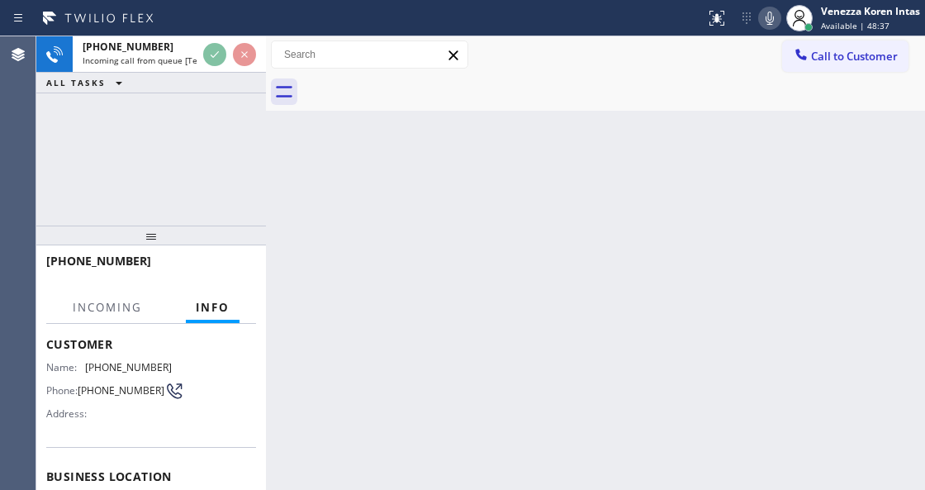
scroll to position [165, 0]
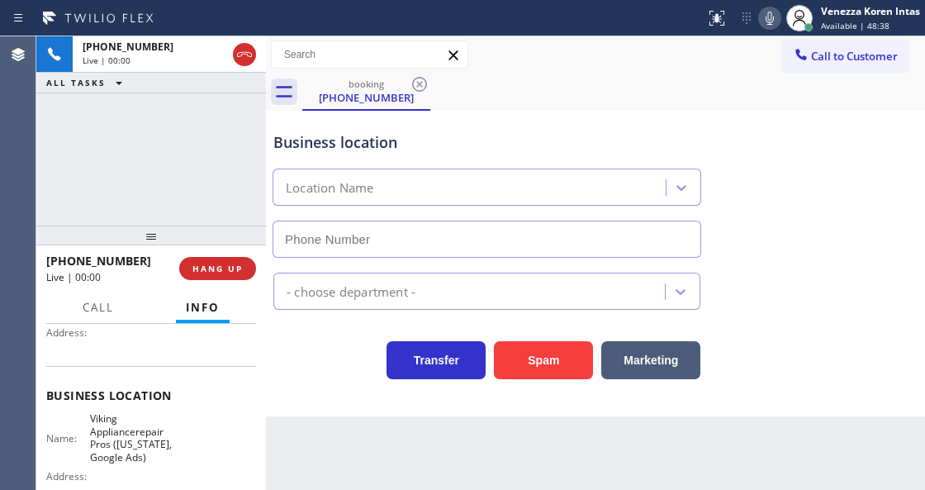
type input "[PHONE_NUMBER]"
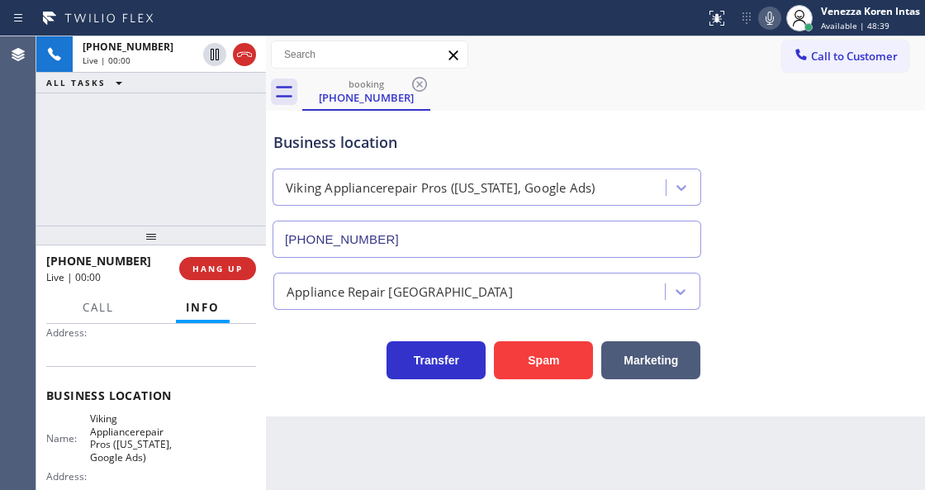
click at [572, 107] on div "booking [PHONE_NUMBER]" at bounding box center [613, 92] width 623 height 37
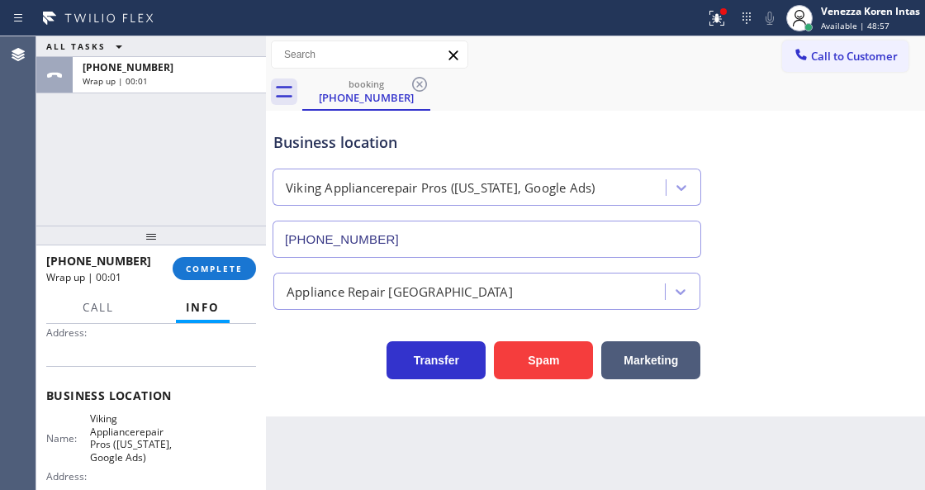
drag, startPoint x: 226, startPoint y: 266, endPoint x: 399, endPoint y: 287, distance: 174.7
click at [226, 266] on span "COMPLETE" at bounding box center [214, 269] width 57 height 12
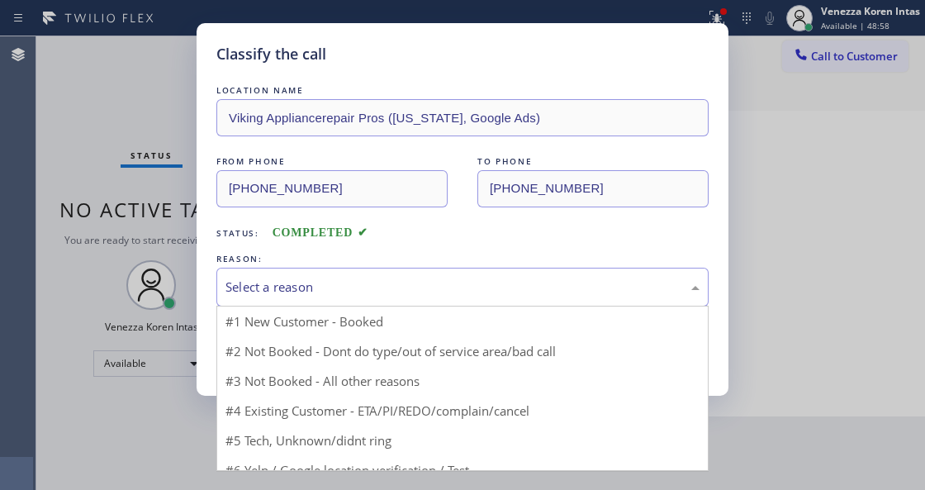
click at [390, 291] on div "Select a reason" at bounding box center [463, 287] width 474 height 19
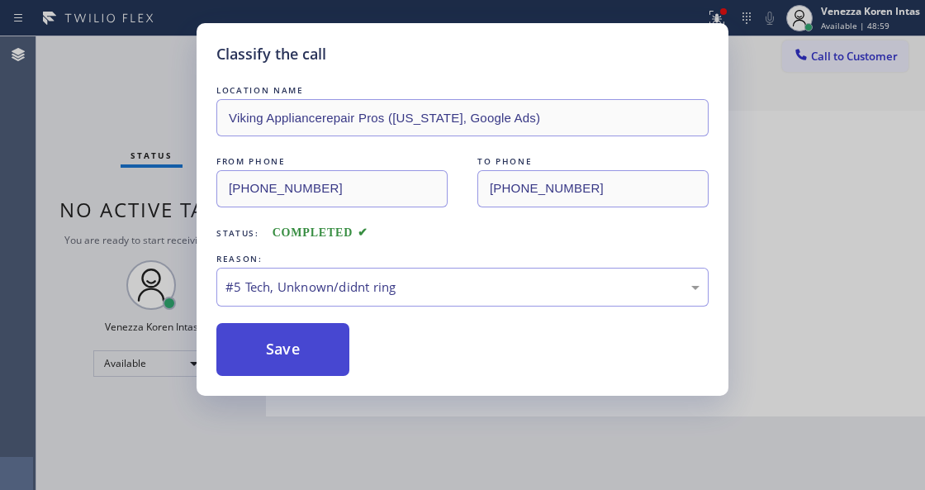
drag, startPoint x: 350, startPoint y: 393, endPoint x: 334, endPoint y: 359, distance: 38.4
click at [350, 392] on div "Classify the call LOCATION NAME Viking Appliancerepair Pros ([US_STATE], Google…" at bounding box center [463, 209] width 532 height 373
drag, startPoint x: 334, startPoint y: 359, endPoint x: 350, endPoint y: 420, distance: 63.3
click at [334, 359] on button "Save" at bounding box center [282, 349] width 133 height 53
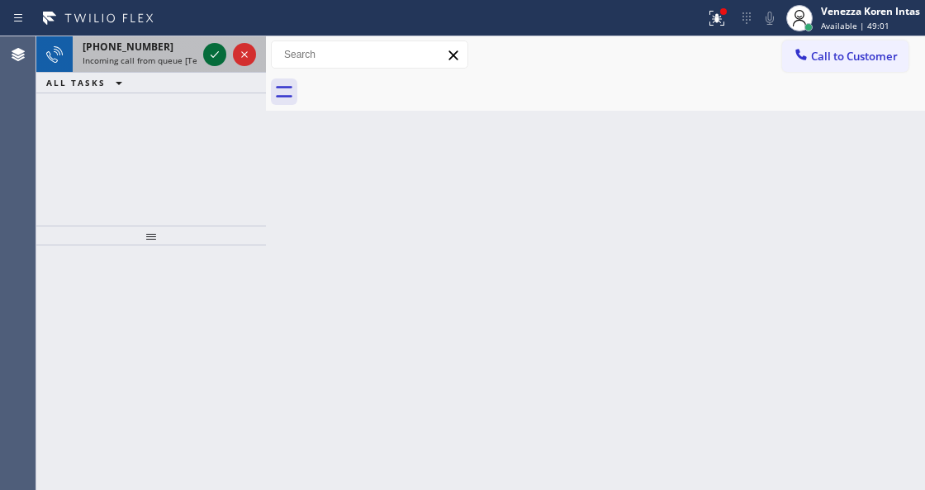
click at [212, 59] on icon at bounding box center [215, 55] width 20 height 20
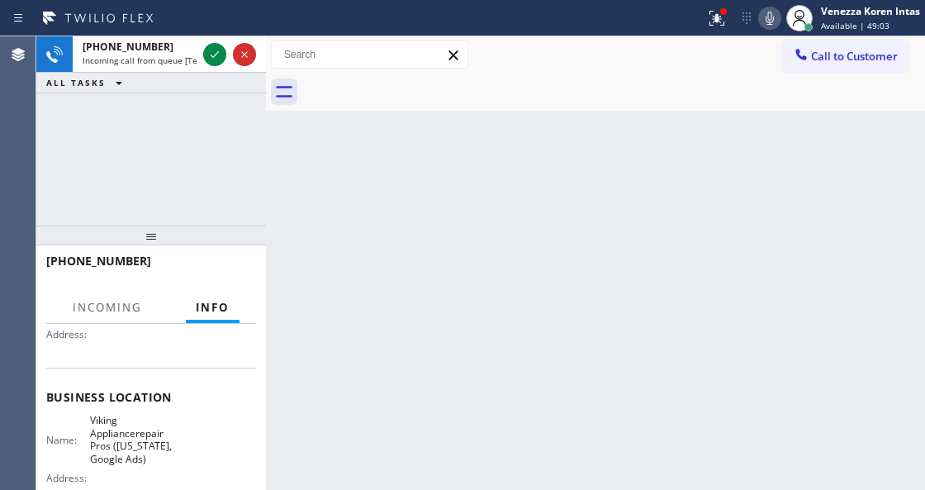
scroll to position [165, 0]
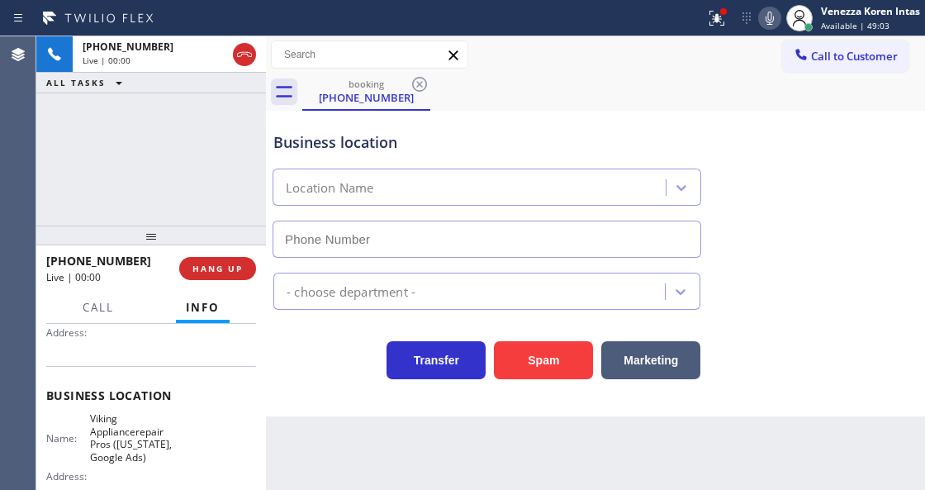
type input "[PHONE_NUMBER]"
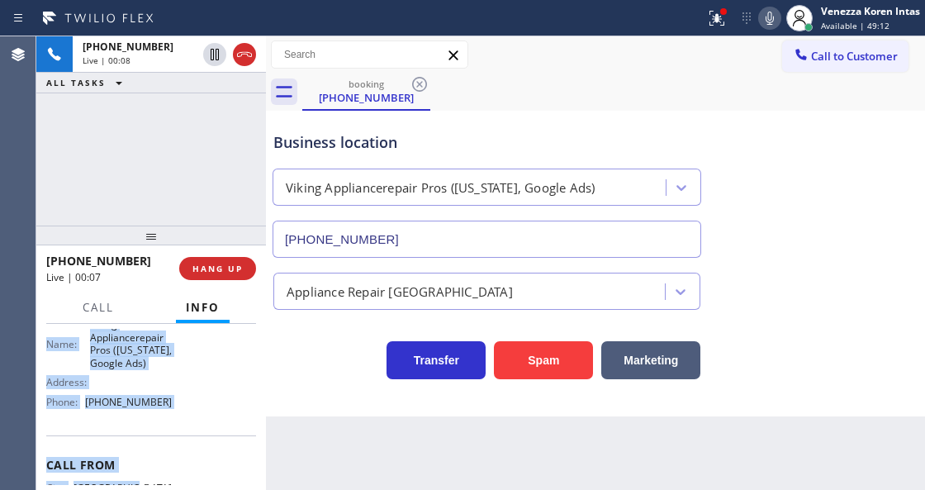
scroll to position [282, 0]
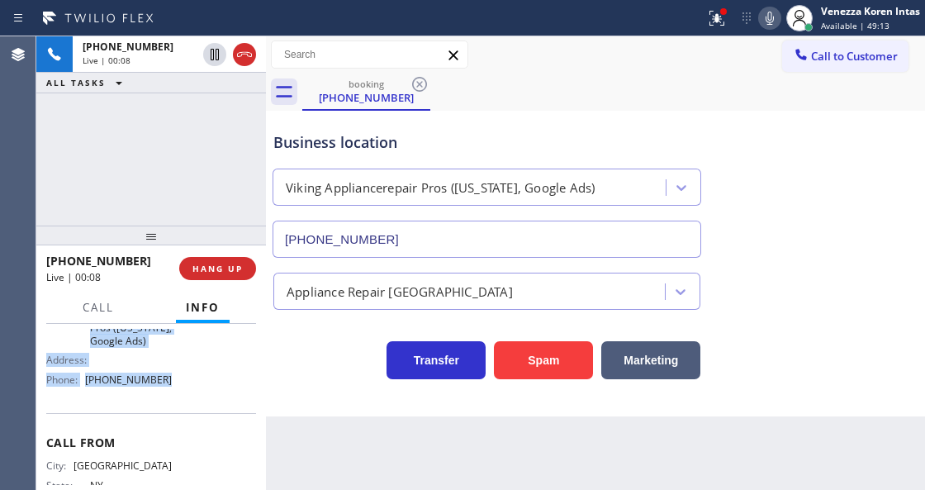
drag, startPoint x: 45, startPoint y: 367, endPoint x: 185, endPoint y: 390, distance: 142.4
click at [185, 390] on div "Context Queue: [Test] All Priority: 1 Customer Name: [PHONE_NUMBER] Phone: [PHO…" at bounding box center [151, 406] width 230 height 165
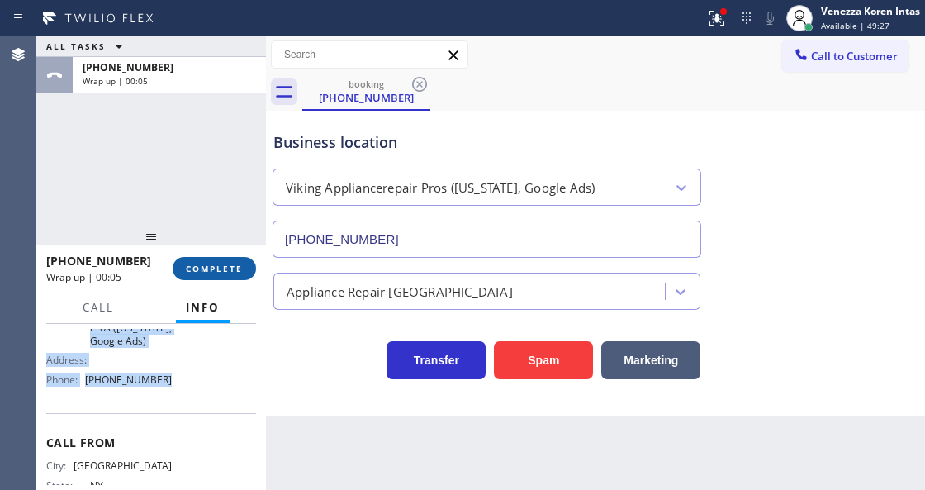
click at [208, 270] on span "COMPLETE" at bounding box center [214, 269] width 57 height 12
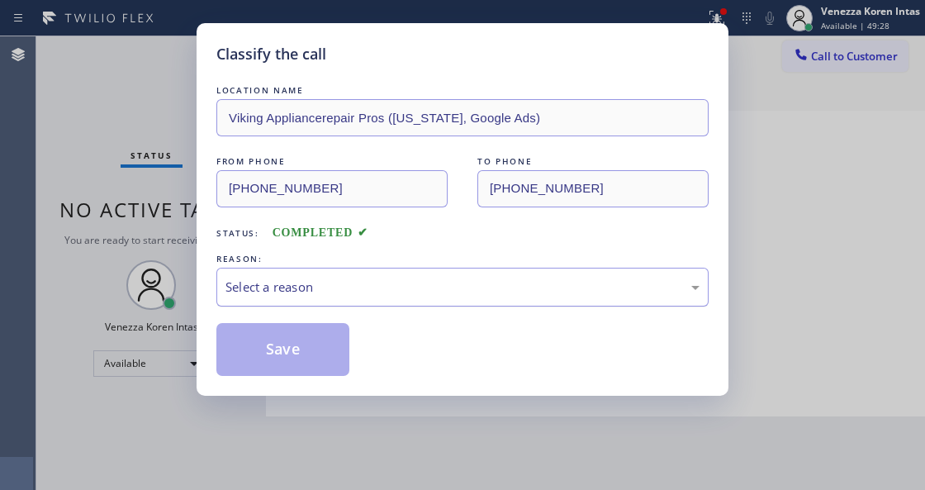
click at [388, 292] on div "Select a reason" at bounding box center [463, 287] width 474 height 19
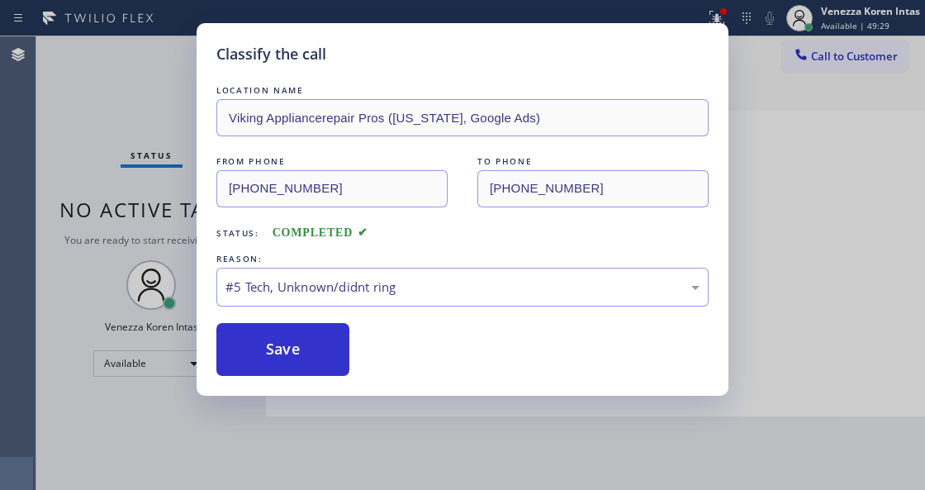
drag, startPoint x: 336, startPoint y: 369, endPoint x: 347, endPoint y: 440, distance: 72.7
click at [335, 369] on button "Save" at bounding box center [282, 349] width 133 height 53
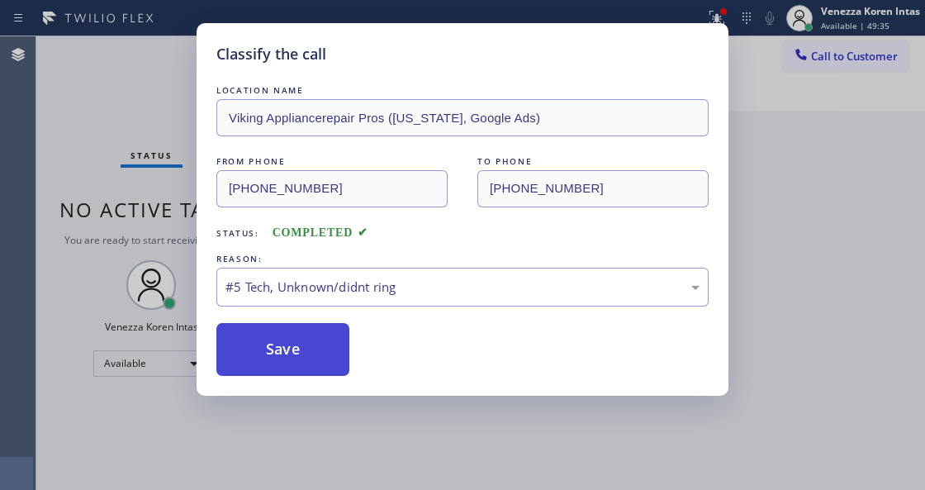
click at [332, 355] on button "Save" at bounding box center [282, 349] width 133 height 53
click at [292, 339] on button "Save" at bounding box center [282, 349] width 133 height 53
click at [443, 231] on div "Status: COMPLETED" at bounding box center [462, 229] width 492 height 26
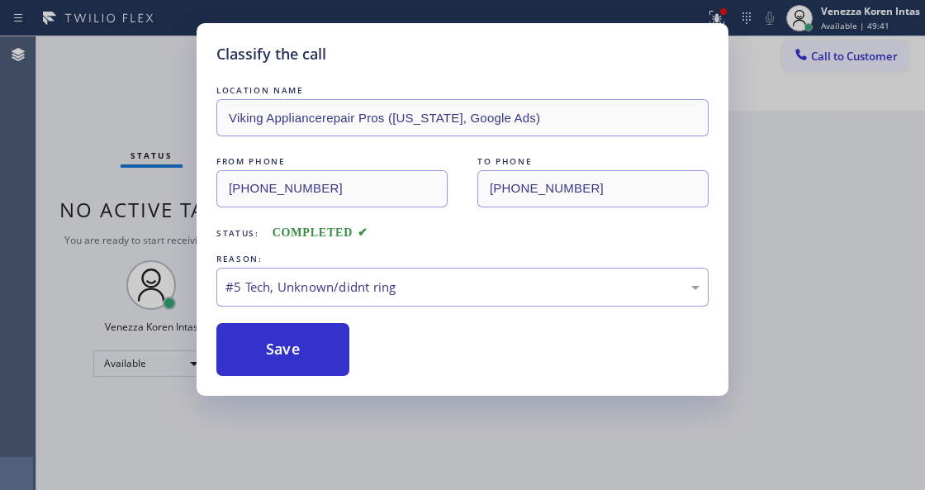
click at [468, 383] on div "Classify the call LOCATION NAME Viking Appliancerepair Pros ([US_STATE], Google…" at bounding box center [463, 209] width 532 height 373
click at [263, 332] on button "Save" at bounding box center [282, 349] width 133 height 53
click at [325, 367] on button "Save" at bounding box center [282, 349] width 133 height 53
click at [160, 104] on div "Classify the call LOCATION NAME Viking Appliancerepair Pros ([US_STATE], Google…" at bounding box center [462, 245] width 925 height 490
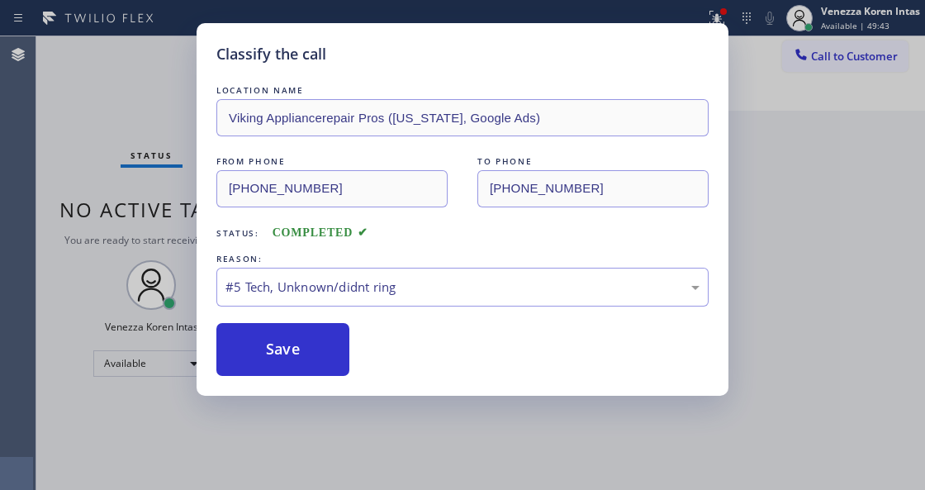
drag, startPoint x: 186, startPoint y: 90, endPoint x: 668, endPoint y: 106, distance: 482.0
click at [262, 92] on div "Classify the call LOCATION NAME Viking Appliancerepair Pros ([US_STATE], Google…" at bounding box center [462, 245] width 925 height 490
drag, startPoint x: 701, startPoint y: 7, endPoint x: 715, endPoint y: 14, distance: 15.9
click at [702, 8] on div "Classify the call LOCATION NAME Viking Appliancerepair Pros ([US_STATE], Google…" at bounding box center [462, 245] width 925 height 490
click at [292, 376] on button "Save" at bounding box center [282, 349] width 133 height 53
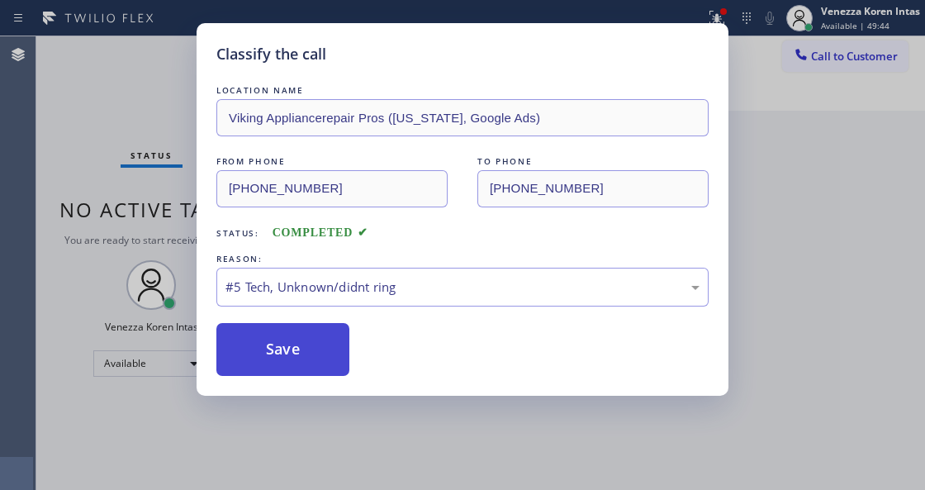
click at [324, 369] on button "Save" at bounding box center [282, 349] width 133 height 53
click at [324, 356] on button "Save" at bounding box center [282, 349] width 133 height 53
drag, startPoint x: 370, startPoint y: 270, endPoint x: 370, endPoint y: 296, distance: 25.6
click at [370, 276] on div "#5 Tech, Unknown/didnt ring" at bounding box center [462, 287] width 492 height 39
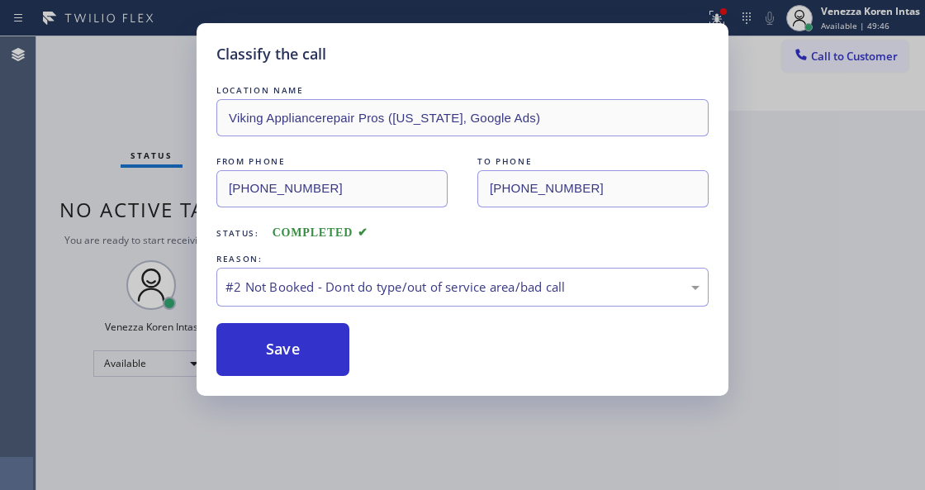
click at [352, 350] on div "Save" at bounding box center [462, 349] width 492 height 53
click at [333, 354] on button "Save" at bounding box center [282, 349] width 133 height 53
click at [409, 296] on div "#2 Not Booked - Dont do type/out of service area/bad call" at bounding box center [462, 287] width 492 height 39
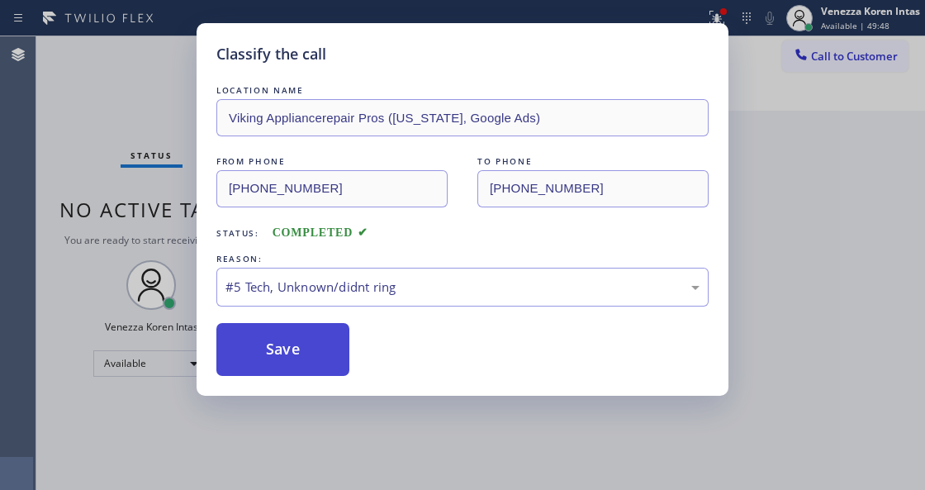
drag, startPoint x: 340, startPoint y: 373, endPoint x: 338, endPoint y: 363, distance: 10.9
click at [338, 363] on button "Save" at bounding box center [282, 349] width 133 height 53
click at [337, 363] on button "Save" at bounding box center [282, 349] width 133 height 53
click at [335, 364] on button "Save" at bounding box center [282, 349] width 133 height 53
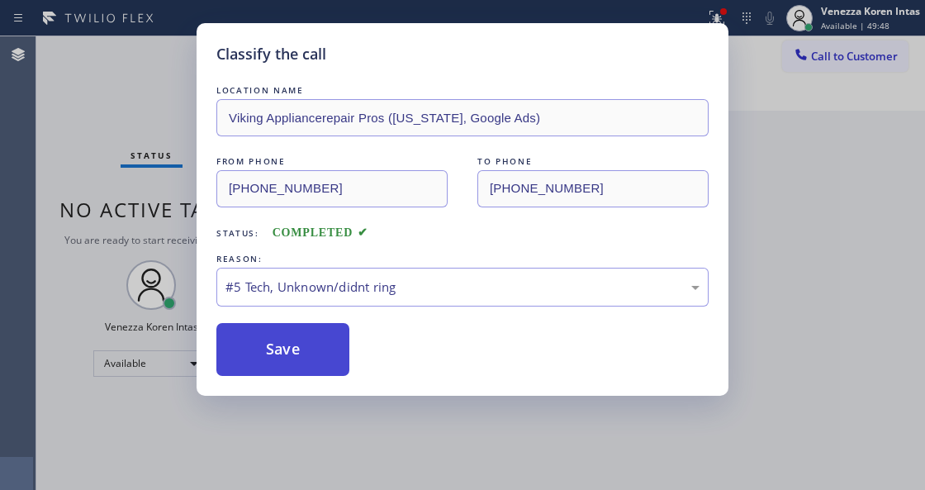
click at [335, 364] on button "Save" at bounding box center [282, 349] width 133 height 53
click at [335, 361] on button "Save" at bounding box center [282, 349] width 133 height 53
click at [335, 360] on button "Save" at bounding box center [282, 349] width 133 height 53
click at [573, 393] on div "Classify the call LOCATION NAME Viking Appliancerepair Pros ([US_STATE], Google…" at bounding box center [463, 209] width 532 height 373
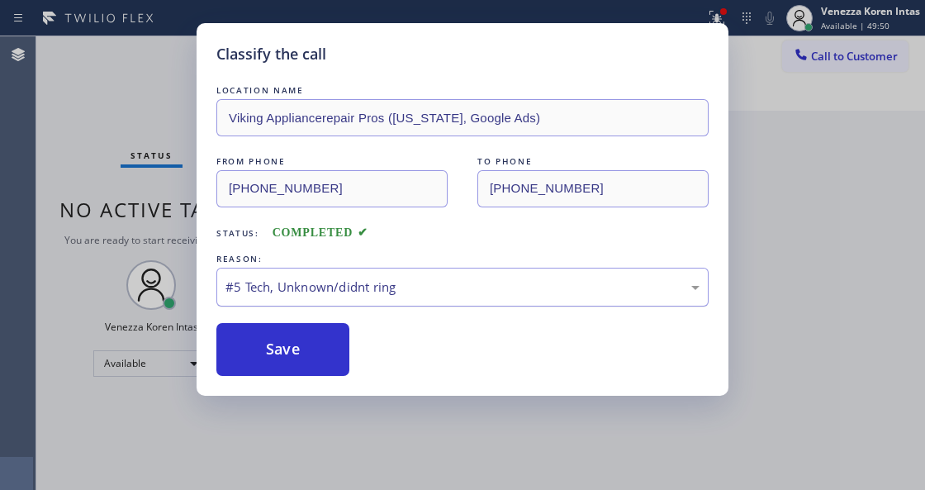
drag, startPoint x: 557, startPoint y: 342, endPoint x: 537, endPoint y: 299, distance: 47.3
click at [554, 342] on div "Save" at bounding box center [462, 349] width 492 height 53
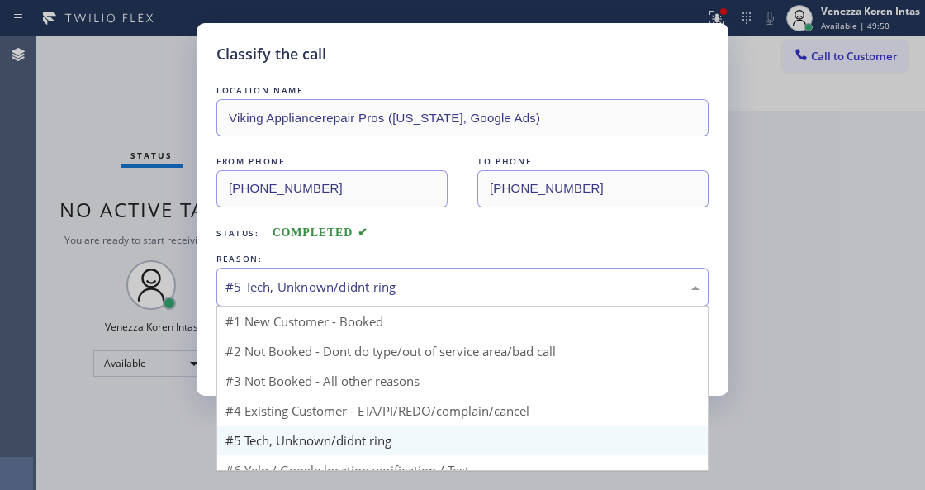
click at [537, 299] on div "#5 Tech, Unknown/didnt ring" at bounding box center [462, 287] width 492 height 39
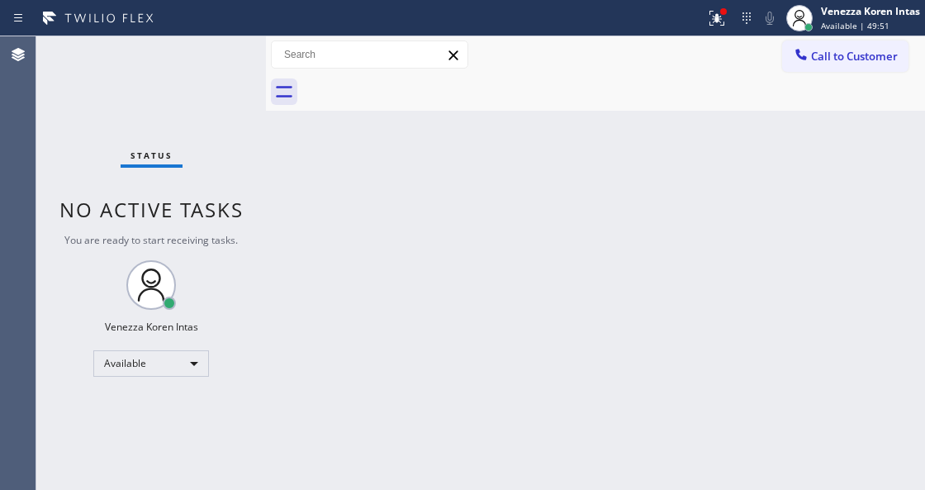
drag, startPoint x: 350, startPoint y: 370, endPoint x: 326, endPoint y: 365, distance: 25.3
click at [348, 370] on div "Classify the call LOCATION NAME Air Conditioning Services FROM PHONE [PHONE_NUM…" at bounding box center [480, 263] width 889 height 454
click at [326, 365] on div "Back to Dashboard Change Sender ID Customers Technicians Select a contact Outbo…" at bounding box center [595, 263] width 659 height 454
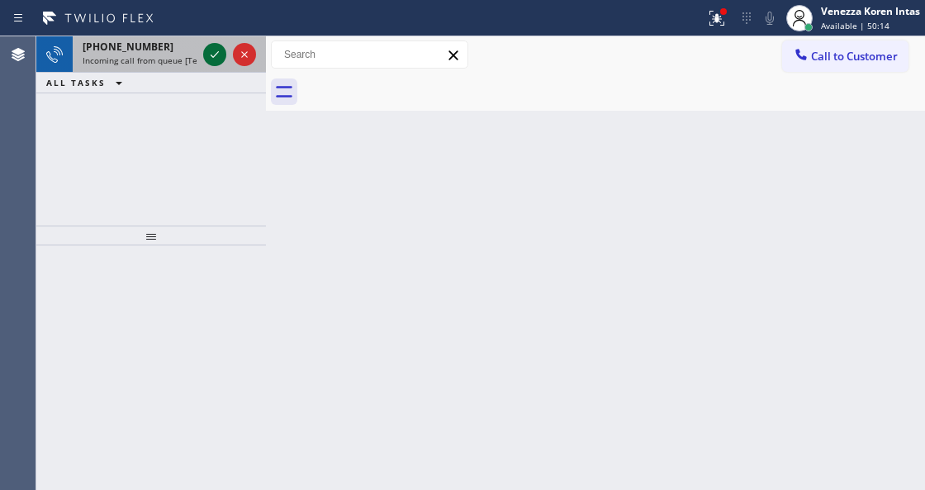
click at [210, 57] on icon at bounding box center [215, 55] width 20 height 20
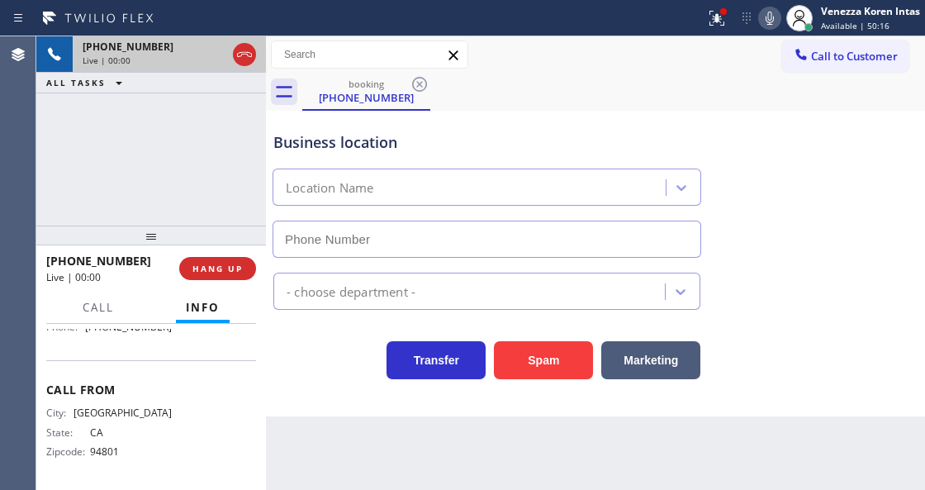
type input "[PHONE_NUMBER]"
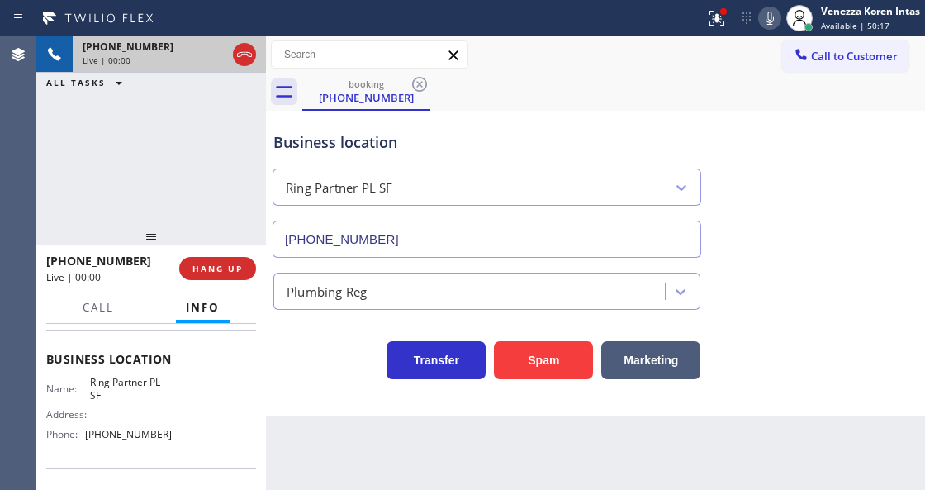
scroll to position [199, 0]
click at [441, 155] on div "Business location Ring Partner PL SF [PHONE_NUMBER]" at bounding box center [487, 186] width 434 height 143
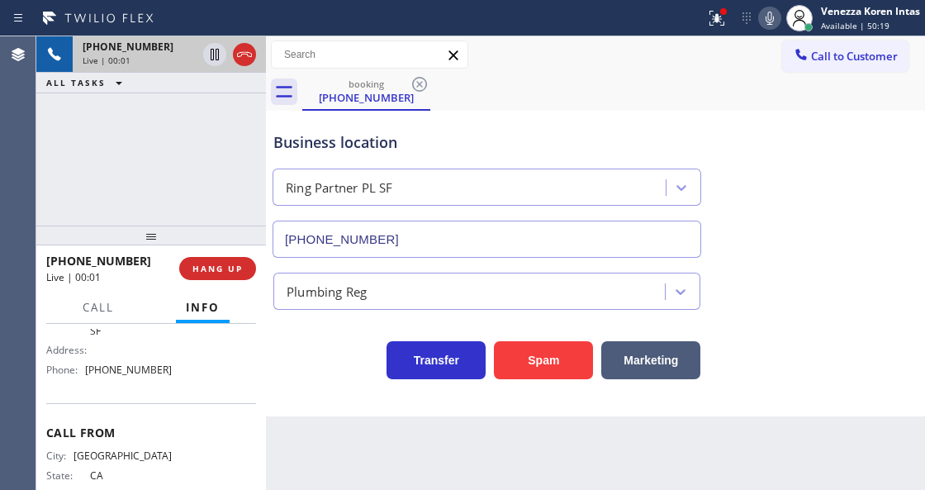
scroll to position [309, 0]
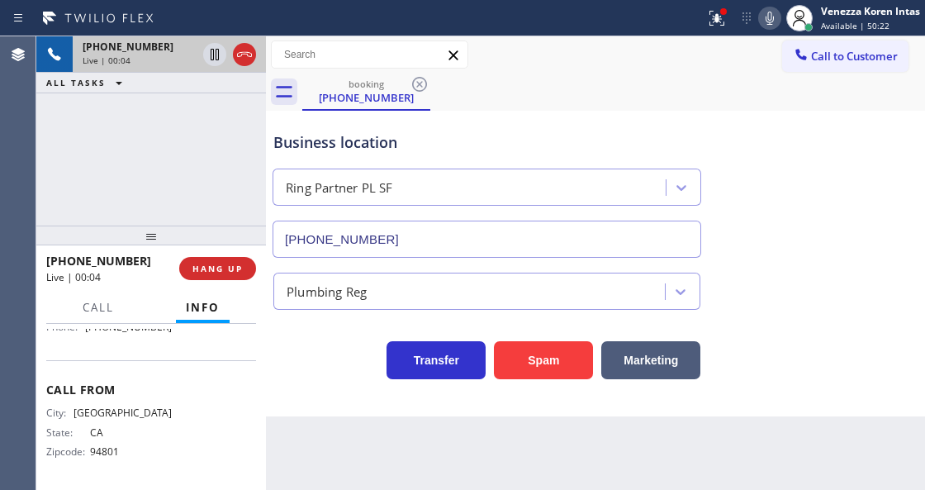
click at [335, 396] on div "Business location Ring Partner PL SF [PHONE_NUMBER] Plumbing Reg Transfer Spam …" at bounding box center [595, 264] width 659 height 306
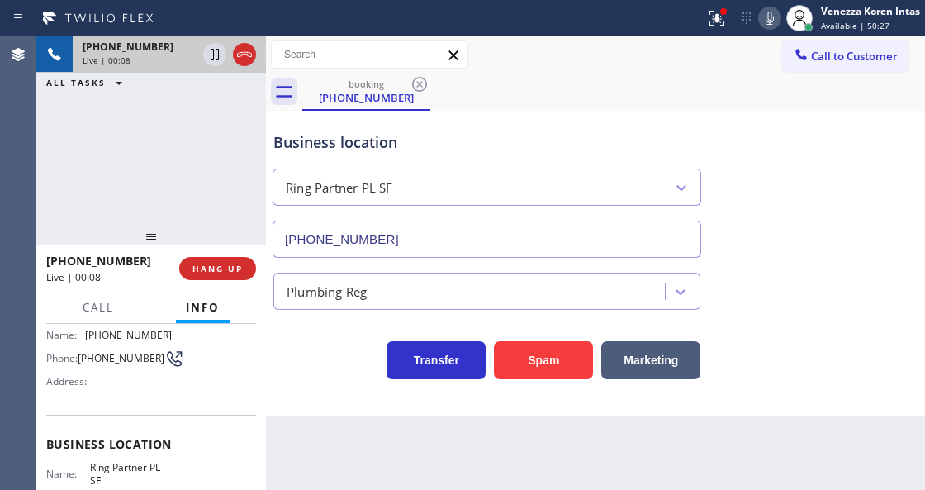
scroll to position [89, 0]
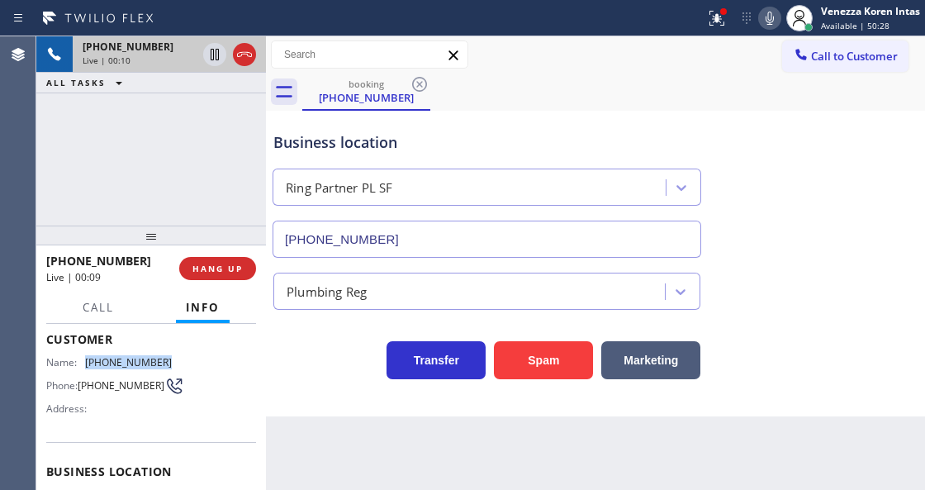
drag, startPoint x: 162, startPoint y: 358, endPoint x: 88, endPoint y: 357, distance: 74.4
click at [88, 357] on span "[PHONE_NUMBER]" at bounding box center [128, 362] width 87 height 12
click at [246, 56] on icon at bounding box center [245, 55] width 20 height 20
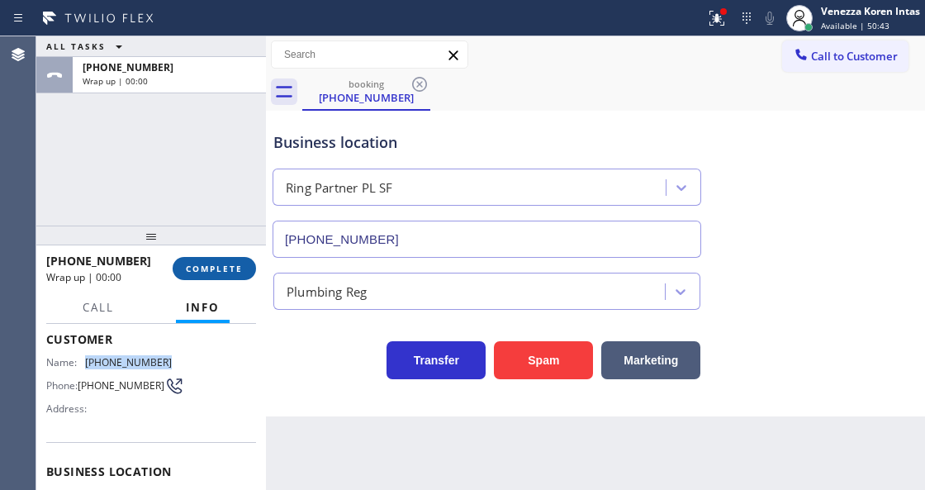
click at [211, 264] on span "COMPLETE" at bounding box center [214, 269] width 57 height 12
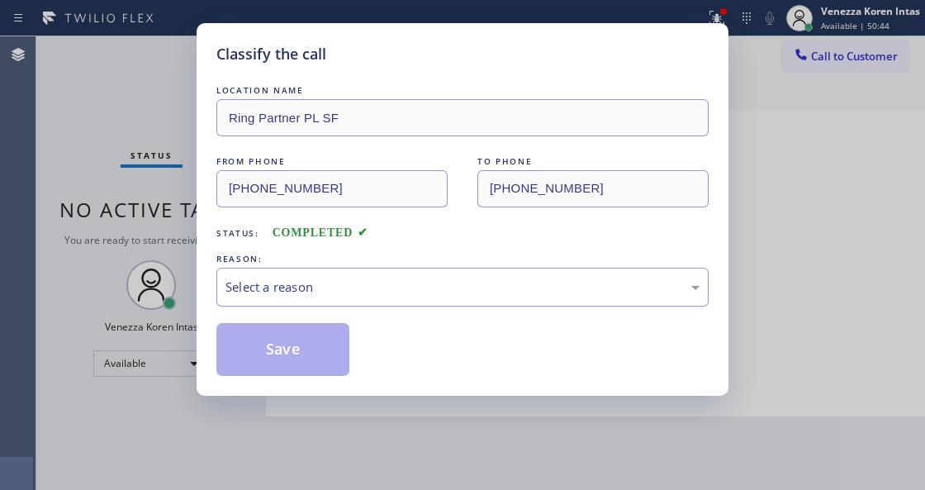
click at [383, 297] on div "Select a reason" at bounding box center [463, 287] width 474 height 19
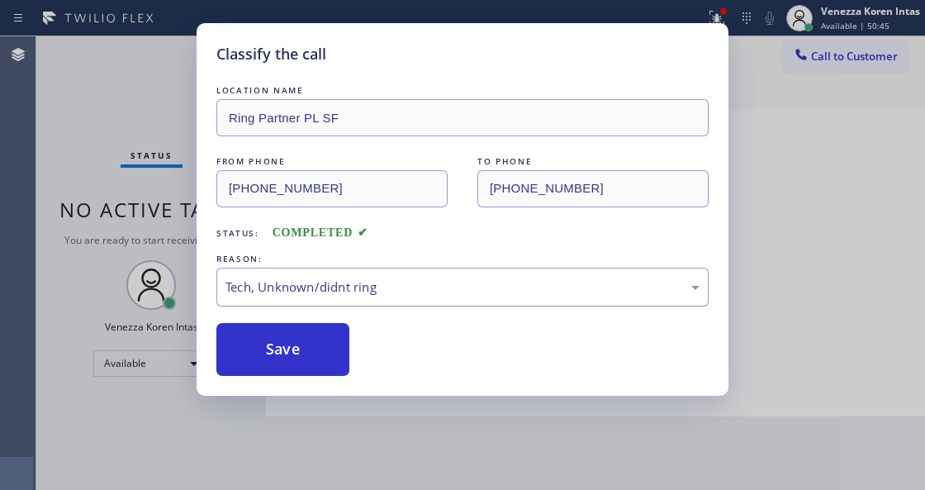
click at [369, 289] on div "Tech, Unknown/didnt ring" at bounding box center [463, 287] width 474 height 19
click at [304, 347] on button "Save" at bounding box center [282, 349] width 133 height 53
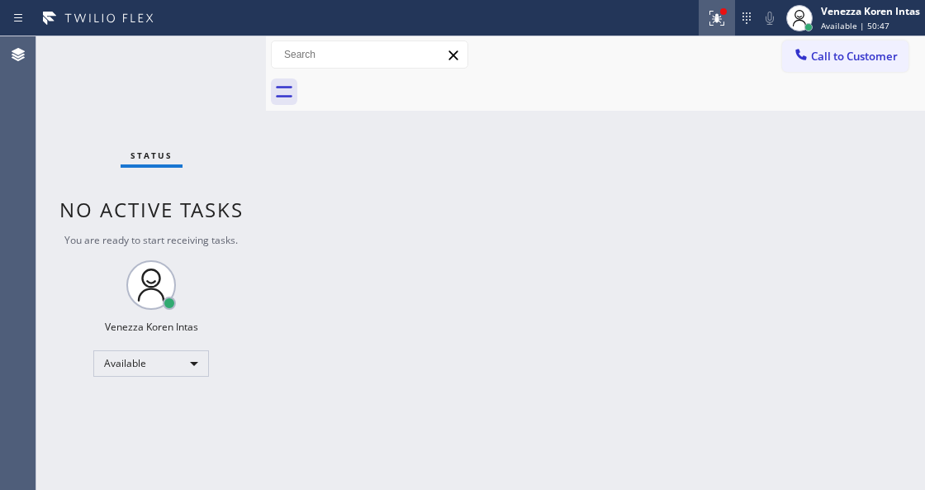
click at [713, 12] on icon at bounding box center [717, 18] width 20 height 20
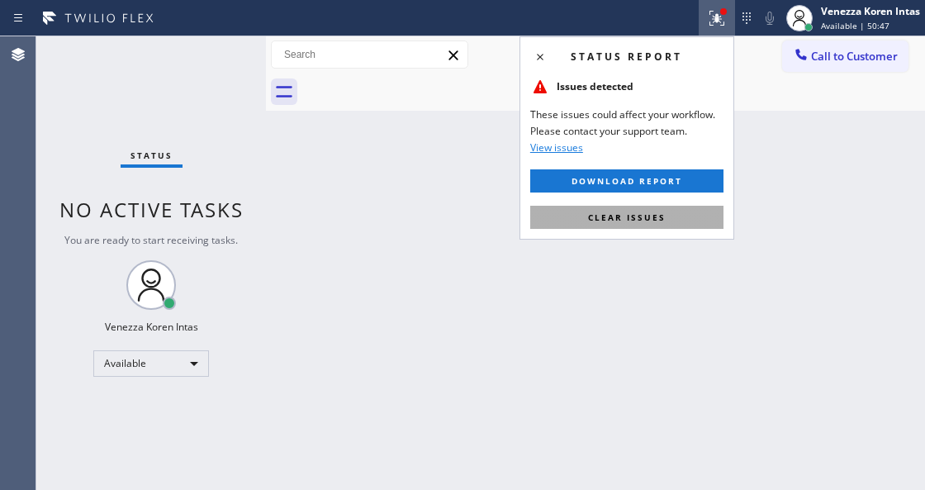
click at [659, 216] on span "Clear issues" at bounding box center [627, 218] width 78 height 12
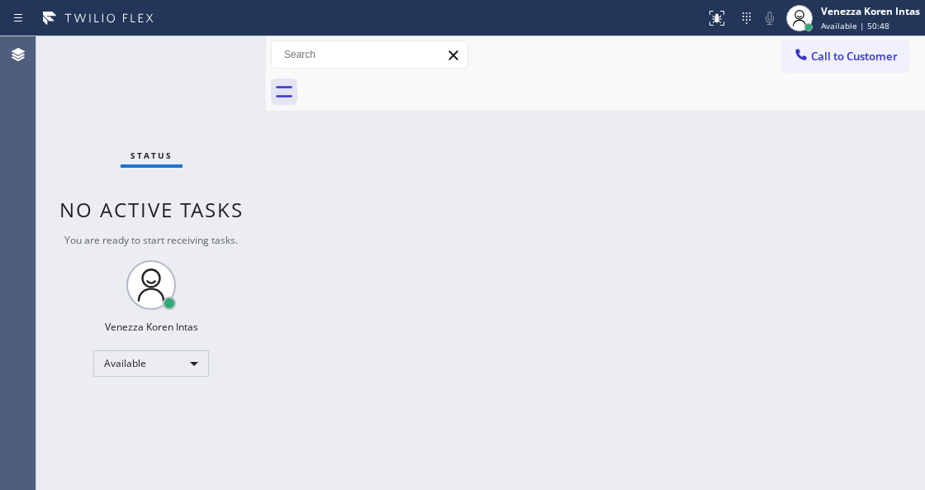
drag, startPoint x: 793, startPoint y: 235, endPoint x: 792, endPoint y: 226, distance: 9.1
click at [793, 235] on div "Back to Dashboard Change Sender ID Customers Technicians Select a contact Outbo…" at bounding box center [595, 263] width 659 height 454
click at [604, 110] on div at bounding box center [613, 92] width 623 height 37
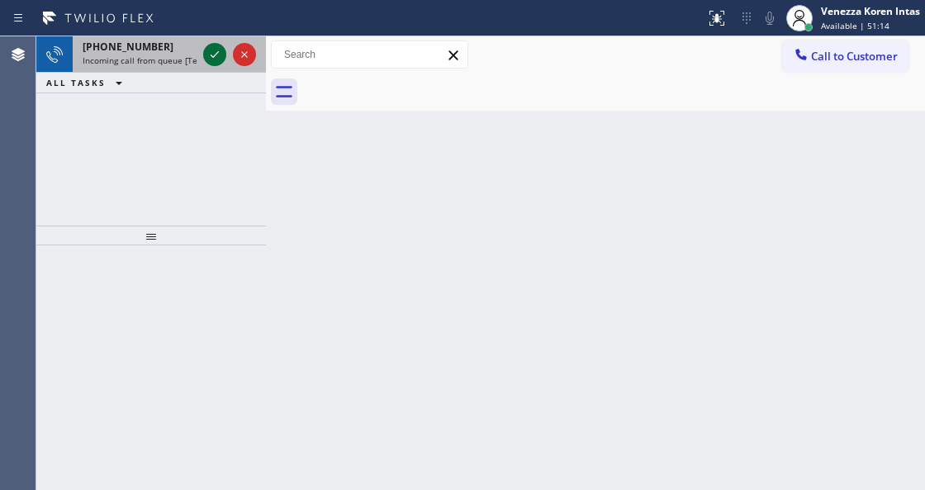
click at [208, 60] on icon at bounding box center [215, 55] width 20 height 20
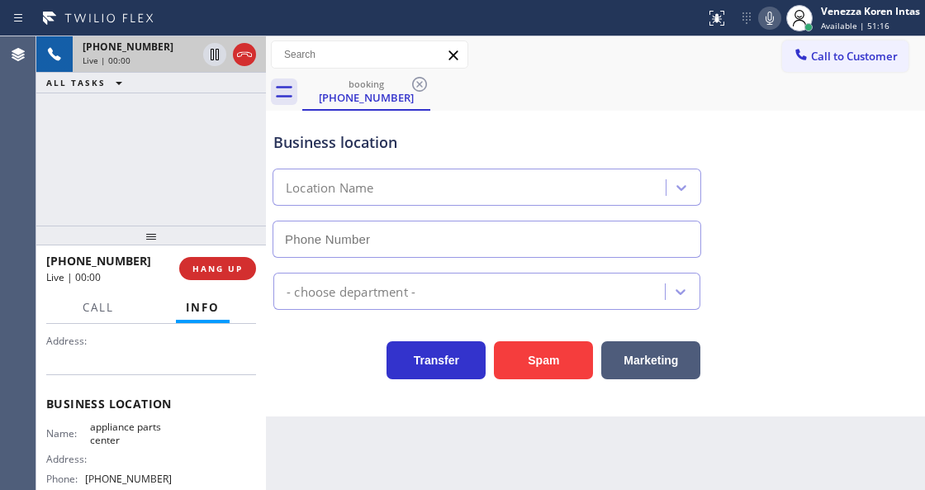
scroll to position [165, 0]
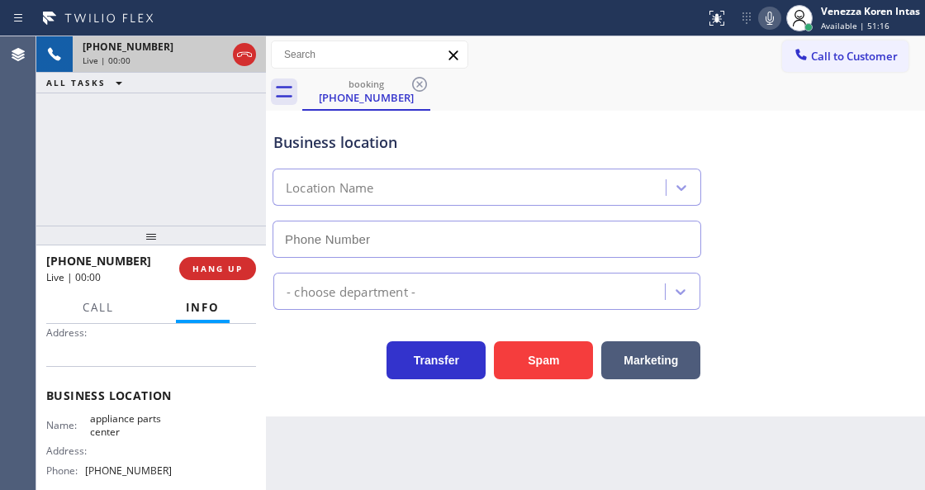
type input "[PHONE_NUMBER]"
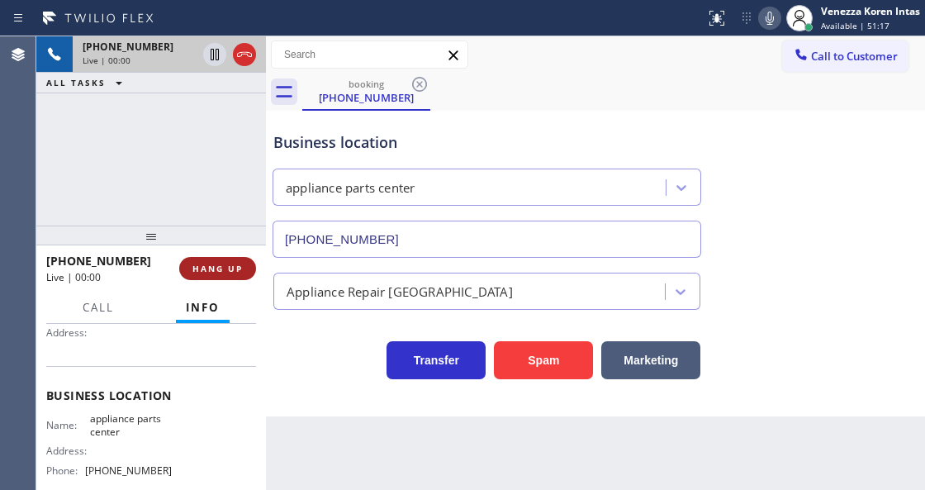
click at [218, 257] on button "HANG UP" at bounding box center [217, 268] width 77 height 23
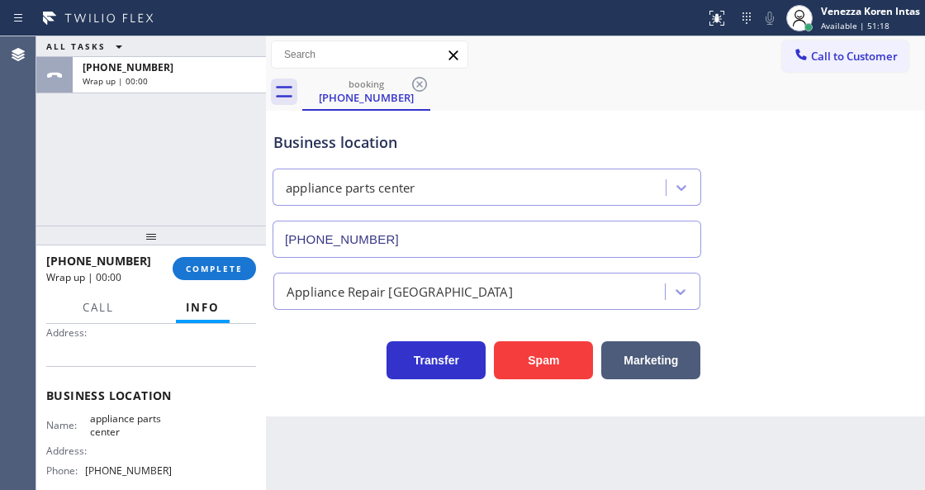
drag, startPoint x: 48, startPoint y: 164, endPoint x: 33, endPoint y: 169, distance: 15.4
click at [38, 169] on div "ALL TASKS ALL TASKS ACTIVE TASKS TASKS IN WRAP UP [PHONE_NUMBER] Wrap up | 00:00" at bounding box center [151, 130] width 230 height 189
click at [145, 140] on div "ALL TASKS ALL TASKS ACTIVE TASKS TASKS IN WRAP UP [PHONE_NUMBER] Wrap up | 00:00" at bounding box center [151, 130] width 230 height 189
click at [606, 73] on div "Call to Customer Outbound call Location Electrical Land [GEOGRAPHIC_DATA] Your …" at bounding box center [595, 54] width 659 height 37
click at [198, 273] on span "COMPLETE" at bounding box center [214, 269] width 57 height 12
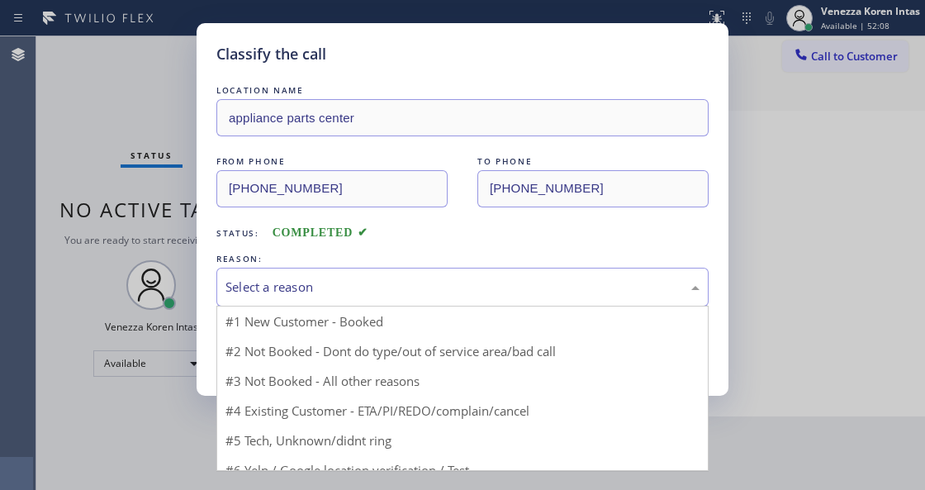
click at [366, 294] on div "Select a reason" at bounding box center [463, 287] width 474 height 19
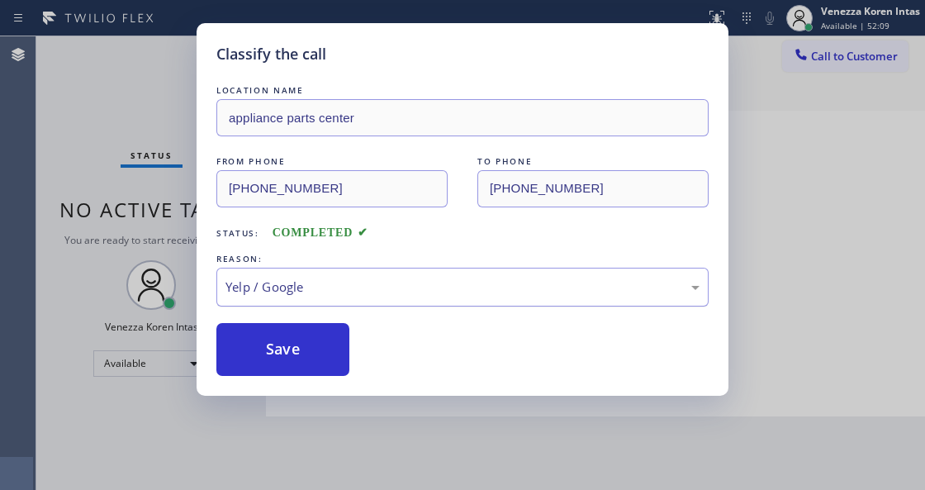
click at [331, 301] on div "Yelp / Google" at bounding box center [462, 287] width 492 height 39
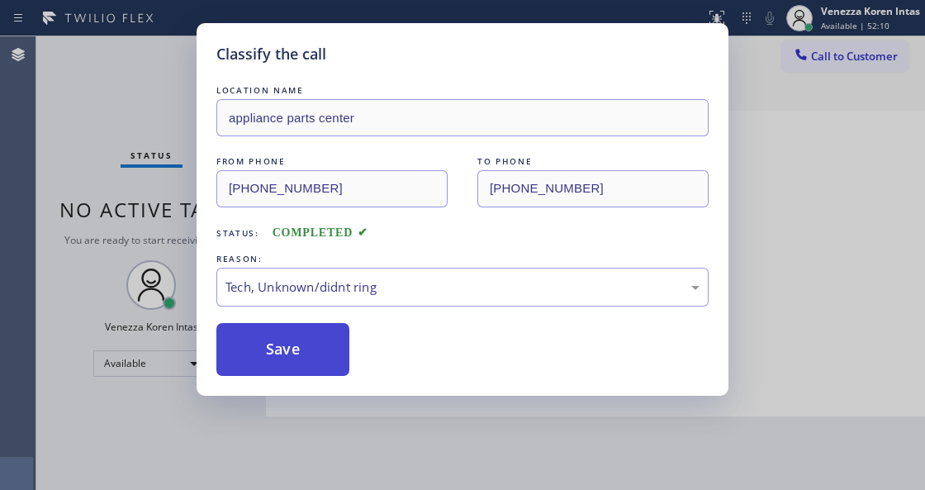
click at [324, 351] on button "Save" at bounding box center [282, 349] width 133 height 53
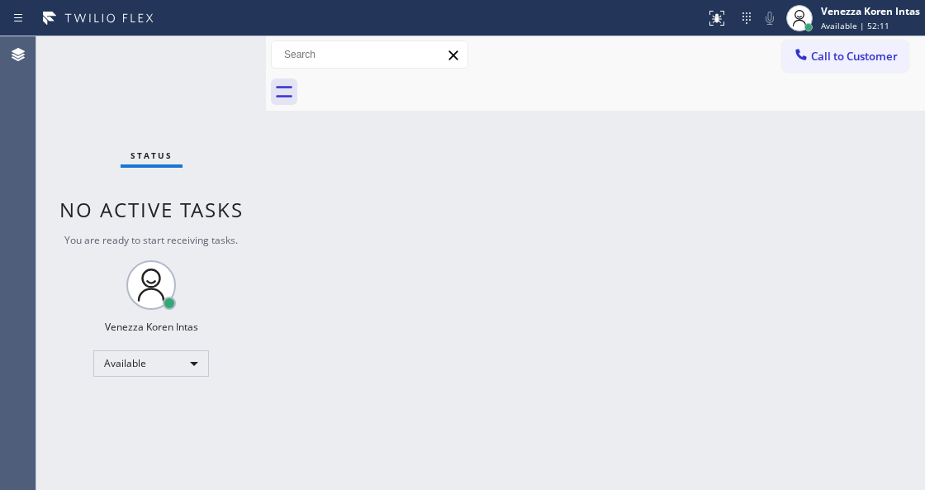
click at [76, 148] on div "Status No active tasks You are ready to start receiving tasks. Venezza Koren In…" at bounding box center [151, 263] width 230 height 454
click at [215, 49] on div "Status No active tasks You are ready to start receiving tasks. Venezza Koren In…" at bounding box center [151, 263] width 230 height 454
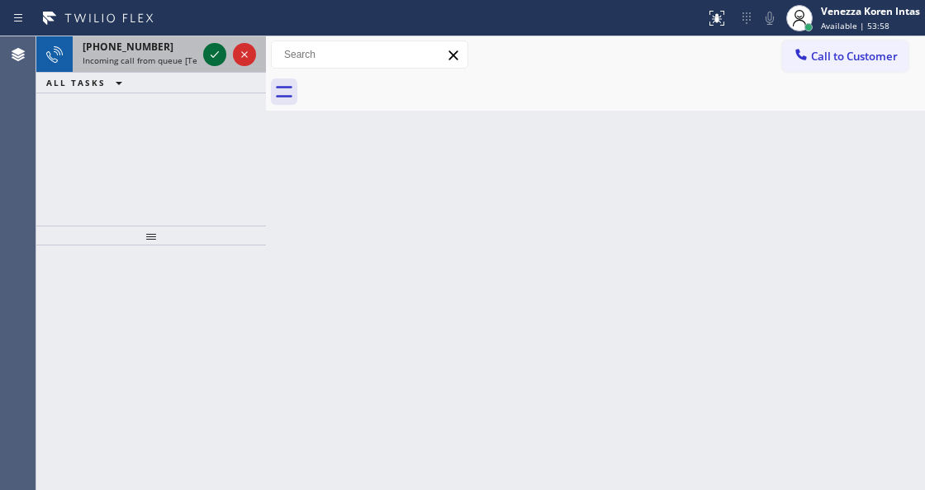
click at [211, 52] on icon at bounding box center [215, 55] width 20 height 20
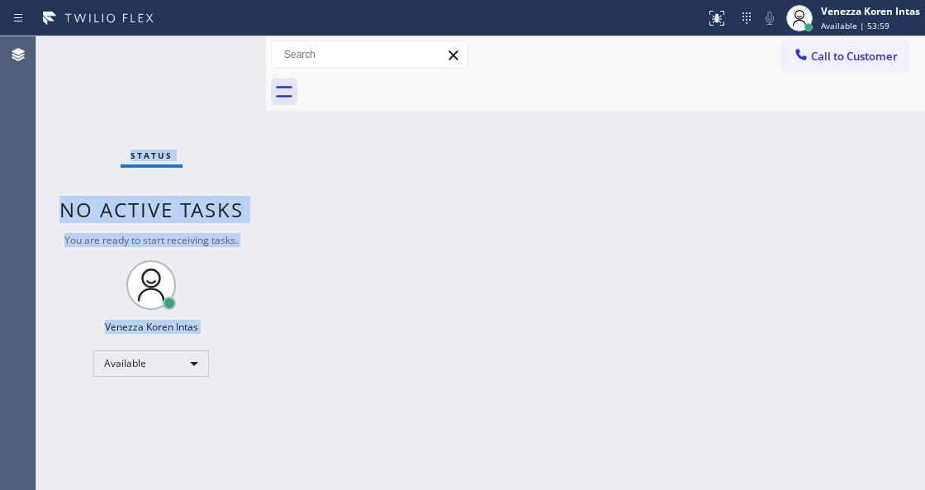
click at [211, 52] on div "Status No active tasks You are ready to start receiving tasks. Venezza Koren In…" at bounding box center [151, 263] width 230 height 454
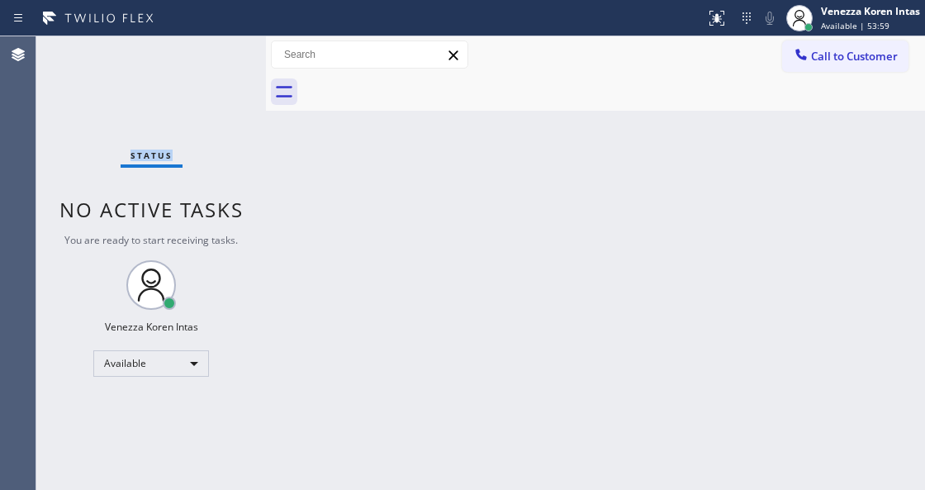
click at [211, 52] on div "Status No active tasks You are ready to start receiving tasks. Venezza Koren In…" at bounding box center [151, 263] width 230 height 454
click at [720, 33] on button at bounding box center [717, 18] width 36 height 36
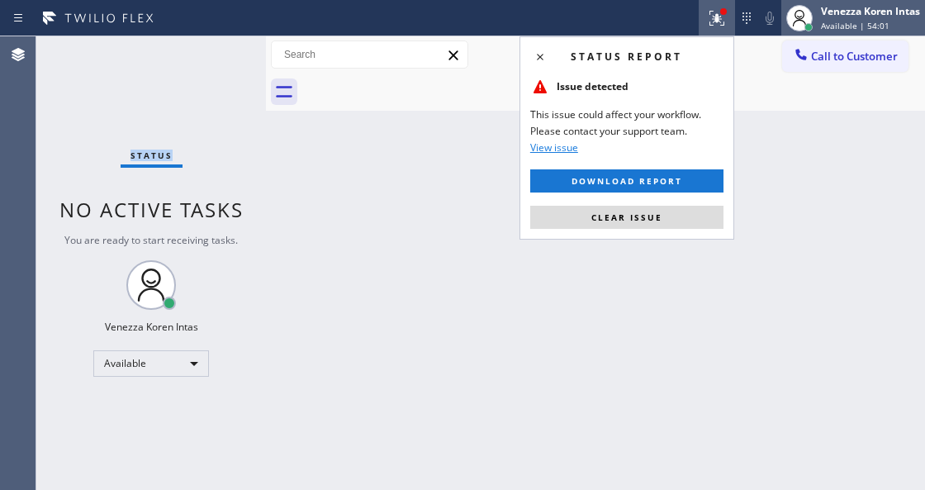
drag, startPoint x: 692, startPoint y: 221, endPoint x: 800, endPoint y: 10, distance: 237.2
click at [693, 221] on button "Clear issue" at bounding box center [626, 217] width 193 height 23
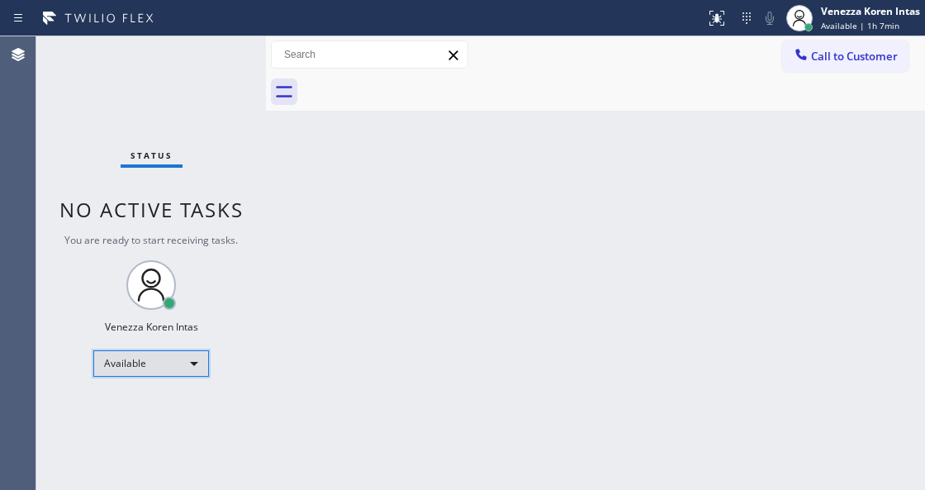
click at [163, 365] on div "Available" at bounding box center [151, 363] width 116 height 26
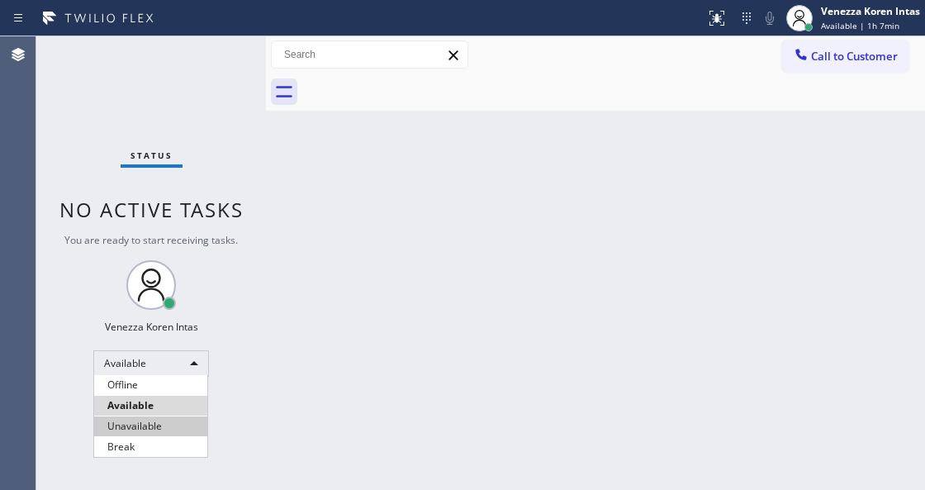
click at [156, 434] on li "Unavailable" at bounding box center [150, 426] width 113 height 20
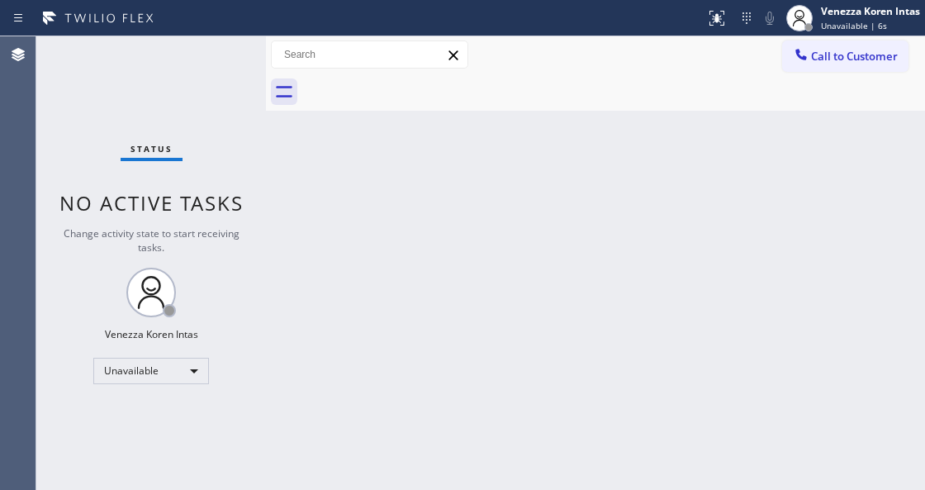
click at [364, 276] on div "Back to Dashboard Change Sender ID Customers Technicians Select a contact Outbo…" at bounding box center [595, 263] width 659 height 454
click at [232, 36] on div "Status No active tasks Change activity state to start receiving tasks. Venezza …" at bounding box center [151, 263] width 230 height 454
click at [221, 47] on div "Status No active tasks Change activity state to start receiving tasks. Venezza …" at bounding box center [151, 263] width 230 height 454
click at [321, 289] on div "Back to Dashboard Change Sender ID Customers Technicians Select a contact Outbo…" at bounding box center [595, 263] width 659 height 454
drag, startPoint x: 107, startPoint y: 131, endPoint x: 23, endPoint y: 106, distance: 87.8
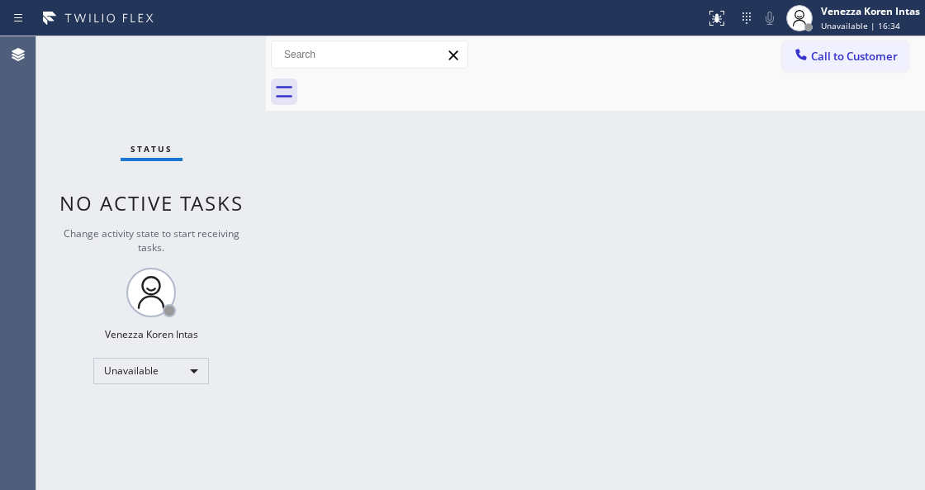
click at [107, 131] on div "Status No active tasks Change activity state to start receiving tasks. Venezza …" at bounding box center [151, 263] width 230 height 454
click at [210, 168] on div "Status No active tasks Change activity state to start receiving tasks. Venezza …" at bounding box center [151, 263] width 230 height 454
click at [180, 369] on div "Unavailable" at bounding box center [151, 371] width 116 height 26
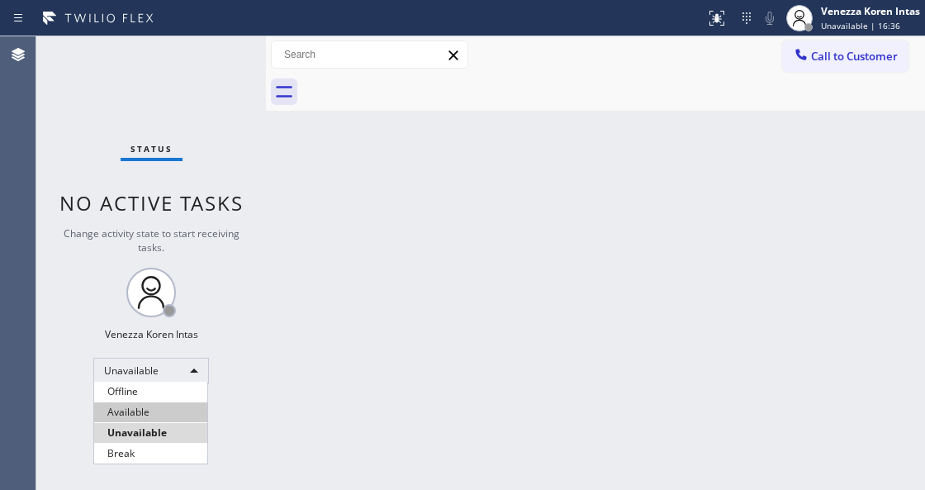
click at [162, 409] on li "Available" at bounding box center [150, 412] width 113 height 20
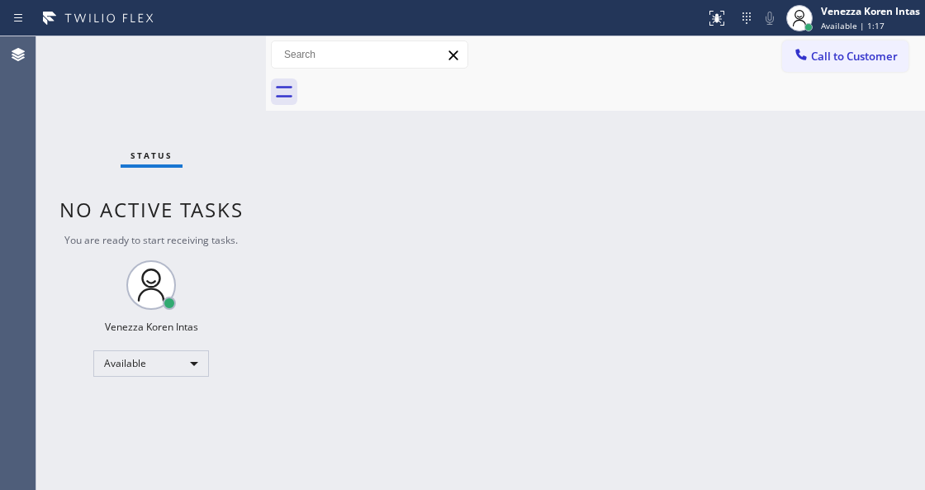
click at [266, 230] on div at bounding box center [266, 263] width 0 height 454
click at [255, 202] on div "Status No active tasks You are ready to start receiving tasks. Venezza Koren In…" at bounding box center [151, 263] width 230 height 454
drag, startPoint x: 246, startPoint y: 162, endPoint x: 682, endPoint y: 142, distance: 435.9
click at [249, 162] on div "Status No active tasks You are ready to start receiving tasks. Venezza Koren In…" at bounding box center [151, 263] width 230 height 454
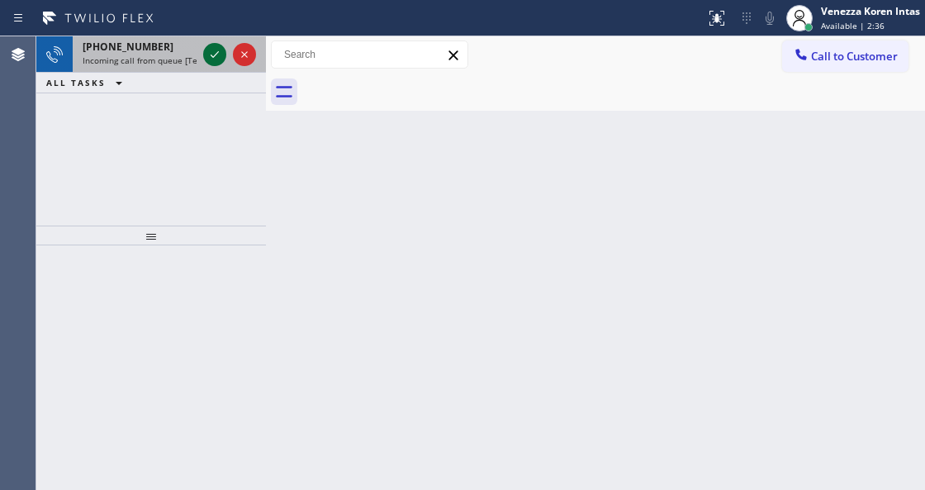
click at [218, 57] on icon at bounding box center [215, 55] width 20 height 20
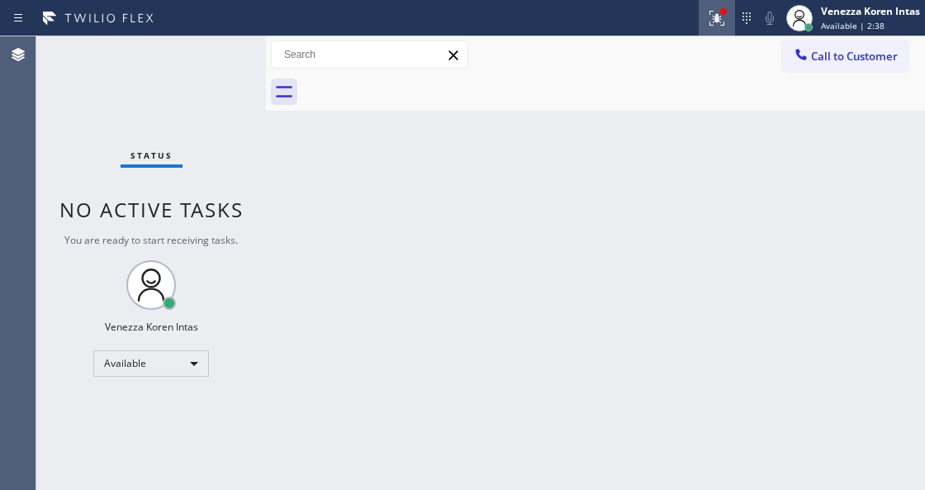
click at [709, 25] on icon at bounding box center [717, 18] width 20 height 20
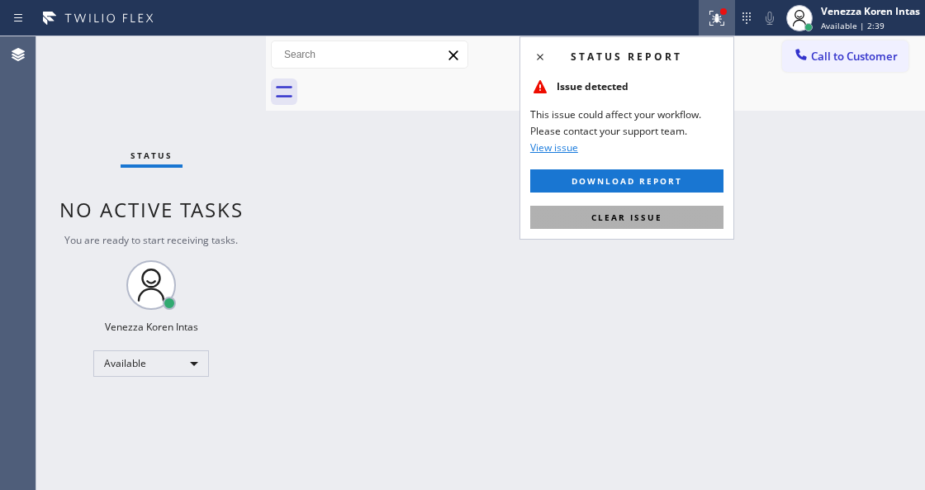
click at [651, 216] on span "Clear issue" at bounding box center [627, 218] width 71 height 12
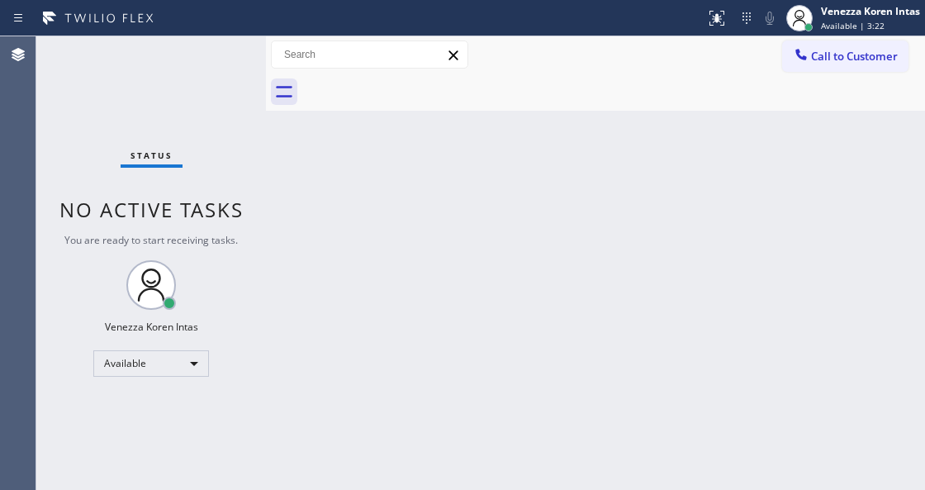
drag, startPoint x: 388, startPoint y: 188, endPoint x: 210, endPoint y: 86, distance: 204.7
click at [369, 190] on div "Back to Dashboard Change Sender ID Customers Technicians Select a contact Outbo…" at bounding box center [595, 263] width 659 height 454
drag, startPoint x: 205, startPoint y: 83, endPoint x: 81, endPoint y: 105, distance: 125.9
click at [201, 83] on div "Status No active tasks You are ready to start receiving tasks. Venezza Koren In…" at bounding box center [151, 263] width 230 height 454
click at [33, 107] on div "Agent Desktop" at bounding box center [18, 263] width 36 height 454
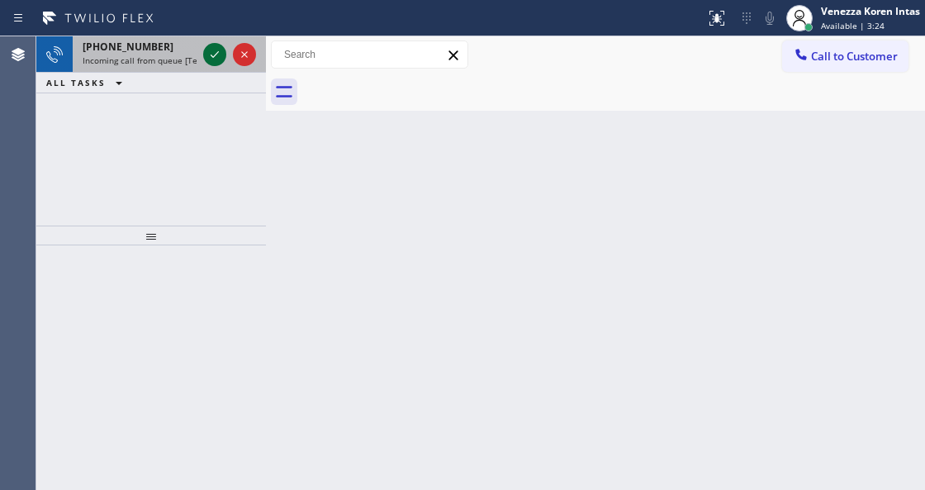
click at [213, 50] on icon at bounding box center [215, 55] width 20 height 20
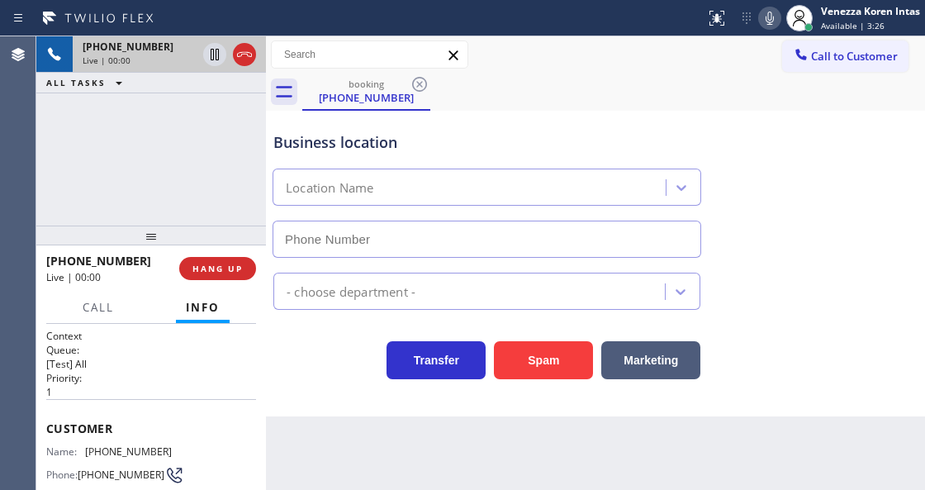
scroll to position [165, 0]
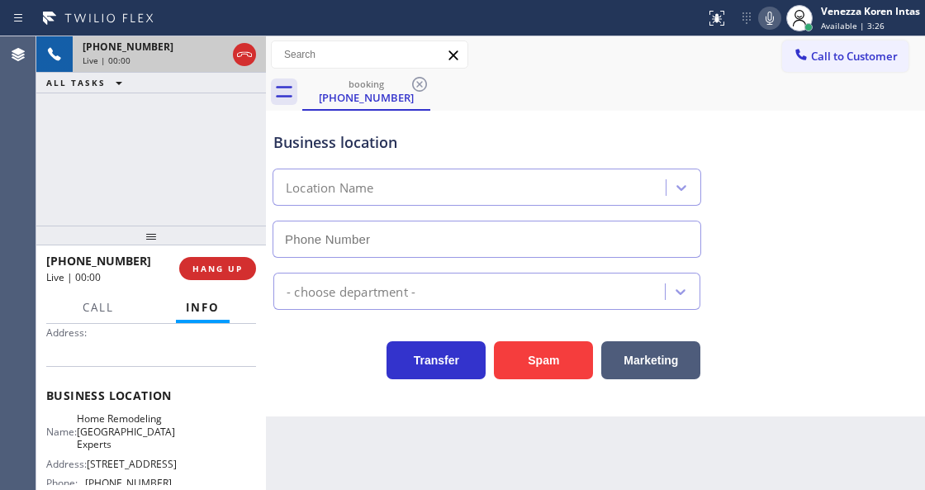
type input "[PHONE_NUMBER]"
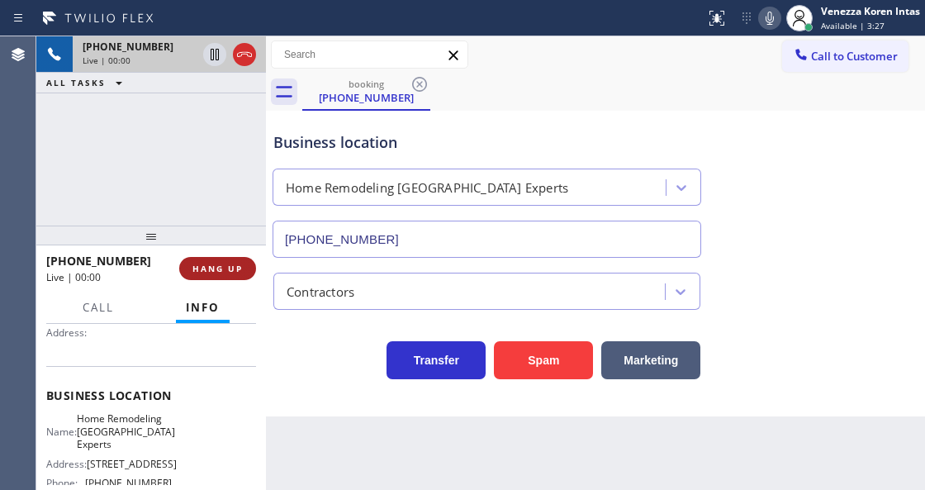
click at [212, 271] on span "HANG UP" at bounding box center [218, 269] width 50 height 12
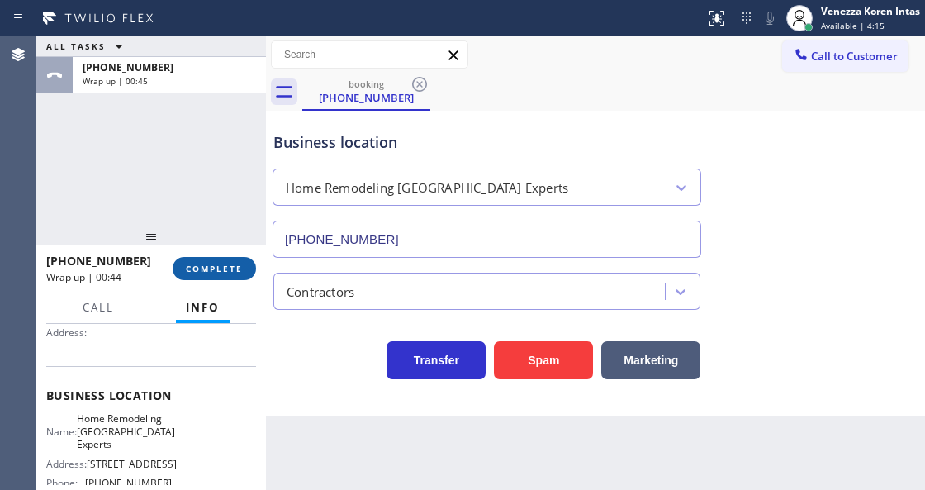
click at [230, 259] on button "COMPLETE" at bounding box center [214, 268] width 83 height 23
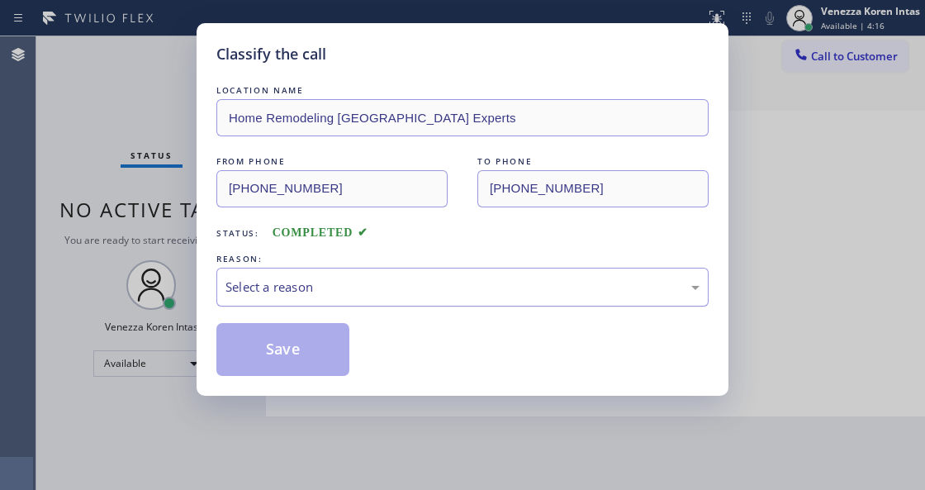
click at [377, 283] on div "Select a reason" at bounding box center [463, 287] width 474 height 19
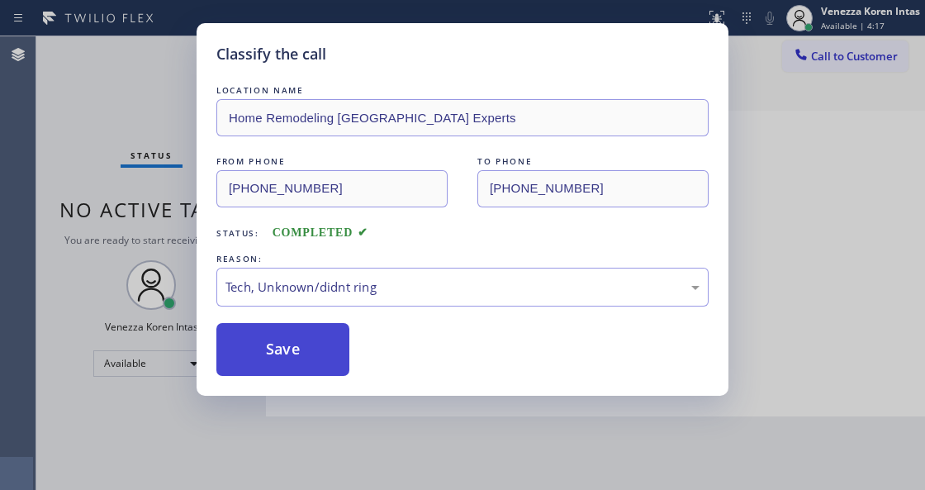
click at [299, 373] on button "Save" at bounding box center [282, 349] width 133 height 53
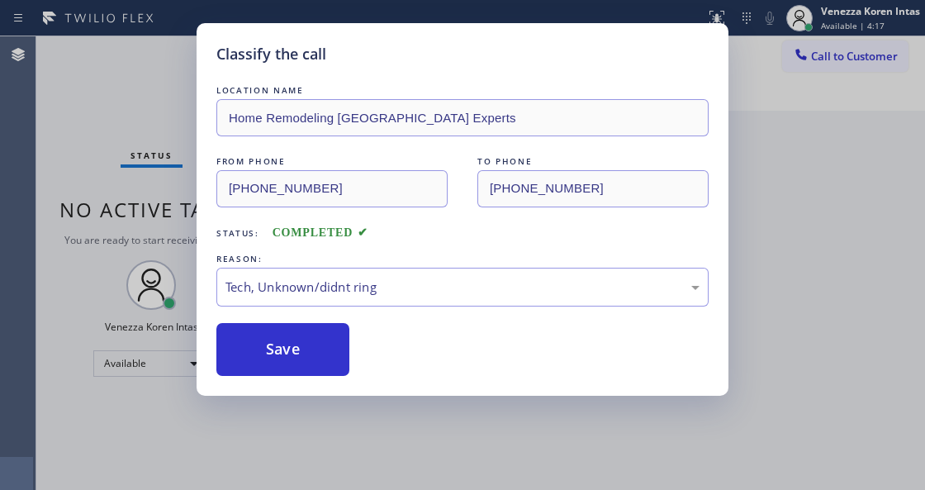
click at [320, 485] on div "Classify the call LOCATION NAME Home Remodeling [GEOGRAPHIC_DATA] Experts FROM …" at bounding box center [462, 245] width 925 height 490
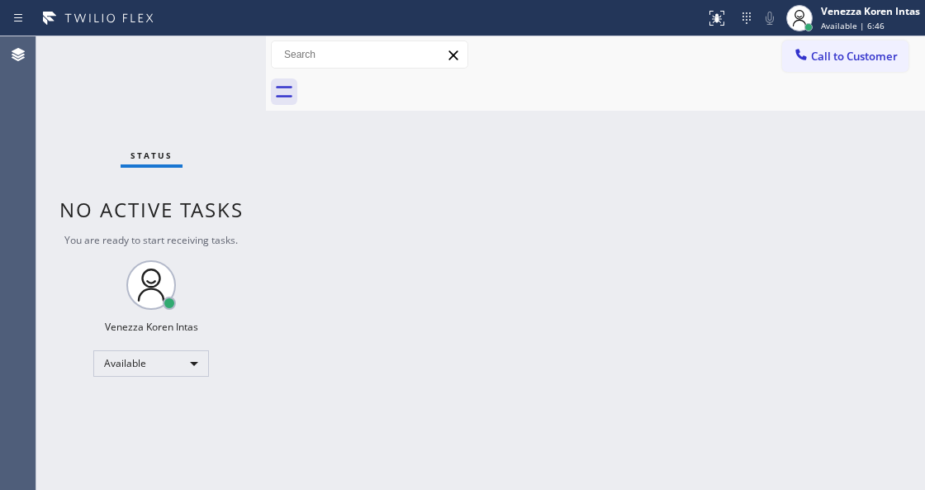
click at [208, 53] on div "Status No active tasks You are ready to start receiving tasks. Venezza Koren In…" at bounding box center [151, 263] width 230 height 454
click at [209, 53] on div "Status No active tasks You are ready to start receiving tasks. Venezza Koren In…" at bounding box center [151, 263] width 230 height 454
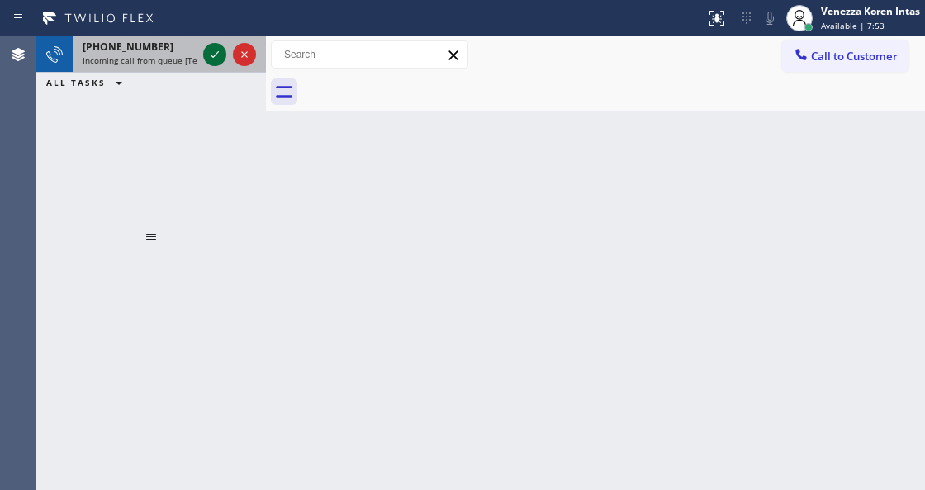
click at [213, 51] on icon at bounding box center [215, 55] width 20 height 20
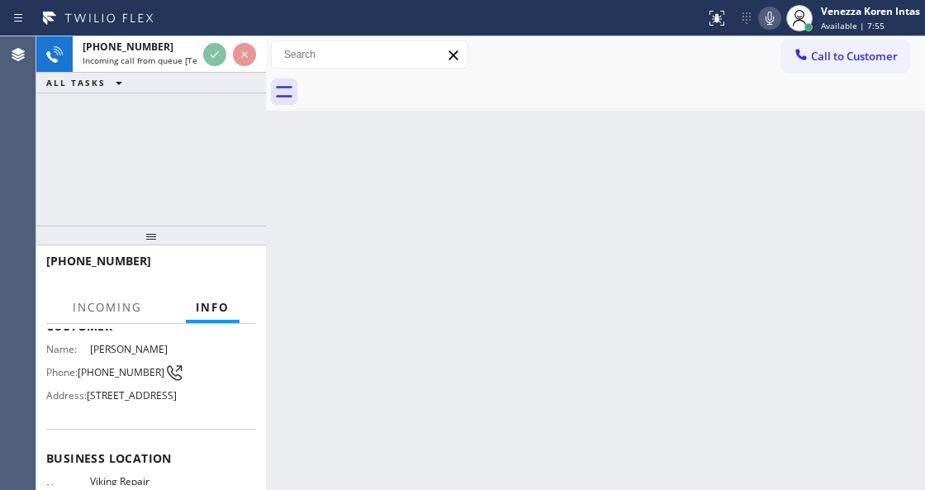
scroll to position [165, 0]
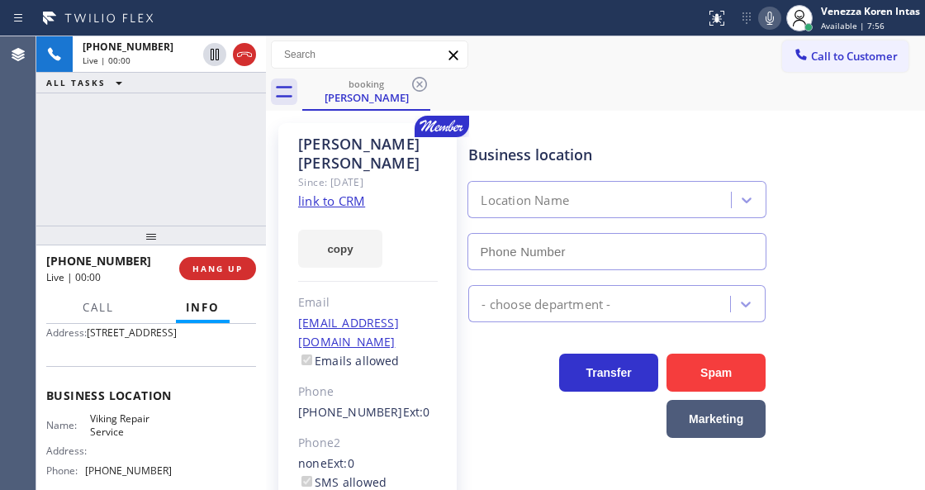
type input "[PHONE_NUMBER]"
click at [342, 193] on link "link to CRM" at bounding box center [331, 201] width 67 height 17
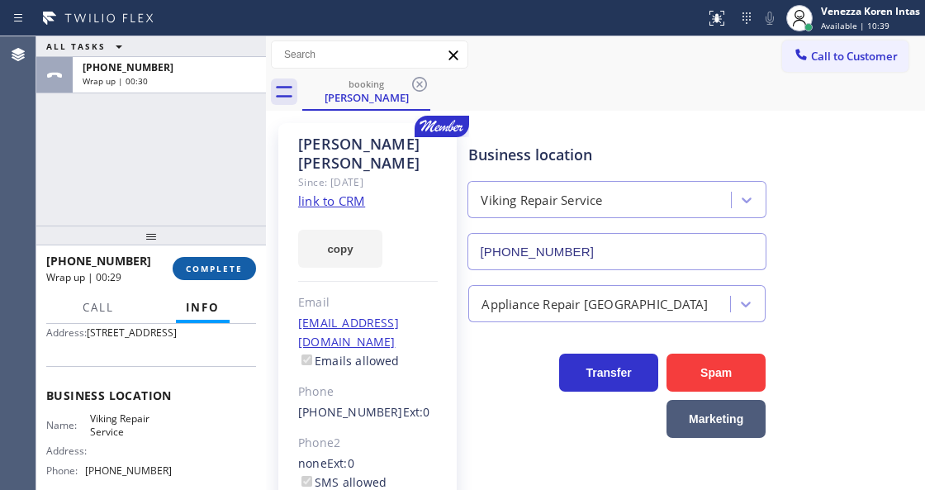
click at [228, 268] on span "COMPLETE" at bounding box center [214, 269] width 57 height 12
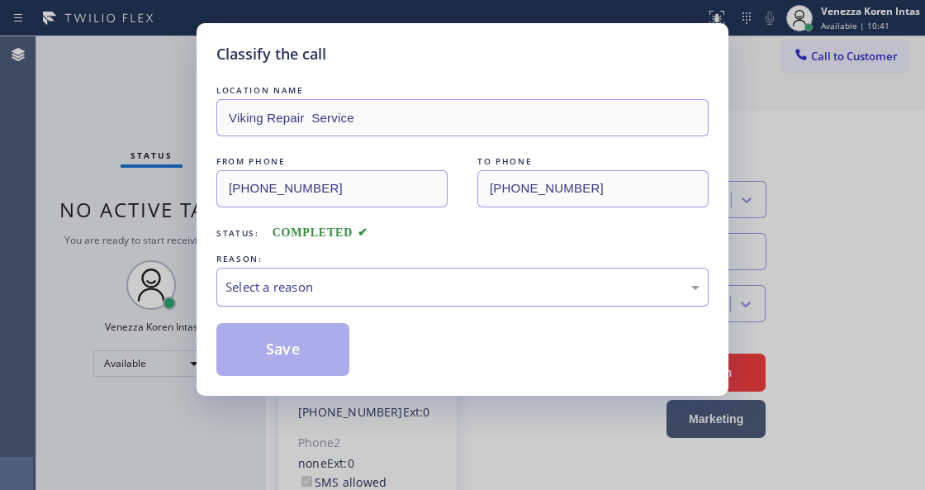
click at [393, 294] on div "Select a reason" at bounding box center [463, 287] width 474 height 19
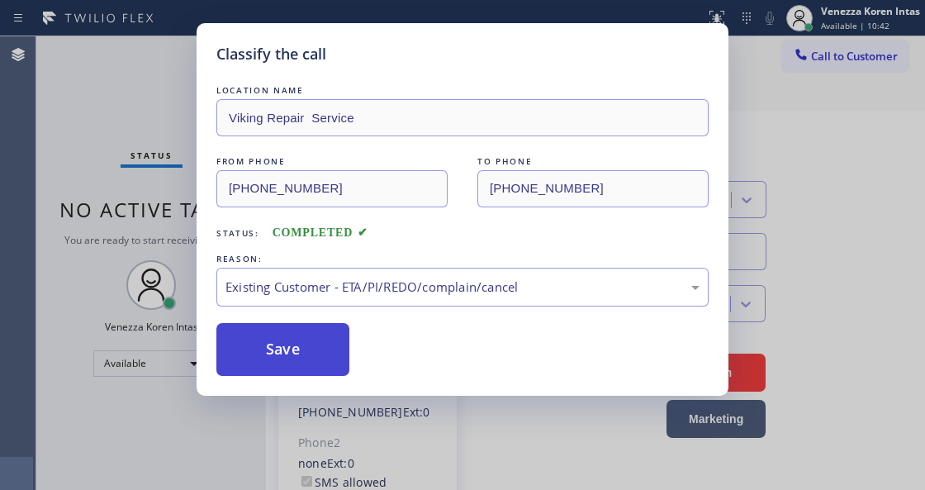
click at [329, 367] on button "Save" at bounding box center [282, 349] width 133 height 53
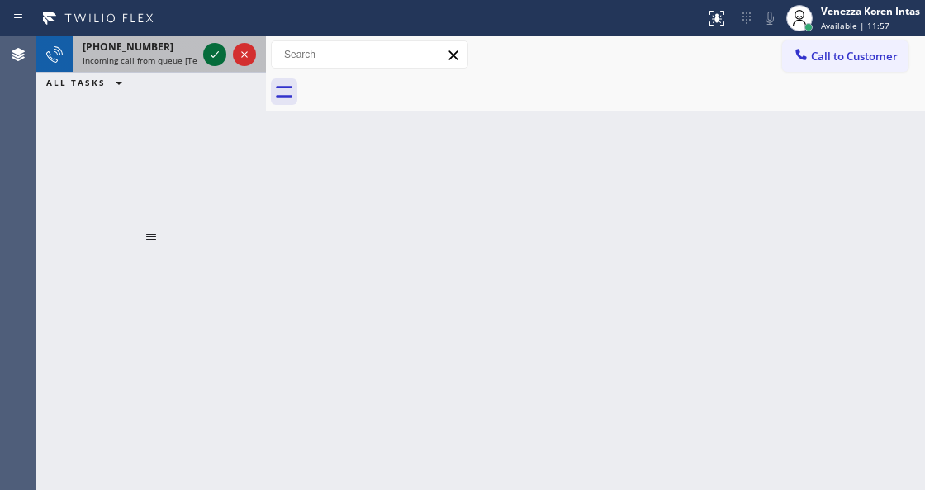
click at [209, 58] on icon at bounding box center [215, 55] width 20 height 20
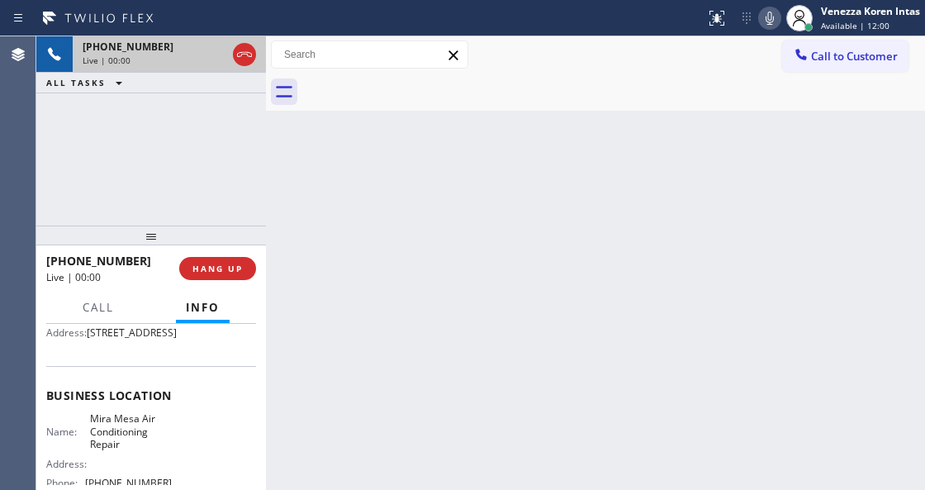
scroll to position [220, 0]
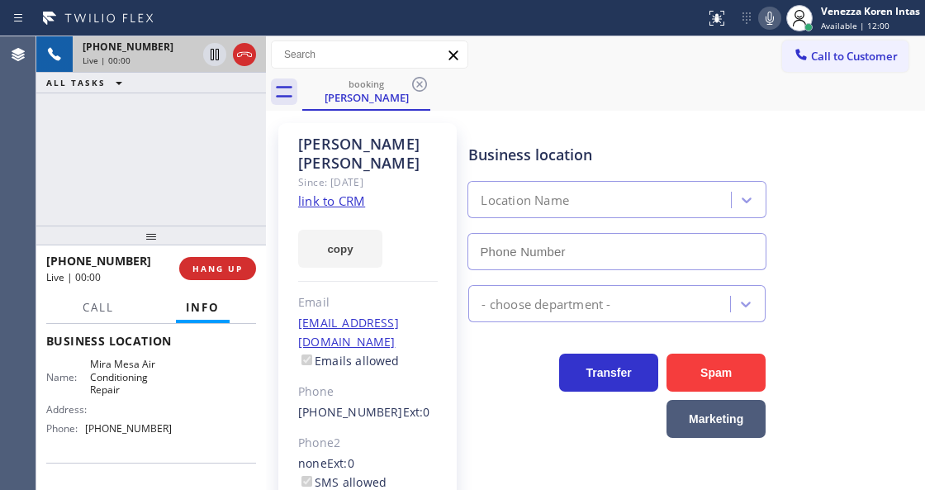
type input "[PHONE_NUMBER]"
click at [345, 193] on link "link to CRM" at bounding box center [331, 201] width 67 height 17
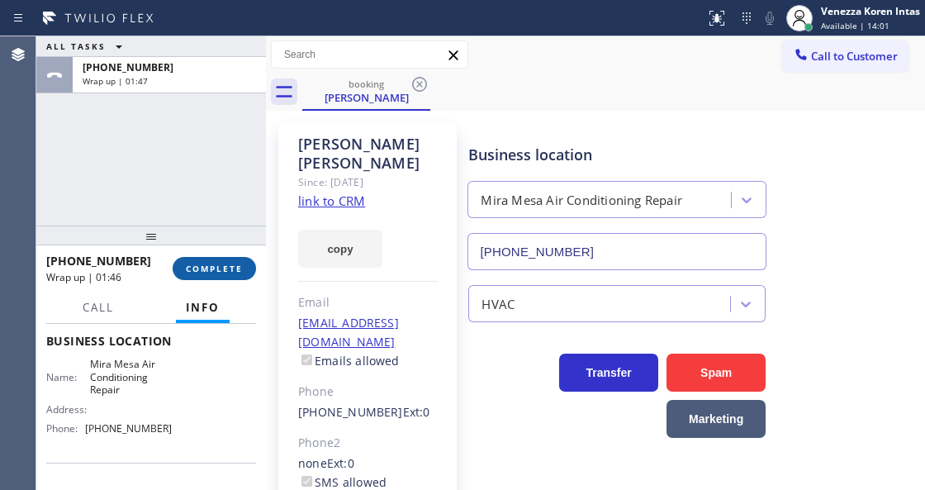
click at [225, 272] on span "COMPLETE" at bounding box center [214, 269] width 57 height 12
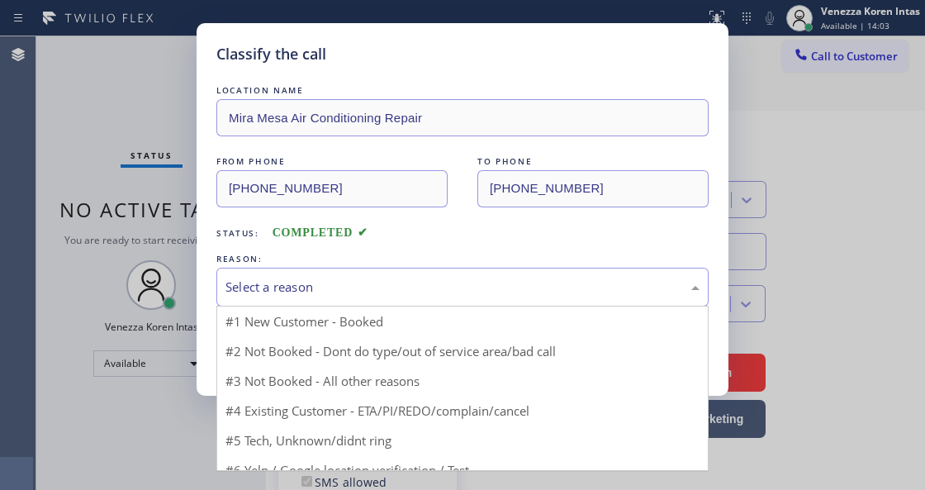
click at [372, 287] on div "Select a reason" at bounding box center [463, 287] width 474 height 19
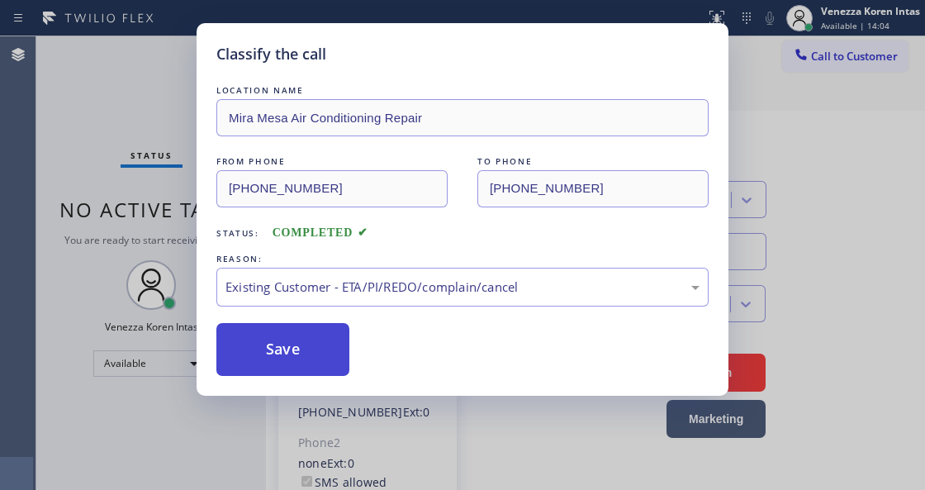
click at [336, 373] on button "Save" at bounding box center [282, 349] width 133 height 53
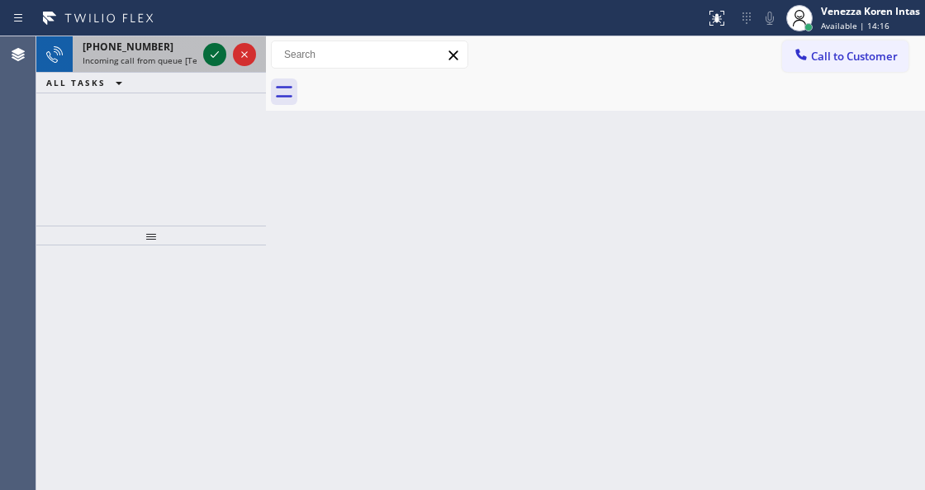
click at [212, 54] on icon at bounding box center [215, 55] width 20 height 20
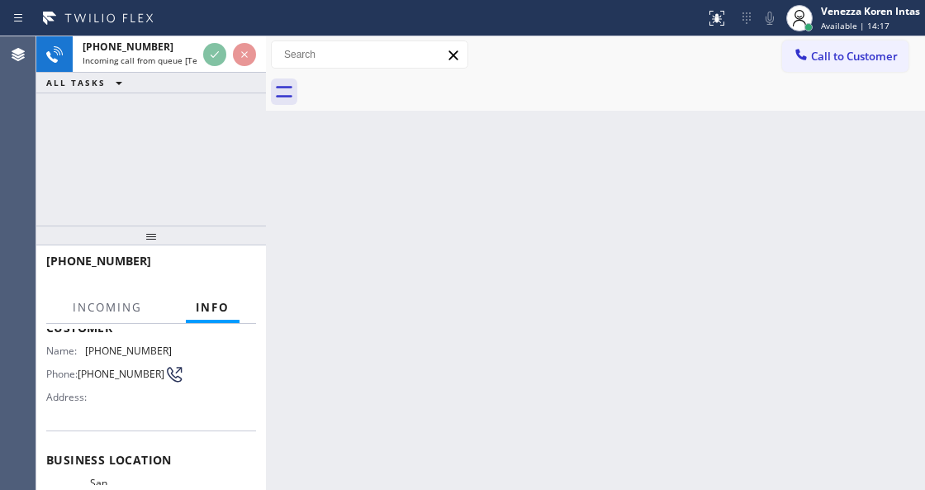
scroll to position [165, 0]
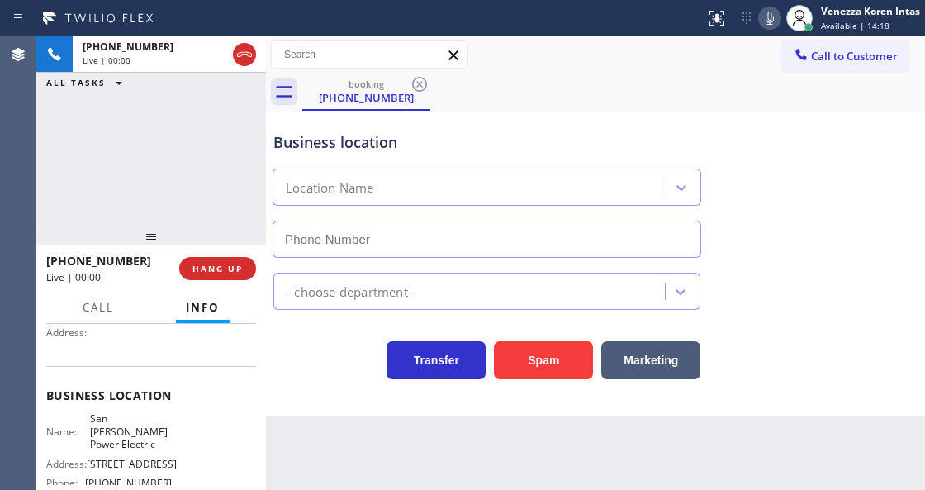
type input "[PHONE_NUMBER]"
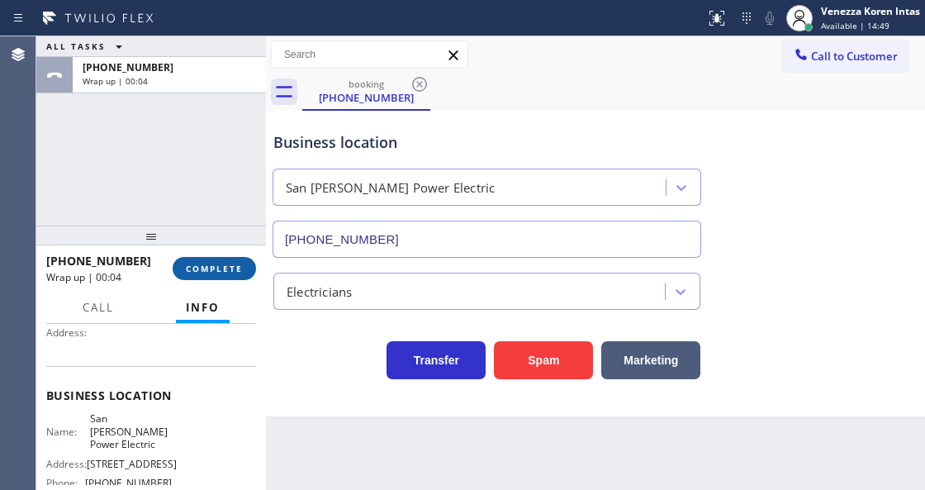
click at [235, 269] on span "COMPLETE" at bounding box center [214, 269] width 57 height 12
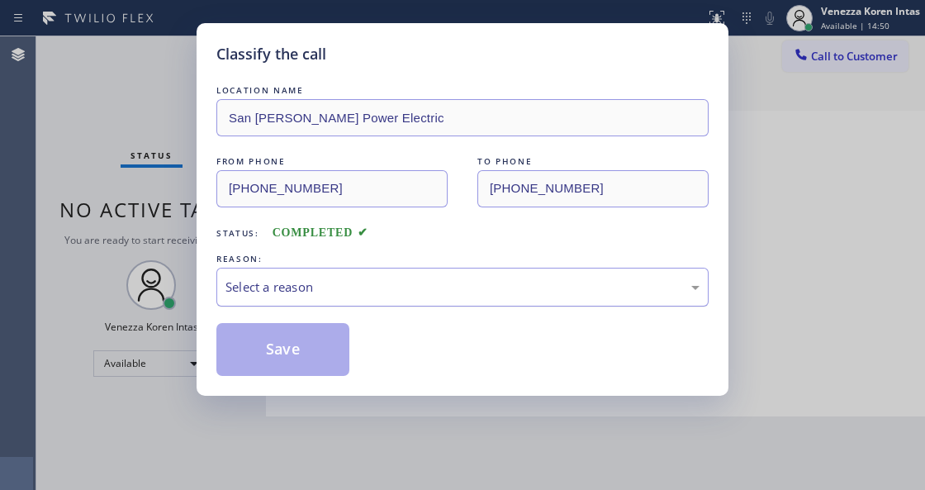
click at [377, 292] on div "Select a reason" at bounding box center [463, 287] width 474 height 19
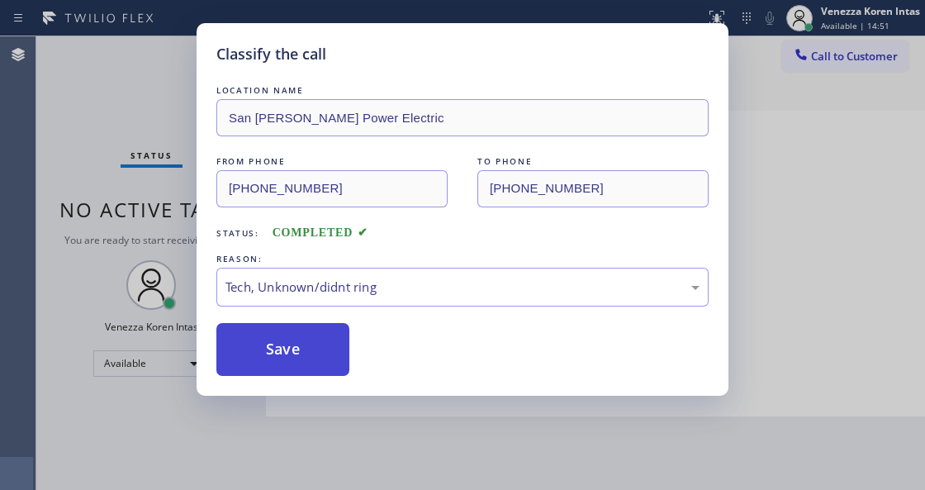
click at [321, 362] on button "Save" at bounding box center [282, 349] width 133 height 53
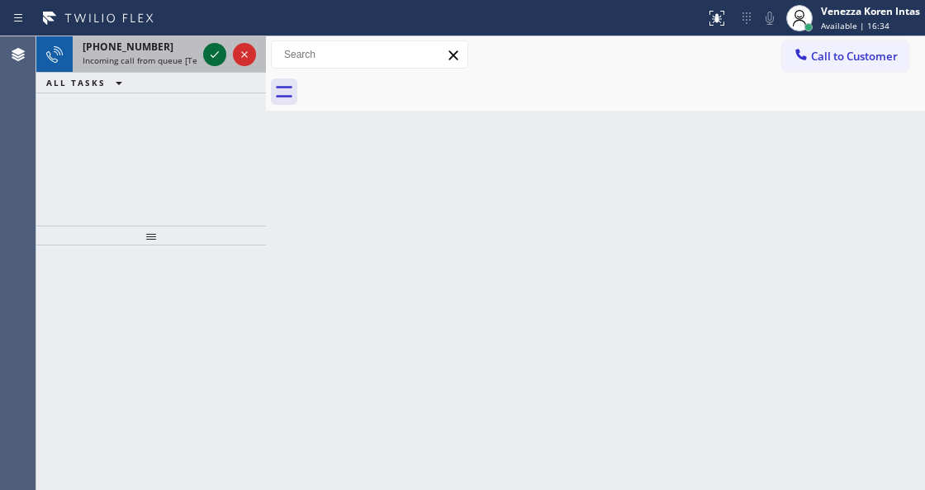
click at [210, 53] on icon at bounding box center [215, 55] width 20 height 20
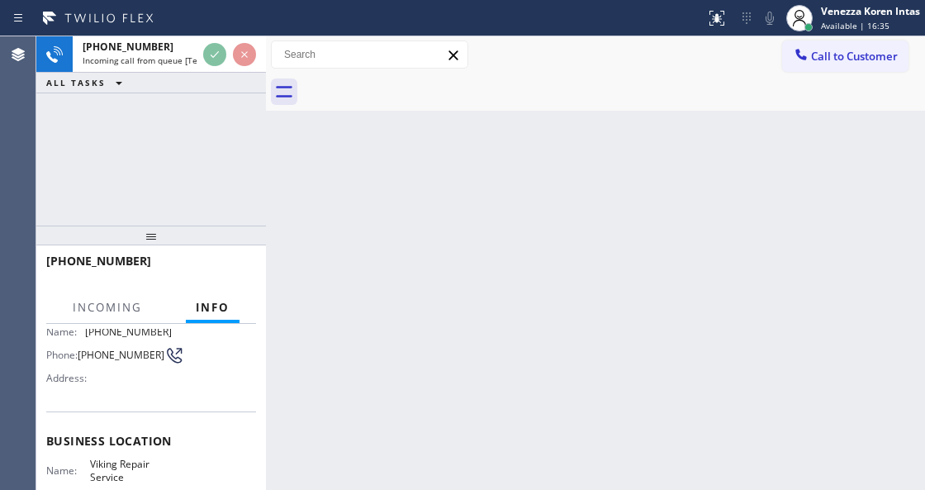
scroll to position [220, 0]
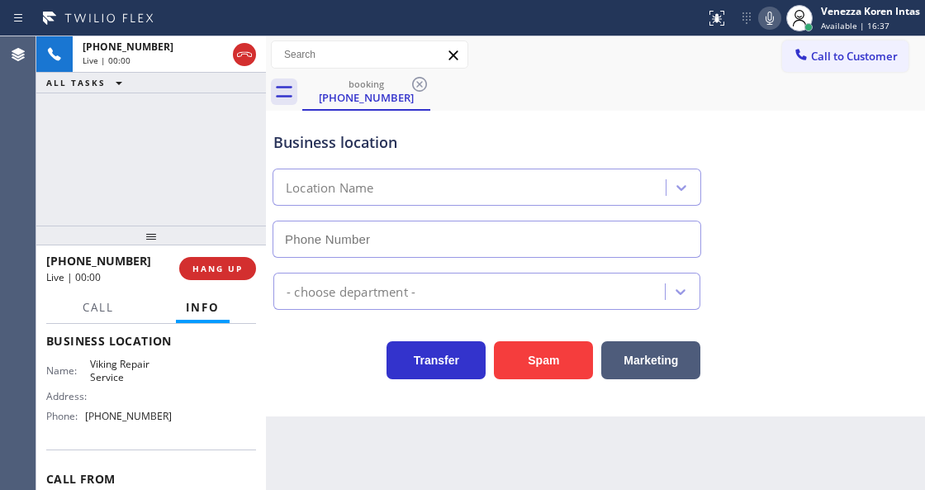
type input "[PHONE_NUMBER]"
click at [587, 108] on div "Business location Viking Repair Service [PHONE_NUMBER]" at bounding box center [595, 183] width 651 height 150
click at [117, 175] on div "[PHONE_NUMBER] Live | 02:52 ALL TASKS ALL TASKS ACTIVE TASKS TASKS IN WRAP UP" at bounding box center [151, 130] width 230 height 189
click at [570, 72] on div "Call to Customer Outbound call Location Electrical Land [GEOGRAPHIC_DATA] Your …" at bounding box center [595, 54] width 659 height 37
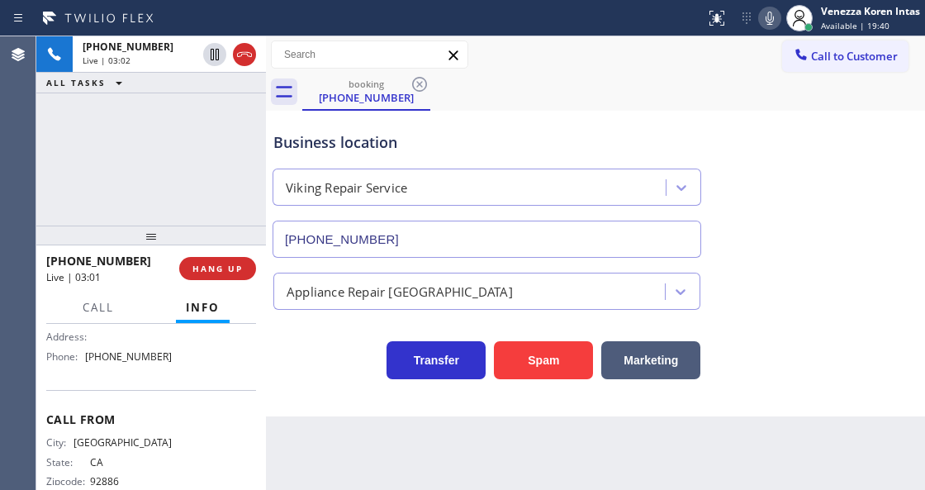
scroll to position [254, 0]
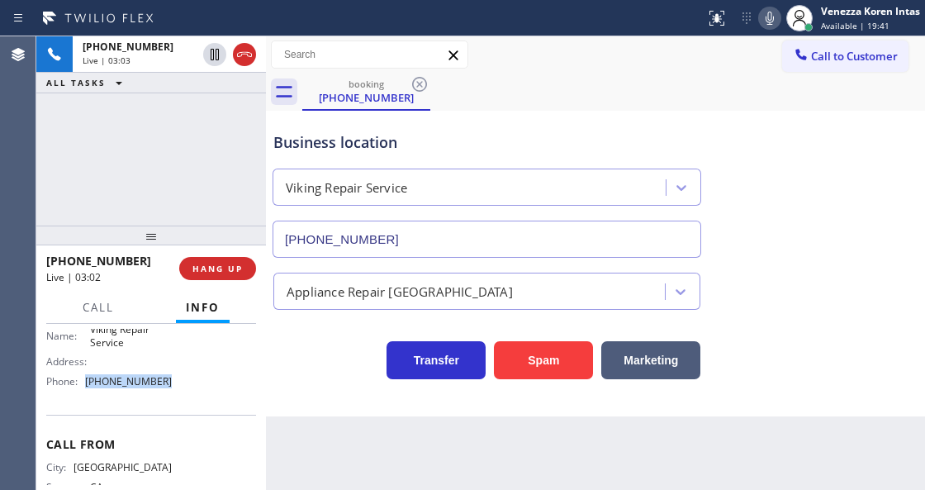
drag, startPoint x: 176, startPoint y: 382, endPoint x: 84, endPoint y: 380, distance: 91.7
click at [84, 380] on div "Name: Viking Repair Service Address: Phone: [PHONE_NUMBER]" at bounding box center [151, 358] width 210 height 71
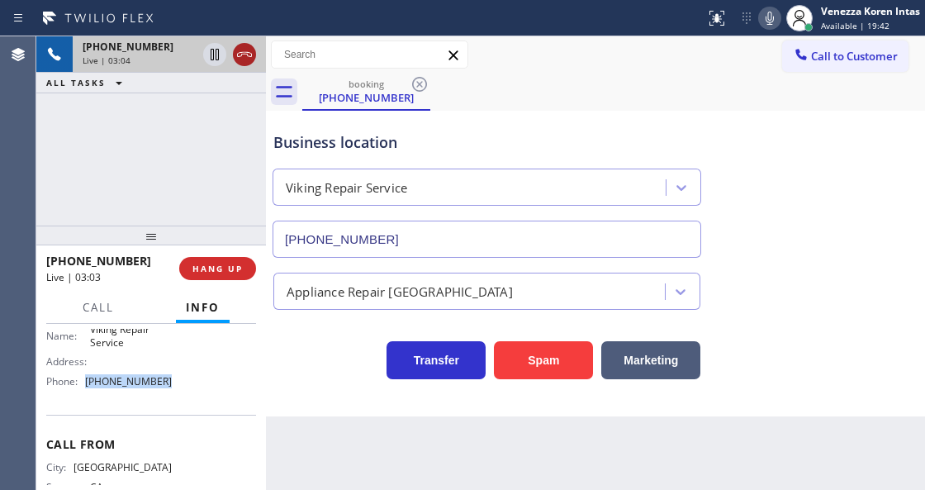
click at [253, 55] on icon at bounding box center [245, 55] width 20 height 20
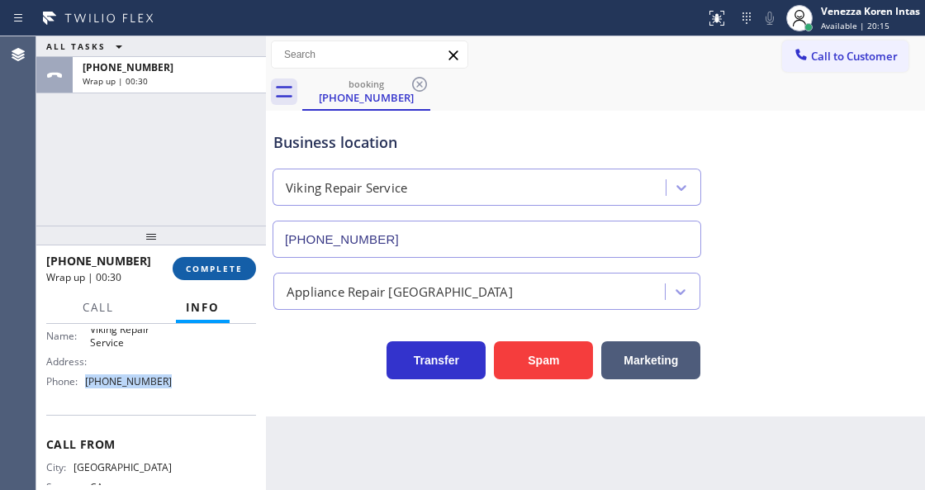
click at [220, 263] on span "COMPLETE" at bounding box center [214, 269] width 57 height 12
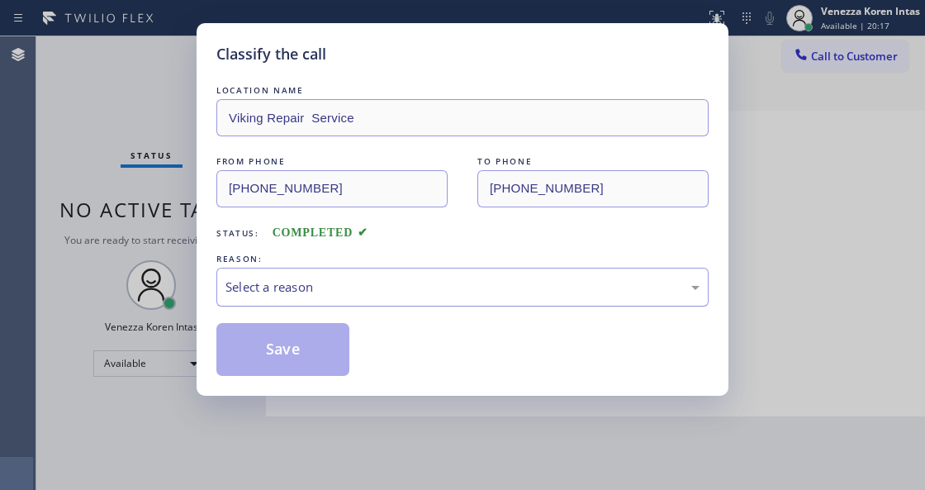
click at [372, 296] on div "Select a reason" at bounding box center [463, 287] width 474 height 19
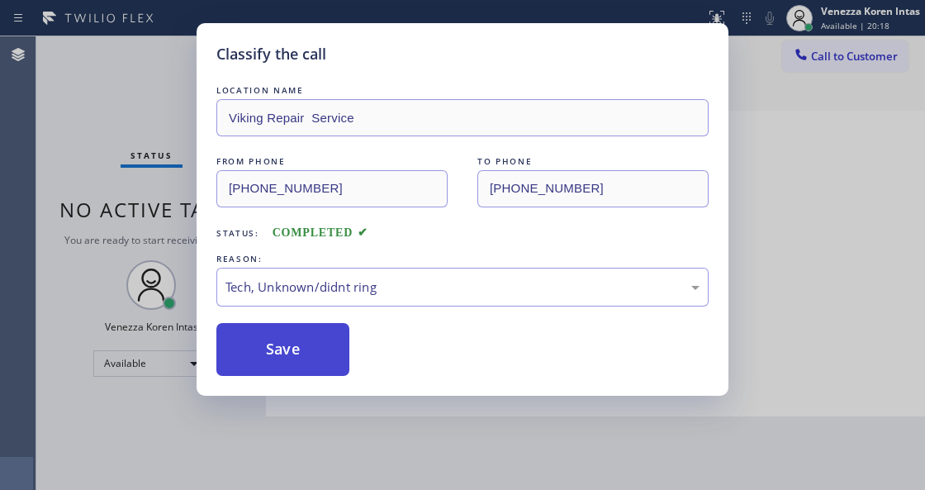
click at [328, 360] on button "Save" at bounding box center [282, 349] width 133 height 53
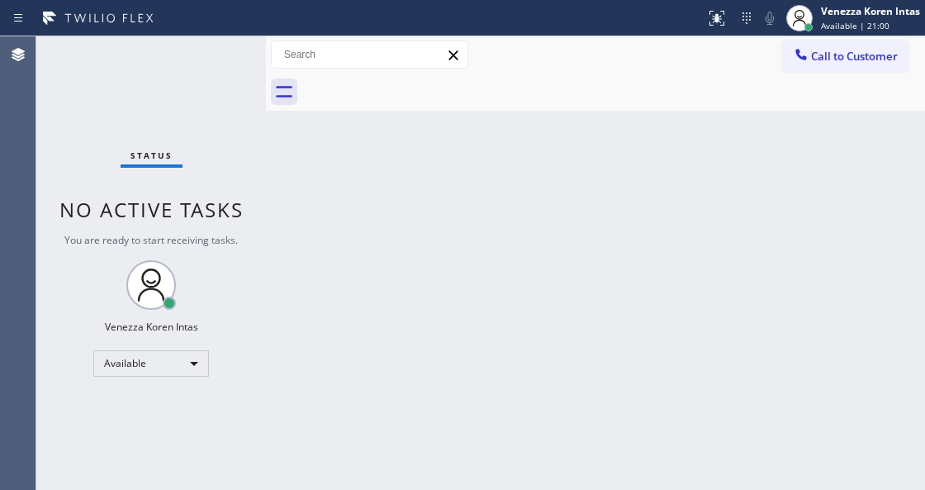
click at [212, 168] on div "Status No active tasks You are ready to start receiving tasks. Venezza Koren In…" at bounding box center [151, 263] width 230 height 454
drag, startPoint x: 200, startPoint y: 88, endPoint x: 207, endPoint y: 81, distance: 9.3
click at [200, 87] on div "Status No active tasks You are ready to start receiving tasks. Venezza Koren In…" at bounding box center [151, 263] width 230 height 454
click at [208, 78] on div "Status No active tasks You are ready to start receiving tasks. Venezza Koren In…" at bounding box center [151, 263] width 230 height 454
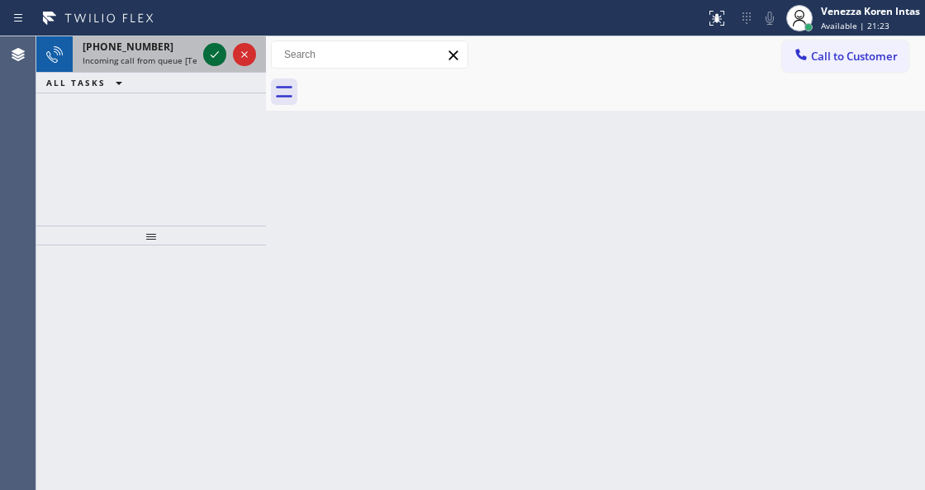
click at [214, 48] on icon at bounding box center [215, 55] width 20 height 20
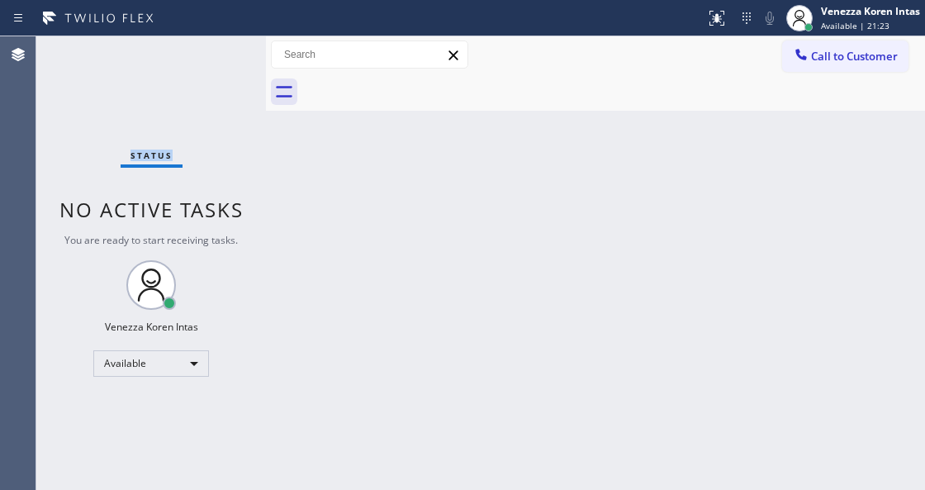
click at [214, 48] on div "Status No active tasks You are ready to start receiving tasks. Venezza Koren In…" at bounding box center [151, 263] width 230 height 454
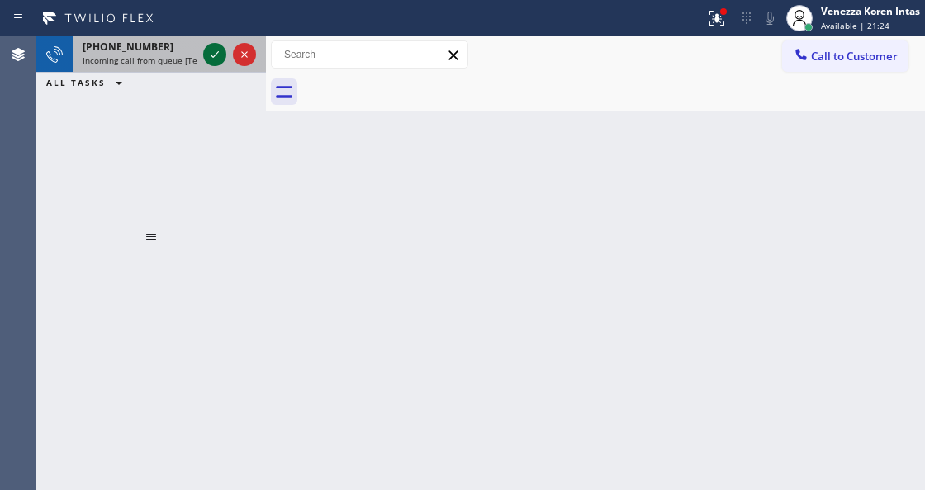
click at [212, 59] on icon at bounding box center [215, 55] width 20 height 20
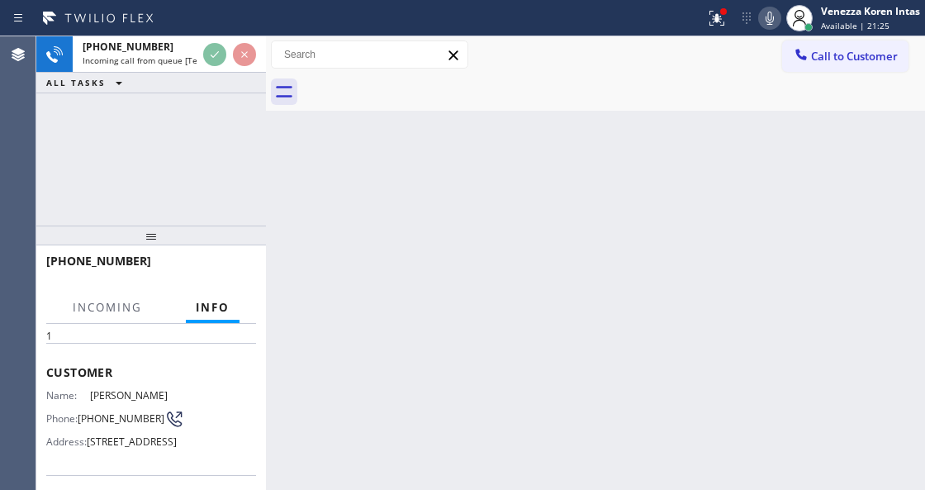
scroll to position [165, 0]
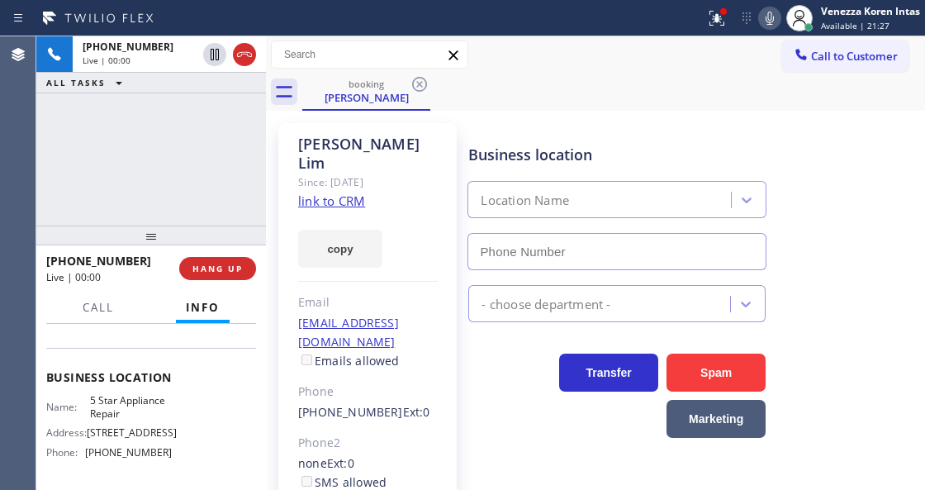
type input "[PHONE_NUMBER]"
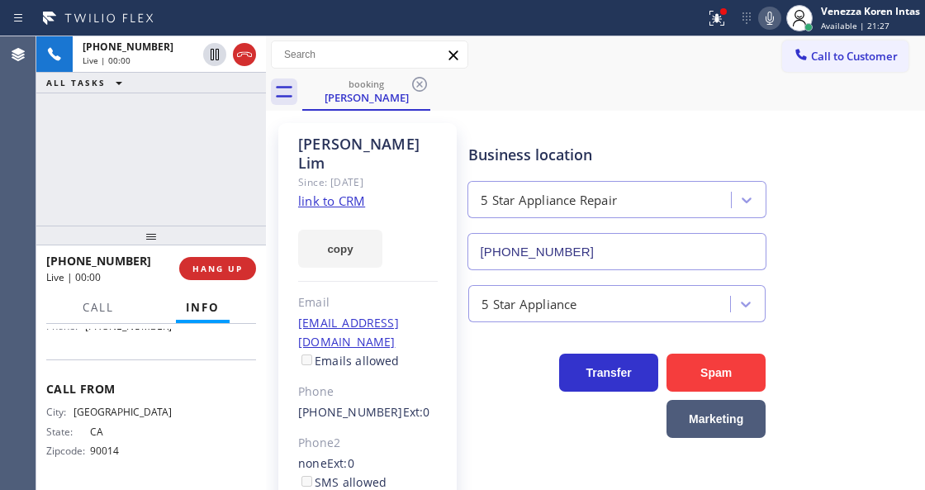
scroll to position [331, 0]
click at [335, 193] on link "link to CRM" at bounding box center [331, 201] width 67 height 17
click at [722, 22] on icon at bounding box center [717, 18] width 20 height 20
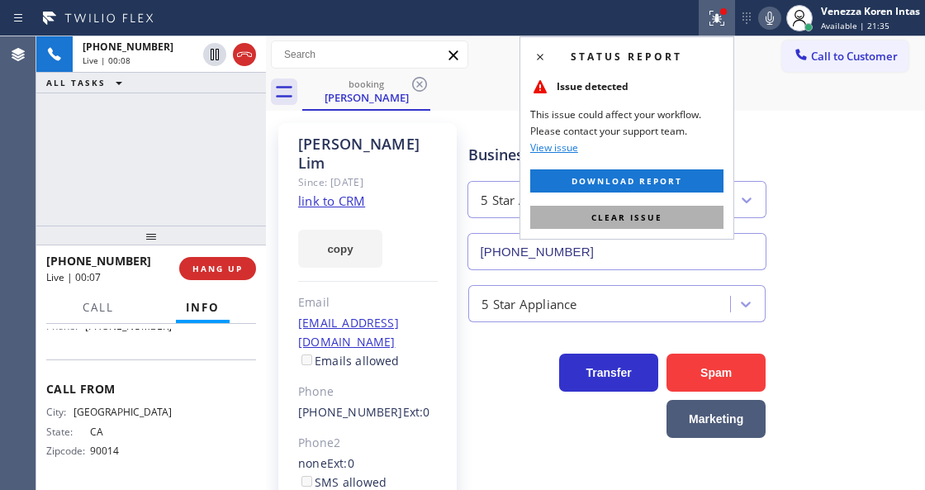
click at [654, 221] on span "Clear issue" at bounding box center [627, 218] width 71 height 12
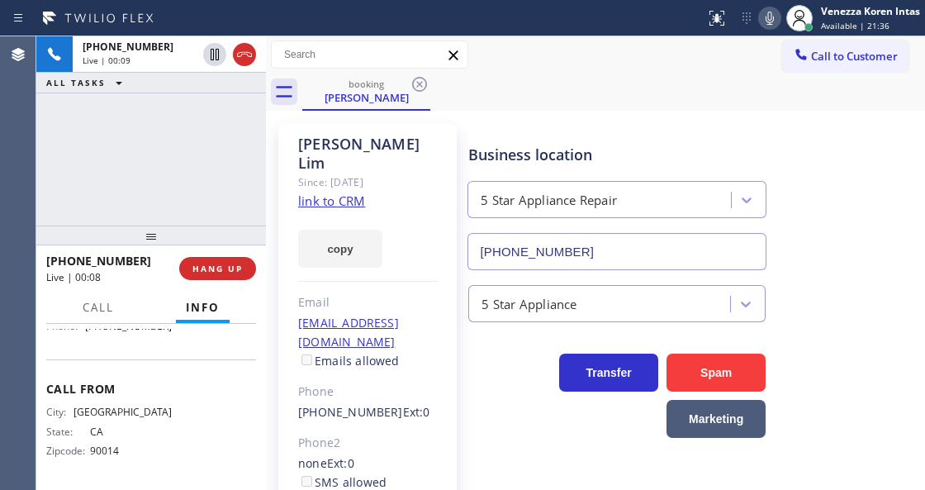
click at [784, 120] on div "[PERSON_NAME] Since: [DATE] link to CRM copy Email [EMAIL_ADDRESS][DOMAIN_NAME]…" at bounding box center [595, 379] width 651 height 528
click at [153, 124] on div "[PHONE_NUMBER] Live | 01:30 ALL TASKS ALL TASKS ACTIVE TASKS TASKS IN WRAP UP" at bounding box center [151, 130] width 230 height 189
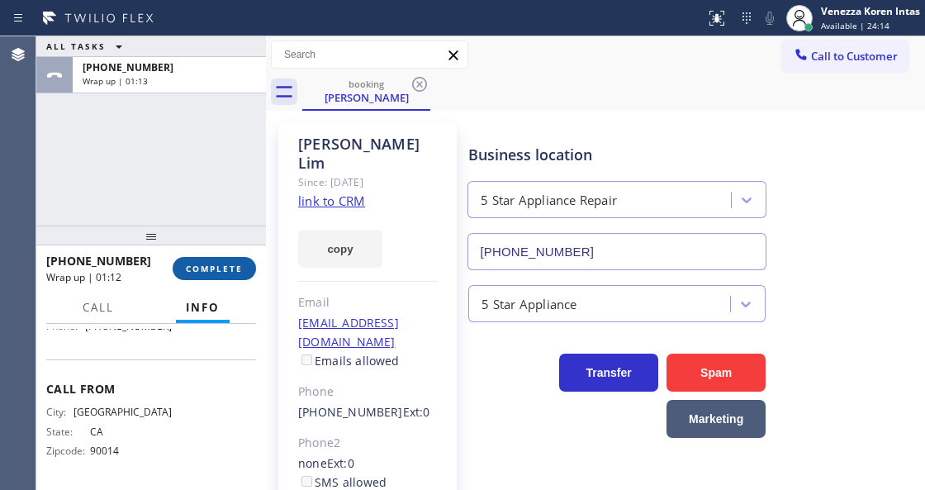
click at [241, 262] on button "COMPLETE" at bounding box center [214, 268] width 83 height 23
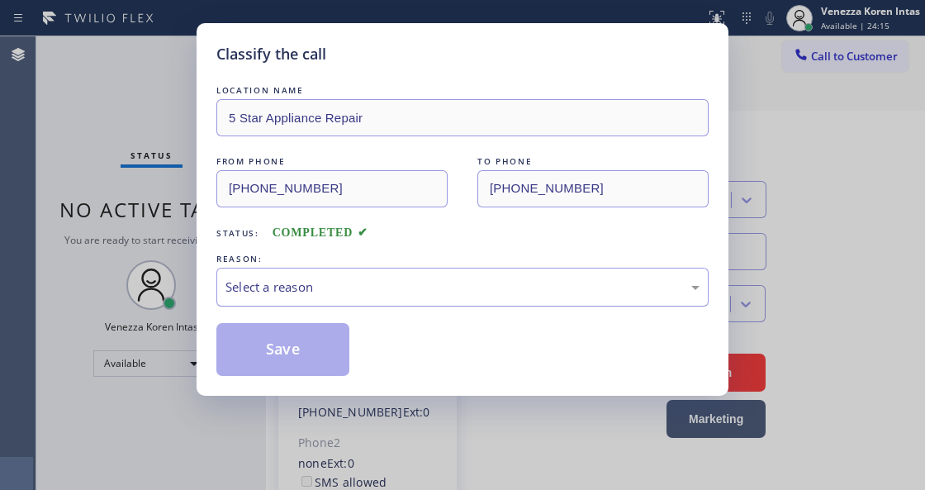
click at [392, 284] on div "Select a reason" at bounding box center [463, 287] width 474 height 19
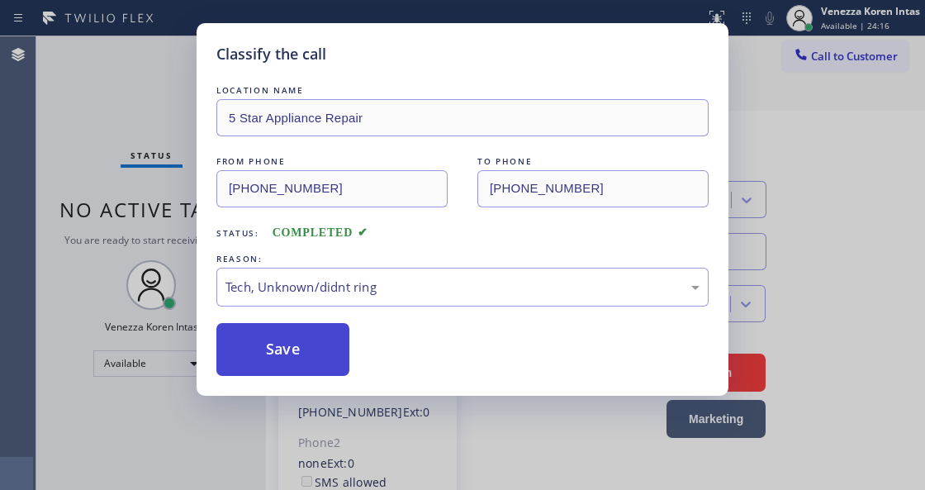
click at [334, 354] on button "Save" at bounding box center [282, 349] width 133 height 53
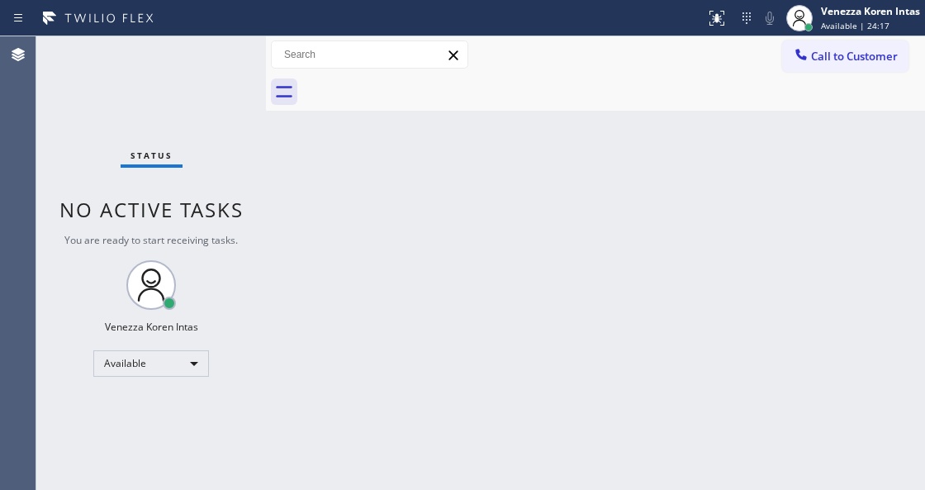
click at [188, 66] on div "Status No active tasks You are ready to start receiving tasks. Venezza Koren In…" at bounding box center [151, 263] width 230 height 454
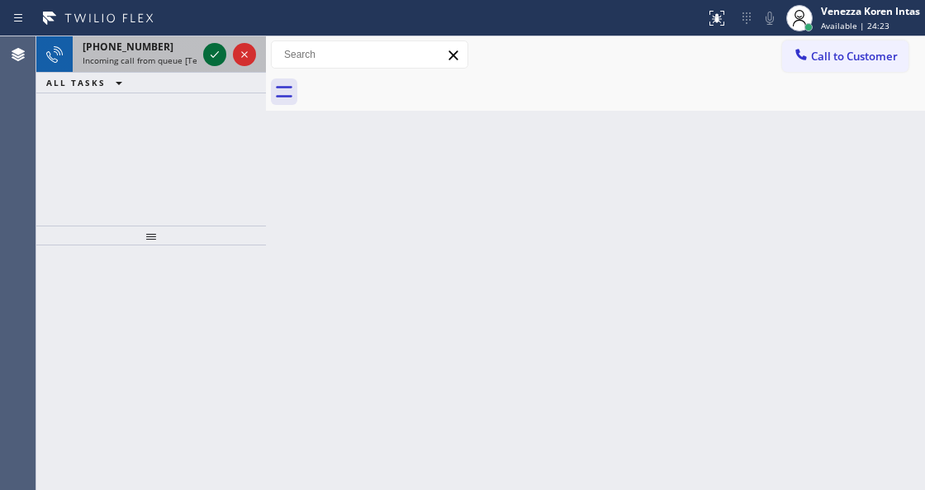
click at [208, 59] on icon at bounding box center [215, 55] width 20 height 20
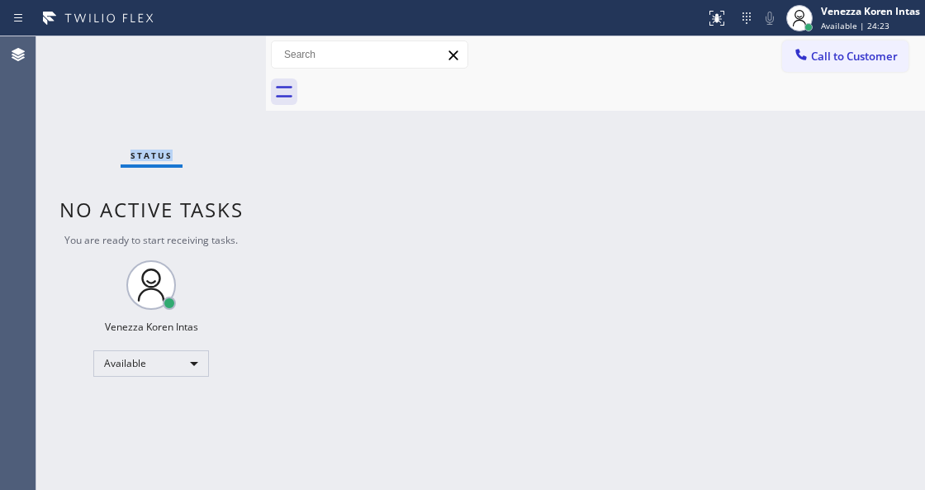
click at [208, 59] on div "Status No active tasks You are ready to start receiving tasks. Venezza Koren In…" at bounding box center [151, 263] width 230 height 454
click at [257, 173] on div "Status No active tasks You are ready to start receiving tasks. Venezza Koren In…" at bounding box center [151, 263] width 230 height 454
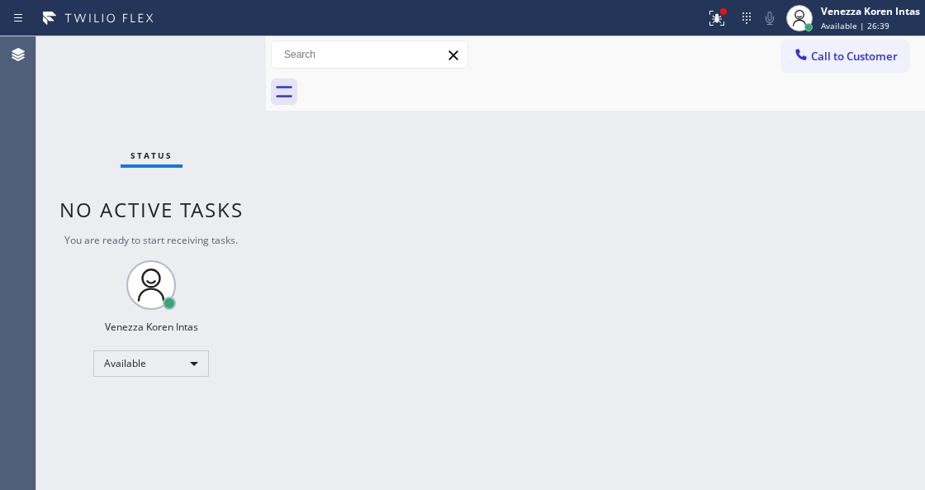
click at [215, 117] on div "Status No active tasks You are ready to start receiving tasks. Venezza Koren In…" at bounding box center [151, 263] width 230 height 454
click at [215, 65] on div "Status No active tasks You are ready to start receiving tasks. Venezza Koren In…" at bounding box center [151, 263] width 230 height 454
click at [215, 64] on div "Status No active tasks You are ready to start receiving tasks. Venezza Koren In…" at bounding box center [151, 263] width 230 height 454
click at [726, 21] on div at bounding box center [717, 18] width 36 height 20
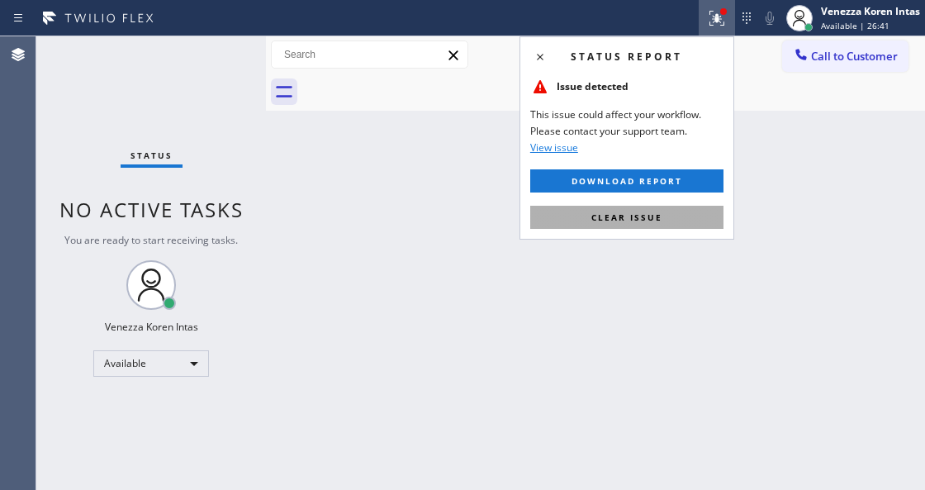
click at [682, 221] on button "Clear issue" at bounding box center [626, 217] width 193 height 23
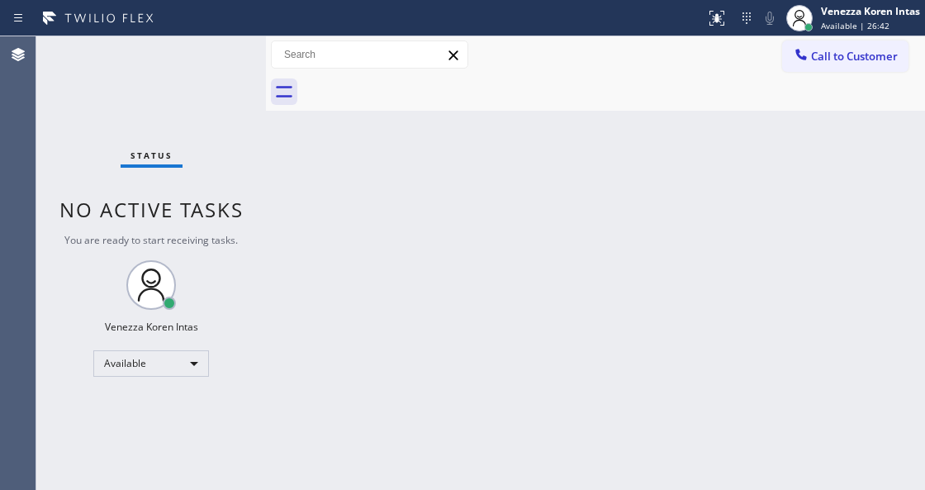
click at [245, 70] on div "Status No active tasks You are ready to start receiving tasks. Venezza Koren In…" at bounding box center [151, 263] width 230 height 454
click at [243, 70] on div "Status No active tasks You are ready to start receiving tasks. Venezza Koren In…" at bounding box center [151, 263] width 230 height 454
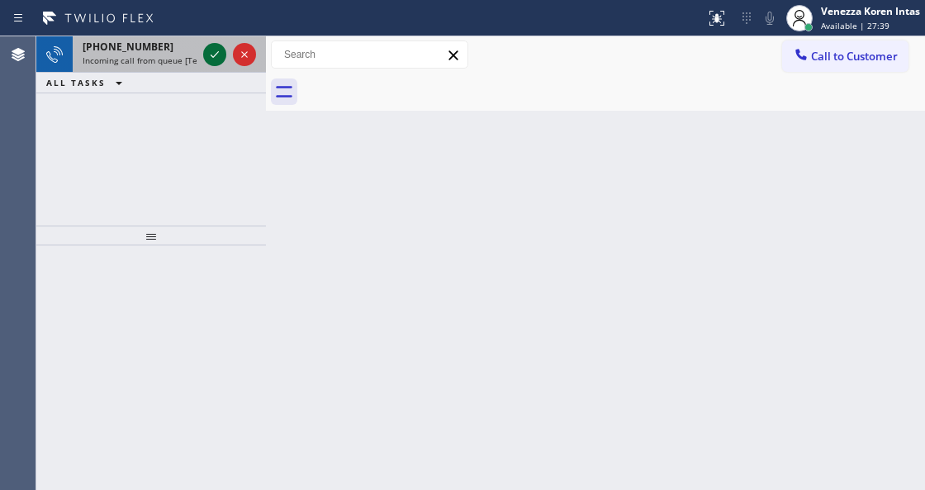
click at [214, 50] on icon at bounding box center [215, 55] width 20 height 20
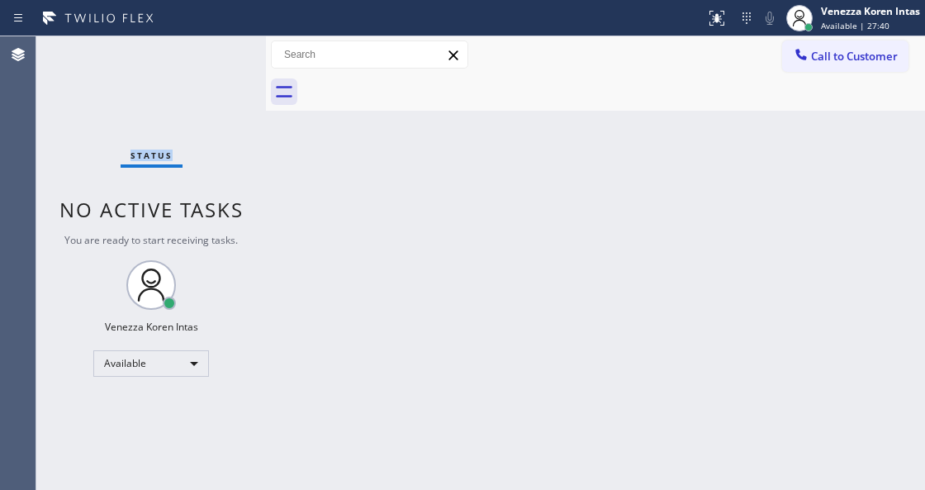
click at [214, 50] on div "Status No active tasks You are ready to start receiving tasks. Venezza Koren In…" at bounding box center [151, 263] width 230 height 454
click at [235, 83] on div "Status No active tasks You are ready to start receiving tasks. Venezza Koren In…" at bounding box center [151, 263] width 230 height 454
click at [327, 202] on div "Back to Dashboard Change Sender ID Customers Technicians Select a contact Outbo…" at bounding box center [595, 263] width 659 height 454
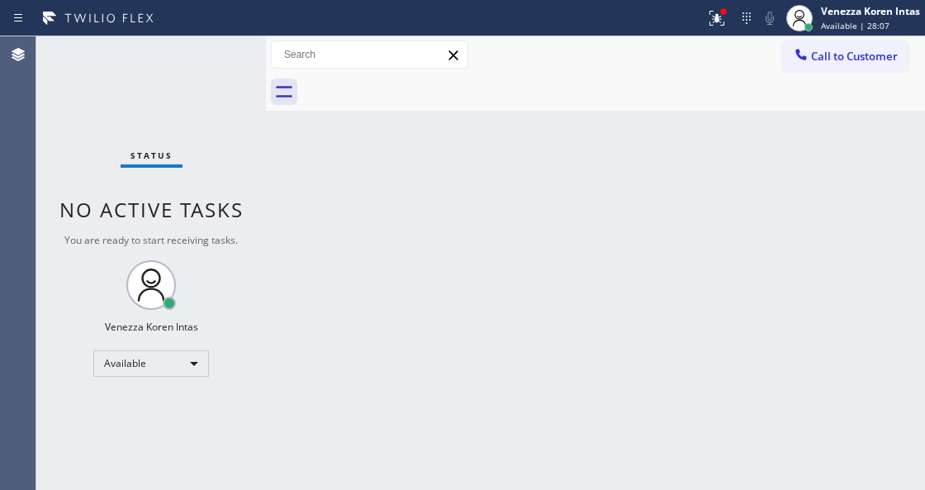
drag, startPoint x: 289, startPoint y: 146, endPoint x: 297, endPoint y: 183, distance: 37.9
click at [289, 146] on div "Back to Dashboard Change Sender ID Customers Technicians Select a contact Outbo…" at bounding box center [595, 263] width 659 height 454
click at [448, 284] on div "Back to Dashboard Change Sender ID Customers Technicians Select a contact Outbo…" at bounding box center [595, 263] width 659 height 454
click at [297, 195] on div "Back to Dashboard Change Sender ID Customers Technicians Select a contact Outbo…" at bounding box center [595, 263] width 659 height 454
click at [236, 117] on div "Status No active tasks You are ready to start receiving tasks. Venezza Koren In…" at bounding box center [151, 263] width 230 height 454
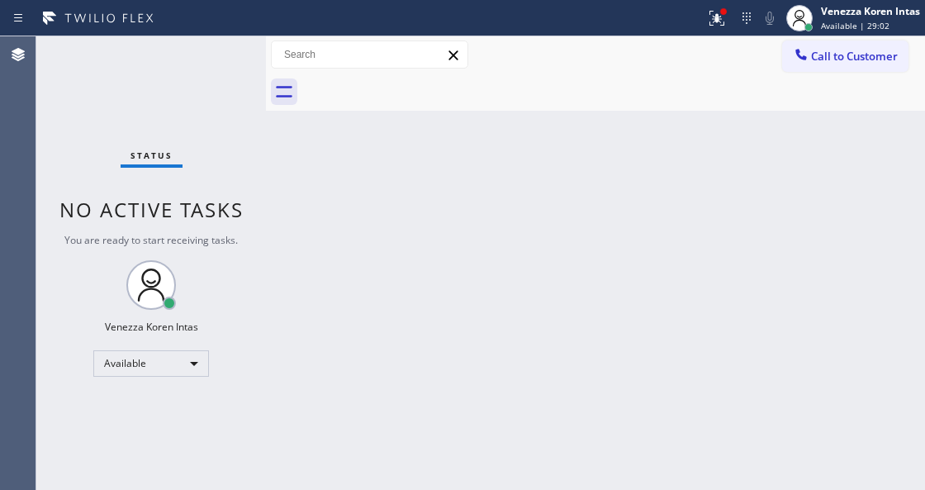
click at [241, 70] on div "Status No active tasks You are ready to start receiving tasks. Venezza Koren In…" at bounding box center [151, 263] width 230 height 454
click at [369, 265] on div "Back to Dashboard Change Sender ID Customers Technicians Select a contact Outbo…" at bounding box center [595, 263] width 659 height 454
click at [181, 366] on div "Available" at bounding box center [151, 363] width 116 height 26
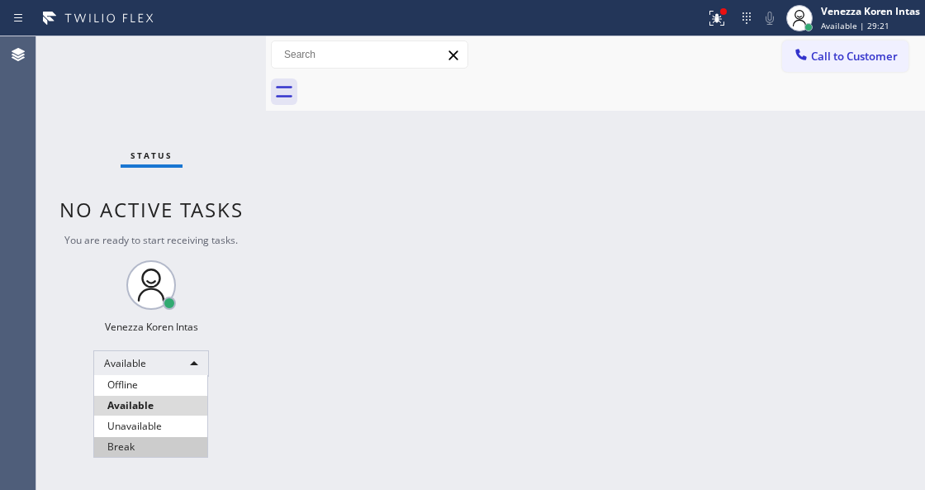
click at [149, 448] on li "Break" at bounding box center [150, 447] width 113 height 20
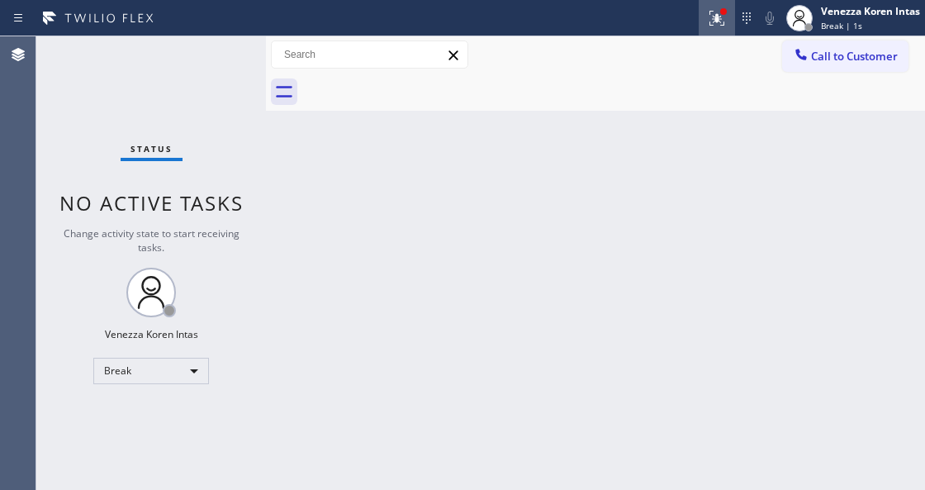
click at [729, 21] on div at bounding box center [717, 18] width 36 height 20
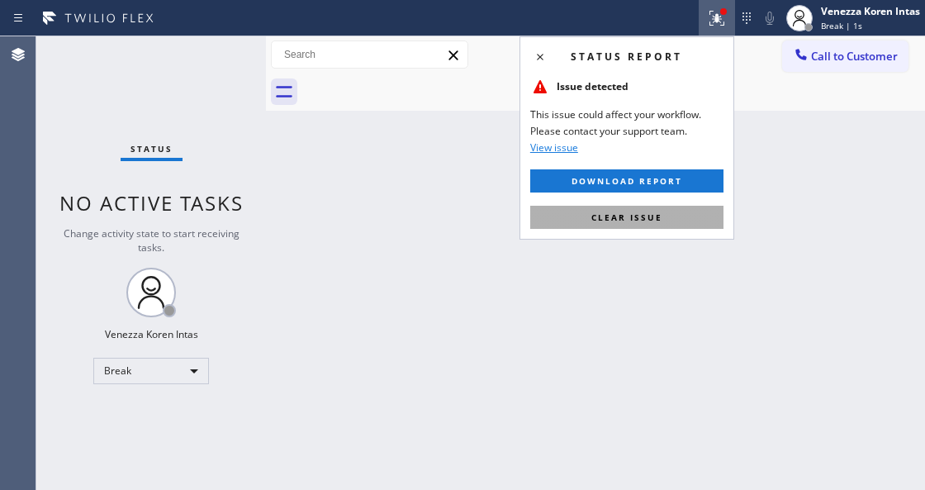
click at [674, 223] on button "Clear issue" at bounding box center [626, 217] width 193 height 23
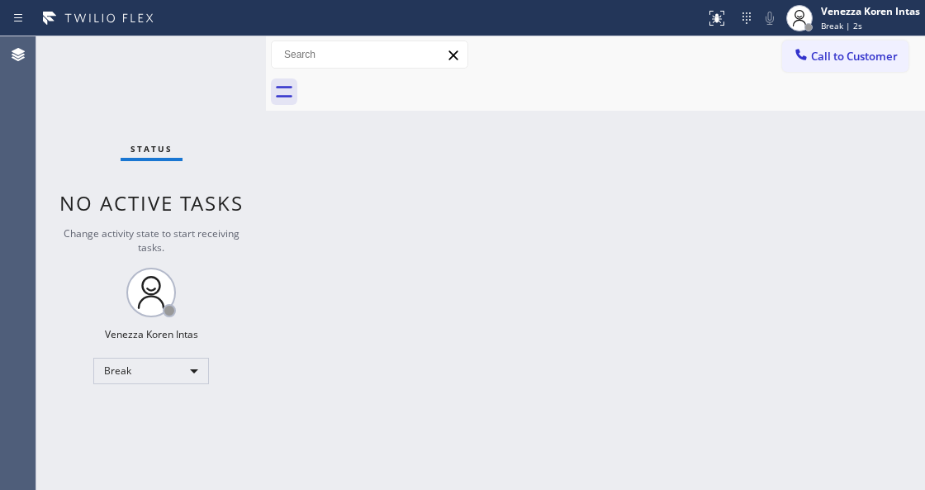
click at [248, 81] on div "Status No active tasks Change activity state to start receiving tasks. Venezza …" at bounding box center [151, 263] width 230 height 454
click at [635, 181] on div "Back to Dashboard Change Sender ID Customers Technicians Select a contact Outbo…" at bounding box center [595, 263] width 659 height 454
click at [498, 176] on div "Back to Dashboard Change Sender ID Customers Technicians Select a contact Outbo…" at bounding box center [595, 263] width 659 height 454
click at [547, 225] on div "Back to Dashboard Change Sender ID Customers Technicians Select a contact Outbo…" at bounding box center [595, 263] width 659 height 454
click at [844, 10] on div "Venezza Koren Intas" at bounding box center [870, 11] width 99 height 14
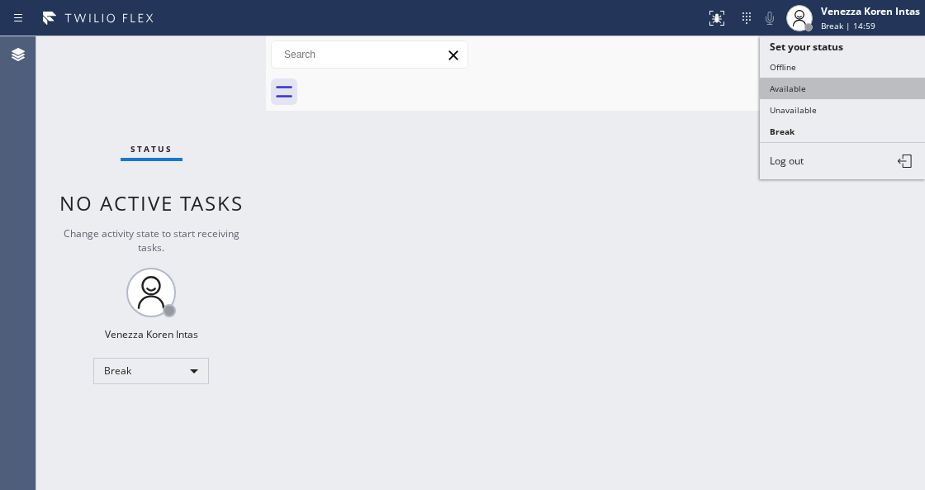
click at [834, 78] on button "Available" at bounding box center [842, 88] width 165 height 21
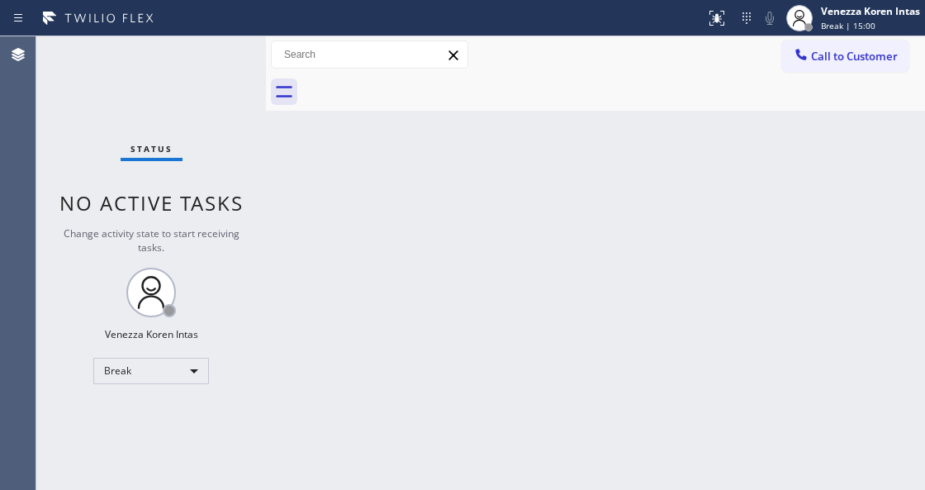
click at [246, 62] on div "Status No active tasks Change activity state to start receiving tasks. Venezza …" at bounding box center [151, 263] width 230 height 454
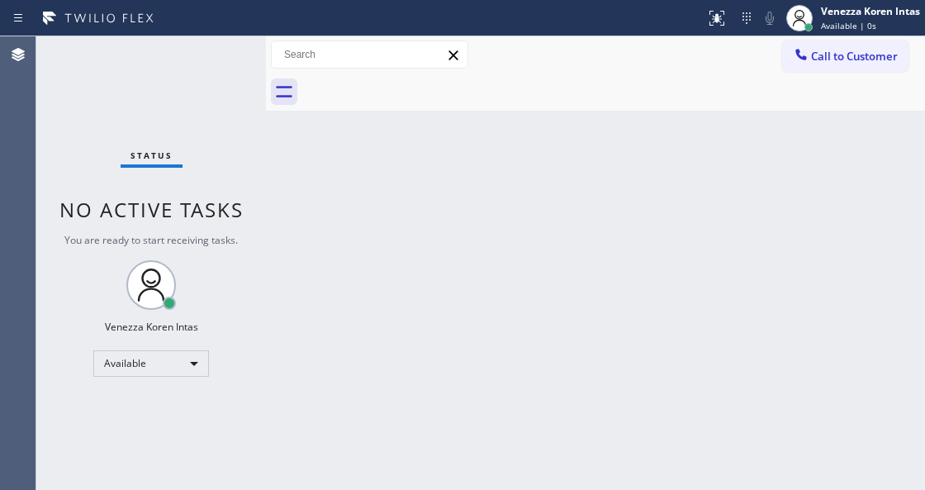
click at [241, 68] on div "Status No active tasks You are ready to start receiving tasks. Venezza Koren In…" at bounding box center [151, 263] width 230 height 454
click at [146, 120] on div "Status No active tasks You are ready to start receiving tasks. Venezza Koren In…" at bounding box center [151, 263] width 230 height 454
click at [159, 88] on div "Status No active tasks You are ready to start receiving tasks. Venezza Koren In…" at bounding box center [151, 263] width 230 height 454
click at [217, 54] on div "Status No active tasks You are ready to start receiving tasks. Venezza Koren In…" at bounding box center [151, 263] width 230 height 454
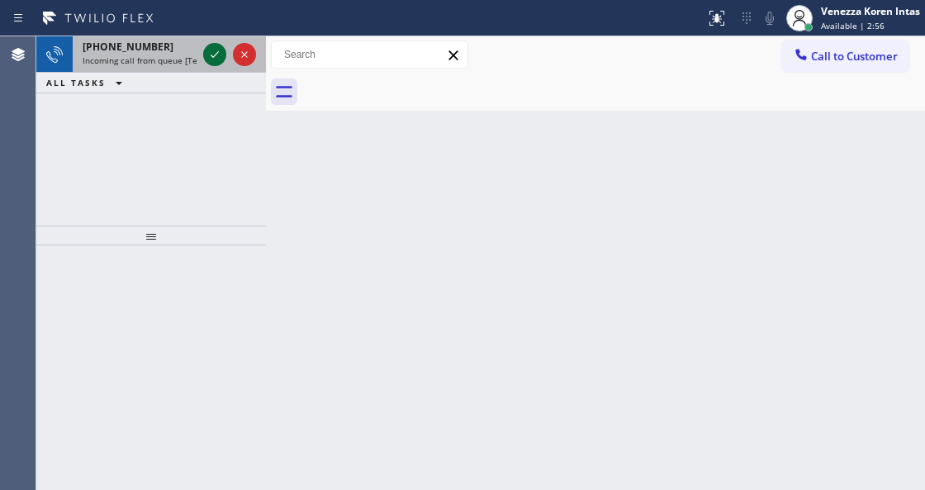
click at [217, 54] on icon at bounding box center [215, 55] width 20 height 20
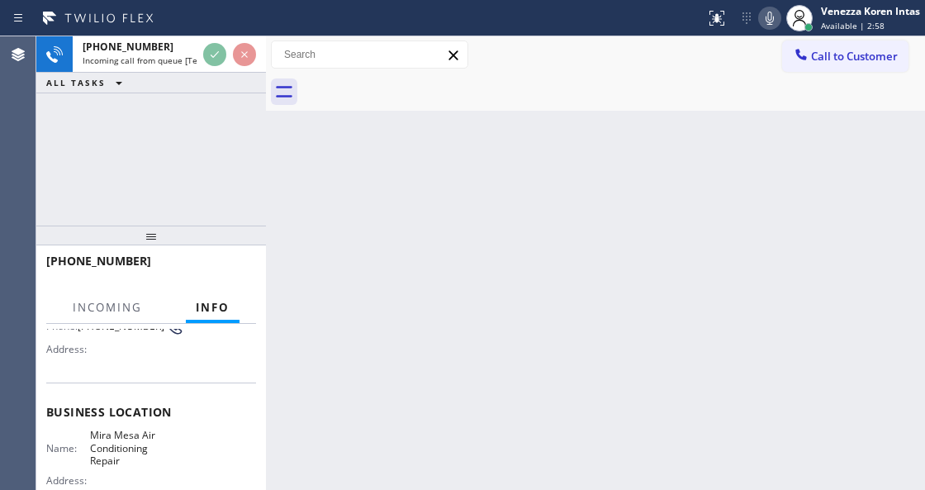
scroll to position [165, 0]
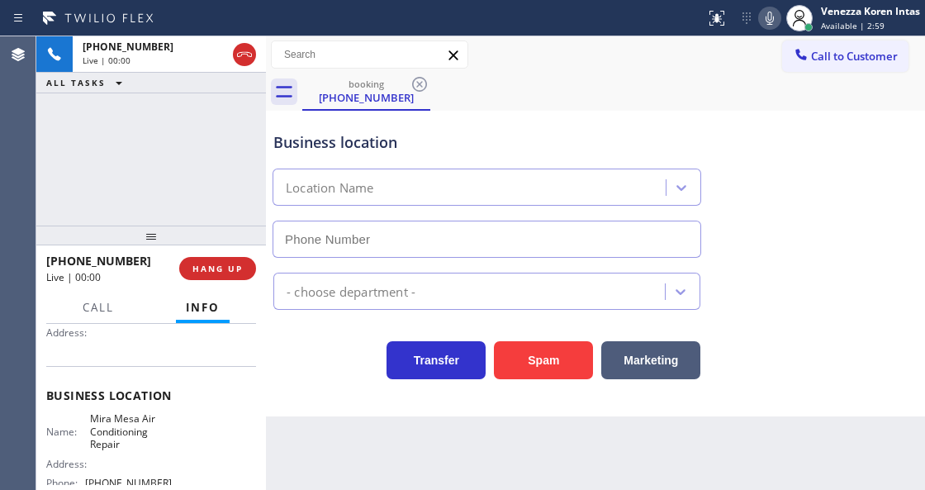
type input "[PHONE_NUMBER]"
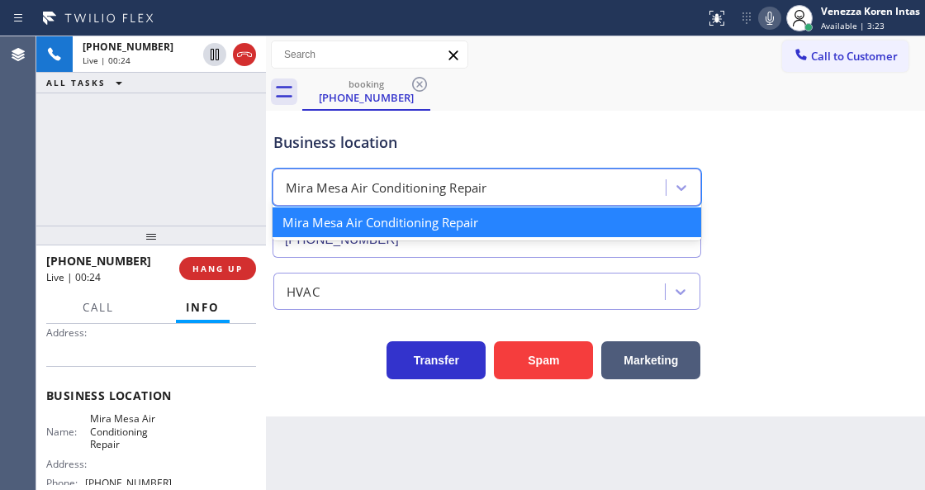
click at [562, 174] on div "Mira Mesa Air Conditioning Repair" at bounding box center [472, 188] width 388 height 29
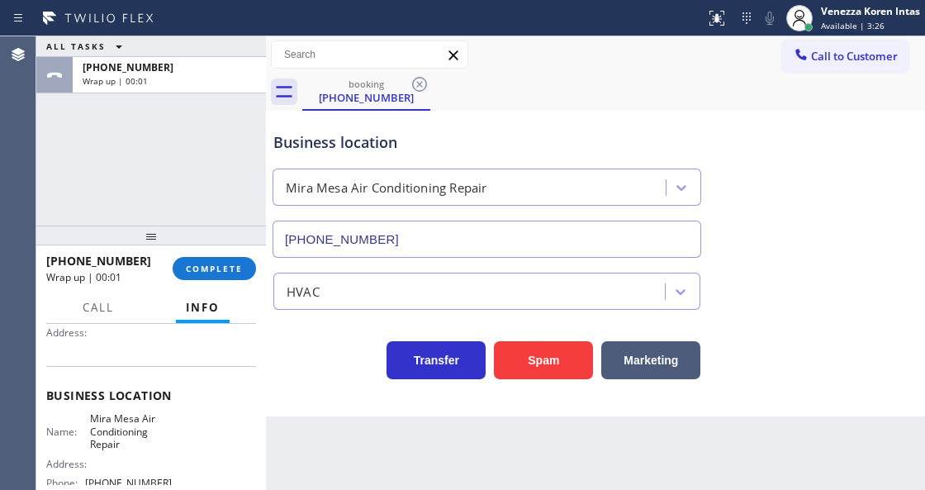
drag, startPoint x: 213, startPoint y: 261, endPoint x: 285, endPoint y: 283, distance: 75.0
click at [213, 261] on button "COMPLETE" at bounding box center [214, 268] width 83 height 23
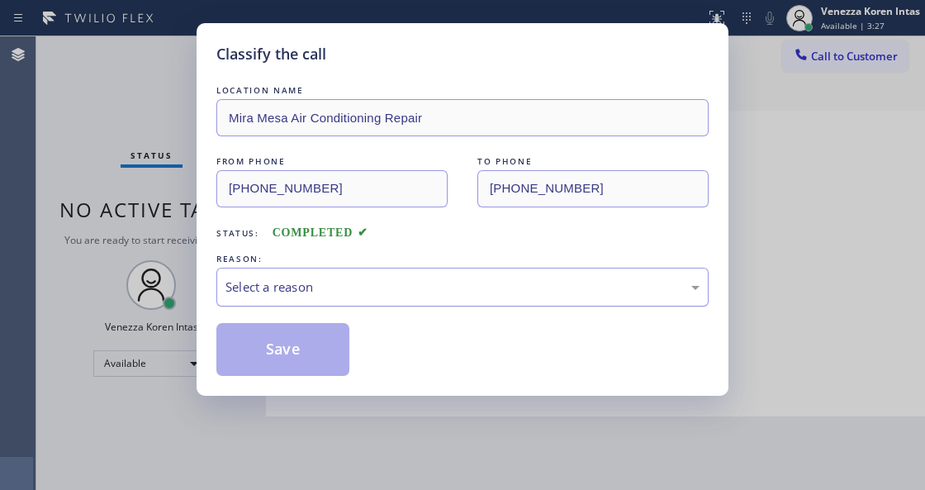
click at [387, 296] on div "Select a reason" at bounding box center [463, 287] width 474 height 19
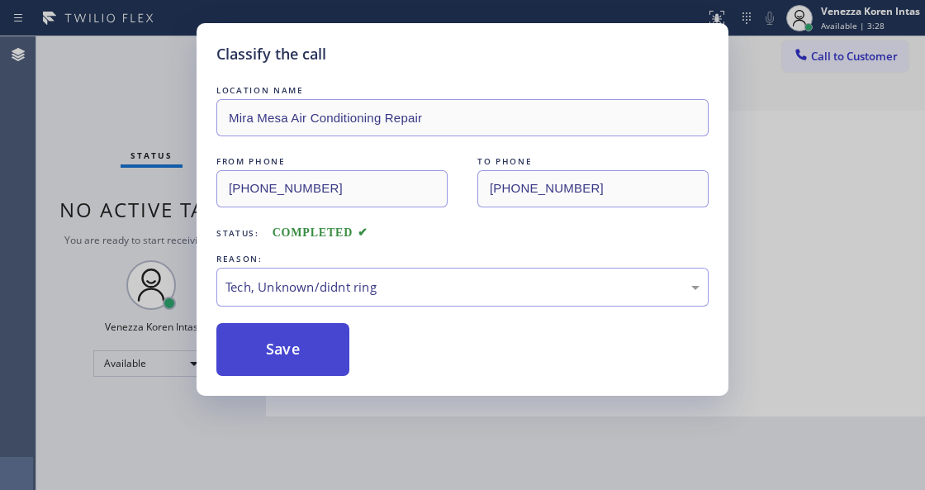
click at [316, 355] on button "Save" at bounding box center [282, 349] width 133 height 53
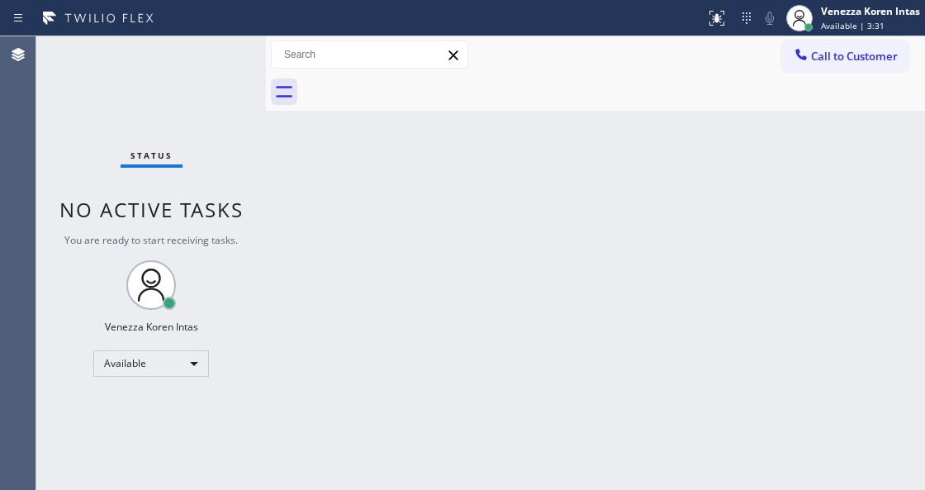
click at [226, 122] on div "Status No active tasks You are ready to start receiving tasks. Venezza Koren In…" at bounding box center [151, 263] width 230 height 454
click at [870, 23] on span "Available | 3:58" at bounding box center [853, 26] width 64 height 12
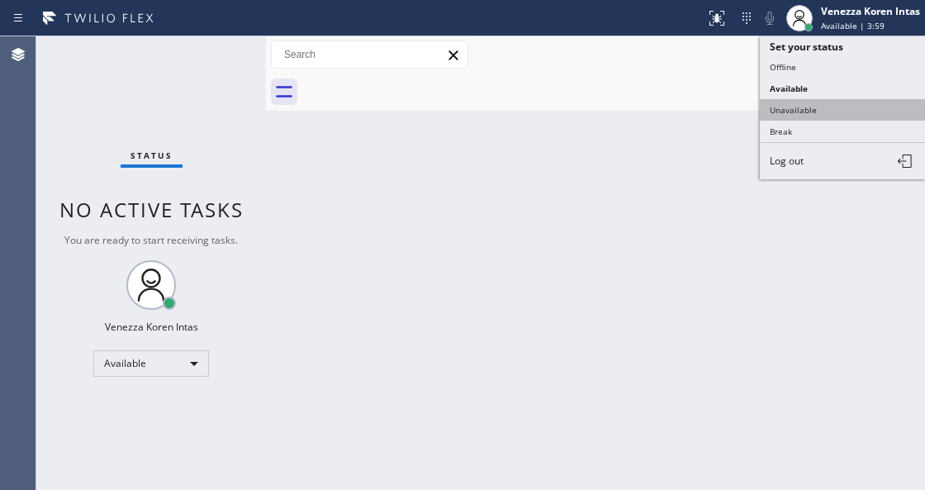
click at [820, 107] on button "Unavailable" at bounding box center [842, 109] width 165 height 21
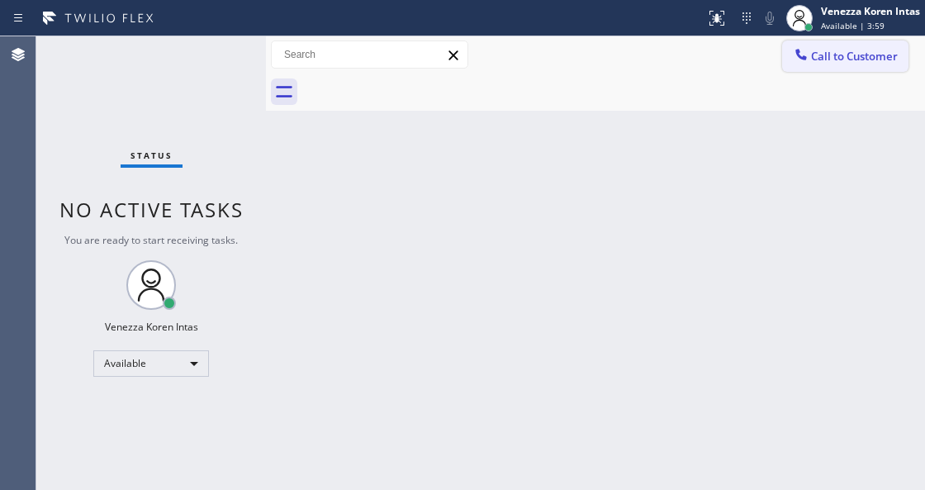
click at [837, 61] on span "Call to Customer" at bounding box center [854, 56] width 87 height 15
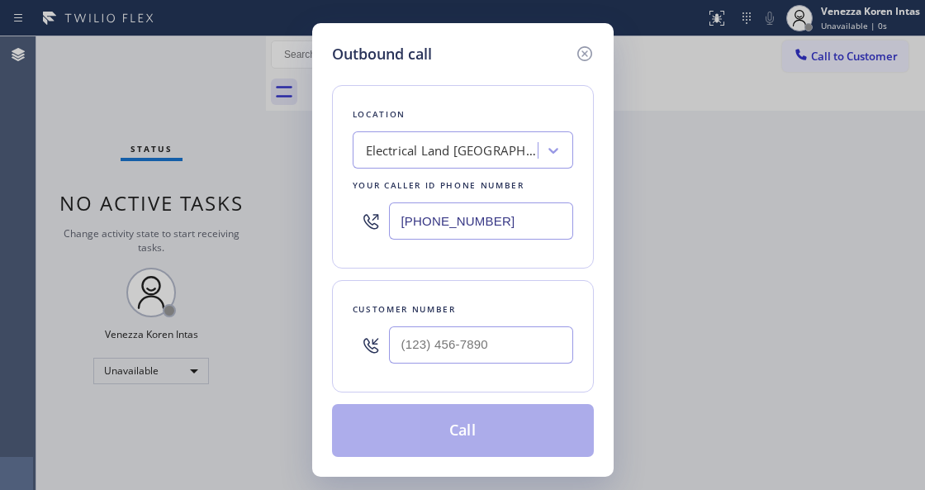
drag, startPoint x: 529, startPoint y: 213, endPoint x: 280, endPoint y: 226, distance: 249.1
click at [280, 228] on div "Outbound call Location Electrical Land [GEOGRAPHIC_DATA] Your caller id phone n…" at bounding box center [462, 245] width 925 height 490
paste input "619) 762-3215"
type input "[PHONE_NUMBER]"
type input "(___) ___-____"
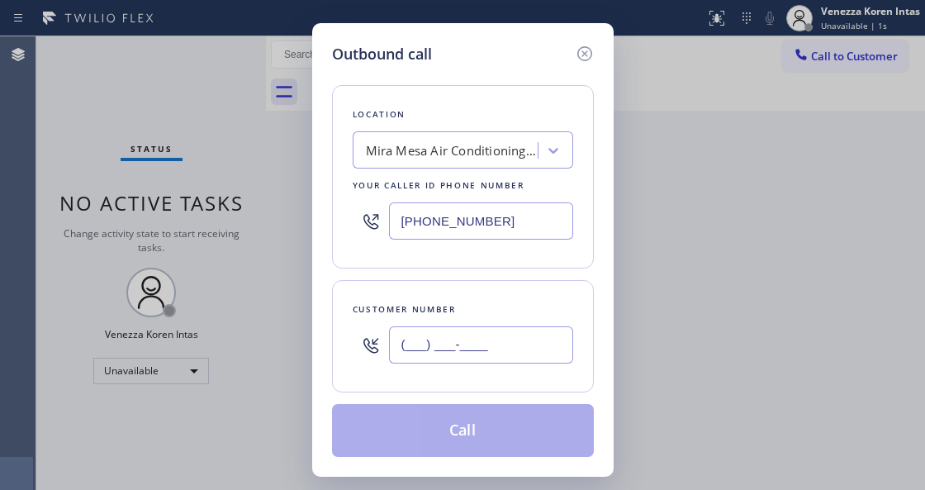
click at [445, 340] on input "(___) ___-____" at bounding box center [481, 344] width 184 height 37
click at [440, 340] on input "(___) ___-____" at bounding box center [481, 344] width 184 height 37
paste input "619) 788-7634"
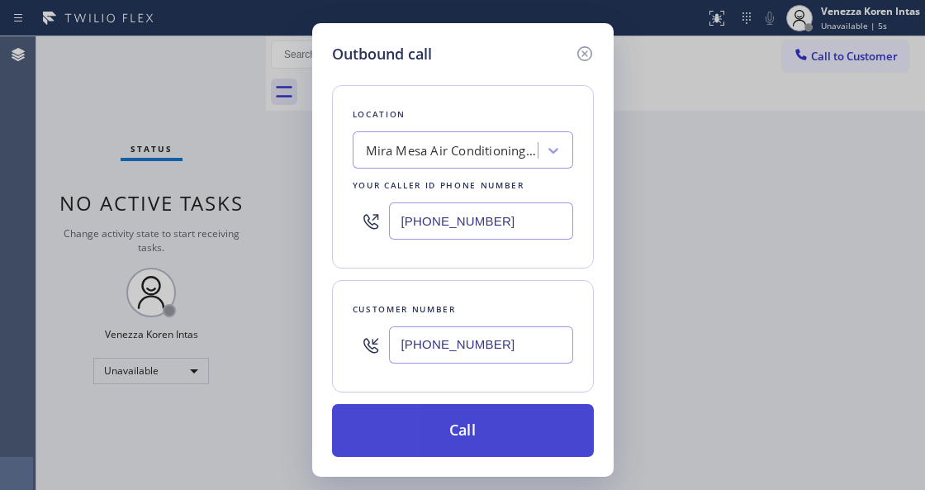
type input "[PHONE_NUMBER]"
click at [456, 442] on button "Call" at bounding box center [463, 430] width 262 height 53
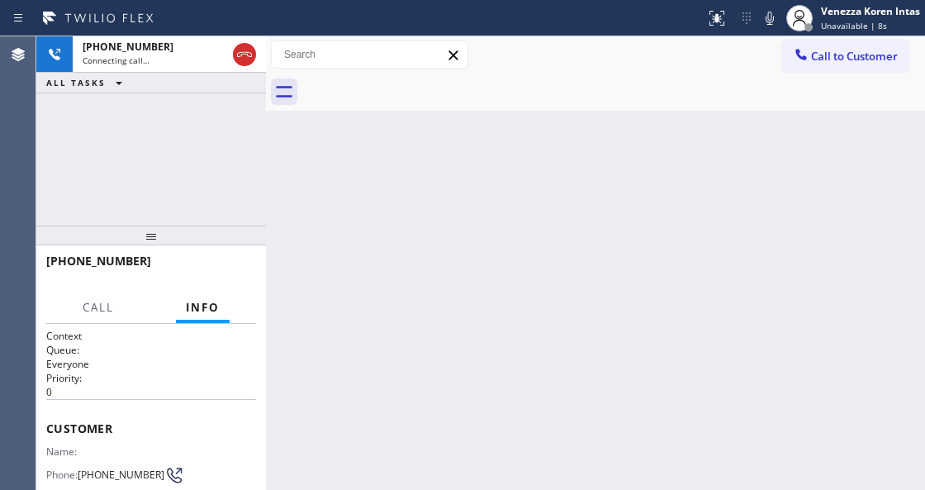
drag, startPoint x: 770, startPoint y: 19, endPoint x: 796, endPoint y: 143, distance: 126.6
click at [770, 19] on icon at bounding box center [770, 18] width 8 height 13
drag, startPoint x: 769, startPoint y: 20, endPoint x: 696, endPoint y: 142, distance: 142.7
click at [769, 20] on icon at bounding box center [770, 18] width 8 height 13
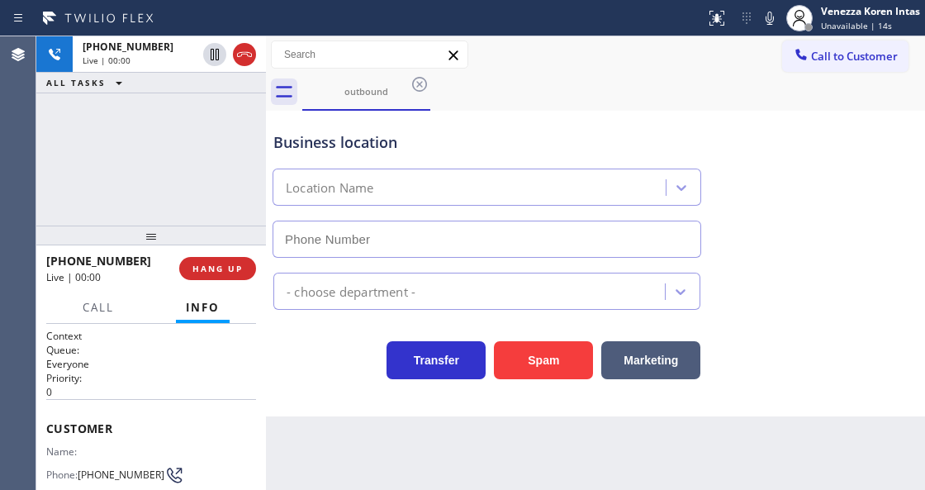
type input "[PHONE_NUMBER]"
click at [521, 24] on div at bounding box center [353, 18] width 692 height 26
click at [359, 131] on div "Business location [GEOGRAPHIC_DATA] Air Conditioning Repair [PHONE_NUMBER]" at bounding box center [487, 186] width 434 height 143
click at [499, 133] on div "Business location" at bounding box center [486, 142] width 427 height 22
click at [780, 13] on div at bounding box center [770, 18] width 23 height 20
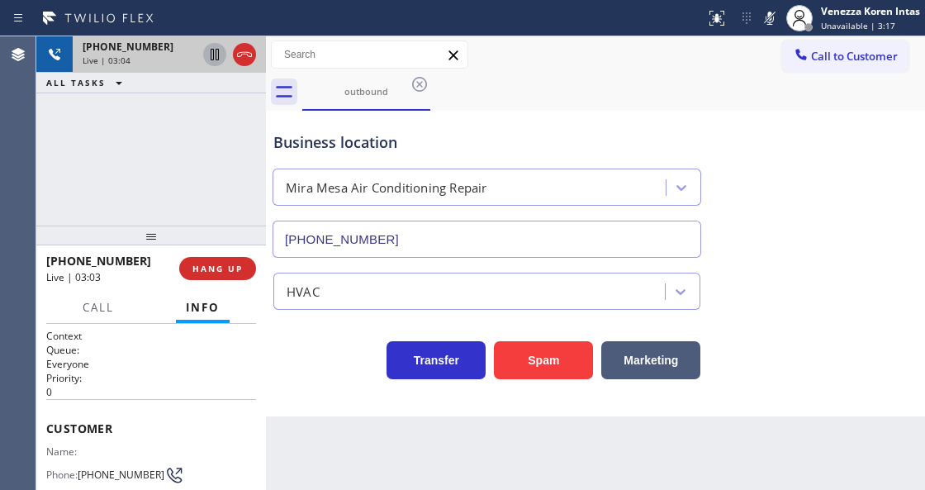
click at [213, 45] on icon at bounding box center [215, 55] width 20 height 20
click at [155, 184] on div "[PHONE_NUMBER] Live | 03:54 ALL TASKS ALL TASKS ACTIVE TASKS TASKS IN WRAP UP" at bounding box center [151, 130] width 230 height 189
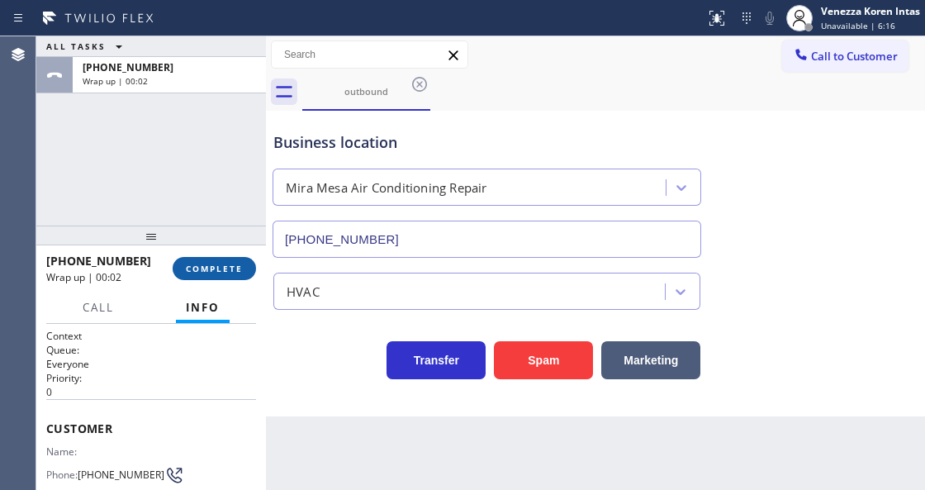
click at [226, 269] on span "COMPLETE" at bounding box center [214, 269] width 57 height 12
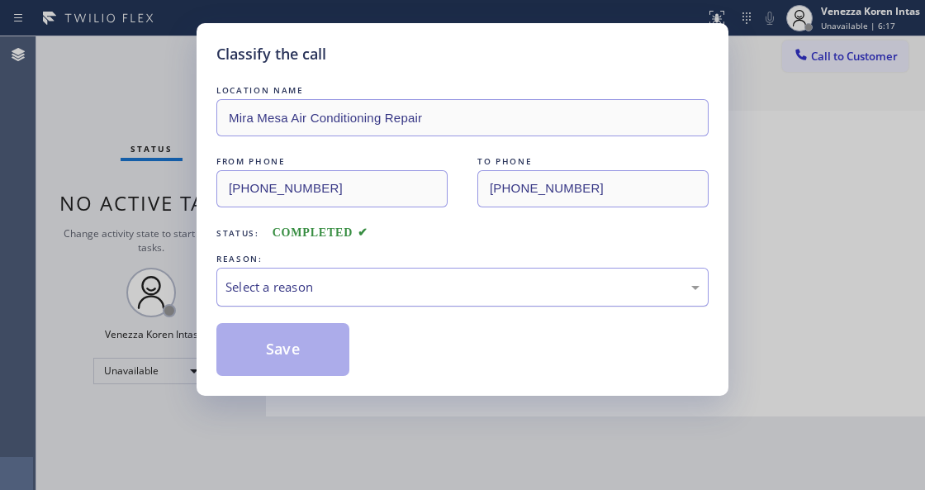
click at [362, 292] on div "Select a reason" at bounding box center [463, 287] width 474 height 19
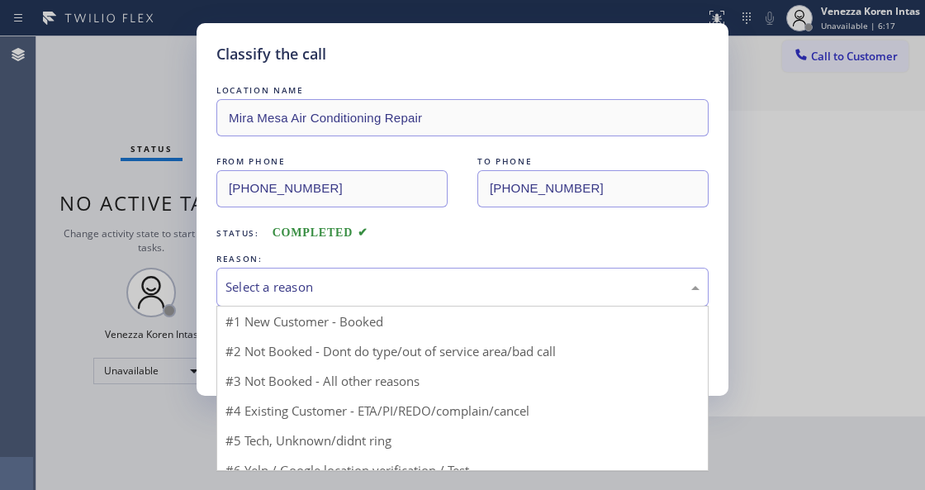
drag, startPoint x: 369, startPoint y: 354, endPoint x: 306, endPoint y: 364, distance: 63.4
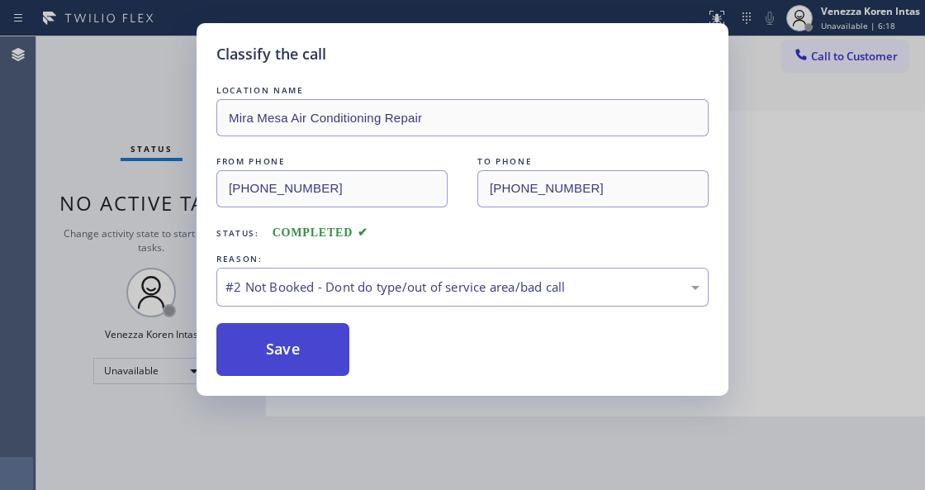
click at [306, 364] on button "Save" at bounding box center [282, 349] width 133 height 53
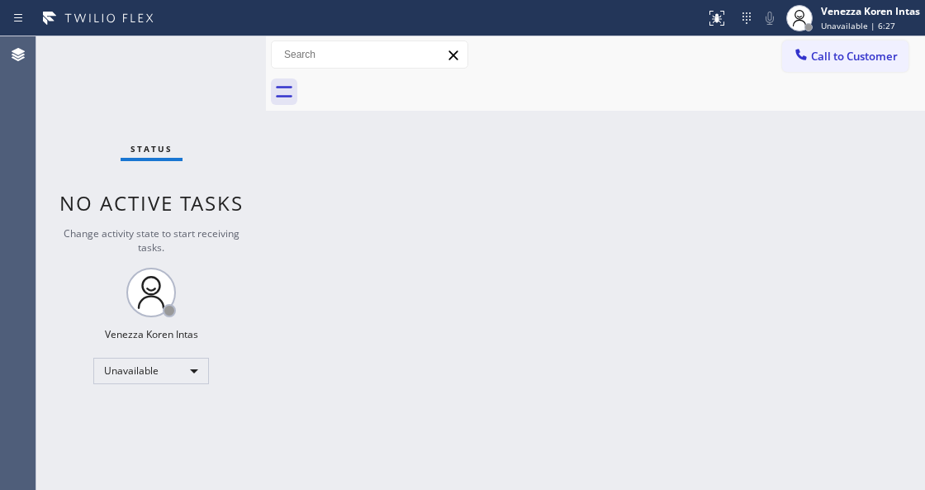
drag, startPoint x: 828, startPoint y: 12, endPoint x: 838, endPoint y: 58, distance: 46.5
click at [828, 12] on div "Venezza Koren Intas" at bounding box center [870, 11] width 99 height 14
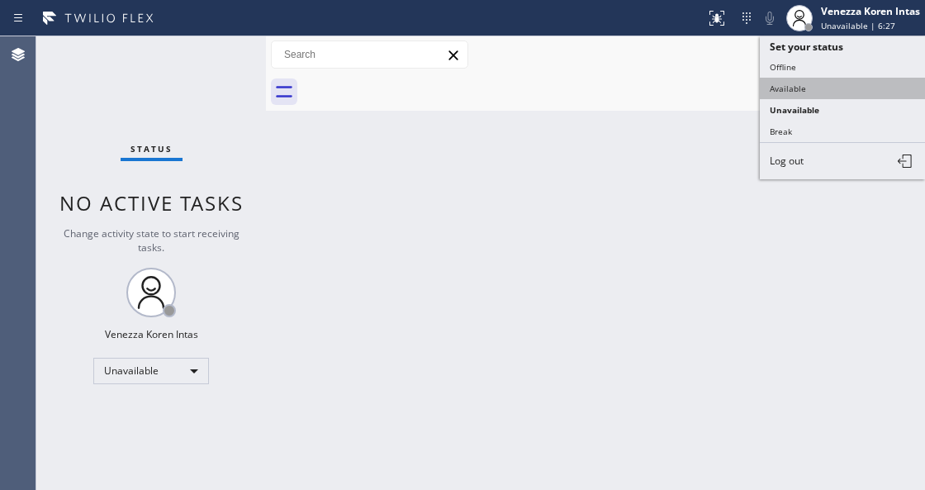
click at [834, 81] on button "Available" at bounding box center [842, 88] width 165 height 21
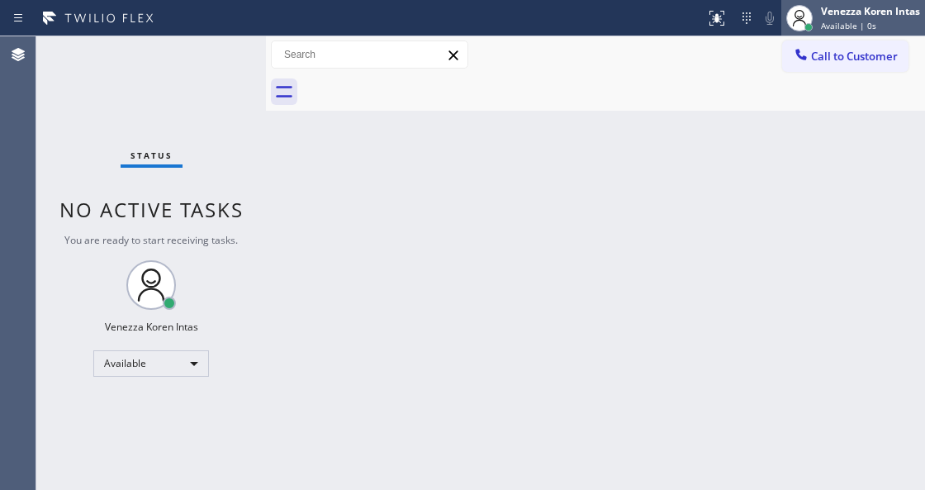
click at [848, 30] on span "Available | 0s" at bounding box center [848, 26] width 55 height 12
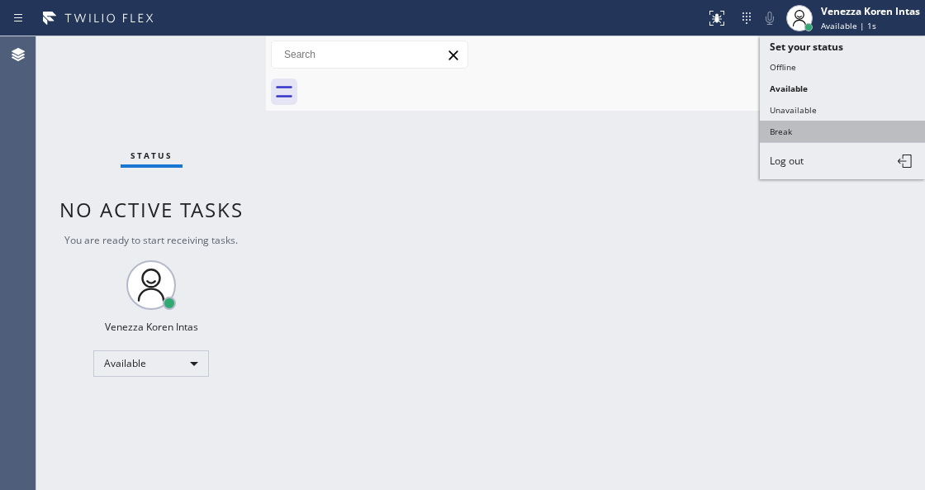
click at [832, 121] on button "Break" at bounding box center [842, 131] width 165 height 21
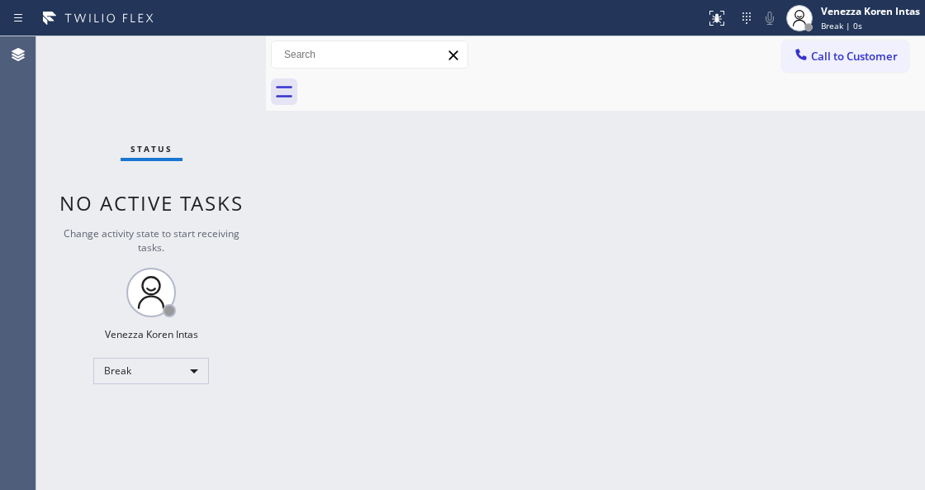
click at [833, 36] on div "Status report No issues detected If you experience an issue, please download th…" at bounding box center [462, 18] width 925 height 36
click at [827, 19] on div "Venezza Koren Intas Break | 0s" at bounding box center [871, 17] width 107 height 29
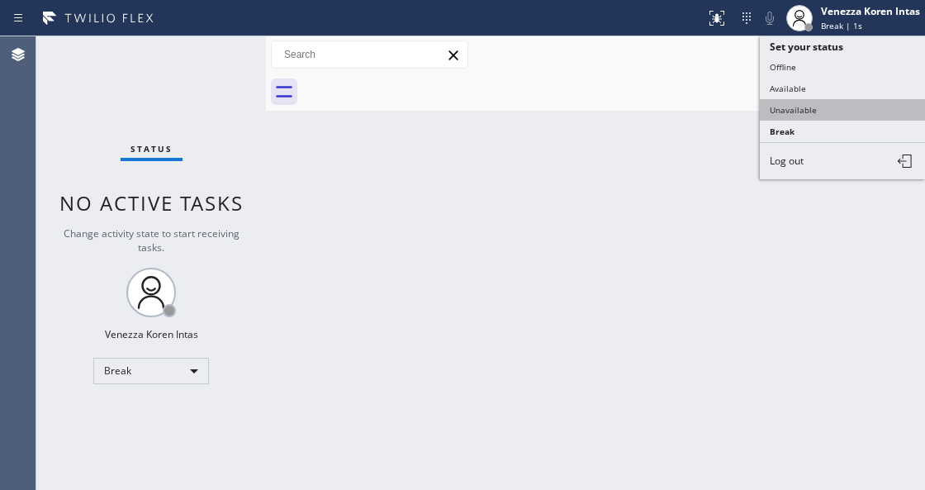
click at [825, 106] on button "Unavailable" at bounding box center [842, 109] width 165 height 21
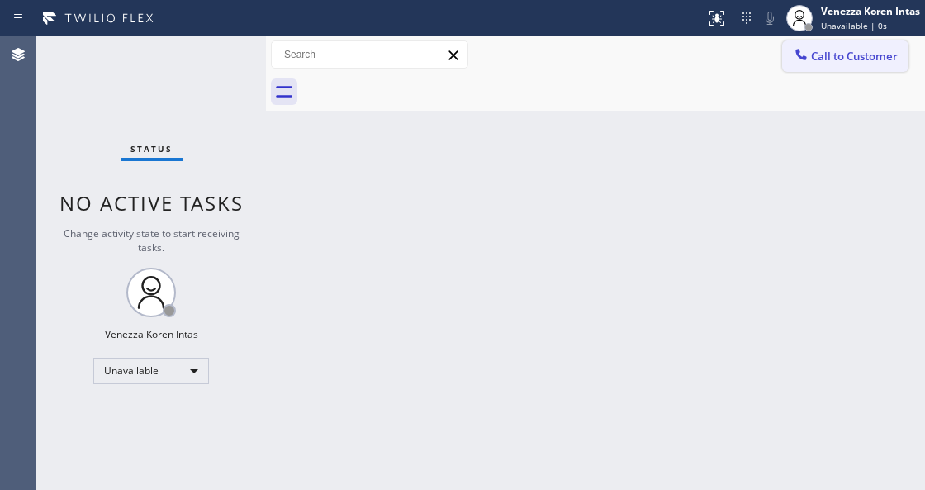
click at [848, 55] on span "Call to Customer" at bounding box center [854, 56] width 87 height 15
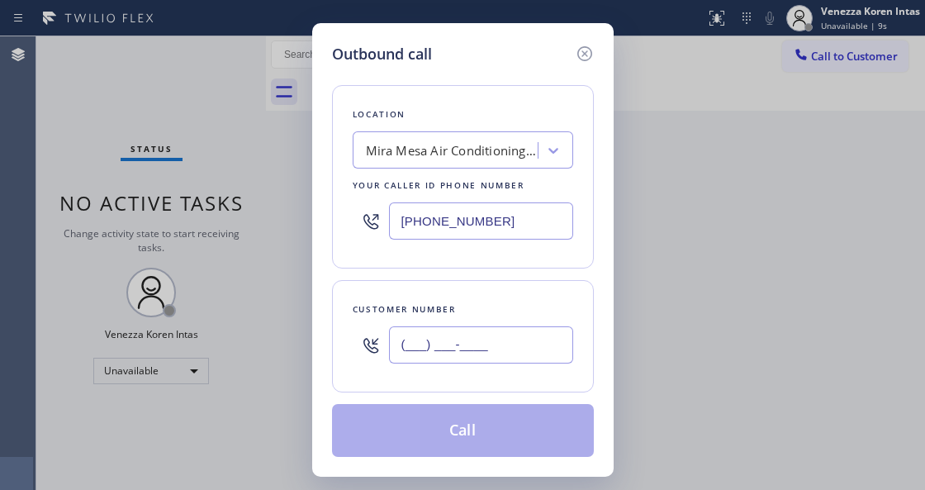
click at [481, 351] on input "(___) ___-____" at bounding box center [481, 344] width 184 height 37
paste input "619) 788-7634"
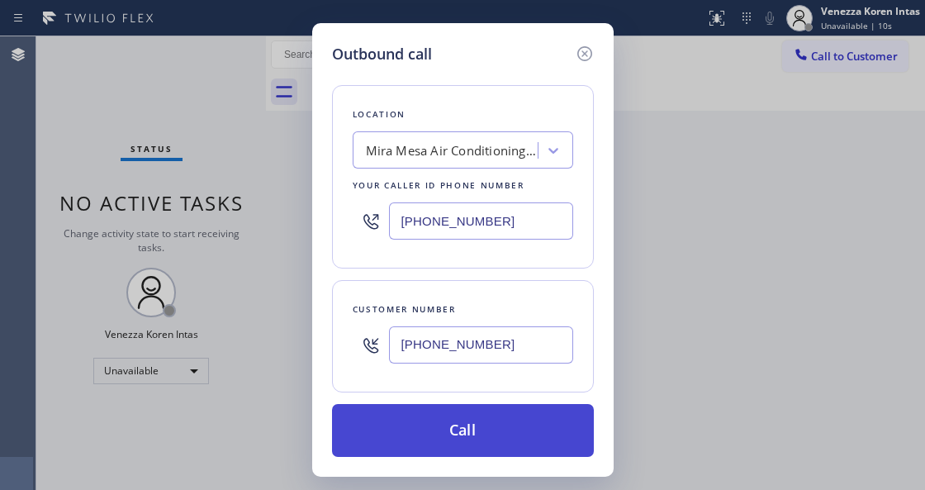
type input "[PHONE_NUMBER]"
click at [479, 428] on button "Call" at bounding box center [463, 430] width 262 height 53
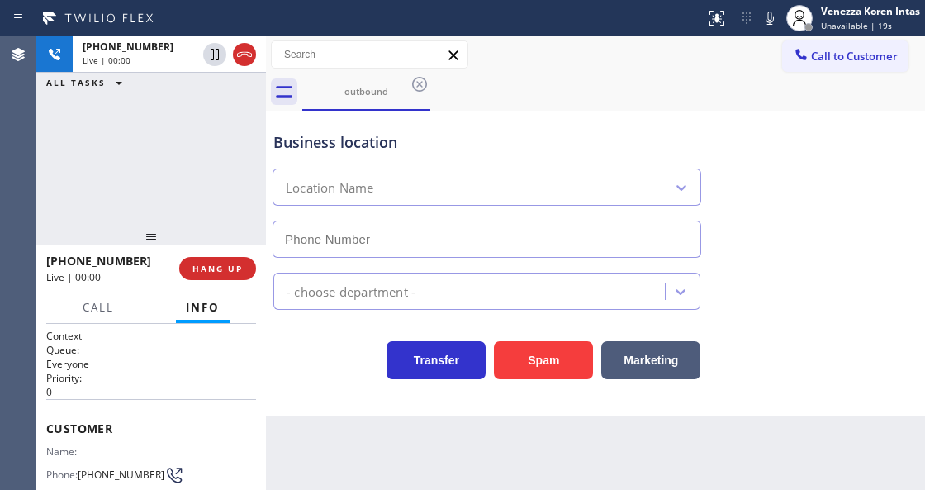
type input "[PHONE_NUMBER]"
click at [606, 88] on div "outbound" at bounding box center [613, 92] width 623 height 37
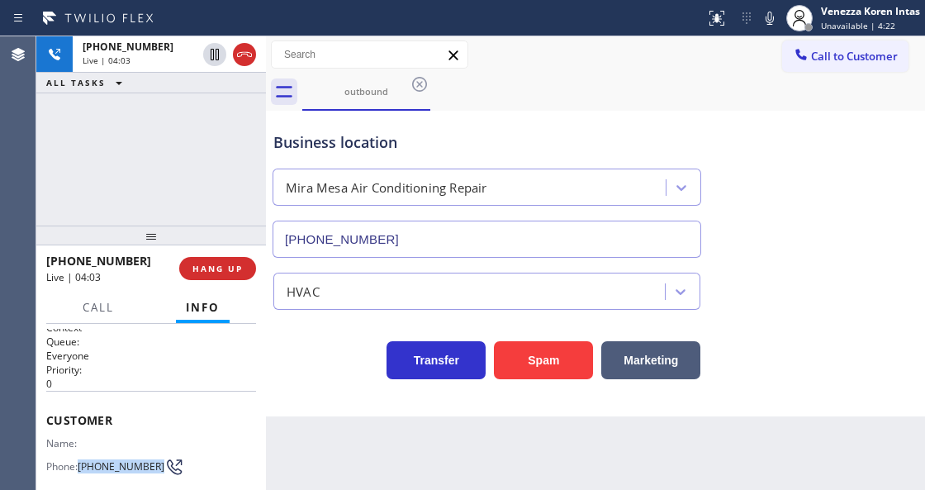
drag, startPoint x: 119, startPoint y: 481, endPoint x: 81, endPoint y: 458, distance: 44.5
click at [81, 460] on span "[PHONE_NUMBER]" at bounding box center [121, 466] width 87 height 12
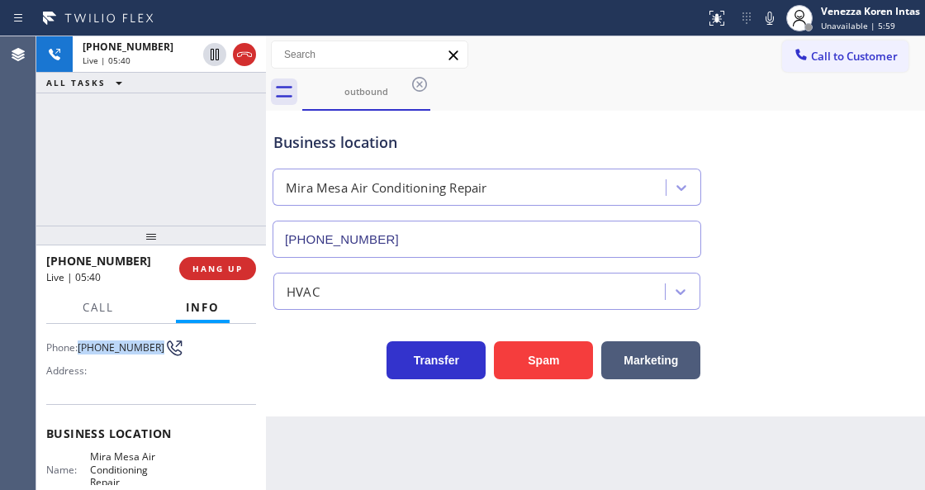
scroll to position [174, 0]
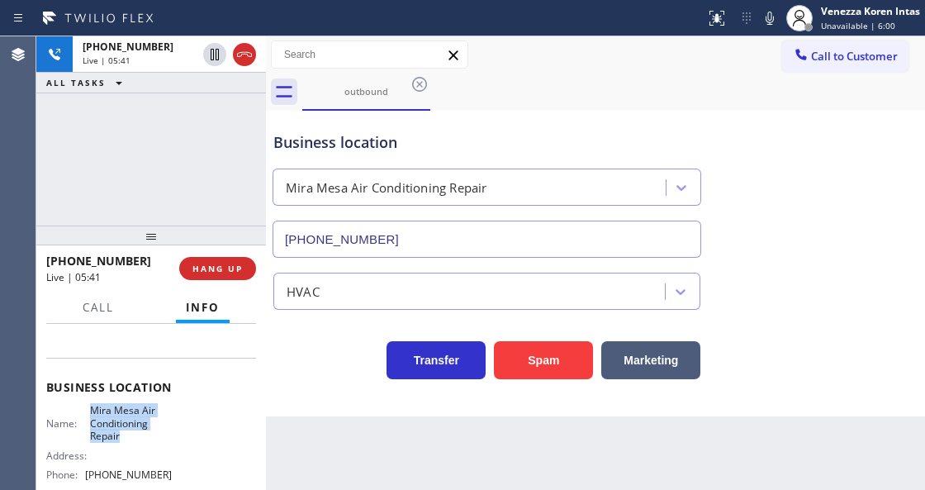
drag, startPoint x: 89, startPoint y: 405, endPoint x: 131, endPoint y: 443, distance: 56.7
click at [131, 443] on div "Name: Mira Mesa Air Conditioning Repair Address: Phone: [PHONE_NUMBER]" at bounding box center [109, 445] width 126 height 83
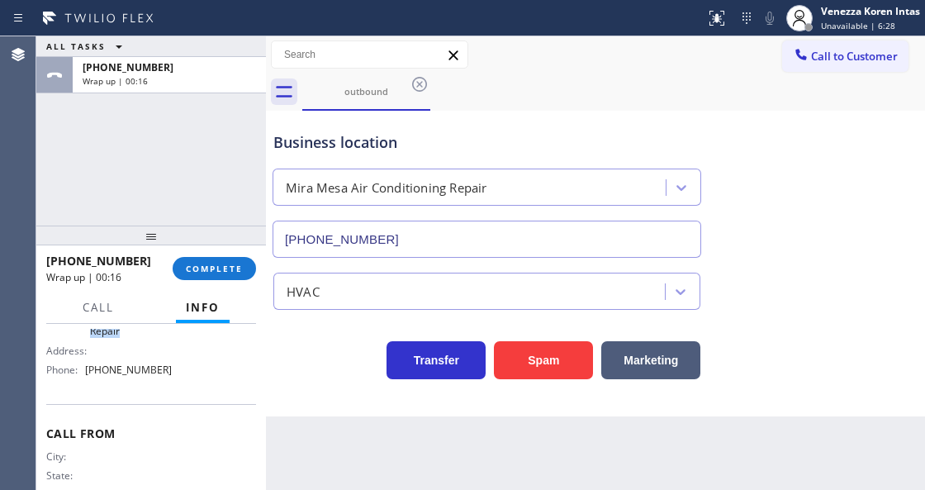
scroll to position [267, 0]
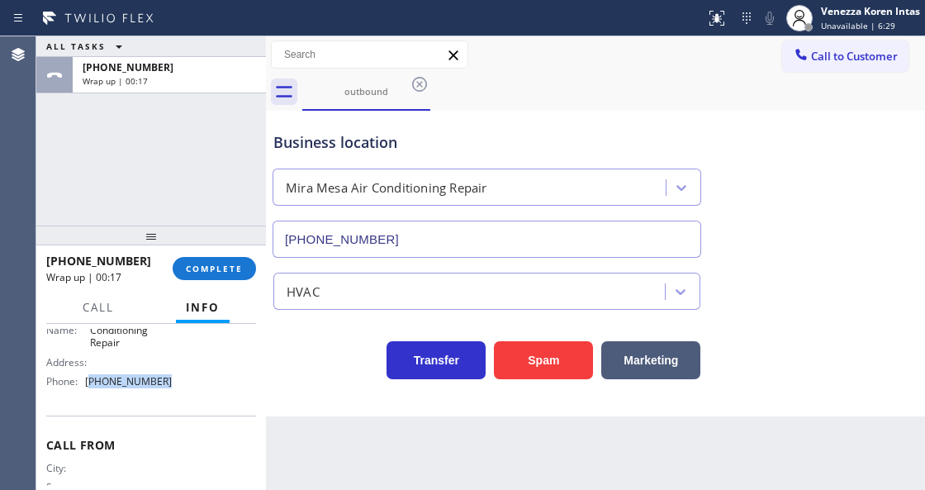
drag, startPoint x: 179, startPoint y: 380, endPoint x: 91, endPoint y: 385, distance: 88.5
click at [91, 385] on div "Name: Mira Mesa Air Conditioning Repair Address: Phone: [PHONE_NUMBER]" at bounding box center [151, 352] width 210 height 83
click at [216, 244] on div at bounding box center [151, 236] width 230 height 20
click at [221, 254] on div "[PHONE_NUMBER] Wrap up | 00:18 COMPLETE" at bounding box center [151, 268] width 210 height 43
click at [224, 264] on span "COMPLETE" at bounding box center [214, 269] width 57 height 12
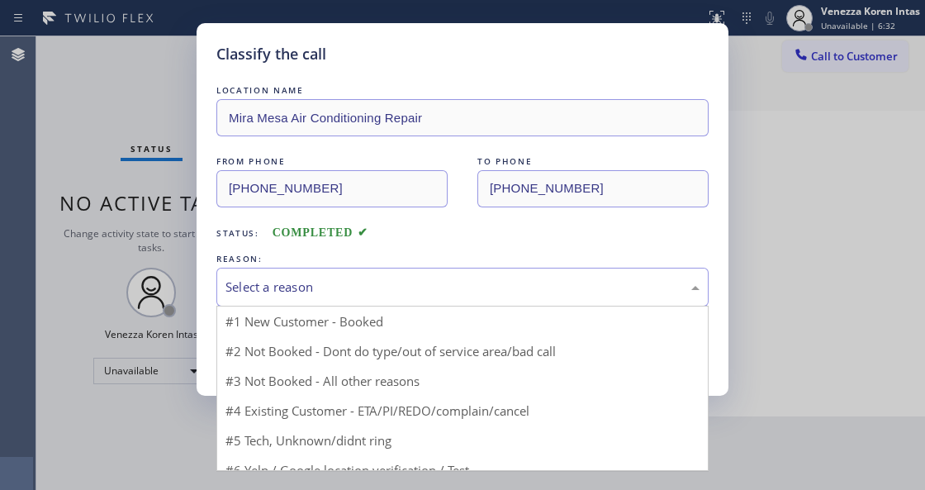
click at [352, 279] on div "Select a reason" at bounding box center [463, 287] width 474 height 19
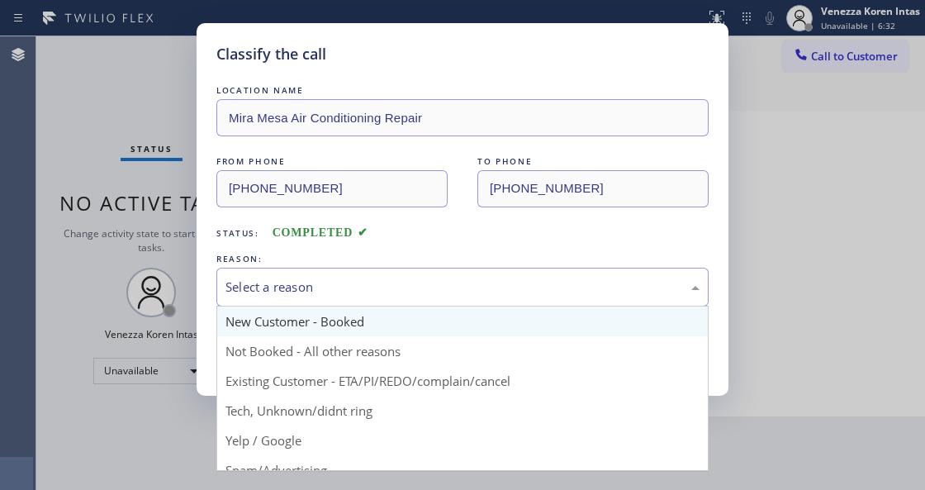
drag, startPoint x: 350, startPoint y: 327, endPoint x: 320, endPoint y: 337, distance: 31.4
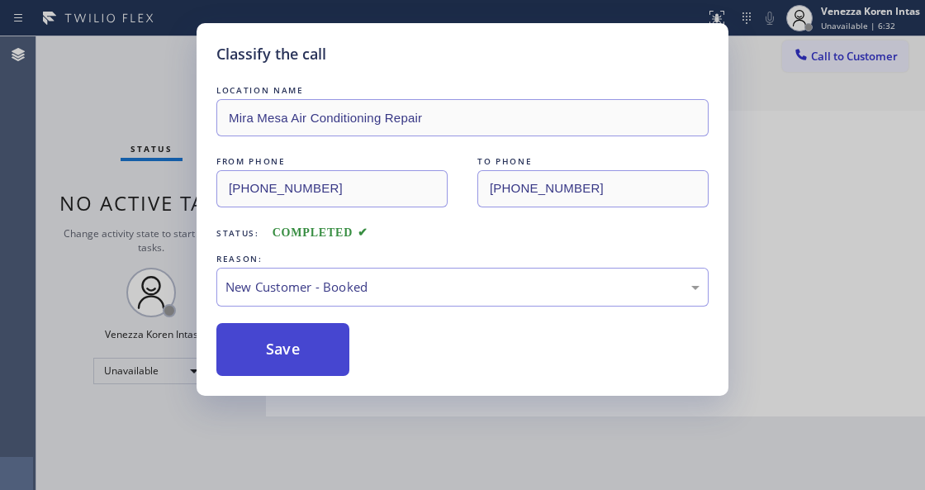
click at [315, 339] on button "Save" at bounding box center [282, 349] width 133 height 53
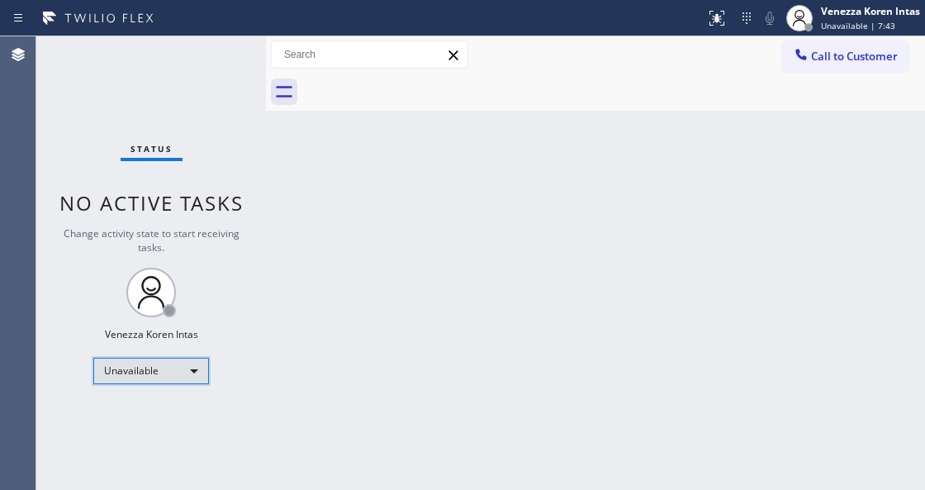
click at [186, 358] on div "Unavailable" at bounding box center [151, 371] width 116 height 26
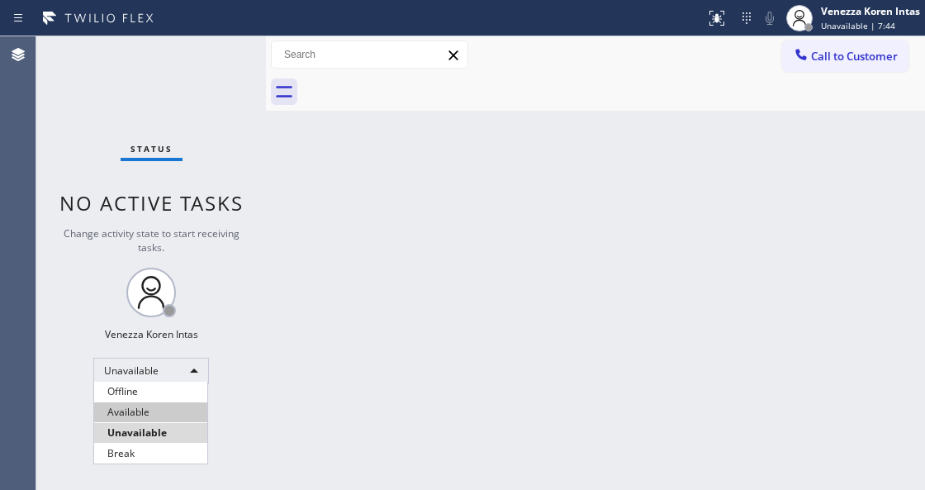
click at [169, 411] on li "Available" at bounding box center [150, 412] width 113 height 20
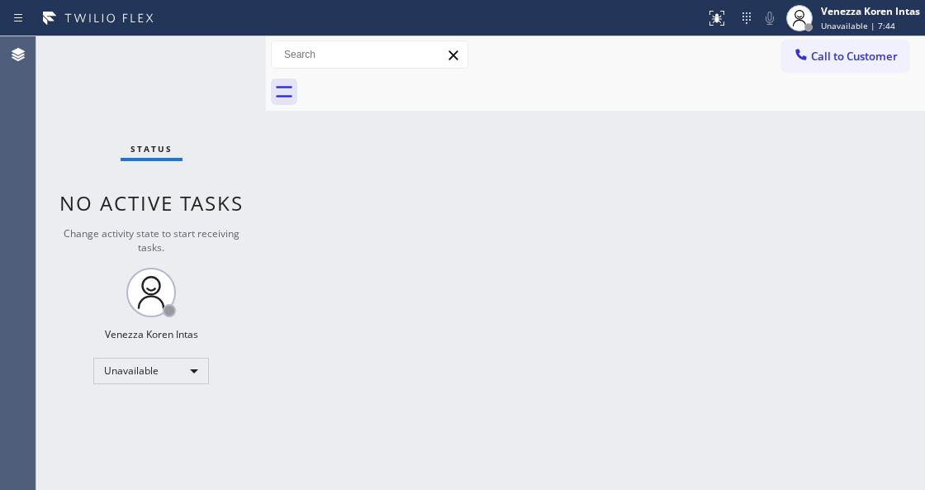
click at [412, 369] on div "Back to Dashboard Change Sender ID Customers Technicians Select a contact Outbo…" at bounding box center [595, 263] width 659 height 454
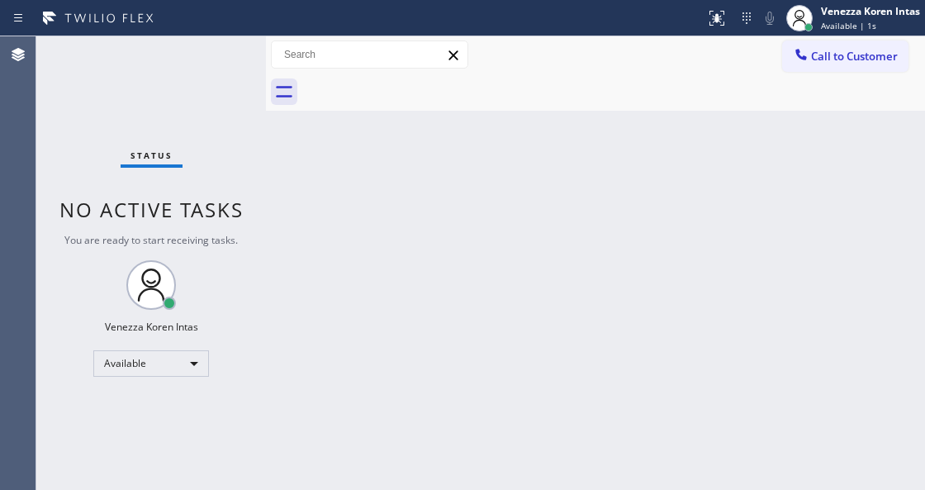
click at [212, 193] on div "Status No active tasks You are ready to start receiving tasks. Venezza Koren In…" at bounding box center [151, 263] width 230 height 454
click at [344, 482] on div "Back to Dashboard Change Sender ID Customers Technicians Select a contact Outbo…" at bounding box center [595, 263] width 659 height 454
drag, startPoint x: 256, startPoint y: 142, endPoint x: 243, endPoint y: 108, distance: 36.4
click at [256, 142] on div "Status No active tasks You are ready to start receiving tasks. Venezza Koren In…" at bounding box center [151, 263] width 230 height 454
click at [221, 73] on div "Status No active tasks You are ready to start receiving tasks. Venezza Koren In…" at bounding box center [151, 263] width 230 height 454
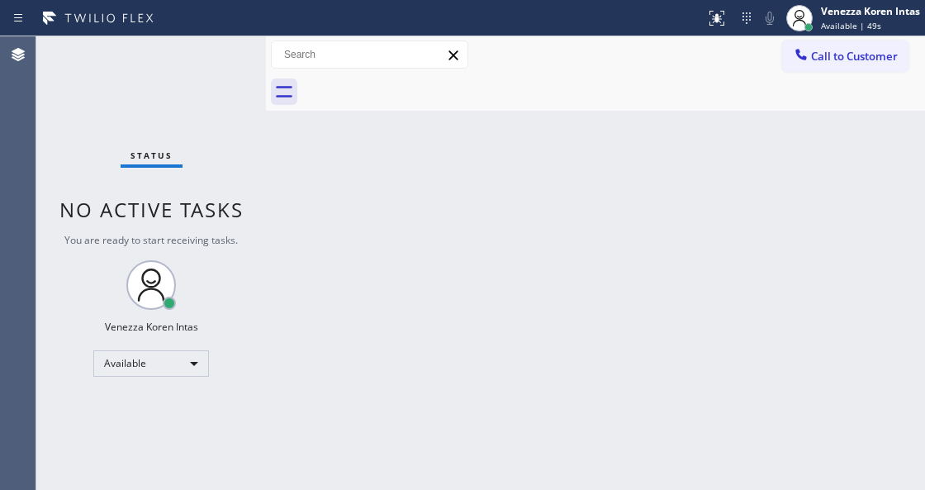
click at [213, 40] on div "Status No active tasks You are ready to start receiving tasks. Venezza Koren In…" at bounding box center [151, 263] width 230 height 454
click at [228, 66] on div "Status No active tasks You are ready to start receiving tasks. Venezza Koren In…" at bounding box center [151, 263] width 230 height 454
click at [223, 66] on div "Status No active tasks You are ready to start receiving tasks. Venezza Koren In…" at bounding box center [151, 263] width 230 height 454
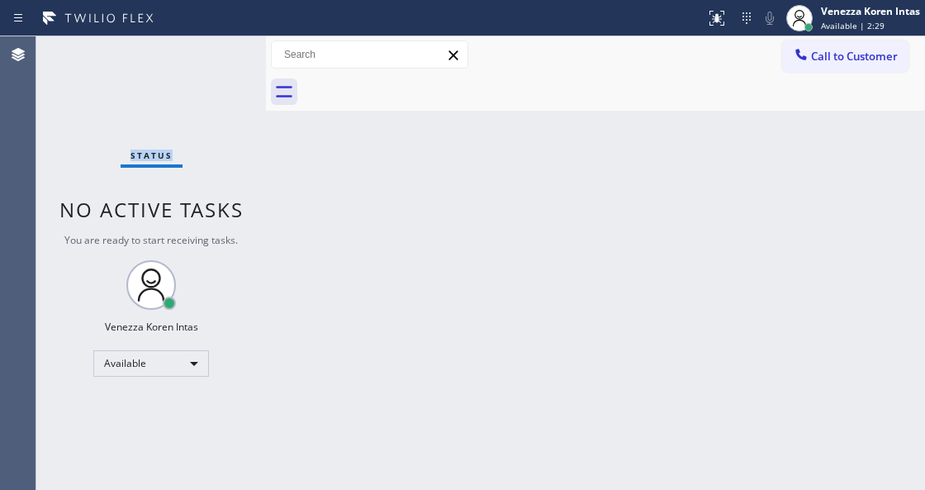
click at [223, 66] on div "Status No active tasks You are ready to start receiving tasks. Venezza Koren In…" at bounding box center [151, 263] width 230 height 454
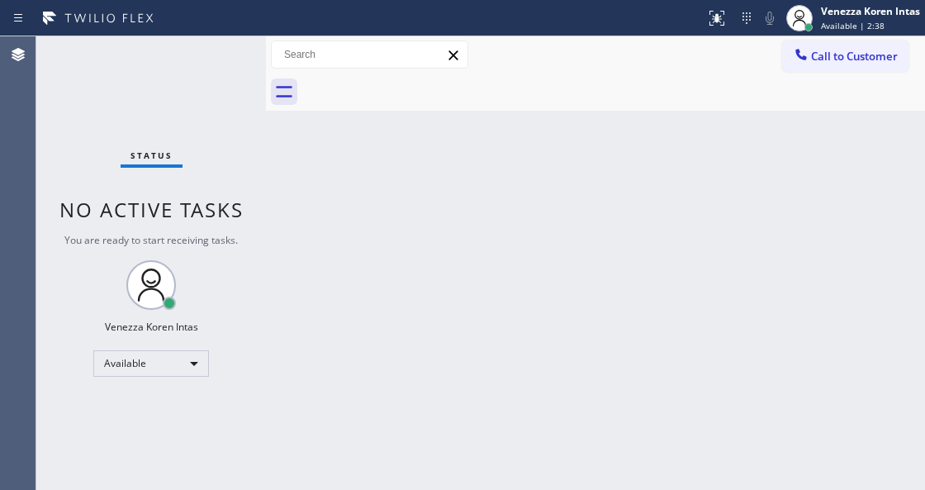
click at [223, 66] on div "Status No active tasks You are ready to start receiving tasks. Venezza Koren In…" at bounding box center [151, 263] width 230 height 454
click at [236, 64] on div "Status No active tasks You are ready to start receiving tasks. Venezza Koren In…" at bounding box center [151, 263] width 230 height 454
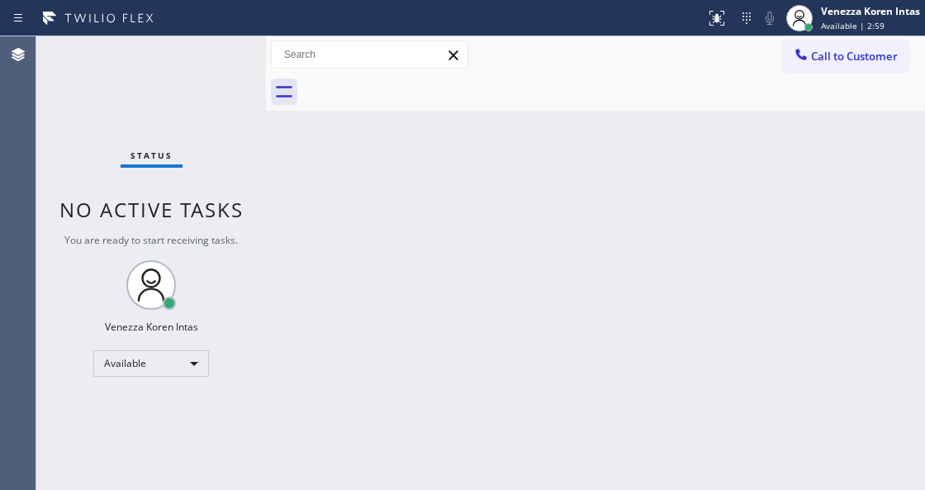
click at [236, 64] on div "Status No active tasks You are ready to start receiving tasks. Venezza Koren In…" at bounding box center [151, 263] width 230 height 454
click at [235, 43] on div "Status No active tasks You are ready to start receiving tasks. Venezza Koren In…" at bounding box center [151, 263] width 230 height 454
click at [205, 146] on div "Status No active tasks You are ready to start receiving tasks. Venezza Koren In…" at bounding box center [151, 263] width 230 height 454
click at [185, 195] on div "Status No active tasks You are ready to start receiving tasks. Venezza Koren In…" at bounding box center [151, 263] width 230 height 454
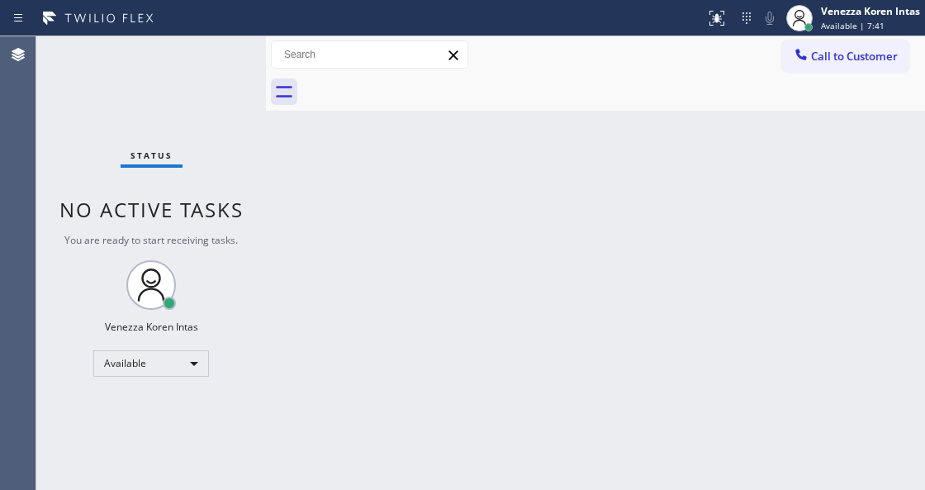
click at [83, 148] on div "Status No active tasks You are ready to start receiving tasks. Venezza Koren In…" at bounding box center [151, 263] width 230 height 454
click at [212, 46] on div "Status No active tasks You are ready to start receiving tasks. Venezza Koren In…" at bounding box center [151, 263] width 230 height 454
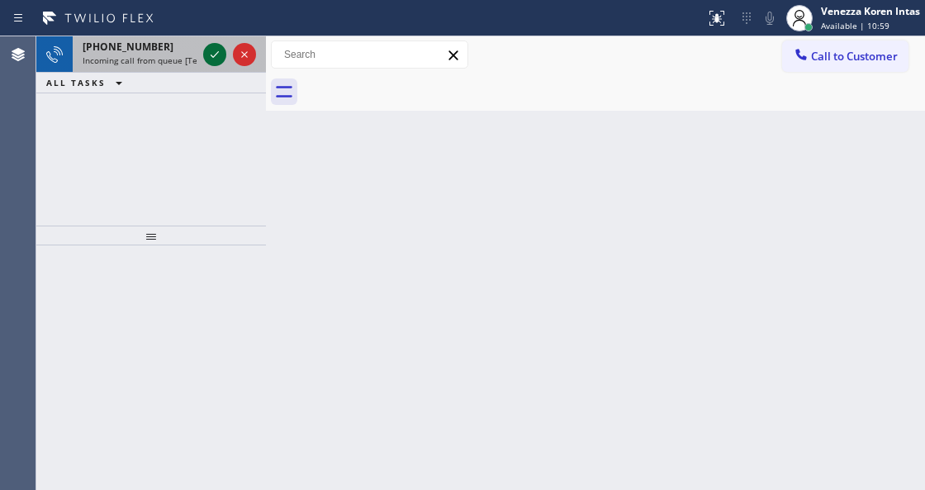
click at [220, 46] on icon at bounding box center [215, 55] width 20 height 20
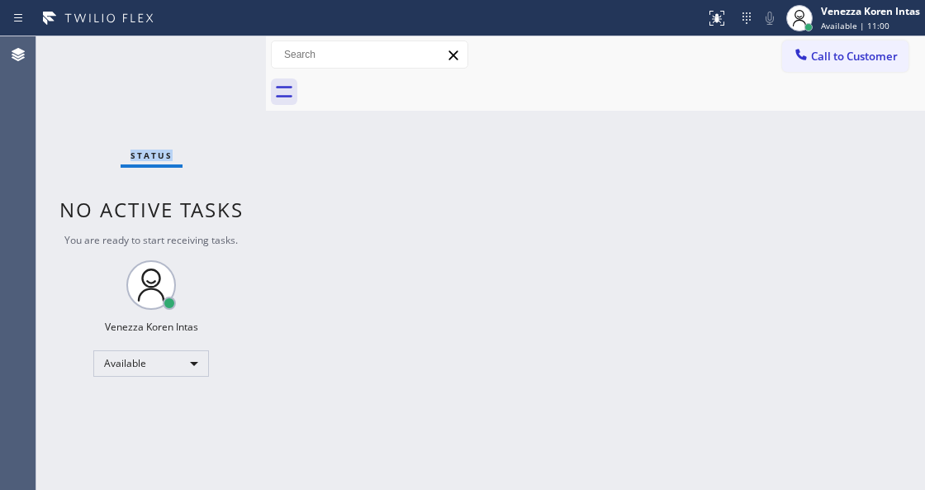
click at [220, 46] on div "Status No active tasks You are ready to start receiving tasks. Venezza Koren In…" at bounding box center [151, 263] width 230 height 454
click at [712, 8] on icon at bounding box center [717, 18] width 20 height 20
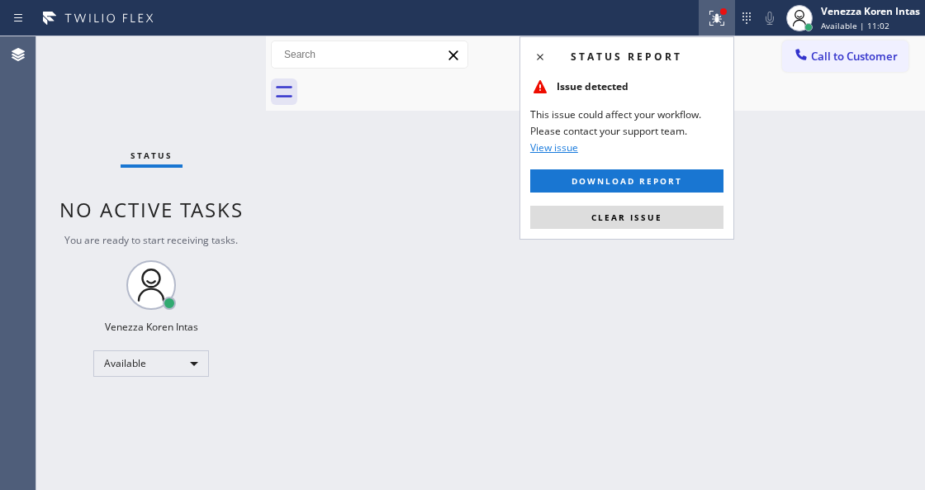
click at [649, 232] on div "Status report Issue detected This issue could affect your workflow. Please cont…" at bounding box center [627, 137] width 215 height 203
click at [649, 226] on button "Clear issue" at bounding box center [626, 217] width 193 height 23
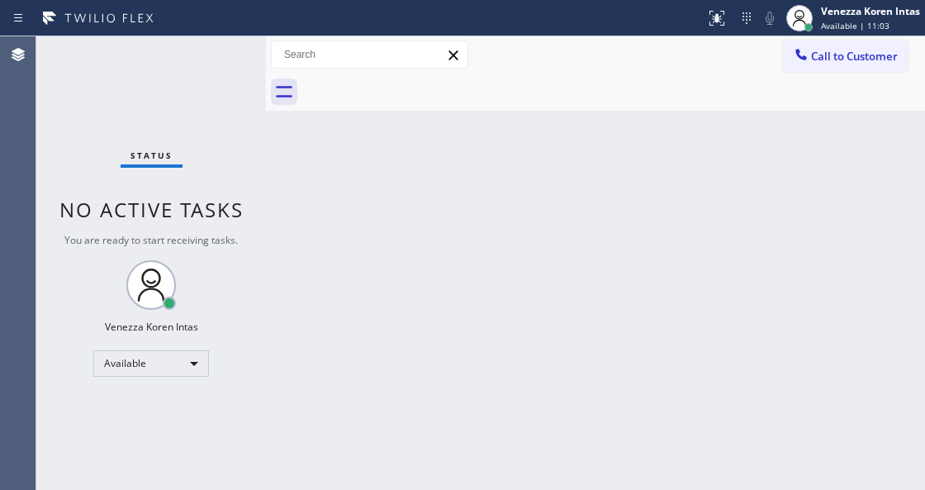
click at [227, 65] on div "Status No active tasks You are ready to start receiving tasks. Venezza Koren In…" at bounding box center [151, 263] width 230 height 454
click at [181, 99] on div "Status No active tasks You are ready to start receiving tasks. Venezza Koren In…" at bounding box center [151, 263] width 230 height 454
click at [175, 89] on div "Status No active tasks You are ready to start receiving tasks. Venezza Koren In…" at bounding box center [151, 263] width 230 height 454
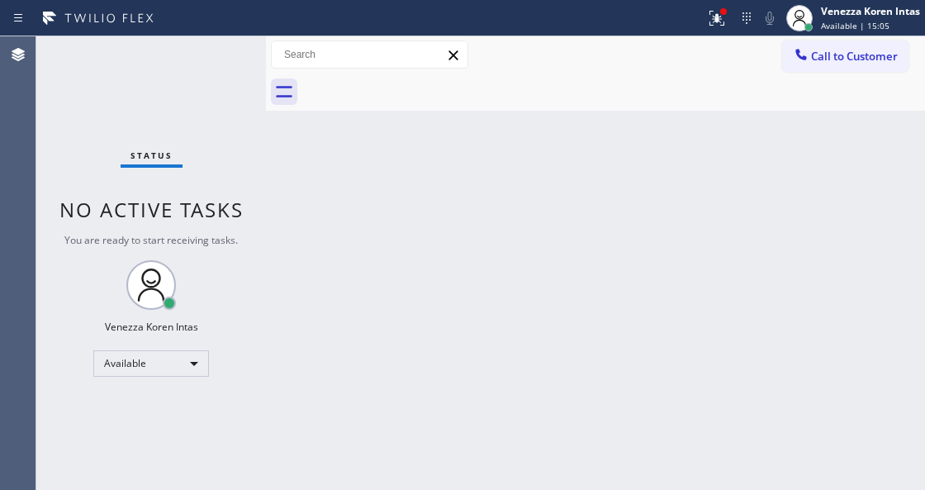
click at [181, 78] on div "Status No active tasks You are ready to start receiving tasks. Venezza Koren In…" at bounding box center [151, 263] width 230 height 454
click at [216, 64] on div "Status No active tasks You are ready to start receiving tasks. Venezza Koren In…" at bounding box center [151, 263] width 230 height 454
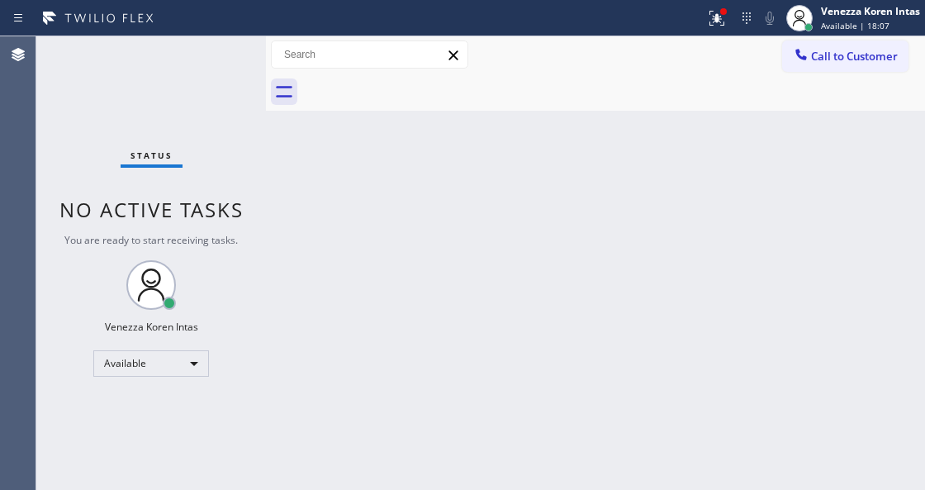
click at [216, 64] on div "Status No active tasks You are ready to start receiving tasks. Venezza Koren In…" at bounding box center [151, 263] width 230 height 454
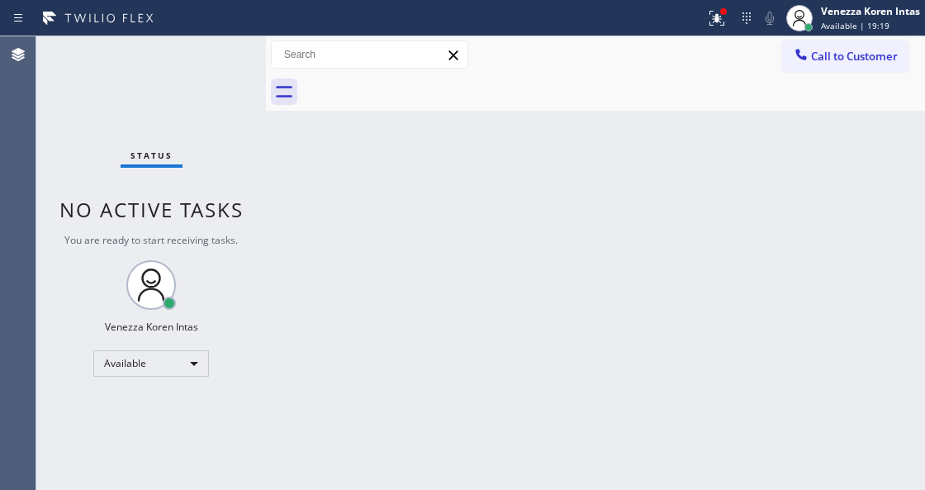
click at [216, 64] on div "Status No active tasks You are ready to start receiving tasks. Venezza Koren In…" at bounding box center [151, 263] width 230 height 454
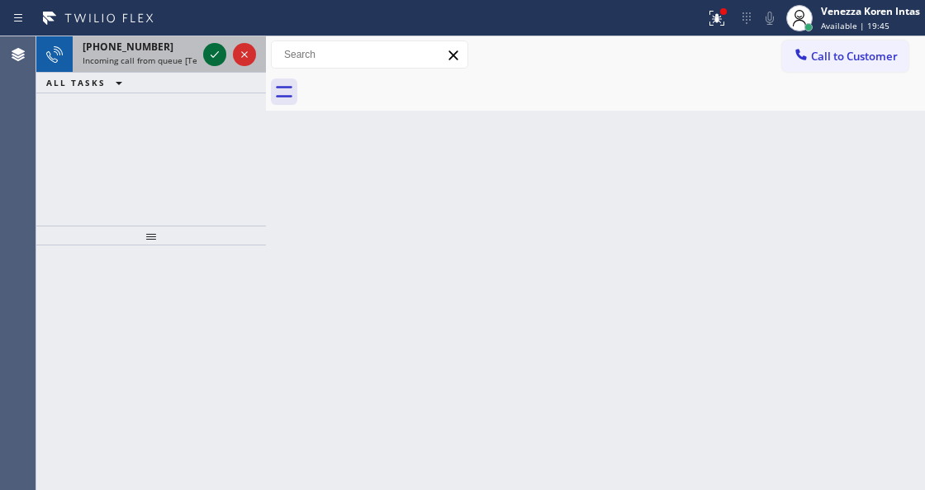
click at [216, 64] on button at bounding box center [214, 54] width 23 height 23
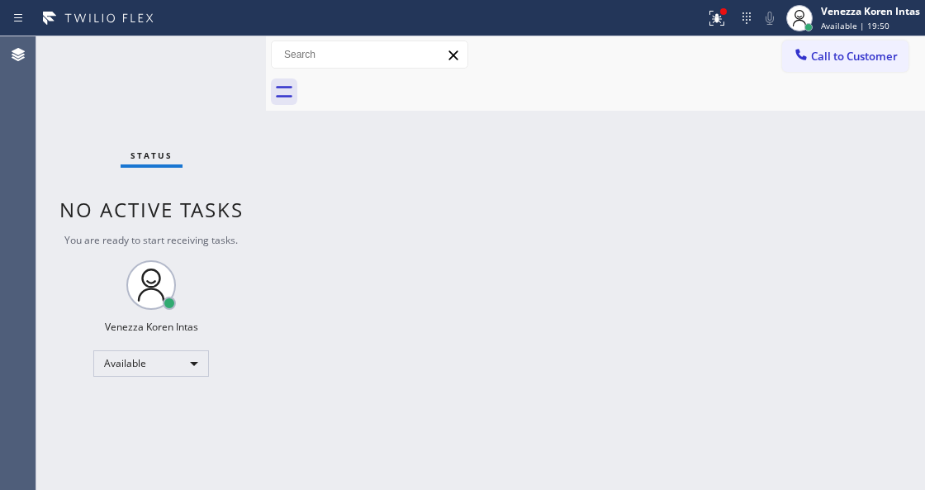
click at [216, 64] on div "Status No active tasks You are ready to start receiving tasks. Venezza Koren In…" at bounding box center [151, 263] width 230 height 454
click at [229, 58] on div "Status No active tasks You are ready to start receiving tasks. Venezza Koren In…" at bounding box center [151, 263] width 230 height 454
click at [220, 60] on div "Status No active tasks You are ready to start receiving tasks. Venezza Koren In…" at bounding box center [151, 263] width 230 height 454
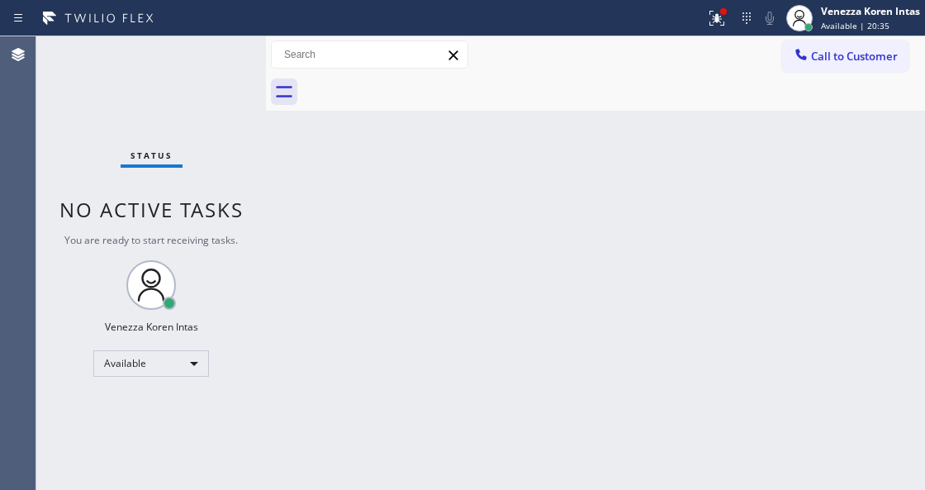
click at [202, 37] on div "Status No active tasks You are ready to start receiving tasks. Venezza Koren In…" at bounding box center [151, 263] width 230 height 454
click at [202, 69] on div "Status No active tasks You are ready to start receiving tasks. Venezza Koren In…" at bounding box center [151, 263] width 230 height 454
click at [210, 56] on div "Status No active tasks You are ready to start receiving tasks. Venezza Koren In…" at bounding box center [151, 263] width 230 height 454
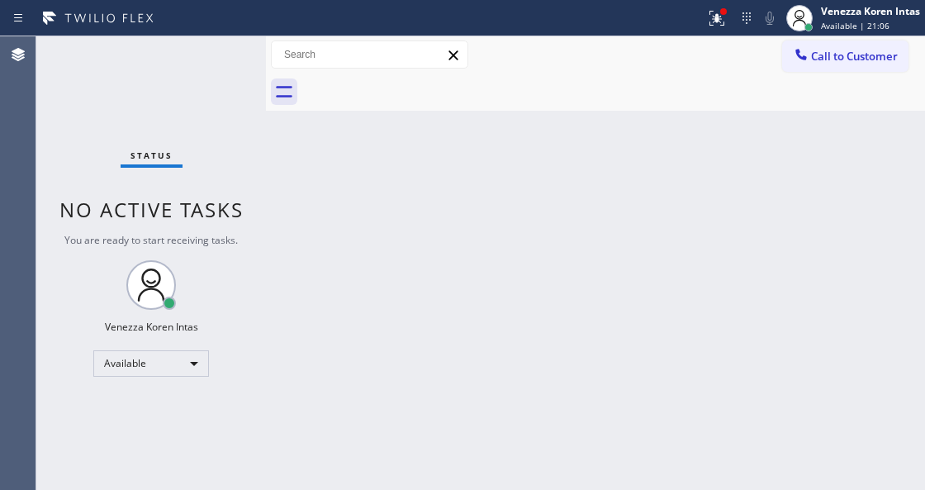
click at [210, 56] on div "Status No active tasks You are ready to start receiving tasks. Venezza Koren In…" at bounding box center [151, 263] width 230 height 454
click at [726, 26] on div at bounding box center [717, 18] width 36 height 20
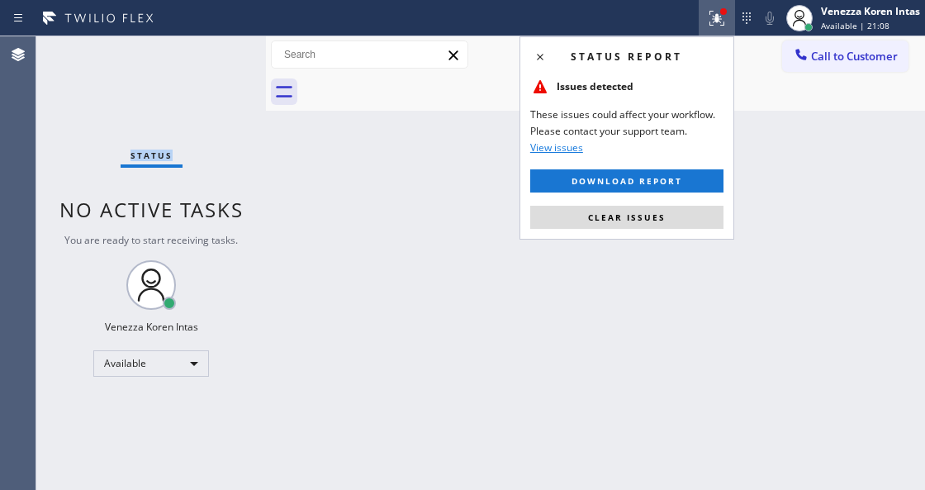
drag, startPoint x: 661, startPoint y: 220, endPoint x: 502, endPoint y: 230, distance: 159.0
click at [657, 220] on span "Clear issues" at bounding box center [627, 218] width 78 height 12
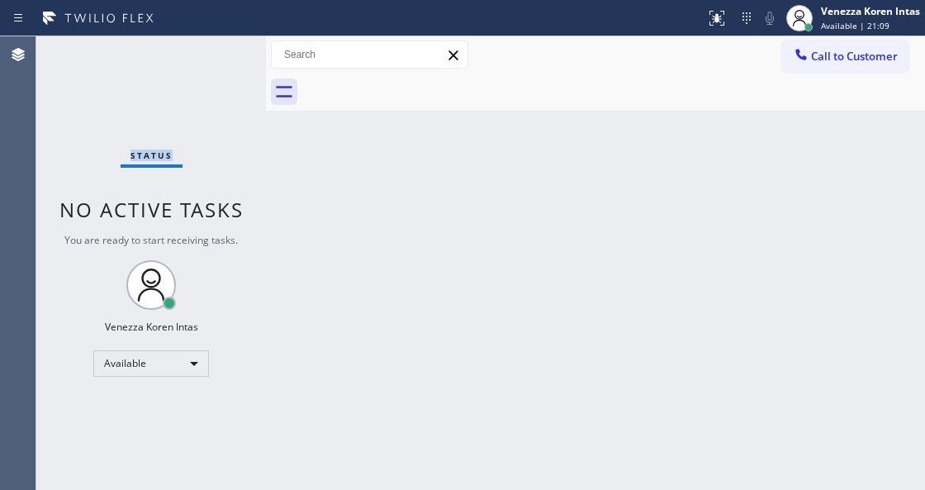
click at [231, 56] on div "Status No active tasks You are ready to start receiving tasks. Venezza Koren In…" at bounding box center [151, 263] width 230 height 454
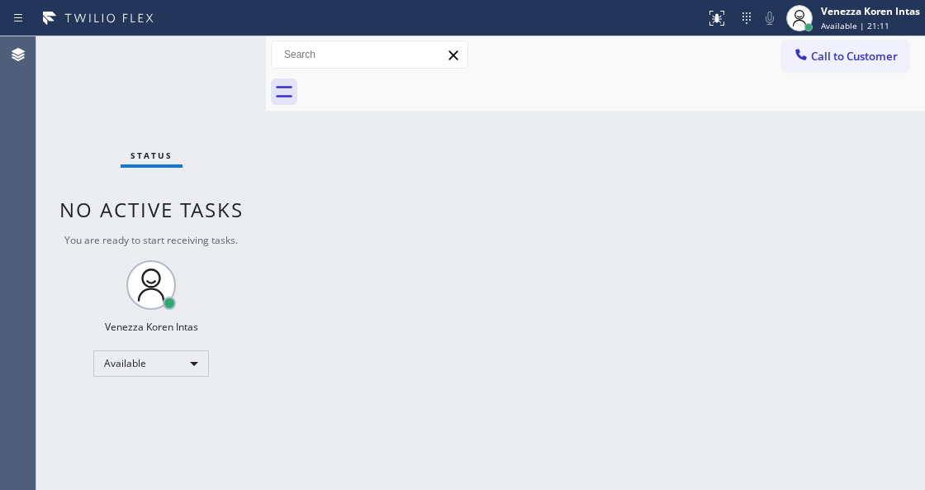
click at [231, 56] on div "Status No active tasks You are ready to start receiving tasks. Venezza Koren In…" at bounding box center [151, 263] width 230 height 454
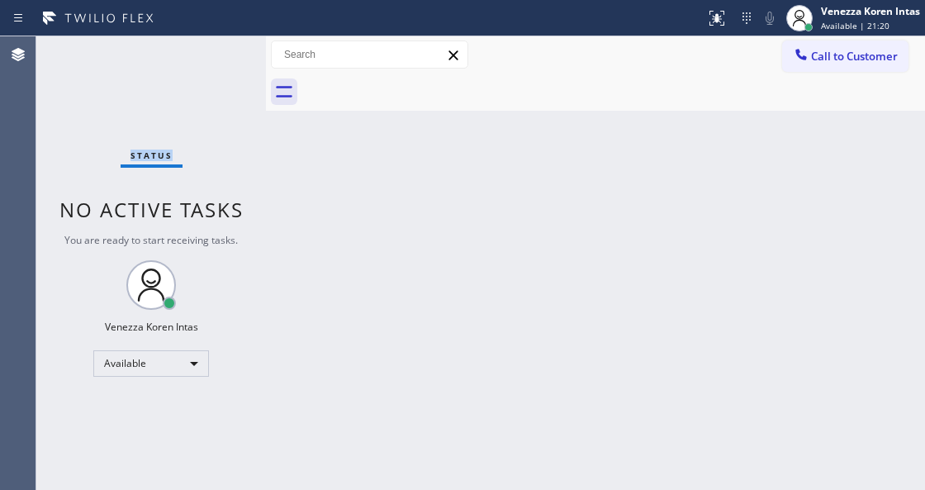
click at [231, 56] on div "Status No active tasks You are ready to start receiving tasks. Venezza Koren In…" at bounding box center [151, 263] width 230 height 454
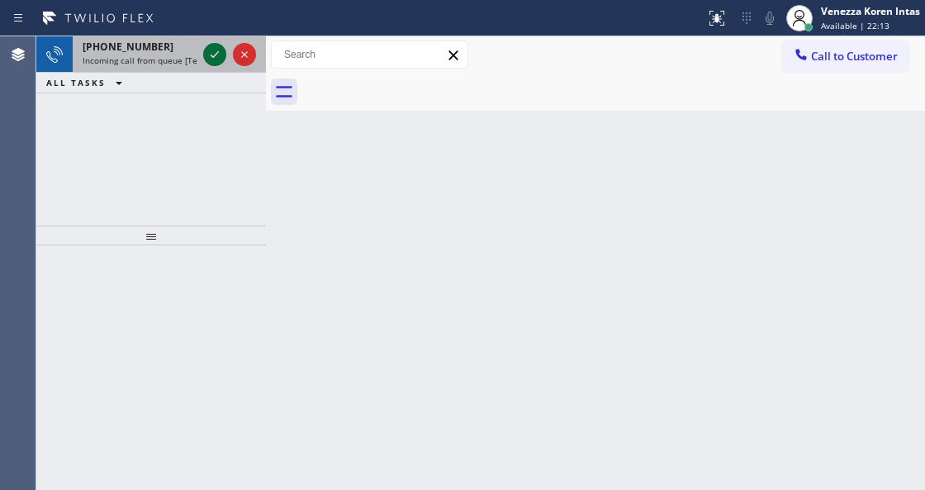
click at [217, 53] on icon at bounding box center [215, 54] width 8 height 7
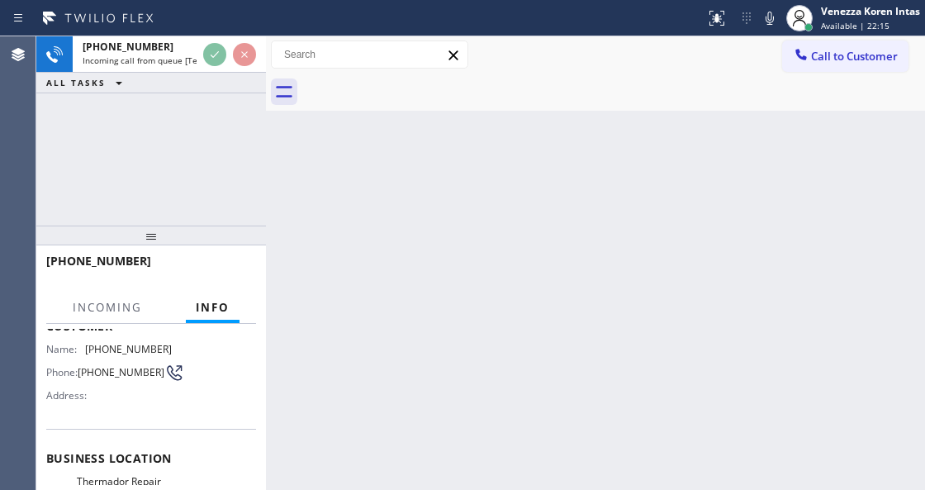
scroll to position [220, 0]
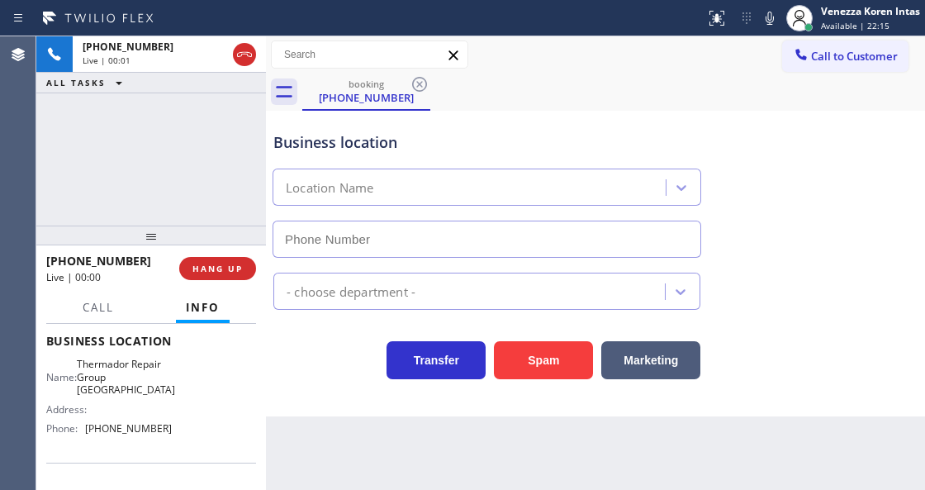
type input "[PHONE_NUMBER]"
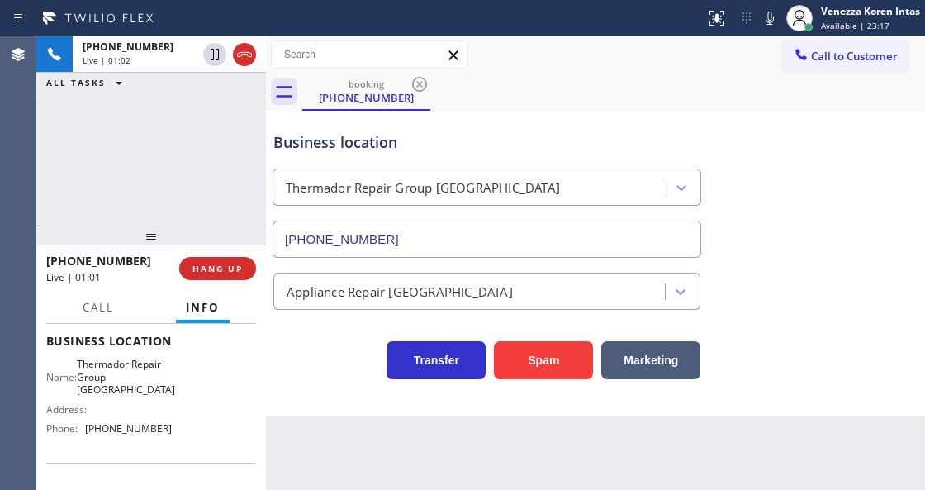
drag, startPoint x: 136, startPoint y: 133, endPoint x: 248, endPoint y: 246, distance: 159.5
click at [136, 133] on div "[PHONE_NUMBER] Live | 01:02 ALL TASKS ALL TASKS ACTIVE TASKS TASKS IN WRAP UP" at bounding box center [151, 130] width 230 height 189
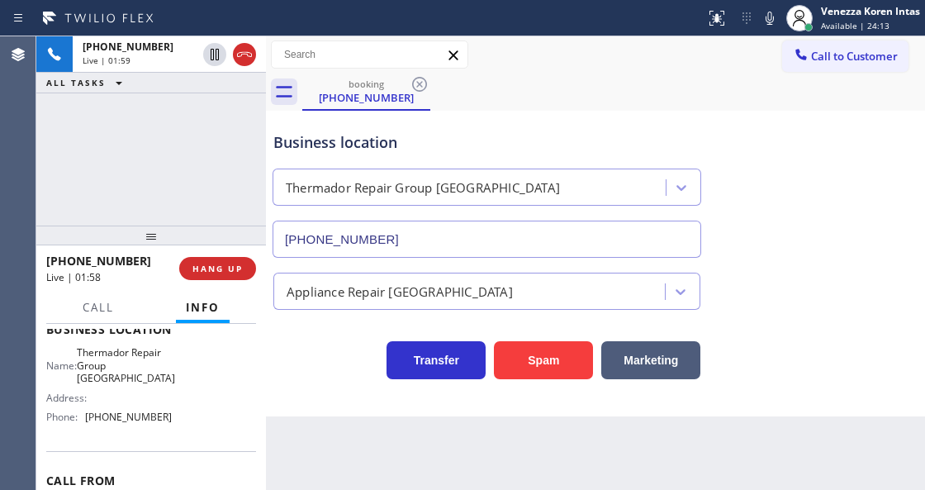
scroll to position [212, 0]
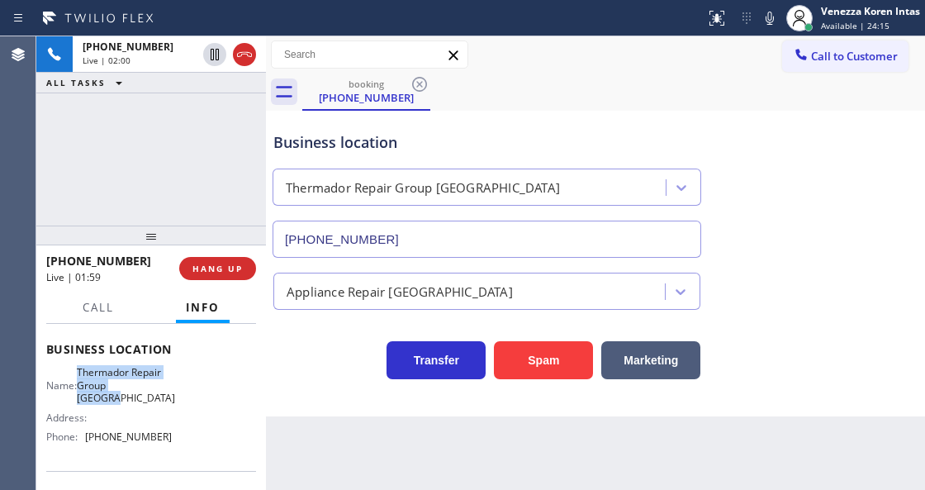
drag, startPoint x: 88, startPoint y: 366, endPoint x: 132, endPoint y: 402, distance: 57.6
click at [132, 402] on div "Name: Thermador Repair Group [GEOGRAPHIC_DATA]" at bounding box center [109, 385] width 126 height 38
drag, startPoint x: 771, startPoint y: 9, endPoint x: 754, endPoint y: 50, distance: 44.0
click at [771, 9] on icon at bounding box center [770, 18] width 20 height 20
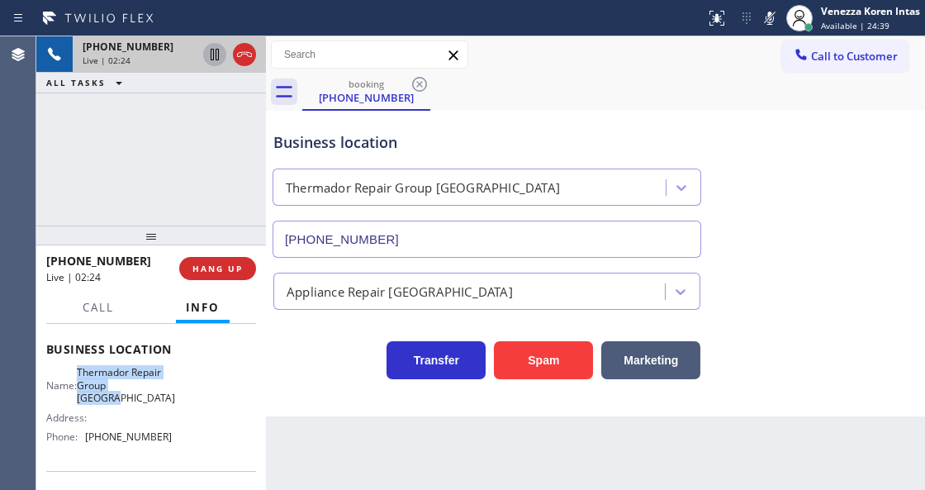
click at [218, 50] on icon at bounding box center [215, 55] width 8 height 12
click at [553, 115] on div "Business location Thermador Repair Group [GEOGRAPHIC_DATA] [PHONE_NUMBER]" at bounding box center [487, 186] width 434 height 143
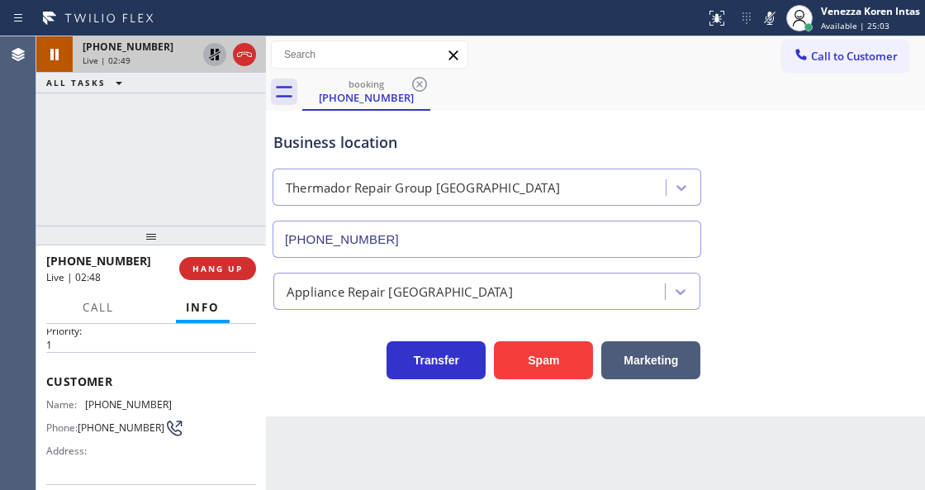
scroll to position [46, 0]
drag, startPoint x: 172, startPoint y: 404, endPoint x: 89, endPoint y: 397, distance: 82.9
click at [89, 399] on div "Name: [PHONE_NUMBER] Phone: [PHONE_NUMBER] Address:" at bounding box center [151, 431] width 210 height 65
click at [778, 17] on div at bounding box center [770, 18] width 23 height 20
click at [215, 52] on icon at bounding box center [215, 55] width 20 height 20
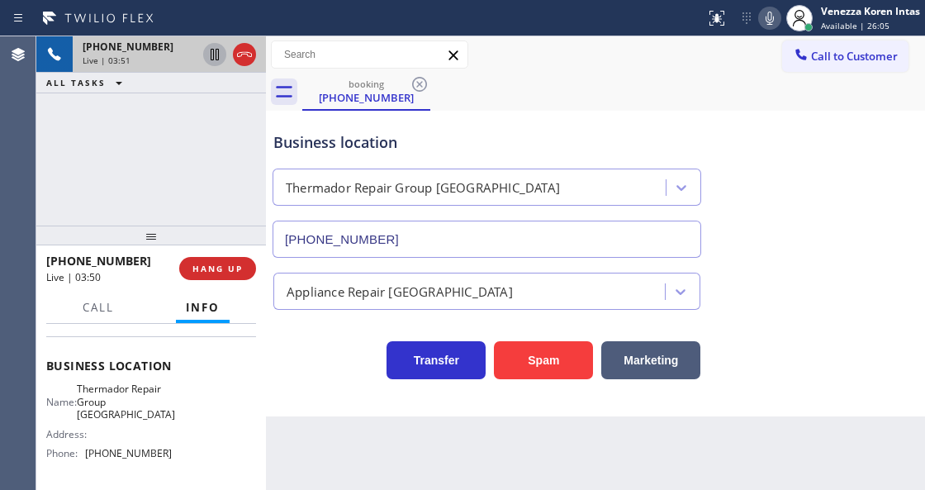
scroll to position [212, 0]
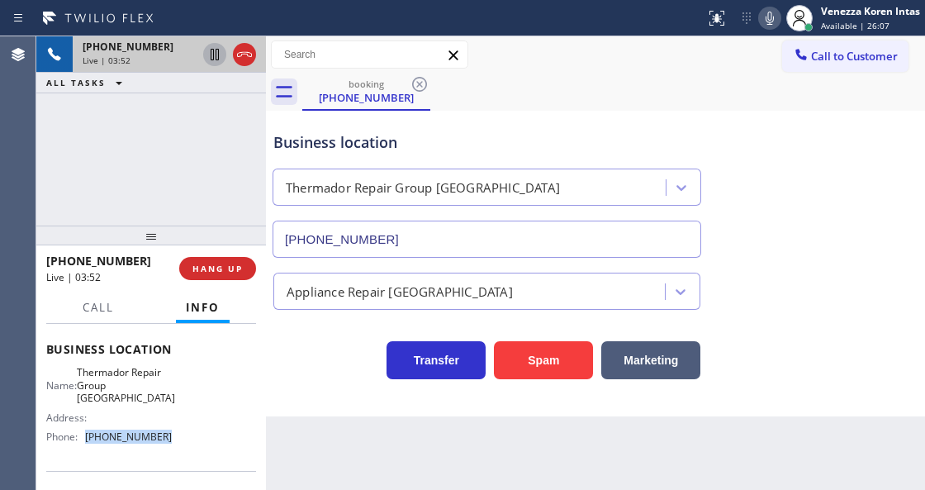
drag, startPoint x: 164, startPoint y: 432, endPoint x: 89, endPoint y: 438, distance: 74.6
click at [89, 438] on span "[PHONE_NUMBER]" at bounding box center [128, 436] width 87 height 12
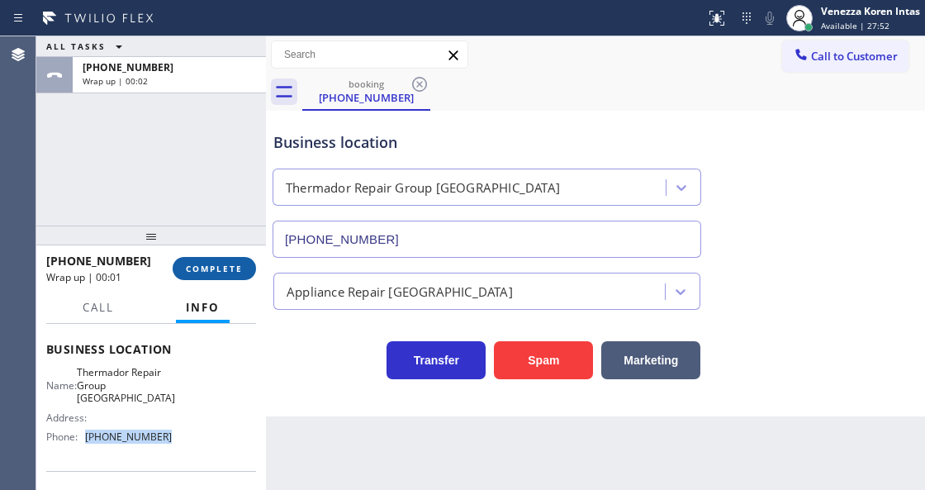
click at [226, 264] on span "COMPLETE" at bounding box center [214, 269] width 57 height 12
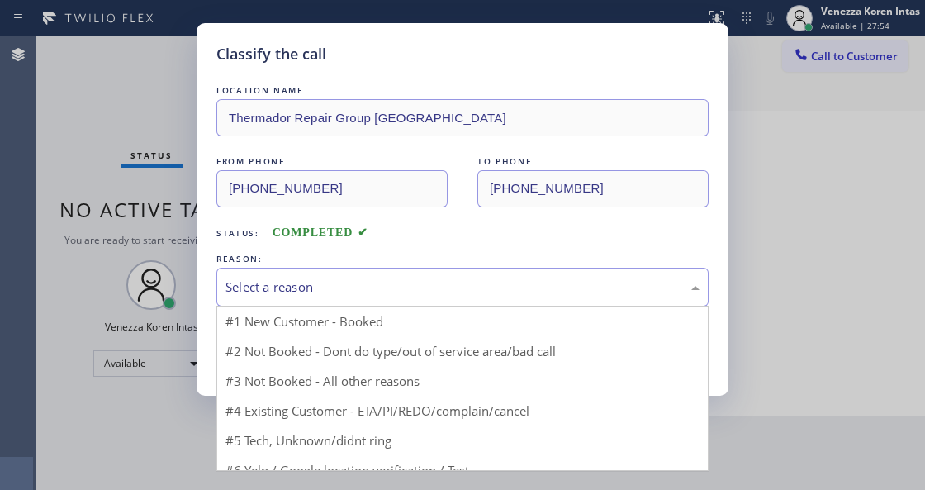
click at [360, 289] on div "Select a reason" at bounding box center [463, 287] width 474 height 19
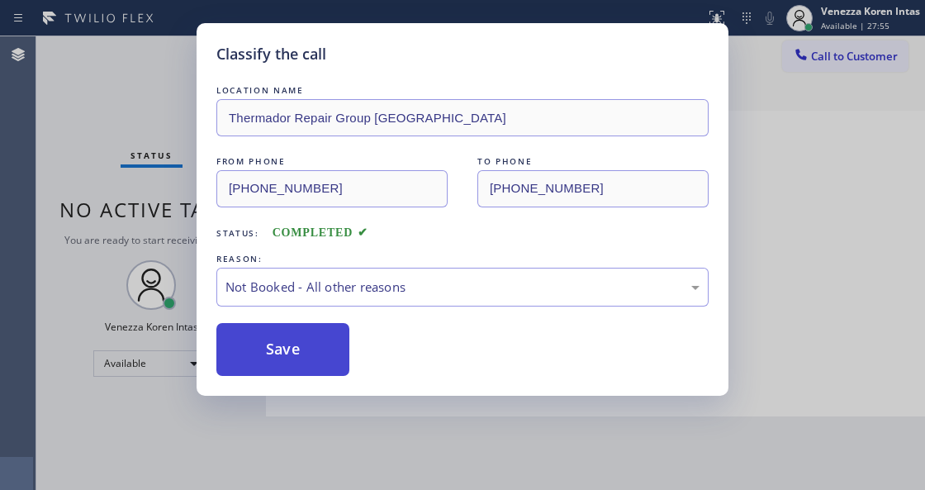
click at [321, 349] on button "Save" at bounding box center [282, 349] width 133 height 53
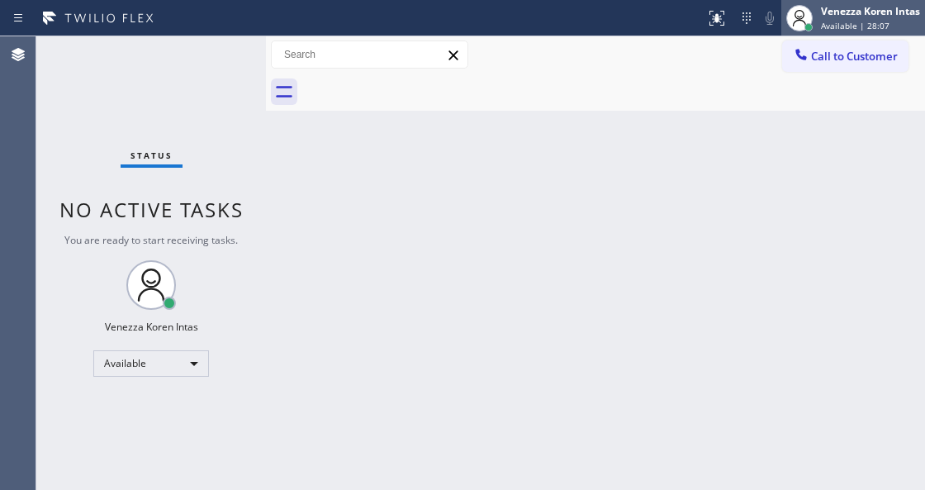
click at [846, 10] on div "Venezza Koren Intas" at bounding box center [870, 11] width 99 height 14
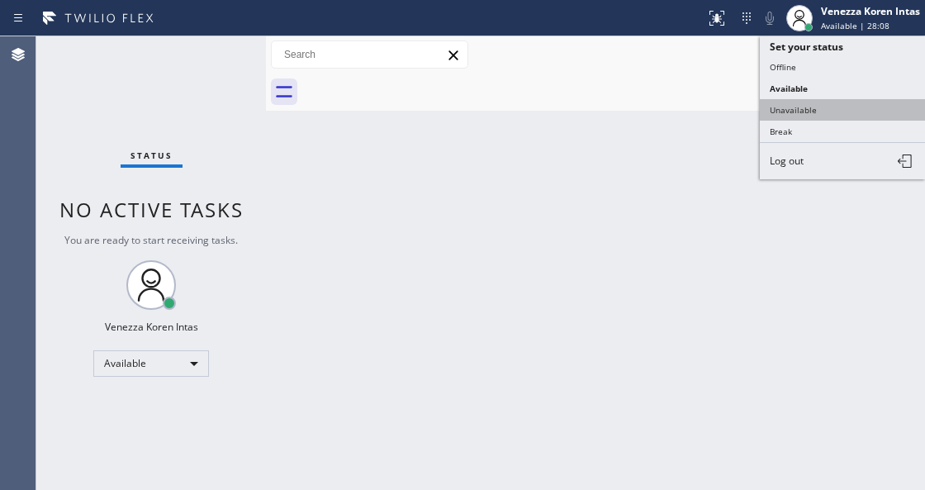
click at [835, 107] on button "Unavailable" at bounding box center [842, 109] width 165 height 21
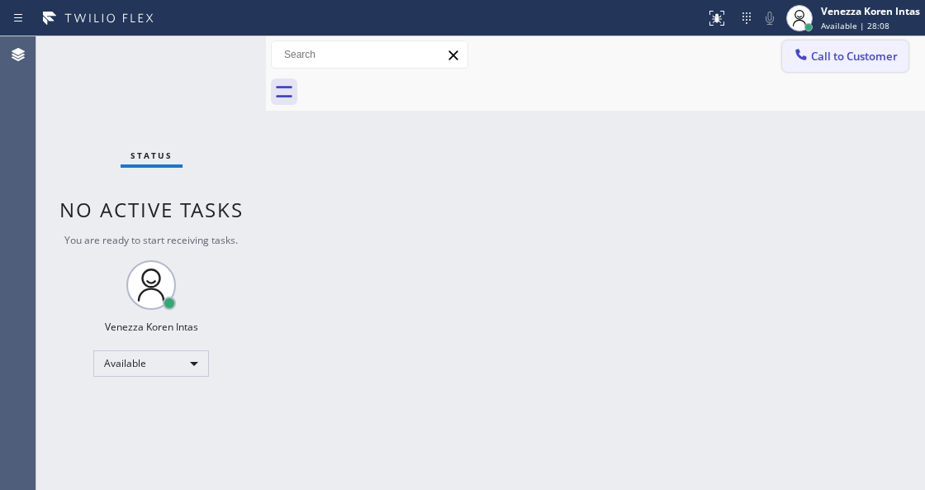
click at [839, 60] on span "Call to Customer" at bounding box center [854, 56] width 87 height 15
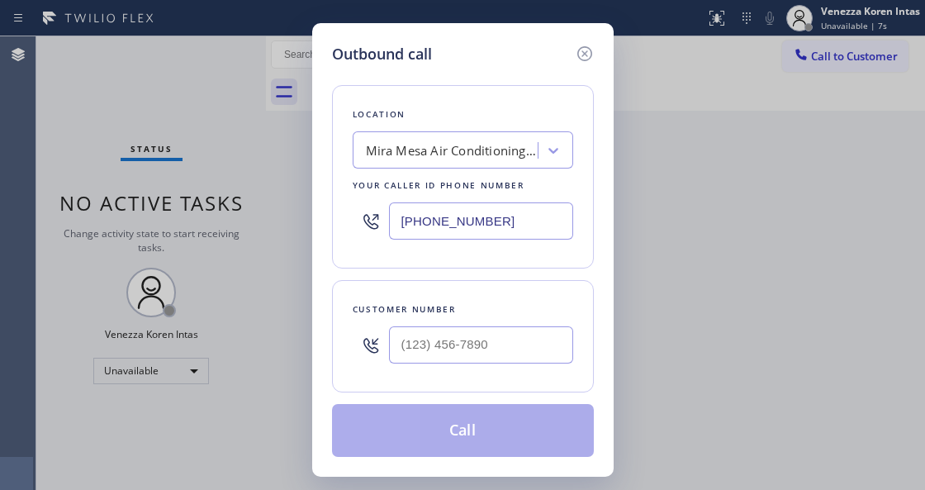
drag, startPoint x: 497, startPoint y: 225, endPoint x: 302, endPoint y: 194, distance: 196.6
click at [307, 198] on div "Outbound call Location [GEOGRAPHIC_DATA] Air Conditioning Repair Your caller id…" at bounding box center [462, 245] width 925 height 490
paste input "281) 843-1931"
type input "[PHONE_NUMBER]"
type input "(___) ___-____"
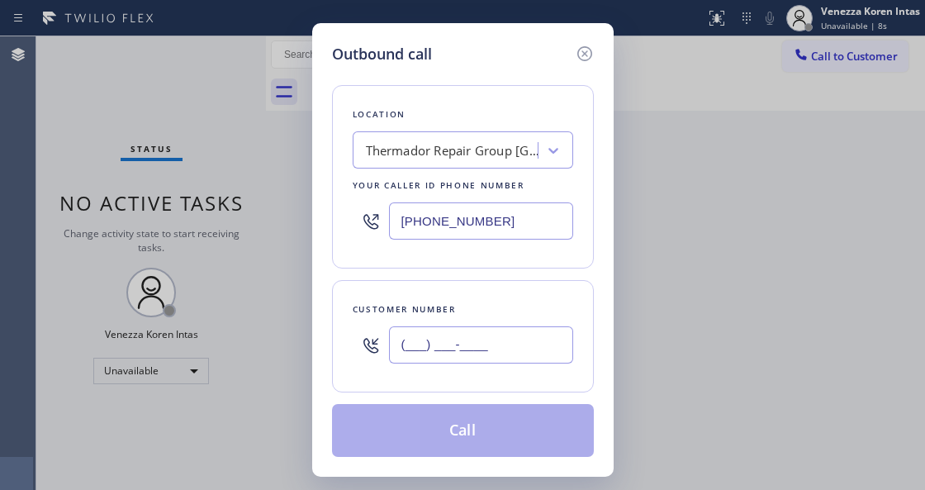
click at [473, 335] on input "(___) ___-____" at bounding box center [481, 344] width 184 height 37
paste input "346) 614-8983"
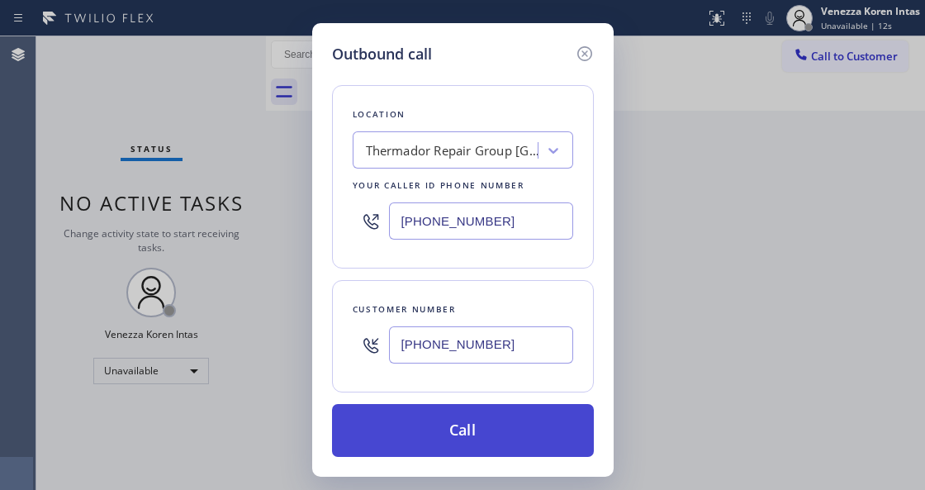
type input "[PHONE_NUMBER]"
click at [463, 430] on button "Call" at bounding box center [463, 430] width 262 height 53
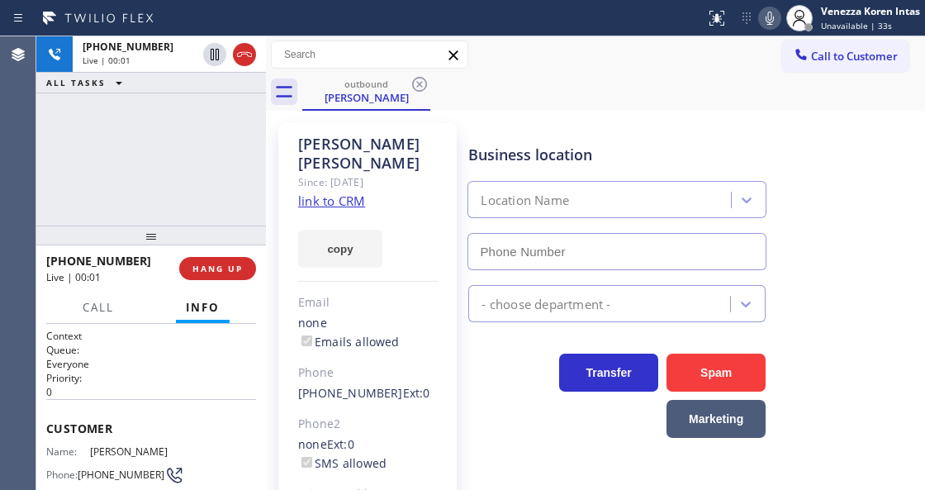
type input "[PHONE_NUMBER]"
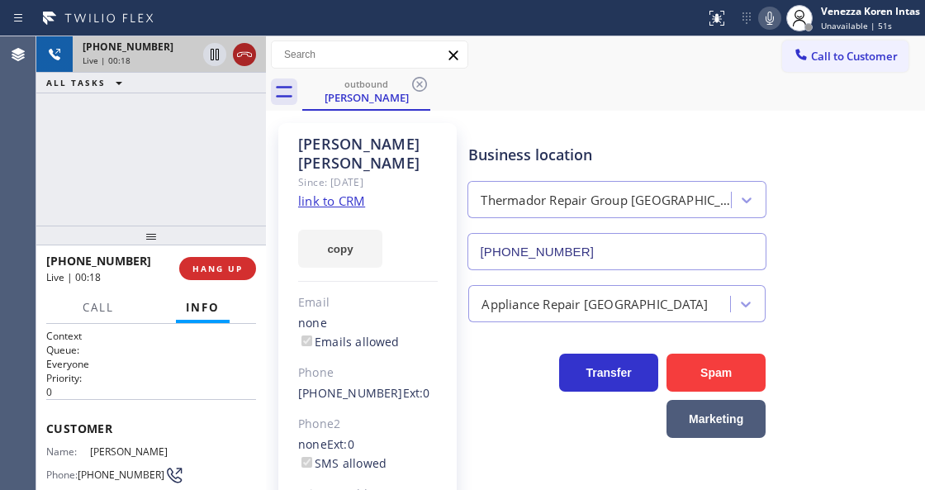
click at [248, 60] on icon at bounding box center [245, 55] width 20 height 20
click at [216, 250] on div "[PHONE_NUMBER] Live | 00:19 HANG UP" at bounding box center [151, 268] width 210 height 43
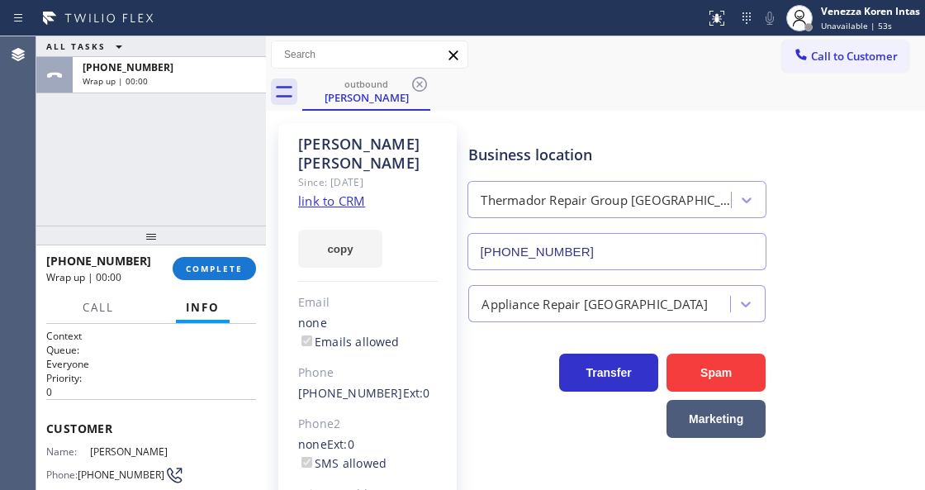
click at [224, 280] on div "[PHONE_NUMBER] Wrap up | 00:00 COMPLETE" at bounding box center [151, 268] width 210 height 43
click at [225, 258] on button "COMPLETE" at bounding box center [214, 268] width 83 height 23
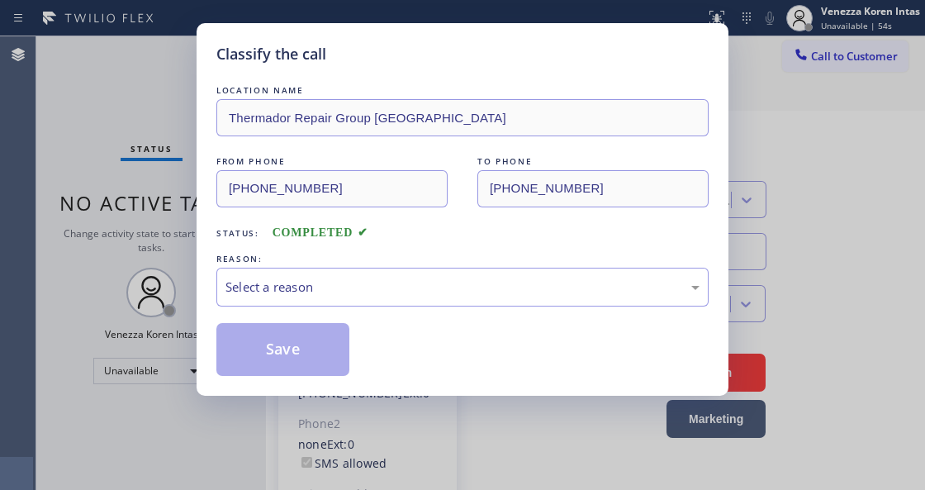
click at [369, 288] on div "Select a reason" at bounding box center [463, 287] width 474 height 19
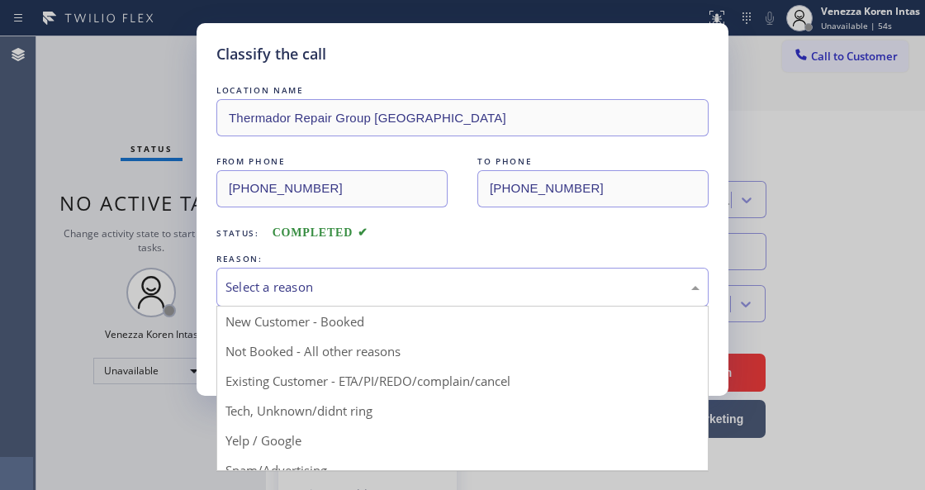
drag, startPoint x: 400, startPoint y: 388, endPoint x: 354, endPoint y: 378, distance: 47.3
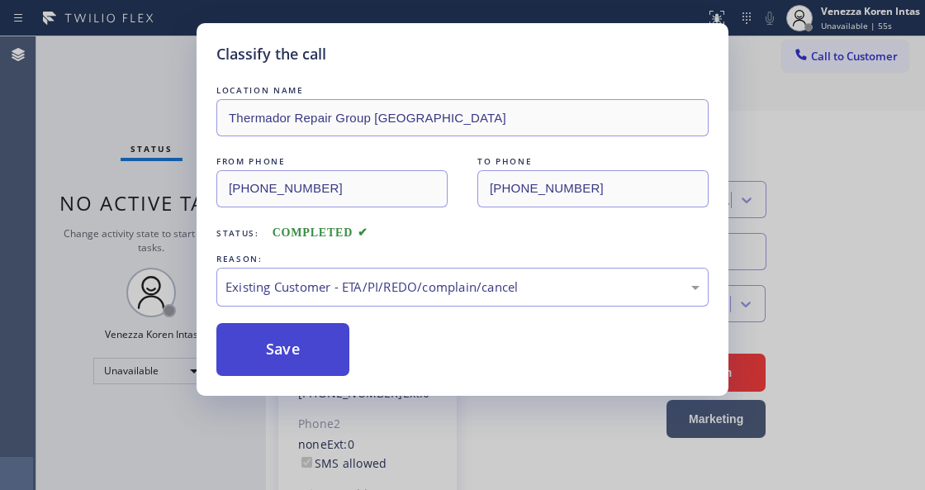
click at [329, 369] on button "Save" at bounding box center [282, 349] width 133 height 53
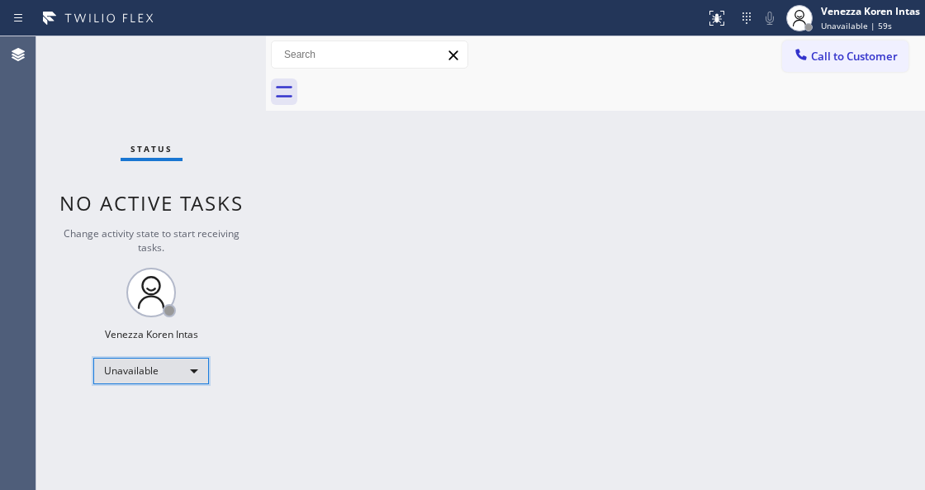
click at [166, 362] on div "Unavailable" at bounding box center [151, 371] width 116 height 26
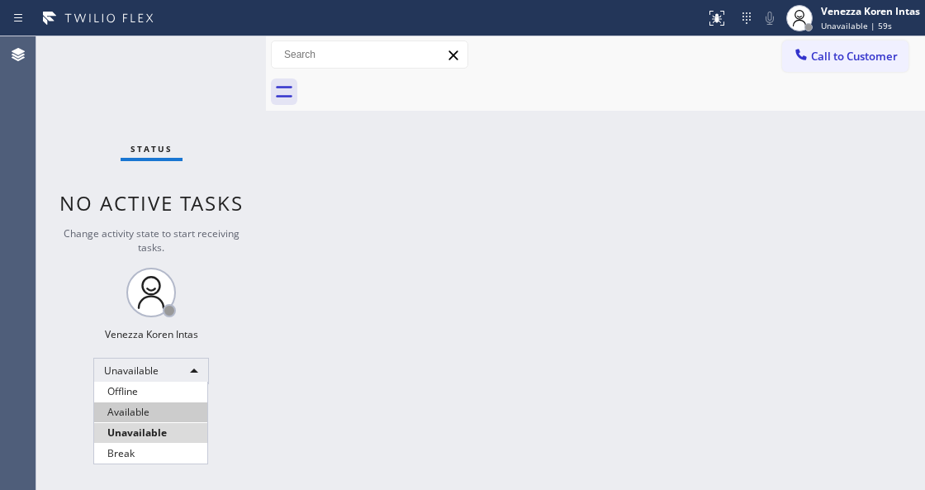
click at [169, 410] on li "Available" at bounding box center [150, 412] width 113 height 20
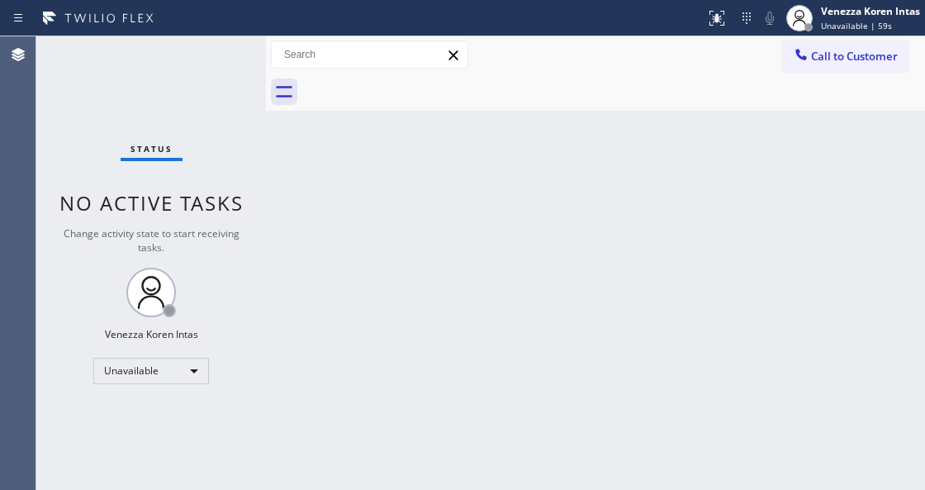
click at [329, 340] on div "Back to Dashboard Change Sender ID Customers Technicians Select a contact Outbo…" at bounding box center [595, 263] width 659 height 454
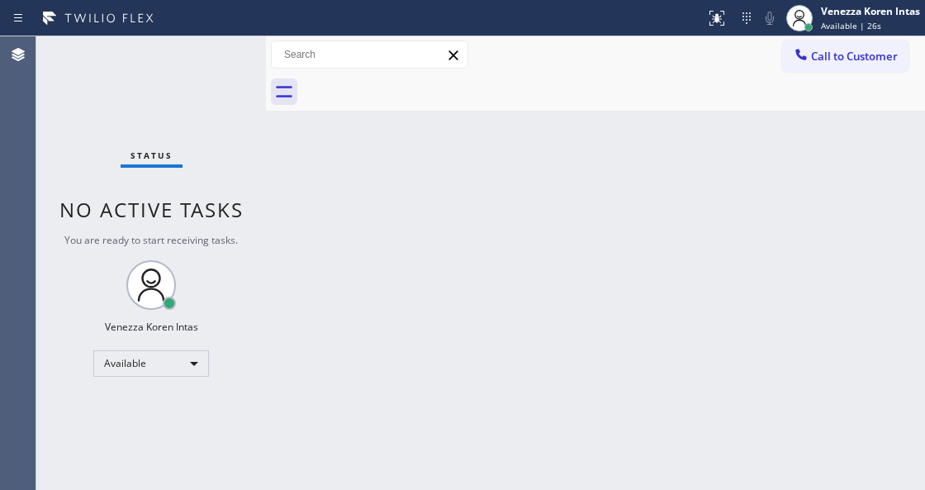
click at [137, 122] on div "Status No active tasks You are ready to start receiving tasks. Venezza Koren In…" at bounding box center [151, 263] width 230 height 454
click at [216, 73] on div "Status No active tasks You are ready to start receiving tasks. Venezza Koren In…" at bounding box center [151, 263] width 230 height 454
drag, startPoint x: 368, startPoint y: 131, endPoint x: 224, endPoint y: 75, distance: 154.1
click at [337, 131] on div "Back to Dashboard Change Sender ID Customers Technicians Select a contact Outbo…" at bounding box center [595, 263] width 659 height 454
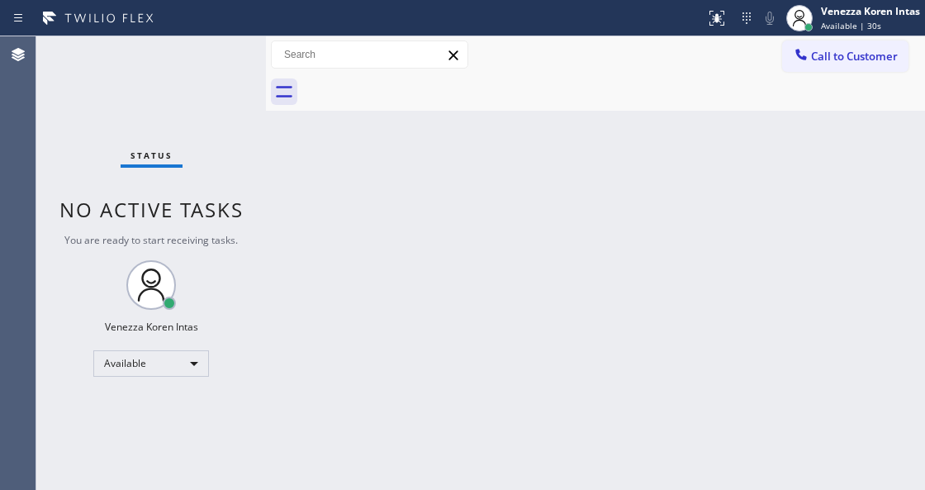
click at [223, 74] on div "Status No active tasks You are ready to start receiving tasks. Venezza Koren In…" at bounding box center [151, 263] width 230 height 454
click at [219, 74] on div "Status No active tasks You are ready to start receiving tasks. Venezza Koren In…" at bounding box center [151, 263] width 230 height 454
click at [138, 100] on div "Status No active tasks You are ready to start receiving tasks. Venezza Koren In…" at bounding box center [151, 263] width 230 height 454
drag, startPoint x: 540, startPoint y: 195, endPoint x: 486, endPoint y: 435, distance: 246.5
click at [540, 202] on div "Back to Dashboard Change Sender ID Customers Technicians Select a contact Outbo…" at bounding box center [595, 263] width 659 height 454
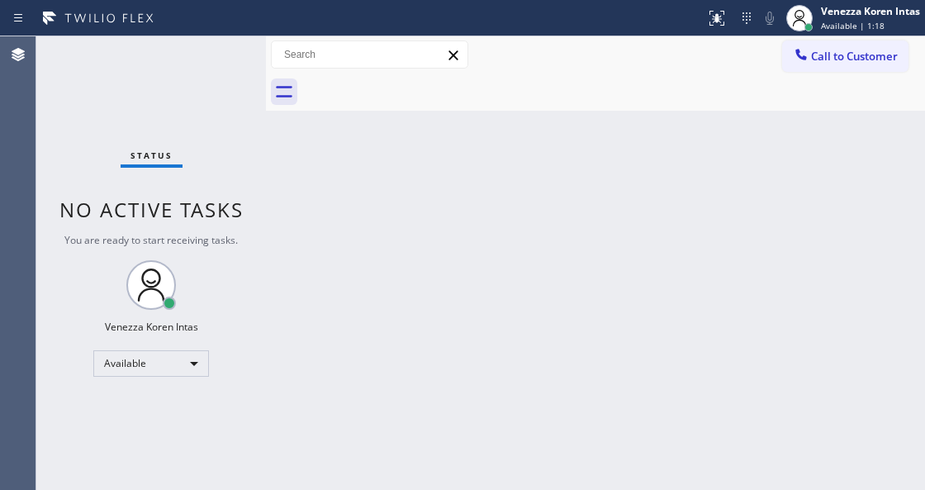
drag, startPoint x: 302, startPoint y: 162, endPoint x: 44, endPoint y: 105, distance: 264.8
click at [298, 162] on div "Back to Dashboard Change Sender ID Customers Technicians Select a contact Outbo…" at bounding box center [595, 263] width 659 height 454
click at [218, 60] on div "Status No active tasks You are ready to start receiving tasks. Venezza Koren In…" at bounding box center [151, 263] width 230 height 454
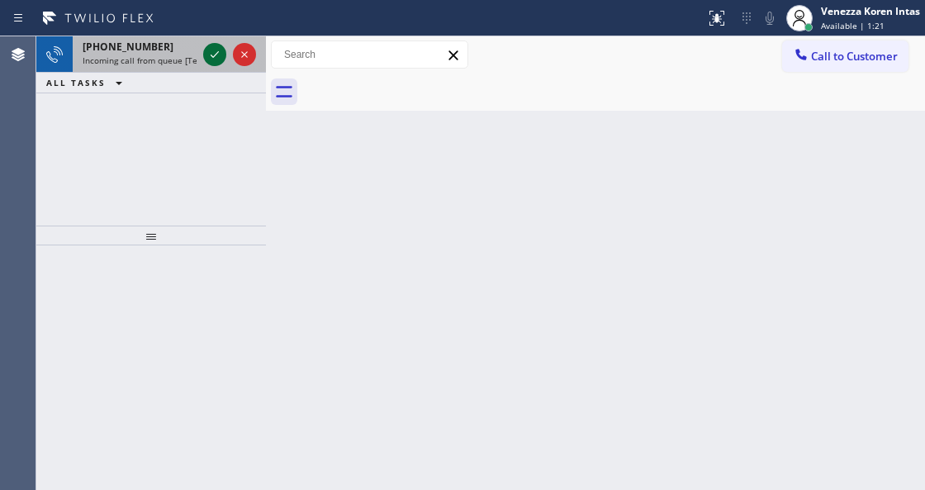
click at [217, 55] on icon at bounding box center [215, 55] width 20 height 20
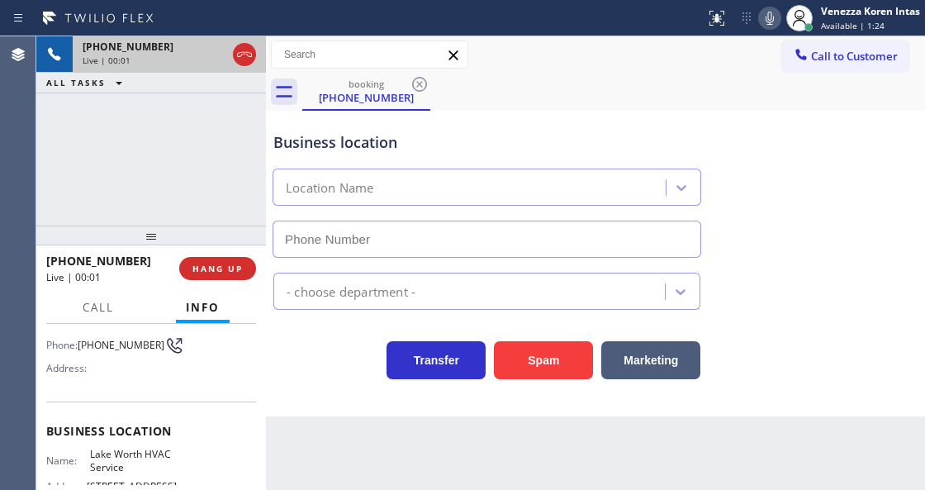
scroll to position [165, 0]
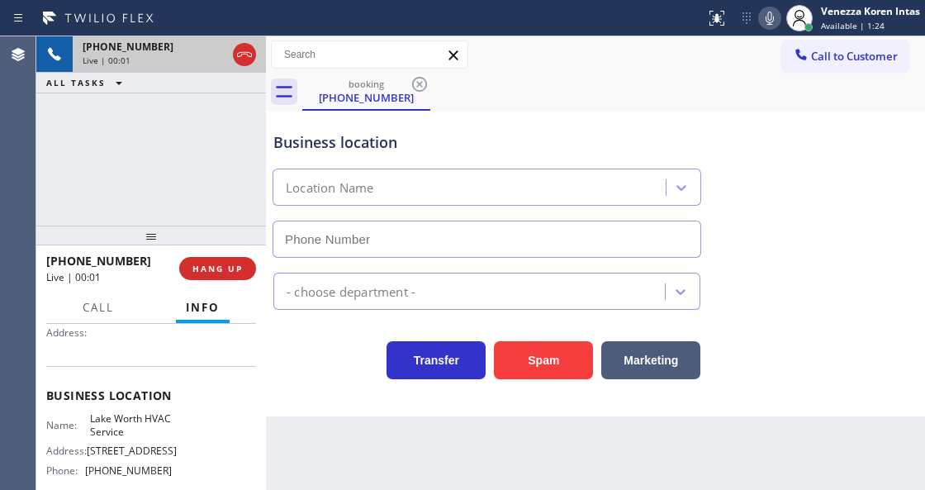
type input "[PHONE_NUMBER]"
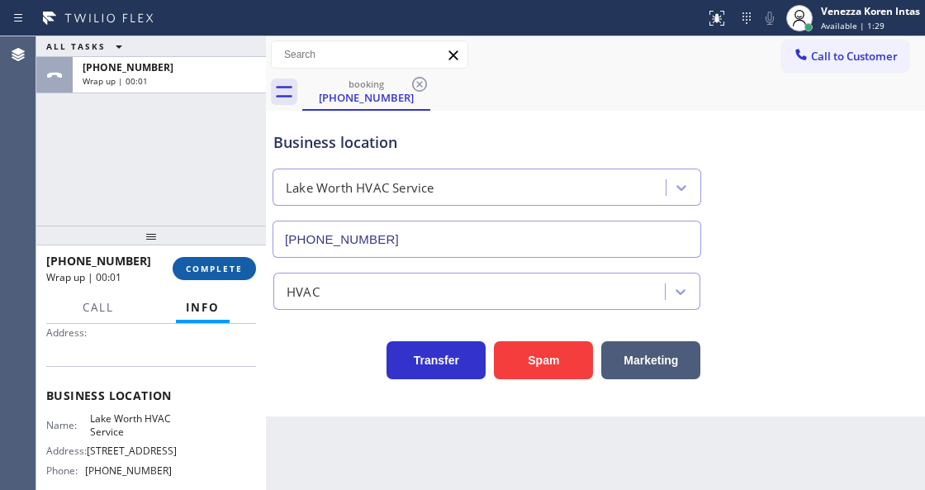
click at [210, 254] on div "[PHONE_NUMBER] Wrap up | 00:01 COMPLETE" at bounding box center [151, 268] width 210 height 43
click at [223, 270] on span "COMPLETE" at bounding box center [214, 269] width 57 height 12
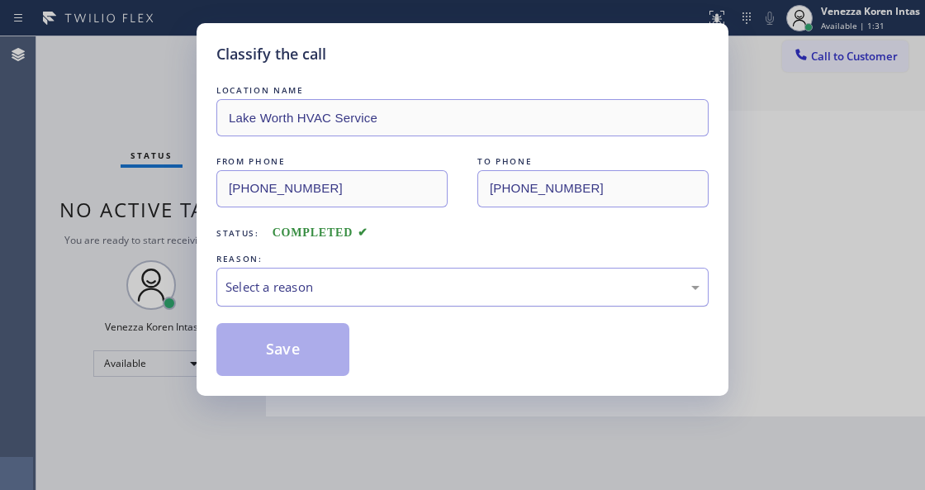
click at [350, 281] on div "Select a reason" at bounding box center [463, 287] width 474 height 19
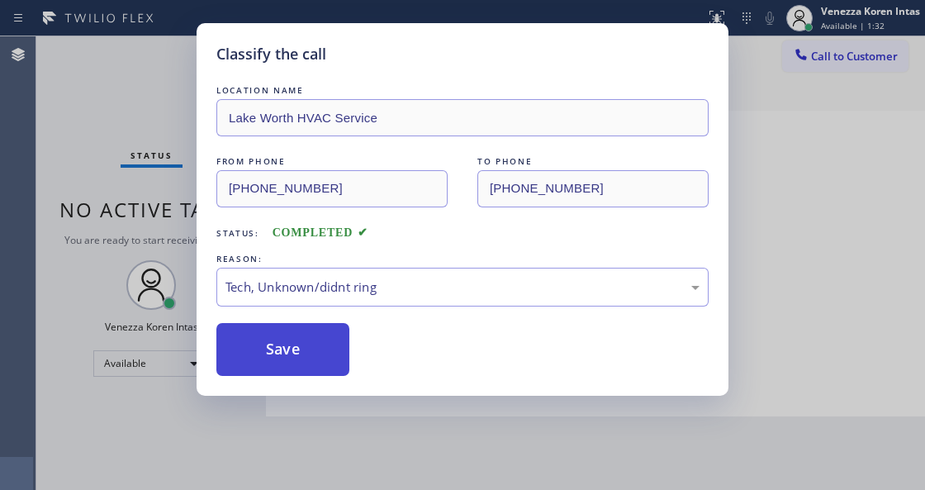
click at [326, 345] on button "Save" at bounding box center [282, 349] width 133 height 53
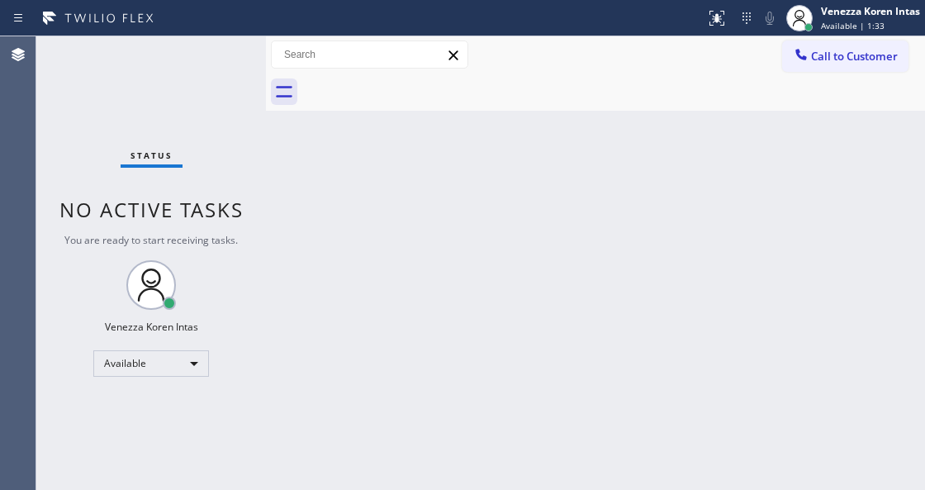
click at [241, 102] on div "Status No active tasks You are ready to start receiving tasks. Venezza Koren In…" at bounding box center [151, 263] width 230 height 454
click at [289, 220] on div "Back to Dashboard Change Sender ID Customers Technicians Select a contact Outbo…" at bounding box center [595, 263] width 659 height 454
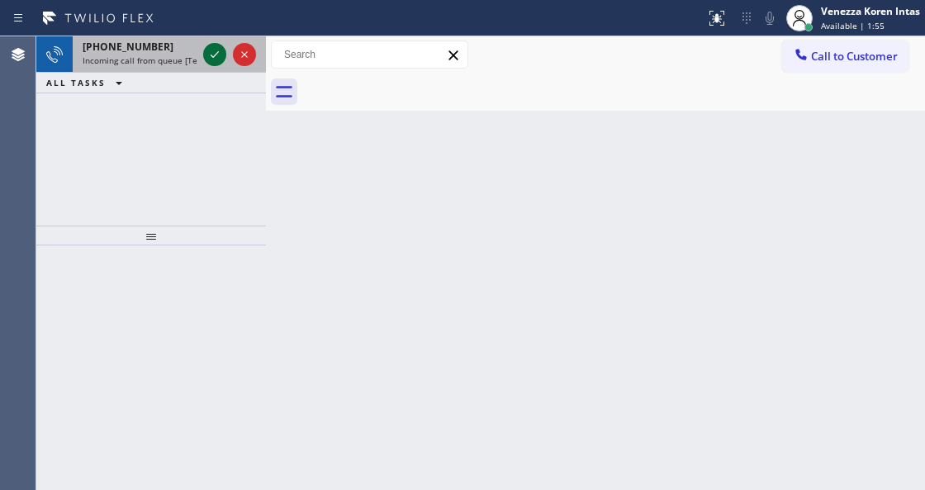
click at [212, 54] on icon at bounding box center [215, 55] width 20 height 20
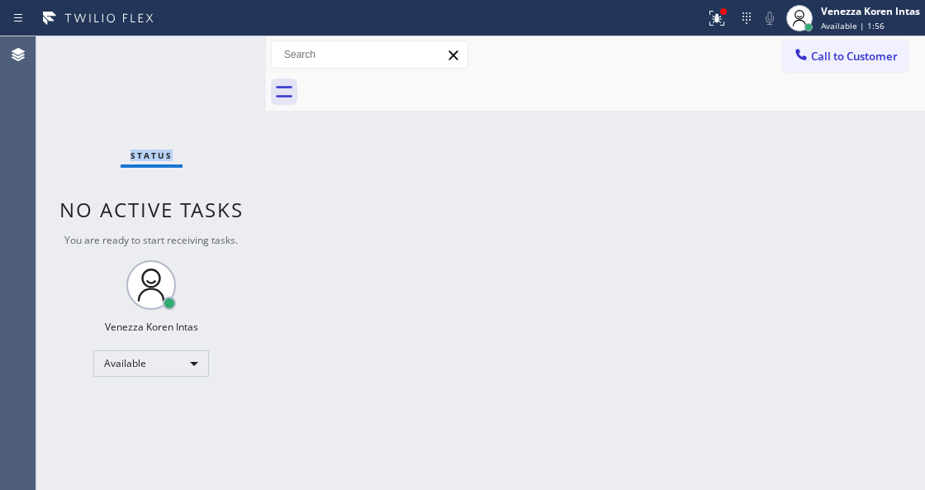
click at [212, 54] on div "Status No active tasks You are ready to start receiving tasks. Venezza Koren In…" at bounding box center [151, 263] width 230 height 454
click at [720, 12] on div at bounding box center [723, 11] width 7 height 7
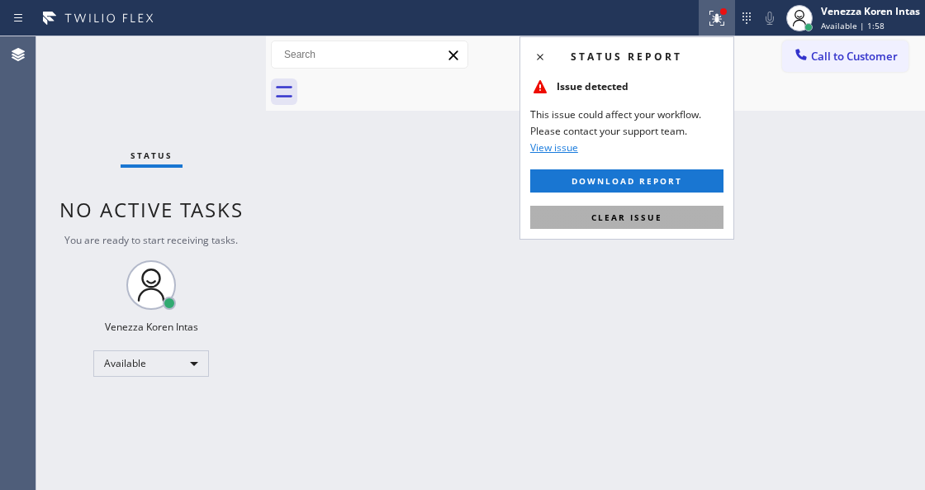
click at [673, 206] on button "Clear issue" at bounding box center [626, 217] width 193 height 23
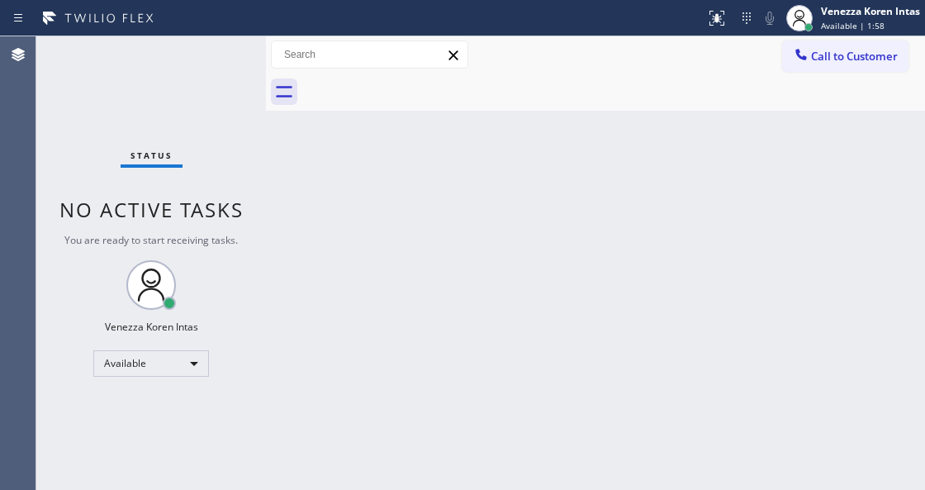
drag, startPoint x: 216, startPoint y: 43, endPoint x: 33, endPoint y: 90, distance: 188.6
click at [208, 43] on div "Status No active tasks You are ready to start receiving tasks. Venezza Koren In…" at bounding box center [151, 263] width 230 height 454
click at [237, 57] on div "Status No active tasks You are ready to start receiving tasks. Venezza Koren In…" at bounding box center [151, 263] width 230 height 454
click at [372, 174] on div "Back to Dashboard Change Sender ID Customers Technicians Select a contact Outbo…" at bounding box center [595, 263] width 659 height 454
click at [224, 57] on div "Status No active tasks You are ready to start receiving tasks. Venezza Koren In…" at bounding box center [151, 263] width 230 height 454
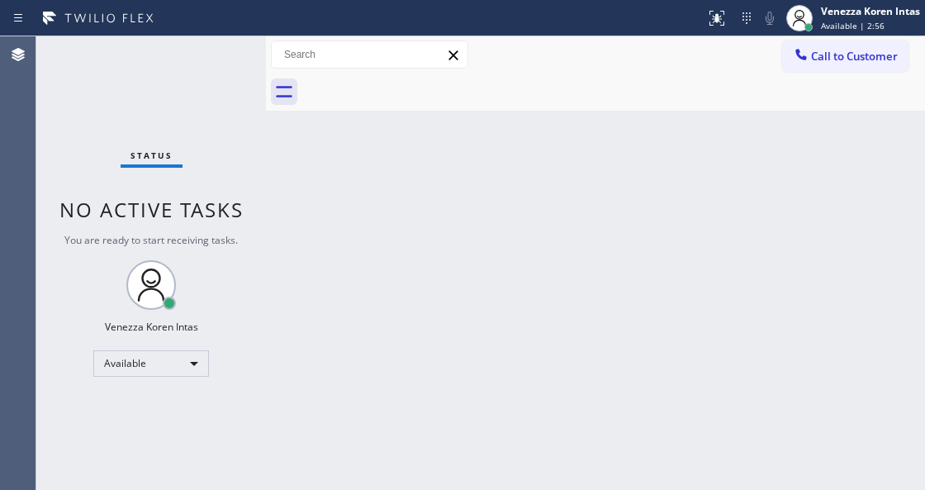
click at [224, 57] on div "Status No active tasks You are ready to start receiving tasks. Venezza Koren In…" at bounding box center [151, 263] width 230 height 454
click at [218, 51] on div "Status No active tasks You are ready to start receiving tasks. Venezza Koren In…" at bounding box center [151, 263] width 230 height 454
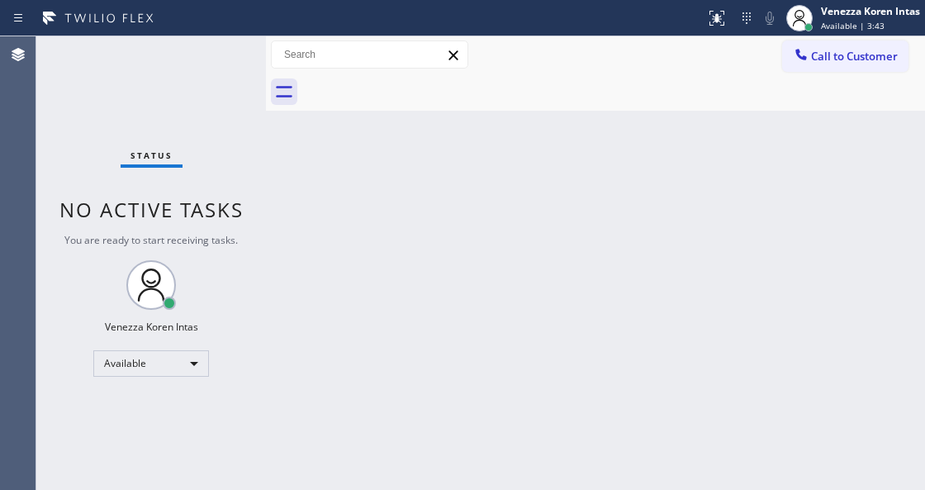
click at [206, 81] on div "Status No active tasks You are ready to start receiving tasks. Venezza Koren In…" at bounding box center [151, 263] width 230 height 454
click at [206, 79] on div "Status No active tasks You are ready to start receiving tasks. Venezza Koren In…" at bounding box center [151, 263] width 230 height 454
click at [208, 78] on div "Status No active tasks You are ready to start receiving tasks. Venezza Koren In…" at bounding box center [151, 263] width 230 height 454
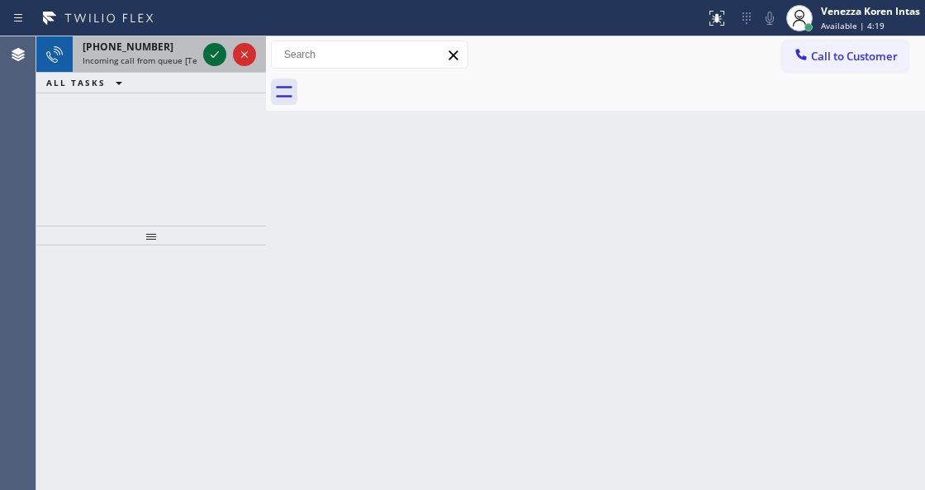
click at [215, 55] on icon at bounding box center [215, 55] width 20 height 20
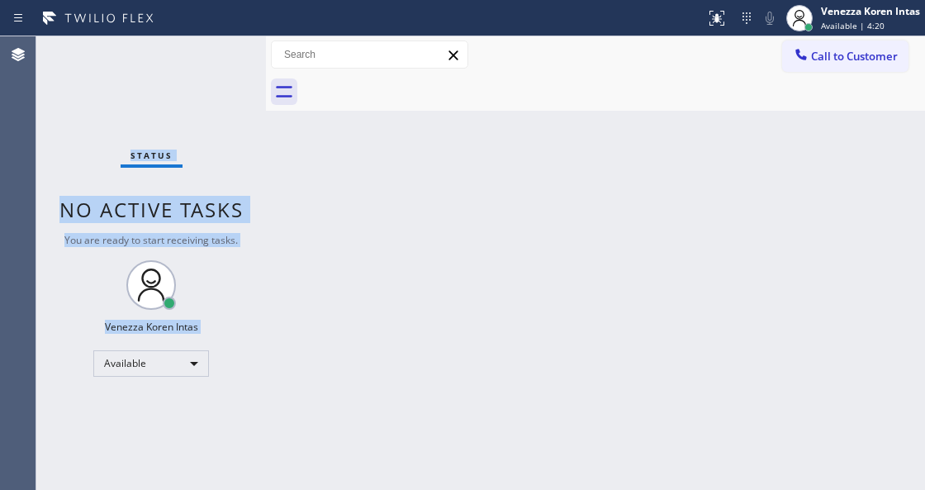
click at [215, 55] on div "Status No active tasks You are ready to start receiving tasks. Venezza Koren In…" at bounding box center [151, 263] width 230 height 454
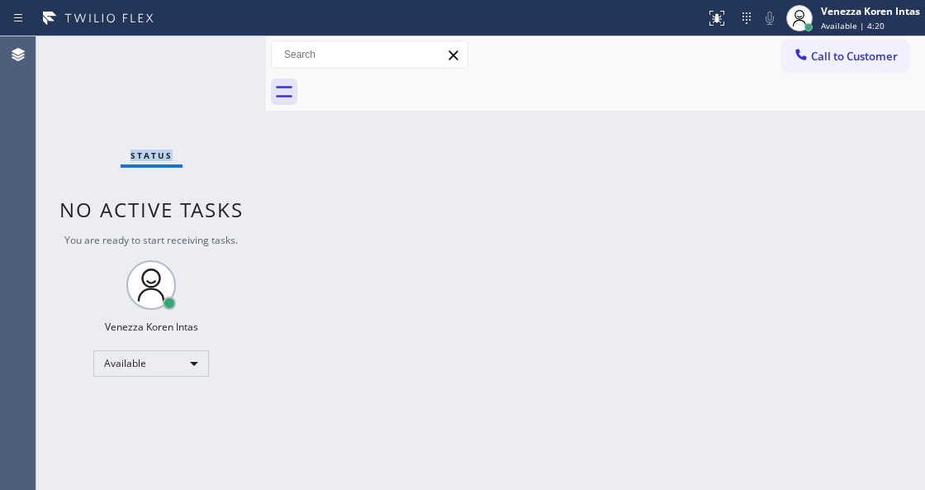
click at [215, 55] on div "Status No active tasks You are ready to start receiving tasks. Venezza Koren In…" at bounding box center [151, 263] width 230 height 454
click at [699, 16] on div at bounding box center [717, 18] width 36 height 20
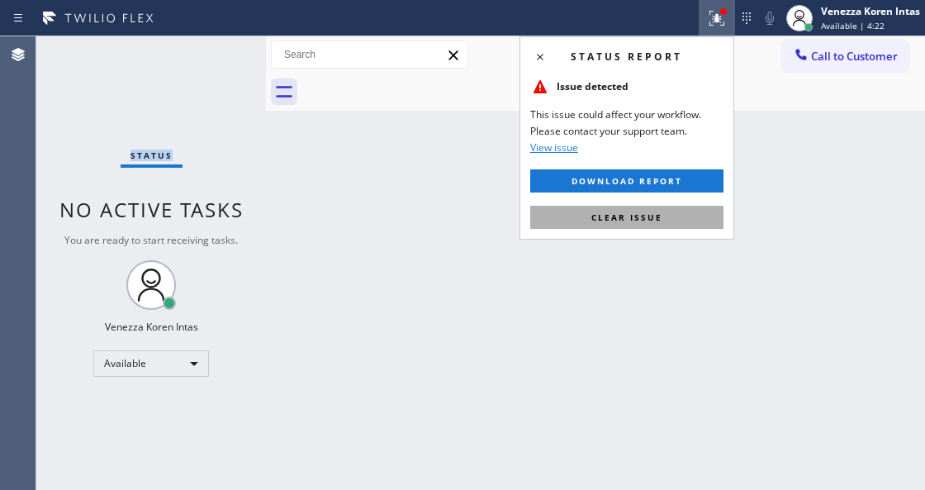
click at [680, 218] on button "Clear issue" at bounding box center [626, 217] width 193 height 23
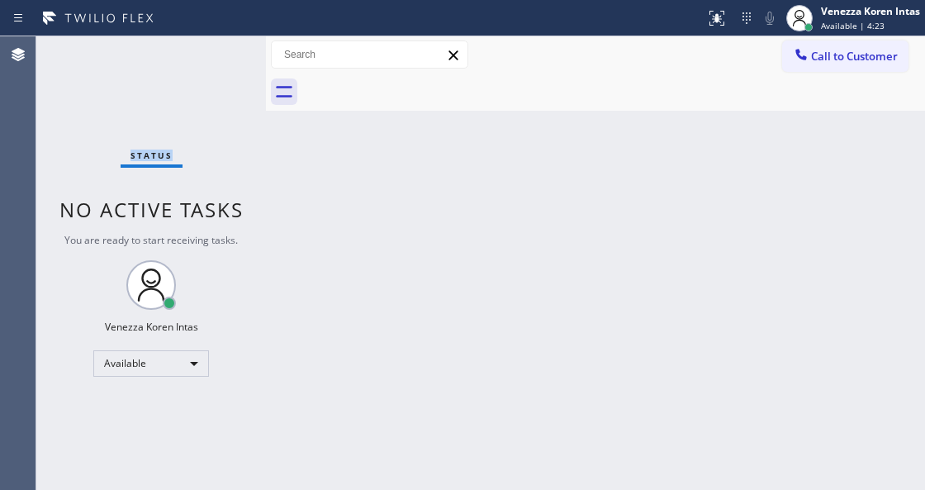
drag, startPoint x: 155, startPoint y: 131, endPoint x: 226, endPoint y: 329, distance: 209.6
click at [155, 131] on div "Status No active tasks You are ready to start receiving tasks. Venezza Koren In…" at bounding box center [151, 263] width 230 height 454
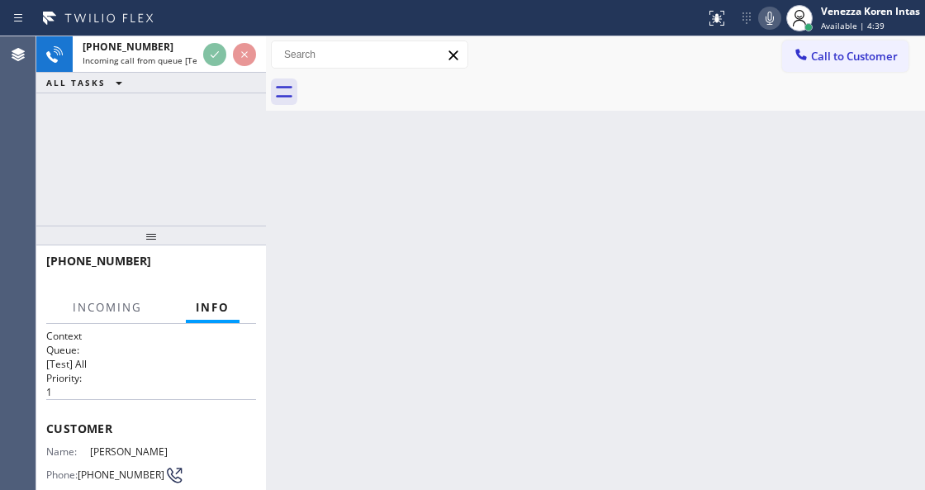
scroll to position [220, 0]
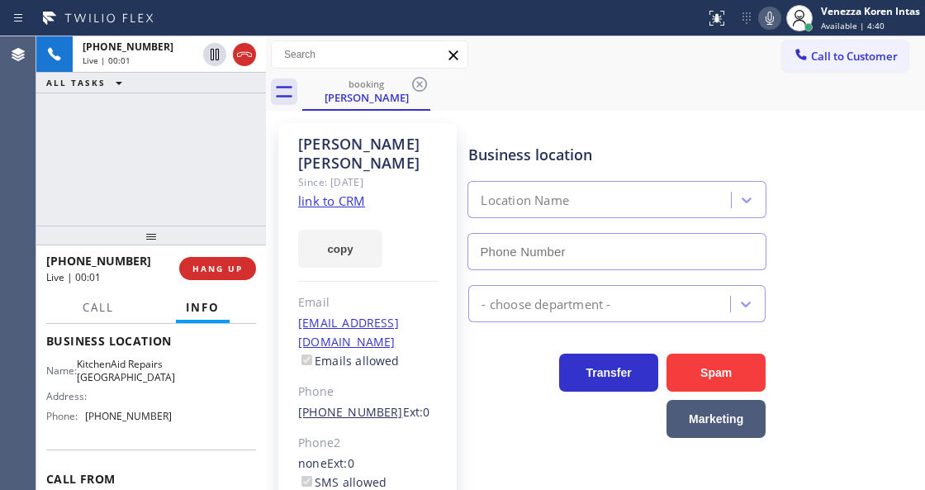
type input "[PHONE_NUMBER]"
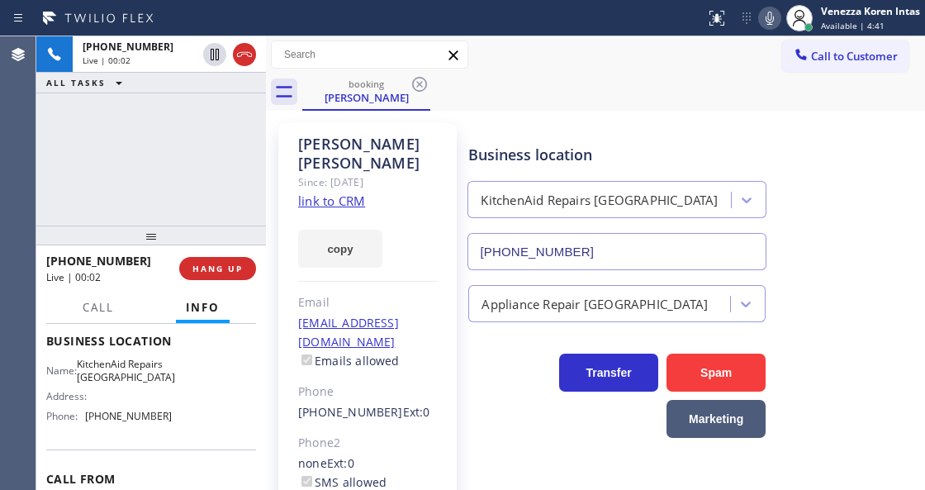
click at [345, 193] on link "link to CRM" at bounding box center [331, 201] width 67 height 17
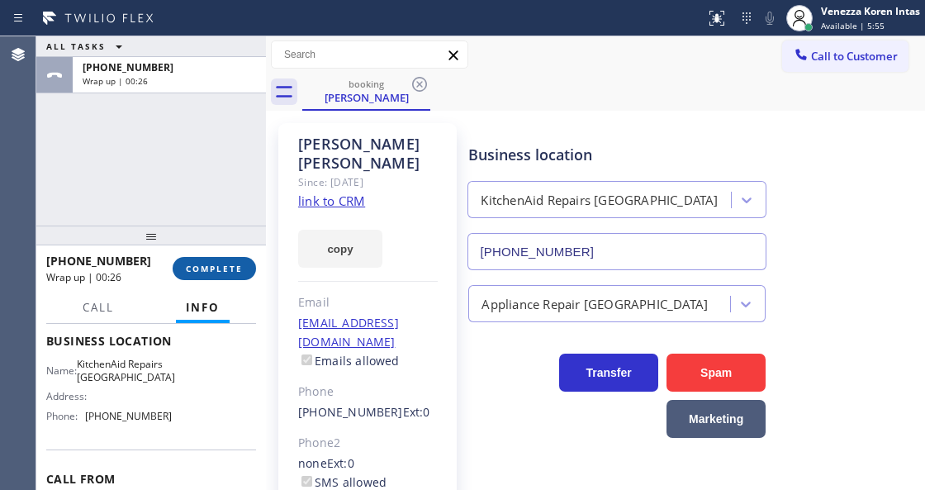
click at [241, 263] on span "COMPLETE" at bounding box center [214, 269] width 57 height 12
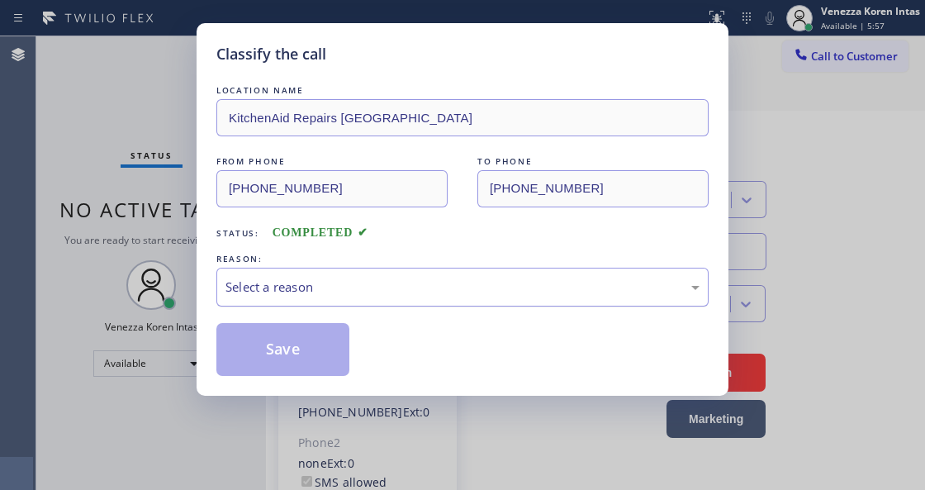
click at [326, 284] on div "Select a reason" at bounding box center [463, 287] width 474 height 19
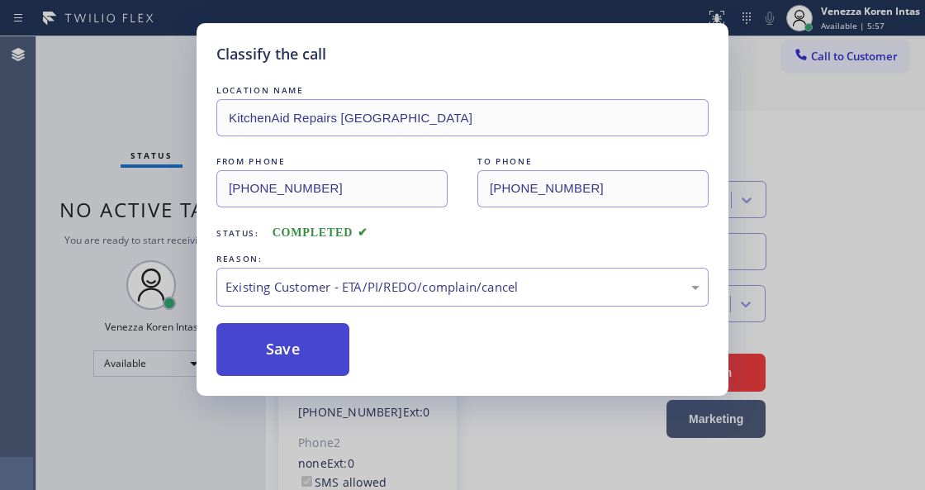
click at [325, 350] on button "Save" at bounding box center [282, 349] width 133 height 53
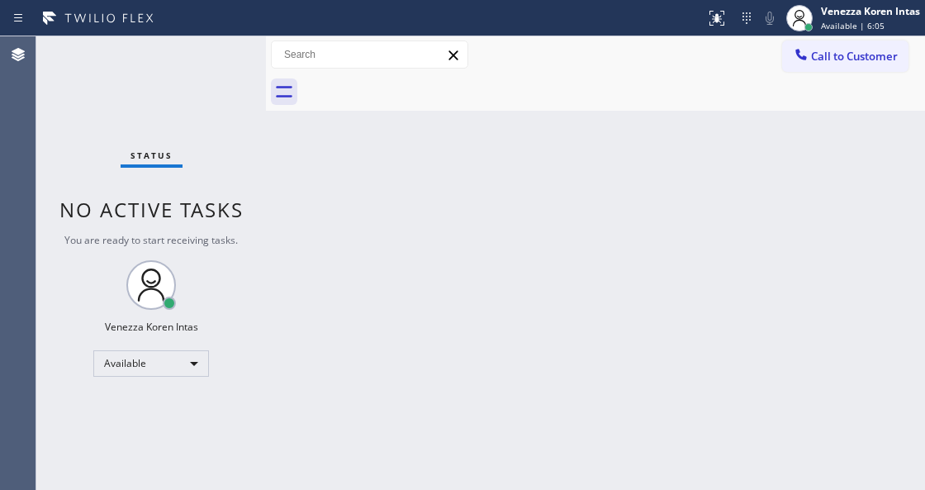
click at [197, 79] on div "Status No active tasks You are ready to start receiving tasks. Venezza Koren In…" at bounding box center [151, 263] width 230 height 454
click at [212, 55] on div "Status No active tasks You are ready to start receiving tasks. Venezza Koren In…" at bounding box center [151, 263] width 230 height 454
click at [202, 58] on div "Status No active tasks You are ready to start receiving tasks. Venezza Koren In…" at bounding box center [151, 263] width 230 height 454
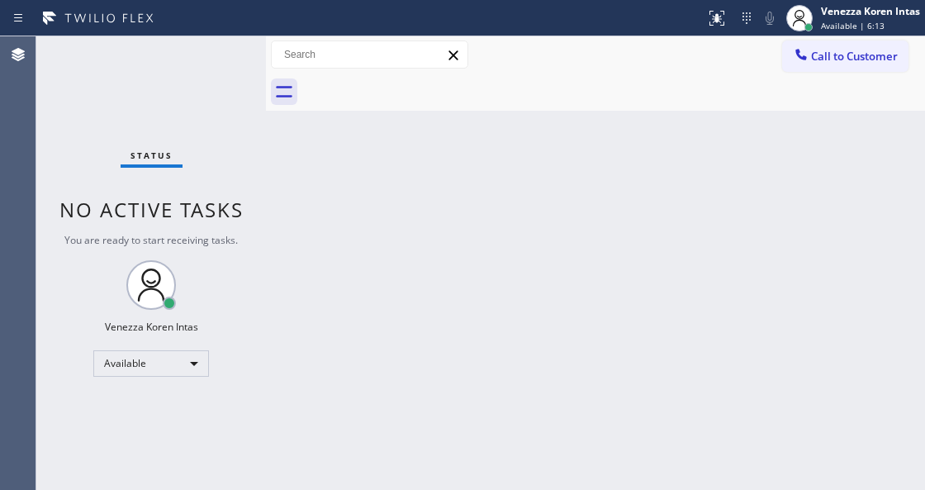
click at [192, 58] on div "Status No active tasks You are ready to start receiving tasks. Venezza Koren In…" at bounding box center [151, 263] width 230 height 454
click at [218, 76] on div "Status No active tasks You are ready to start receiving tasks. Venezza Koren In…" at bounding box center [151, 263] width 230 height 454
click at [223, 65] on div "Status No active tasks You are ready to start receiving tasks. Venezza Koren In…" at bounding box center [151, 263] width 230 height 454
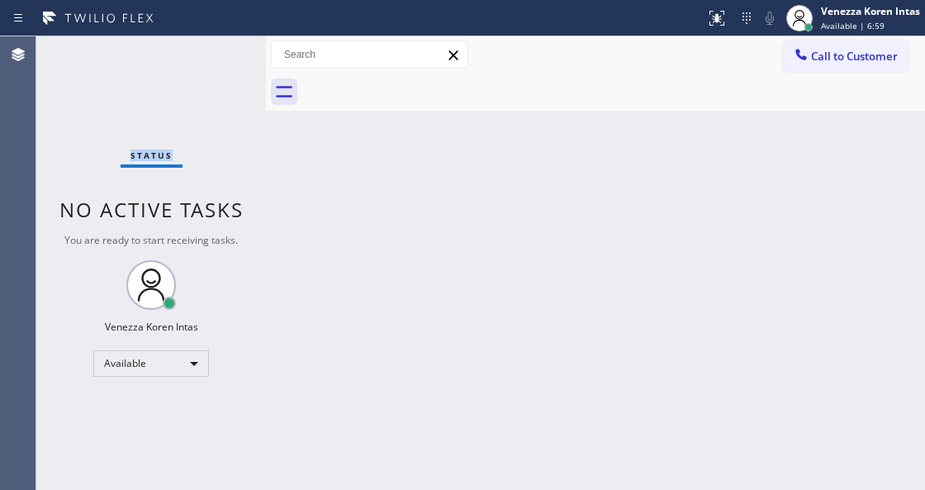
click at [223, 65] on div "Status No active tasks You are ready to start receiving tasks. Venezza Koren In…" at bounding box center [151, 263] width 230 height 454
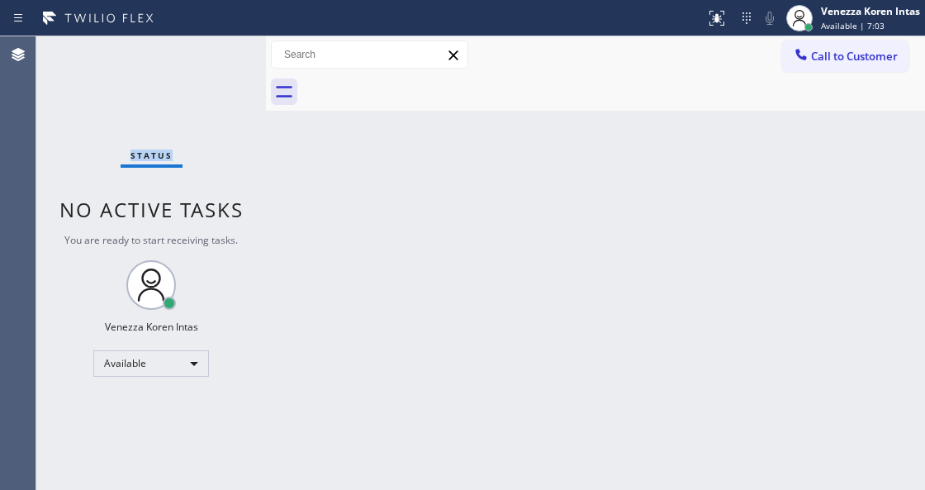
click at [223, 65] on div "Status No active tasks You are ready to start receiving tasks. Venezza Koren In…" at bounding box center [151, 263] width 230 height 454
click at [218, 63] on div "Status No active tasks You are ready to start receiving tasks. Venezza Koren In…" at bounding box center [151, 263] width 230 height 454
click at [216, 55] on div "Status No active tasks You are ready to start receiving tasks. Venezza Koren In…" at bounding box center [151, 263] width 230 height 454
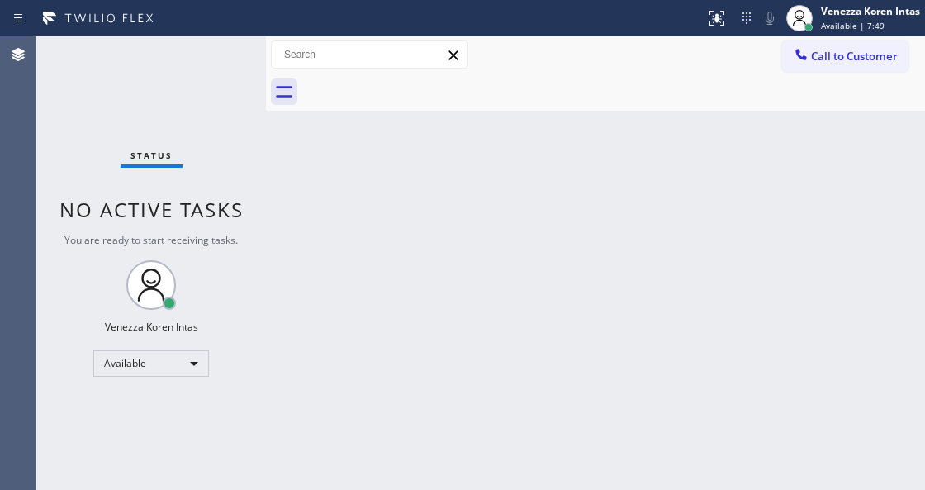
click at [218, 55] on div "Status No active tasks You are ready to start receiving tasks. Venezza Koren In…" at bounding box center [151, 263] width 230 height 454
click at [220, 68] on div "Status No active tasks You are ready to start receiving tasks. Venezza Koren In…" at bounding box center [151, 263] width 230 height 454
click at [220, 69] on div "Status No active tasks You are ready to start receiving tasks. Venezza Koren In…" at bounding box center [151, 263] width 230 height 454
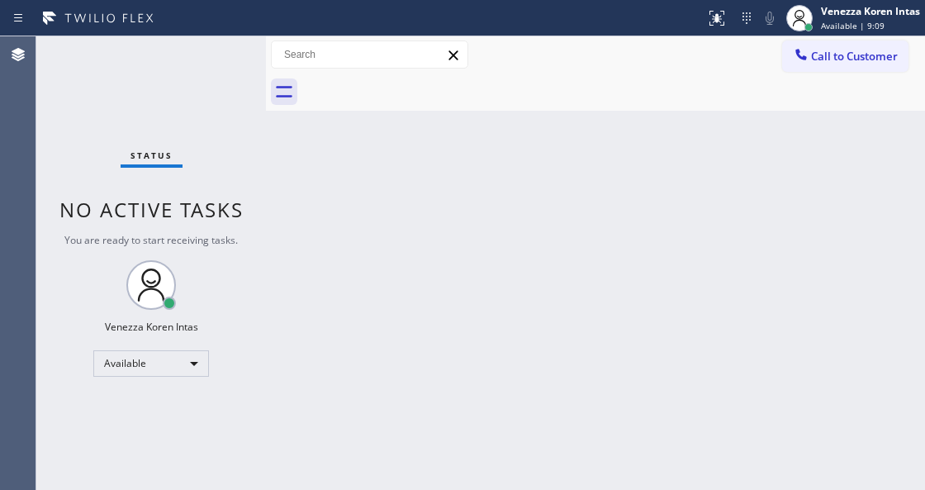
click at [220, 69] on div "Status No active tasks You are ready to start receiving tasks. Venezza Koren In…" at bounding box center [151, 263] width 230 height 454
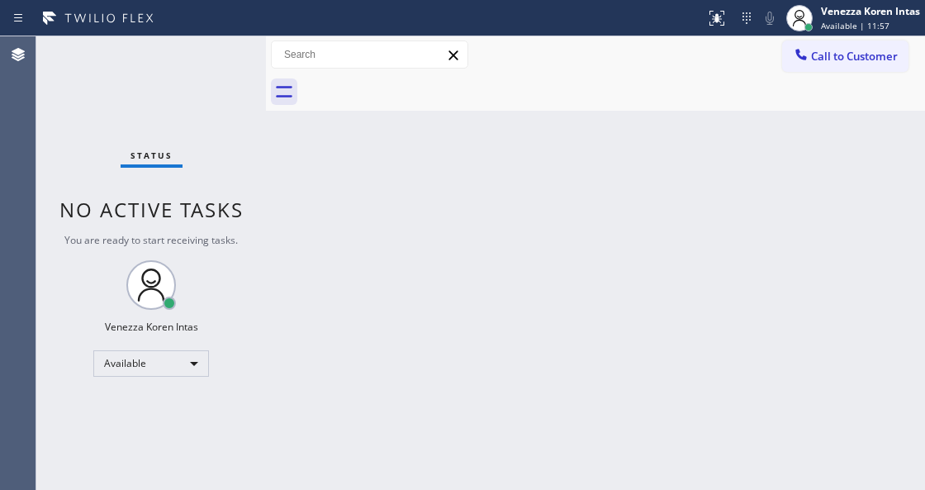
click at [212, 58] on div "Status No active tasks You are ready to start receiving tasks. Venezza Koren In…" at bounding box center [151, 263] width 230 height 454
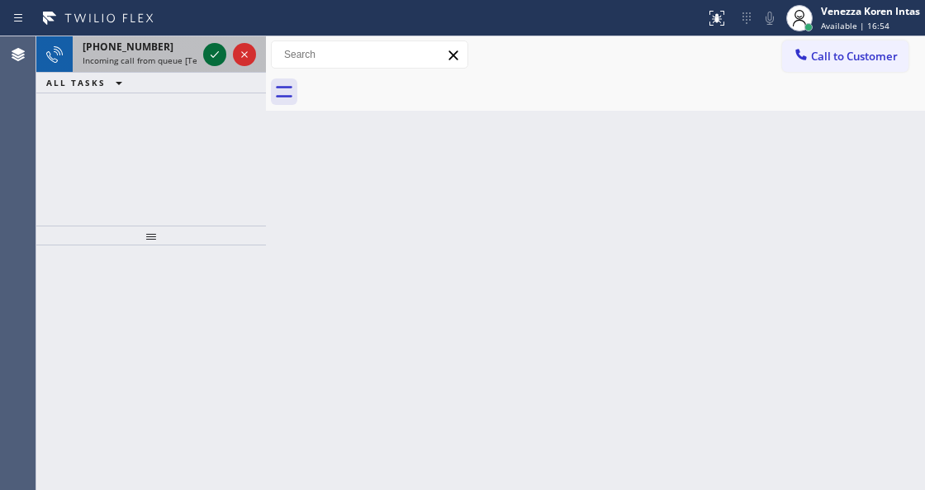
click at [212, 58] on icon at bounding box center [215, 55] width 20 height 20
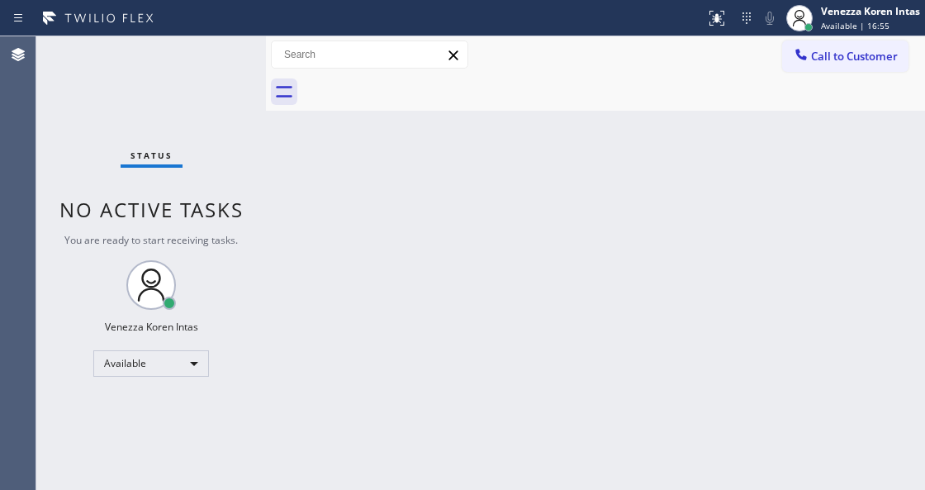
click at [219, 54] on div "Status No active tasks You are ready to start receiving tasks. Venezza Koren In…" at bounding box center [151, 263] width 230 height 454
click at [712, 21] on icon at bounding box center [717, 18] width 20 height 20
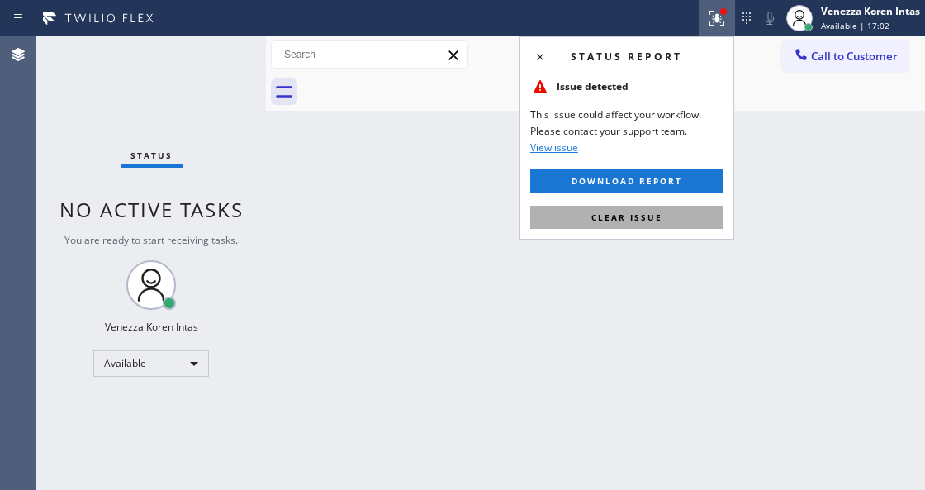
click at [655, 207] on button "Clear issue" at bounding box center [626, 217] width 193 height 23
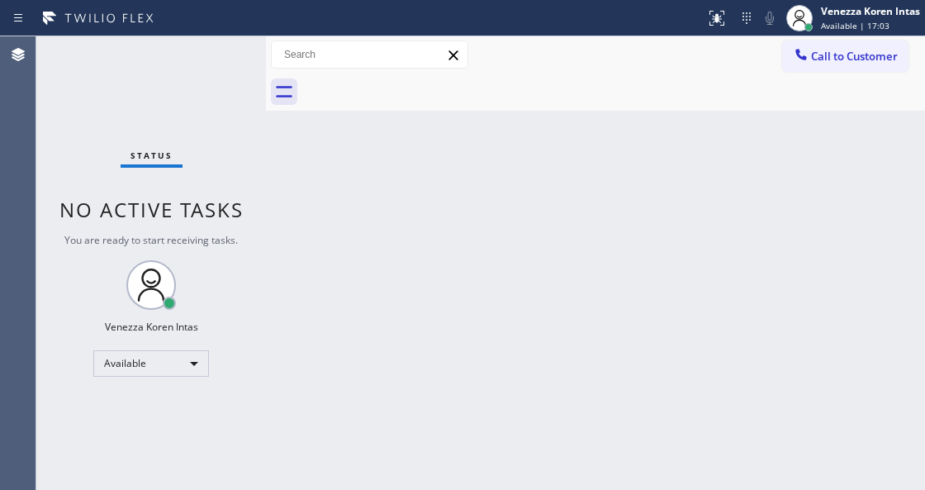
click at [207, 57] on div "Status No active tasks You are ready to start receiving tasks. Venezza Koren In…" at bounding box center [151, 263] width 230 height 454
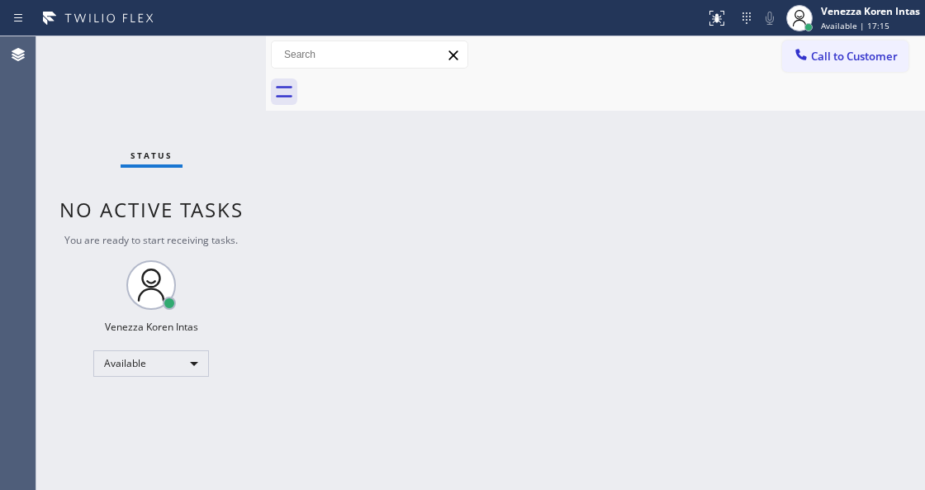
click at [207, 57] on div "Status No active tasks You are ready to start receiving tasks. Venezza Koren In…" at bounding box center [151, 263] width 230 height 454
click at [212, 56] on div "Status No active tasks You are ready to start receiving tasks. Venezza Koren In…" at bounding box center [151, 263] width 230 height 454
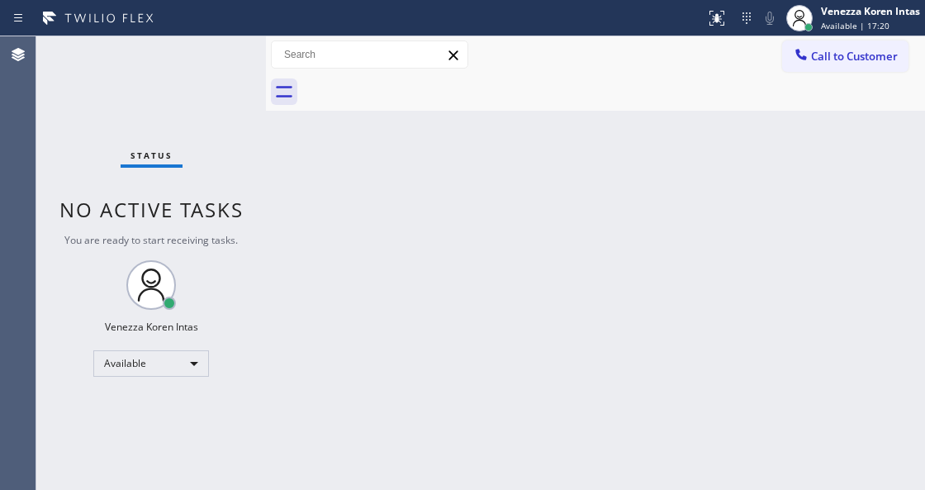
click at [212, 56] on div "Status No active tasks You are ready to start receiving tasks. Venezza Koren In…" at bounding box center [151, 263] width 230 height 454
click at [195, 60] on div "Status No active tasks You are ready to start receiving tasks. Venezza Koren In…" at bounding box center [151, 263] width 230 height 454
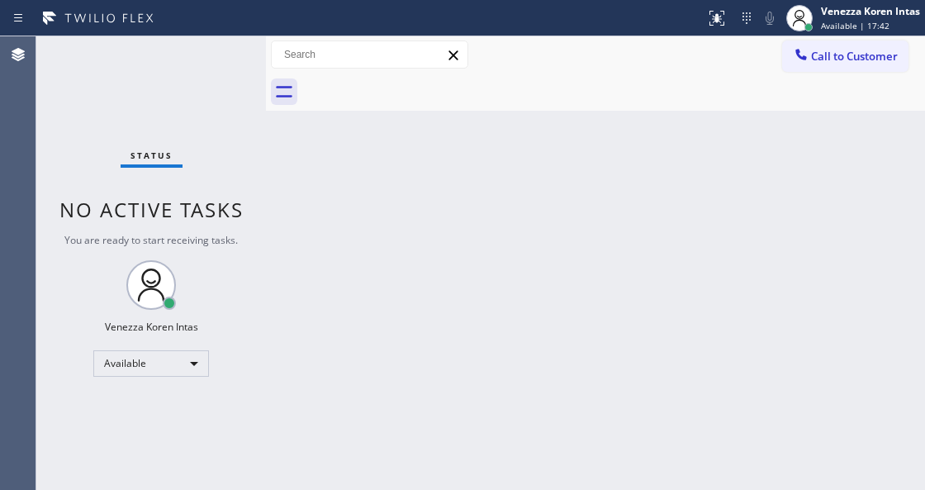
click at [195, 60] on div "Status No active tasks You are ready to start receiving tasks. Venezza Koren In…" at bounding box center [151, 263] width 230 height 454
click at [220, 58] on div "Status No active tasks You are ready to start receiving tasks. Venezza Koren In…" at bounding box center [151, 263] width 230 height 454
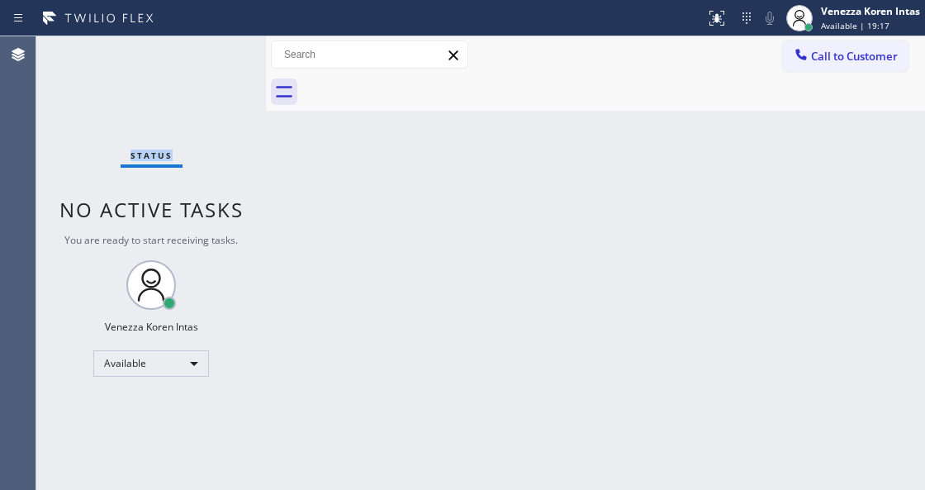
click at [220, 58] on div "Status No active tasks You are ready to start receiving tasks. Venezza Koren In…" at bounding box center [151, 263] width 230 height 454
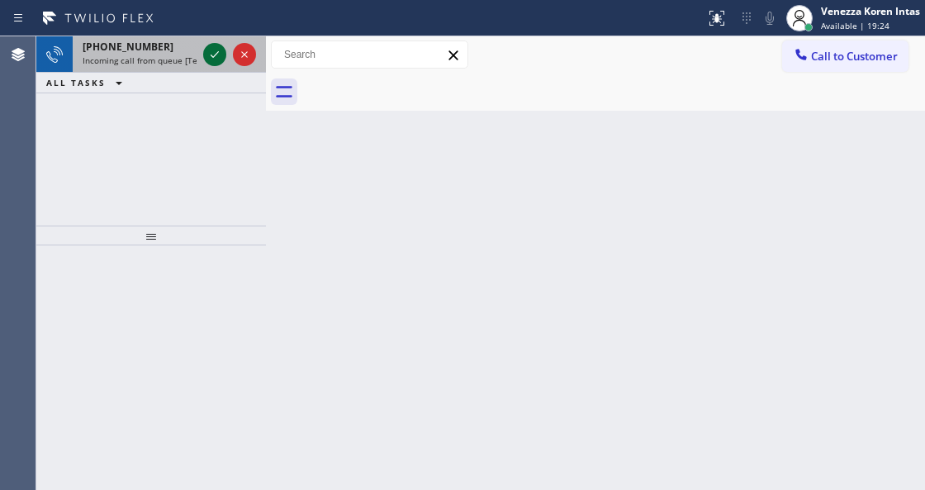
click at [220, 58] on icon at bounding box center [215, 55] width 20 height 20
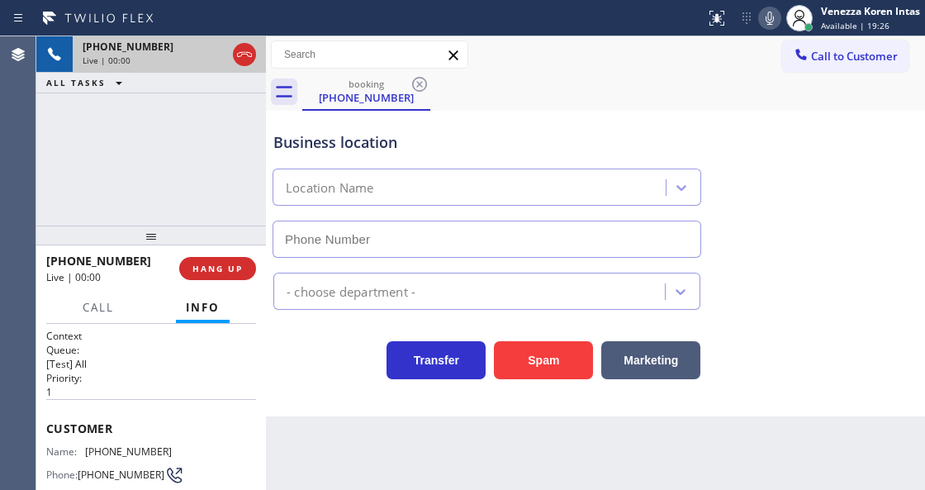
type input "[PHONE_NUMBER]"
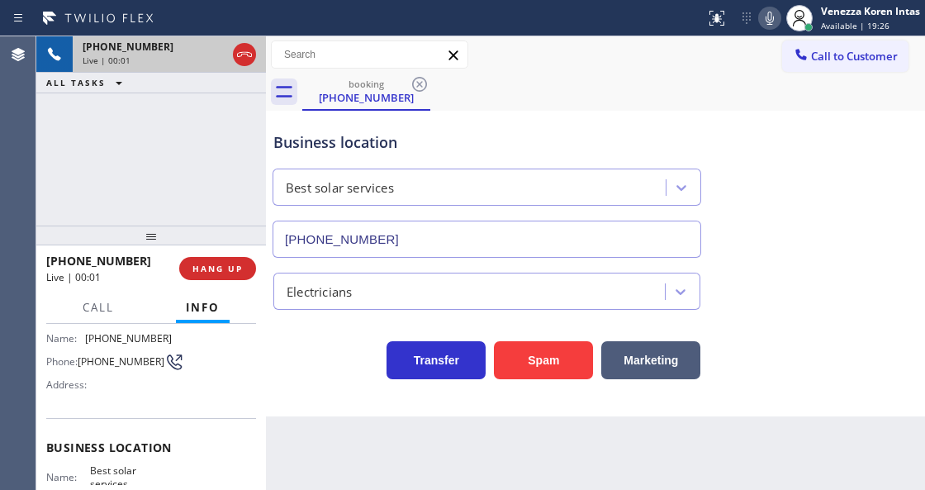
scroll to position [165, 0]
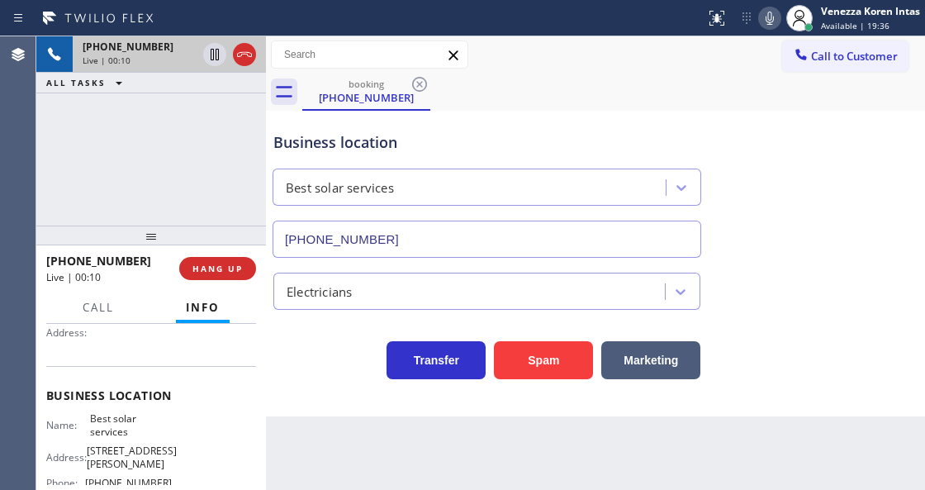
click at [340, 368] on div "Transfer Spam Marketing" at bounding box center [487, 356] width 434 height 46
click at [243, 56] on icon at bounding box center [245, 55] width 20 height 20
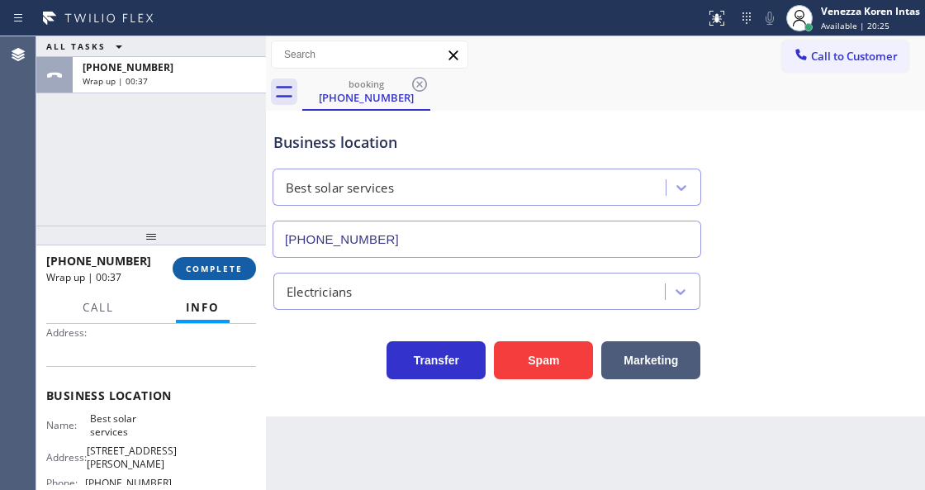
click at [206, 258] on button "COMPLETE" at bounding box center [214, 268] width 83 height 23
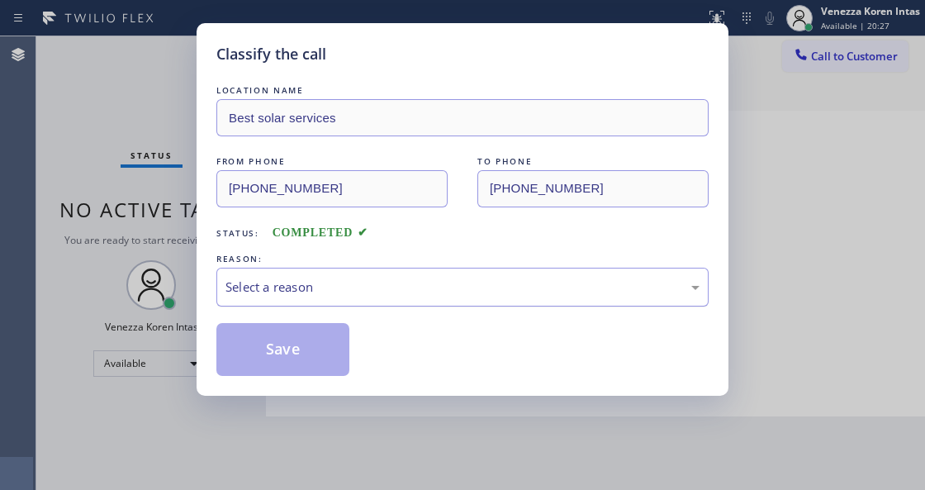
click at [373, 293] on div "Select a reason" at bounding box center [463, 287] width 474 height 19
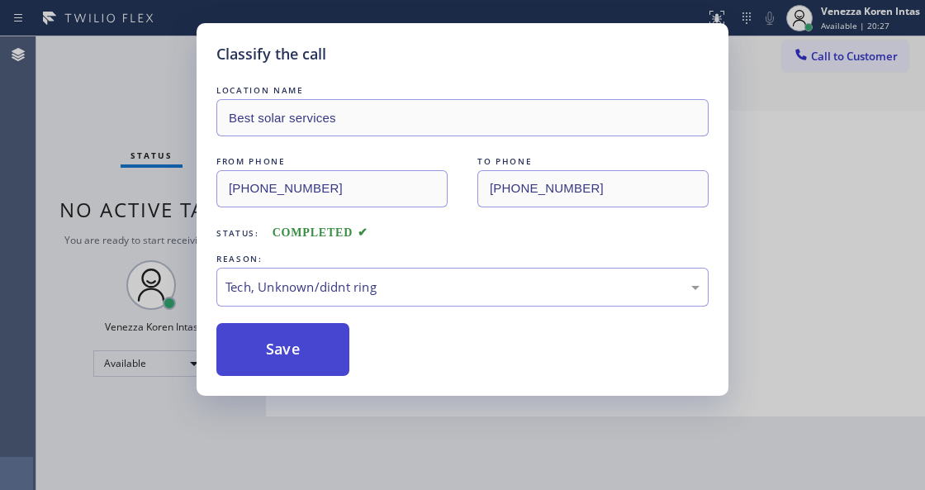
click at [303, 357] on button "Save" at bounding box center [282, 349] width 133 height 53
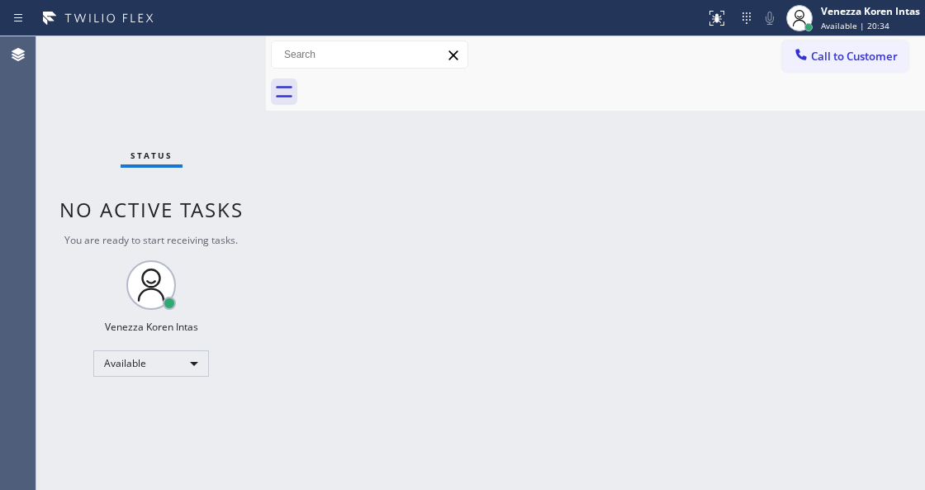
click at [101, 136] on div "Status No active tasks You are ready to start receiving tasks. Venezza Koren In…" at bounding box center [151, 263] width 230 height 454
click at [188, 76] on div "Status No active tasks You are ready to start receiving tasks. Venezza Koren In…" at bounding box center [151, 263] width 230 height 454
click at [479, 283] on div "Back to Dashboard Change Sender ID Customers Technicians Select a contact Outbo…" at bounding box center [595, 263] width 659 height 454
click at [198, 115] on div "Status No active tasks You are ready to start receiving tasks. Venezza Koren In…" at bounding box center [151, 263] width 230 height 454
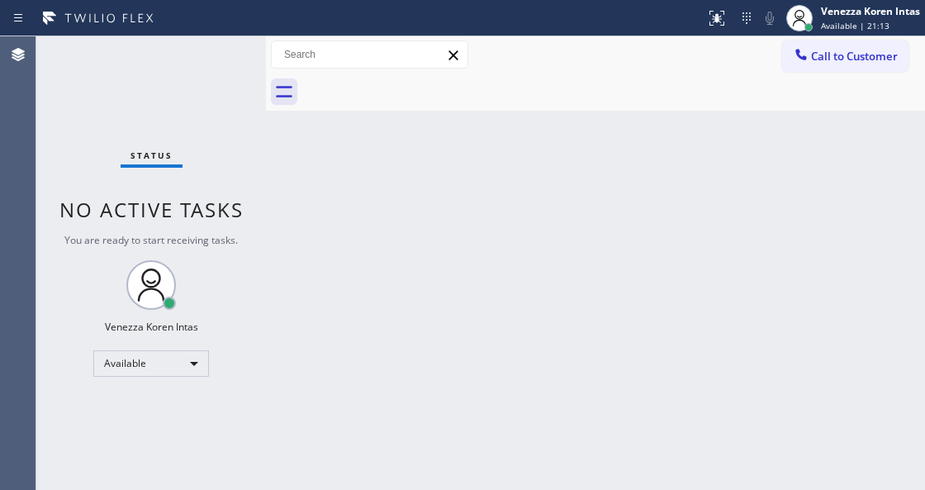
click at [201, 63] on div "Status No active tasks You are ready to start receiving tasks. Venezza Koren In…" at bounding box center [151, 263] width 230 height 454
click at [183, 353] on div "Available" at bounding box center [151, 363] width 116 height 26
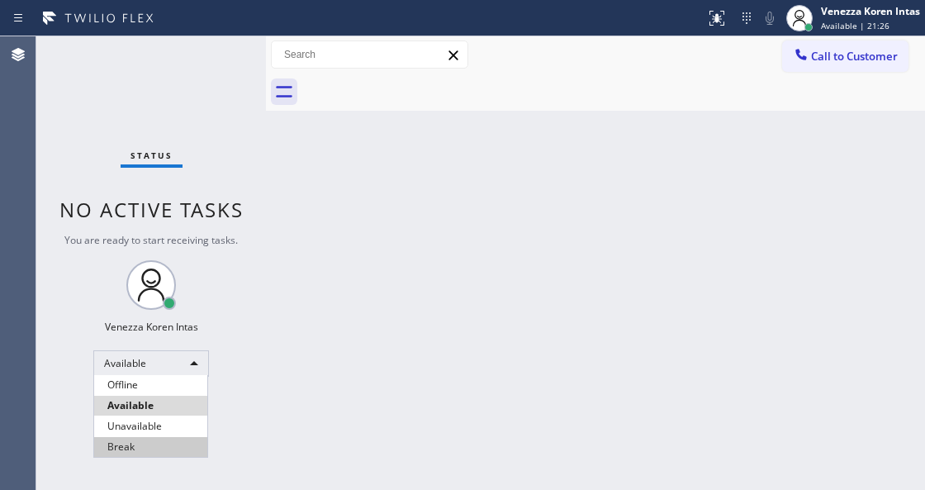
click at [154, 446] on li "Break" at bounding box center [150, 447] width 113 height 20
